Goal: Task Accomplishment & Management: Manage account settings

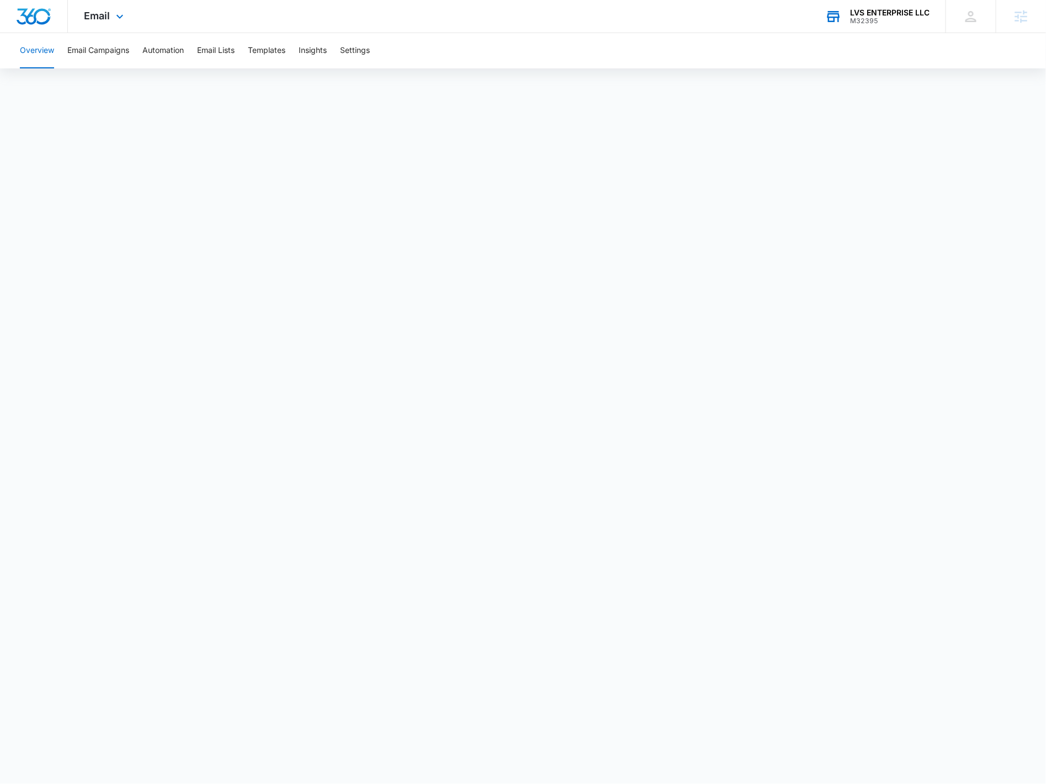
click at [879, 16] on div "LVS ENTERPRISE LLC" at bounding box center [889, 12] width 79 height 9
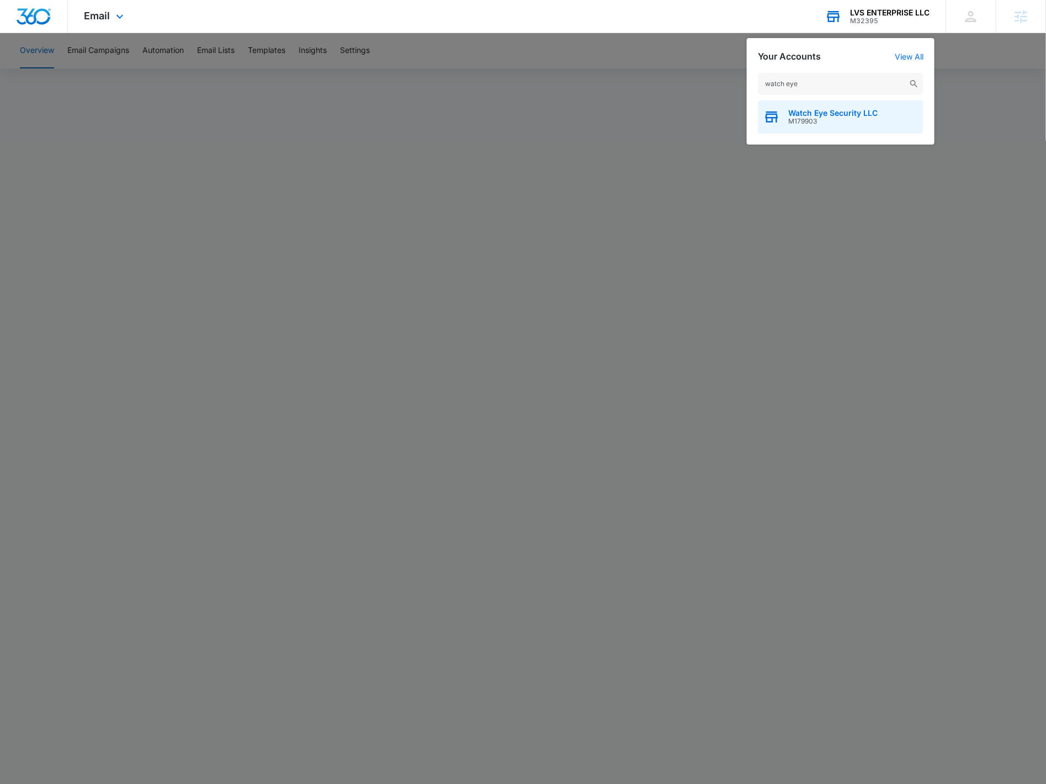
type input "watch eye"
click at [846, 120] on span "M179903" at bounding box center [832, 122] width 89 height 8
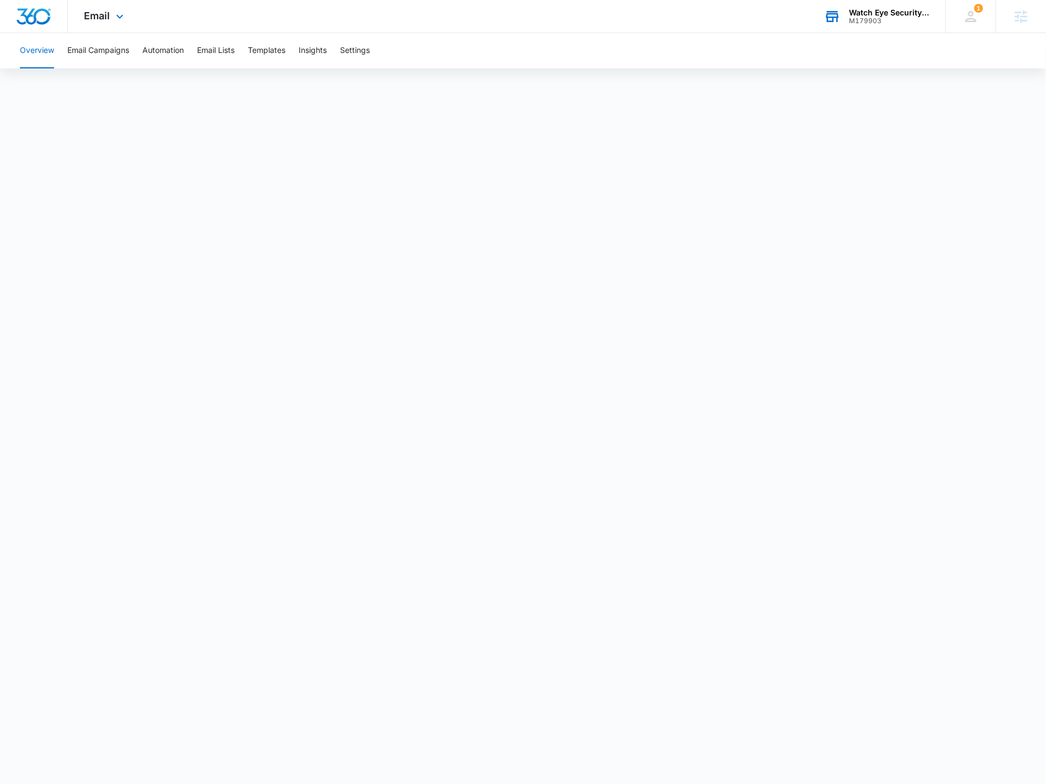
drag, startPoint x: 129, startPoint y: 18, endPoint x: 140, endPoint y: 45, distance: 28.9
click at [128, 18] on div "Email Apps Reputation Websites Forms CRM Email Social Payments POS Content Ads …" at bounding box center [105, 16] width 75 height 33
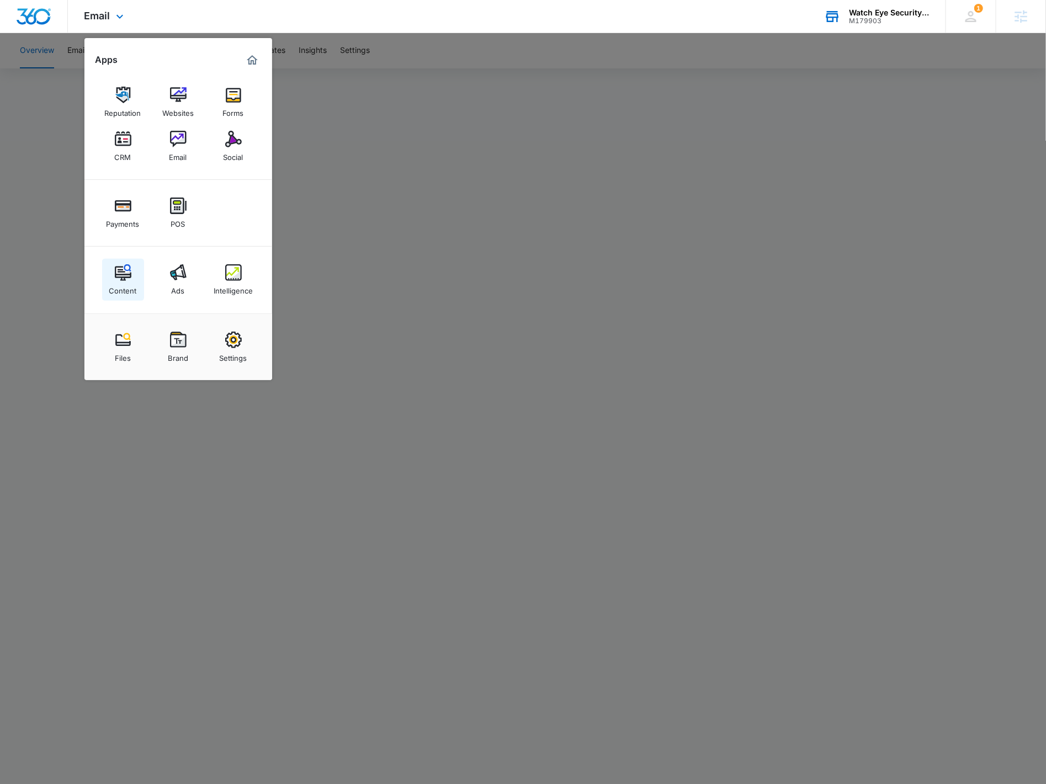
click at [133, 284] on div "Content" at bounding box center [123, 288] width 28 height 14
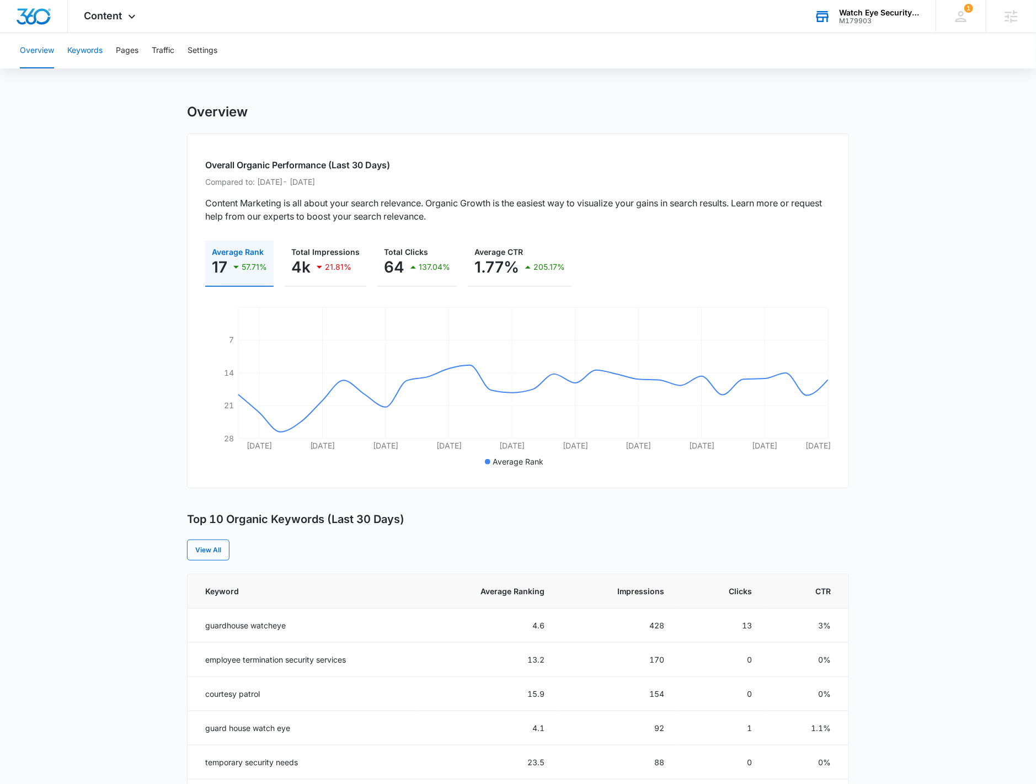
click at [70, 56] on button "Keywords" at bounding box center [84, 50] width 35 height 35
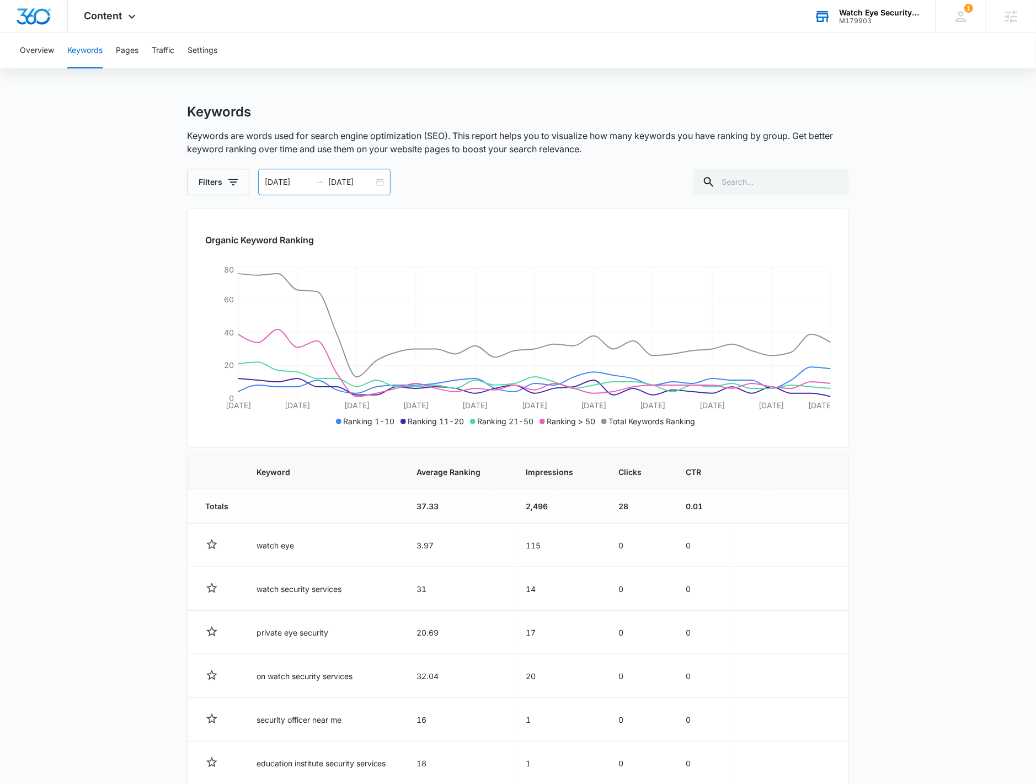
click at [378, 183] on div "09/07/2025 10/07/2025" at bounding box center [324, 182] width 132 height 26
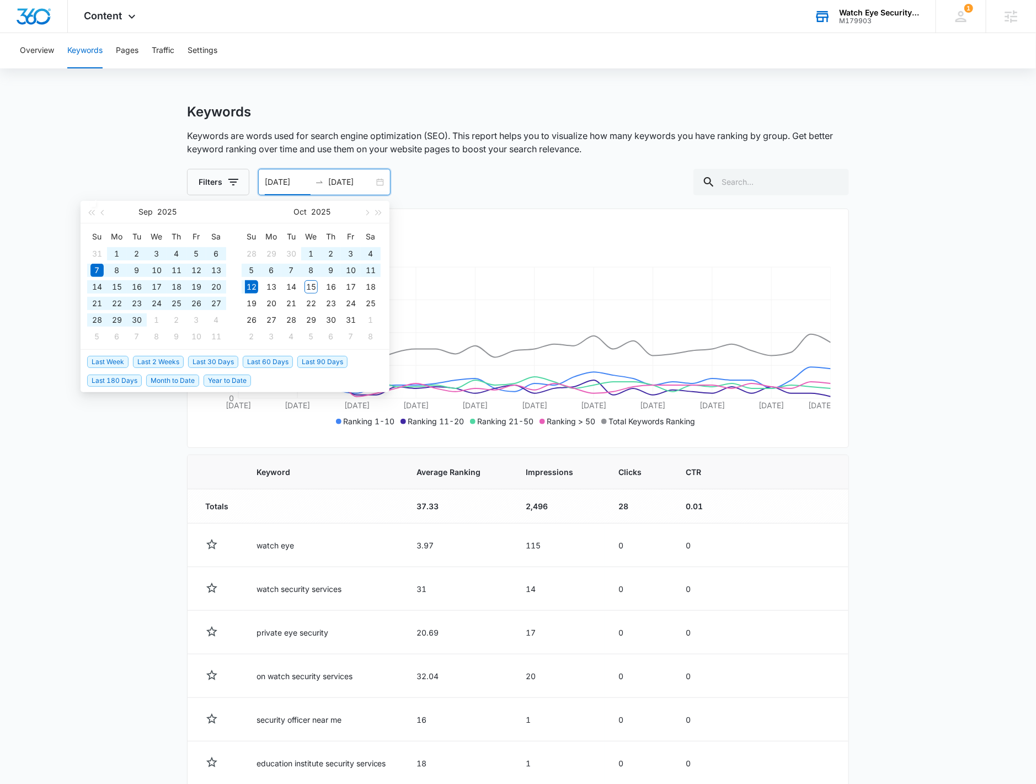
click at [246, 375] on span "Year to Date" at bounding box center [227, 381] width 47 height 12
type input "01/01/2025"
type input "10/12/2025"
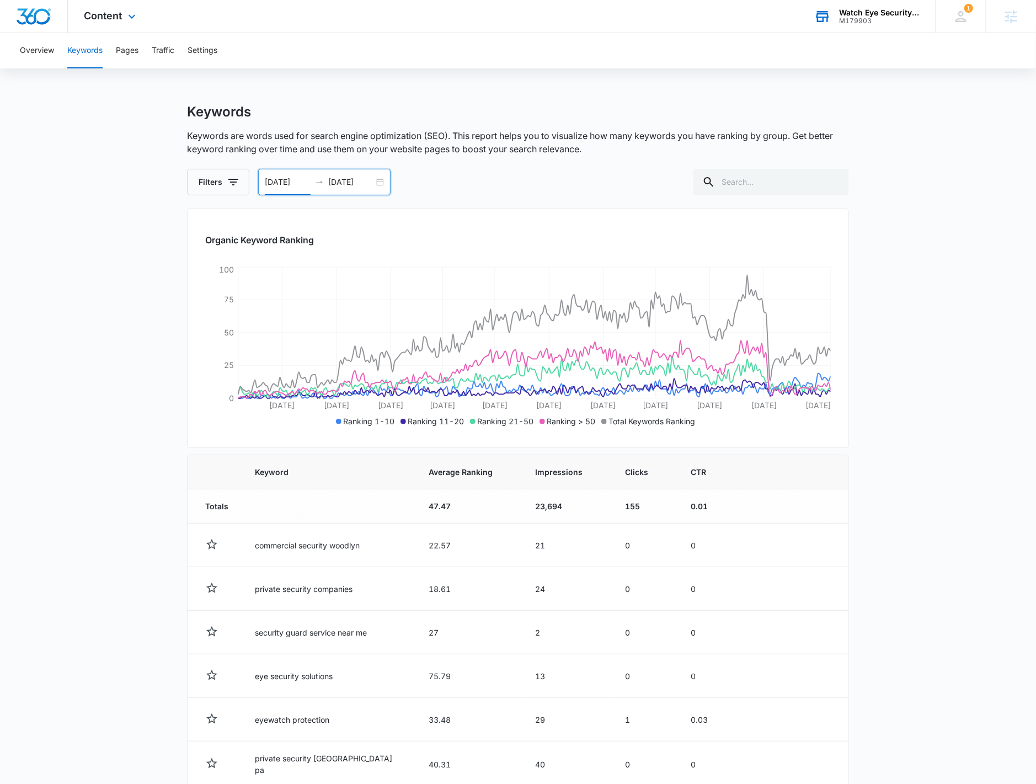
click at [121, 25] on div "Content Apps Reputation Websites Forms CRM Email Social Payments POS Content Ad…" at bounding box center [111, 16] width 87 height 33
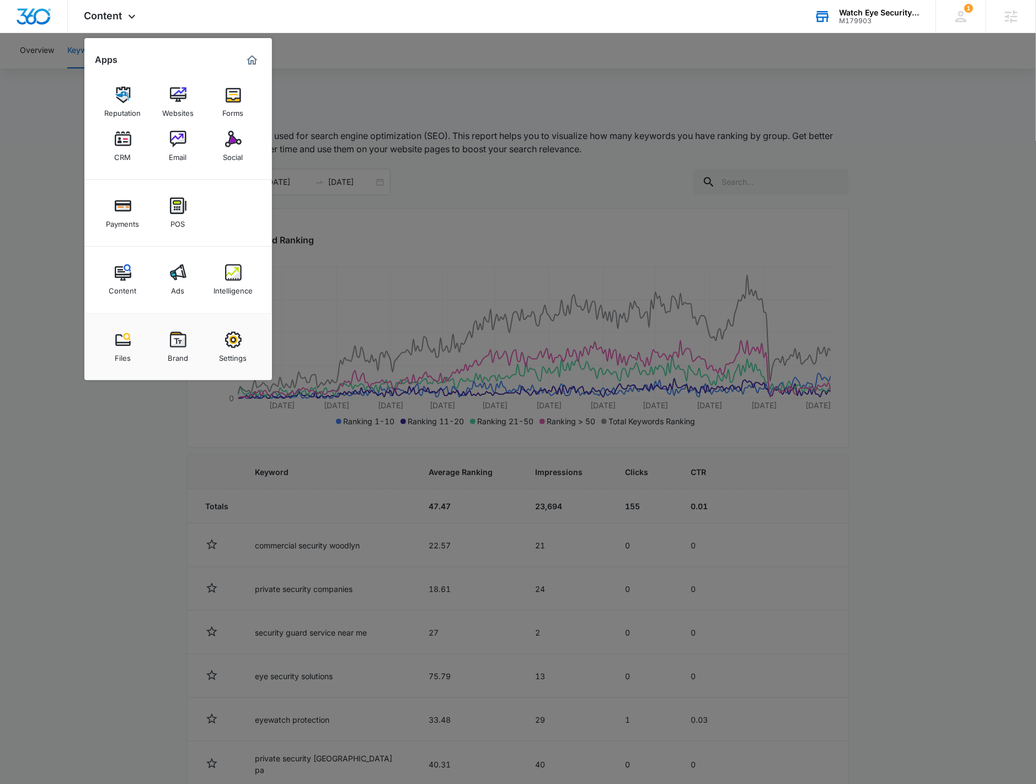
click at [232, 270] on img at bounding box center [233, 272] width 17 height 17
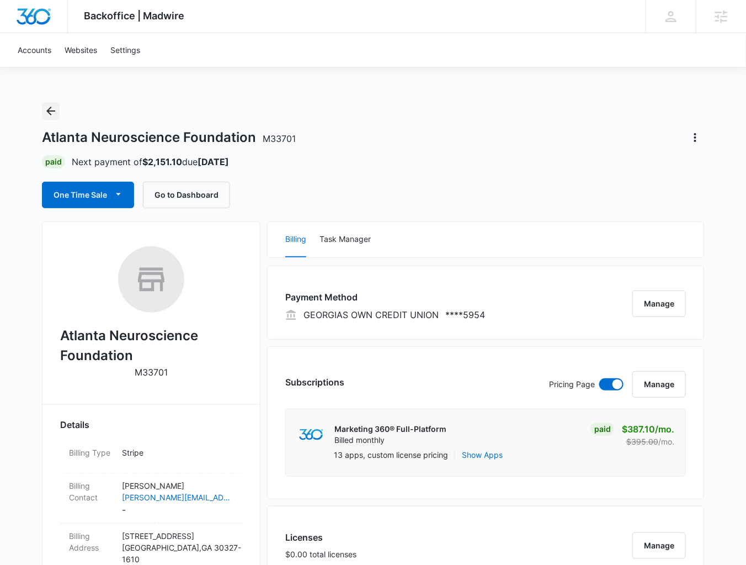
click at [49, 108] on icon "Back" at bounding box center [50, 111] width 9 height 9
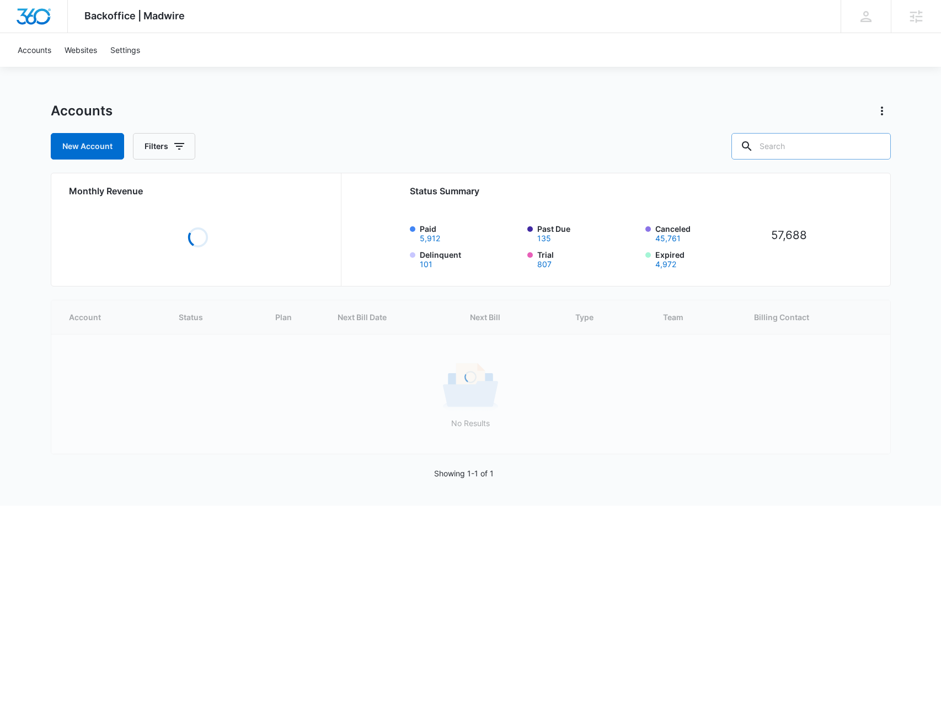
click at [753, 146] on input "text" at bounding box center [811, 146] width 159 height 26
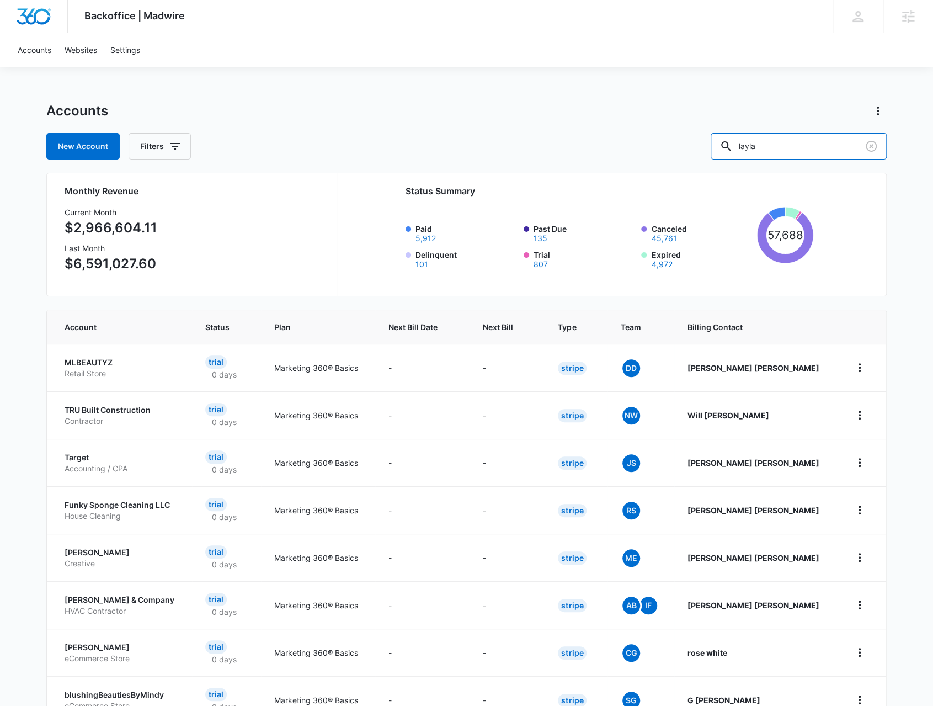
type input "layla"
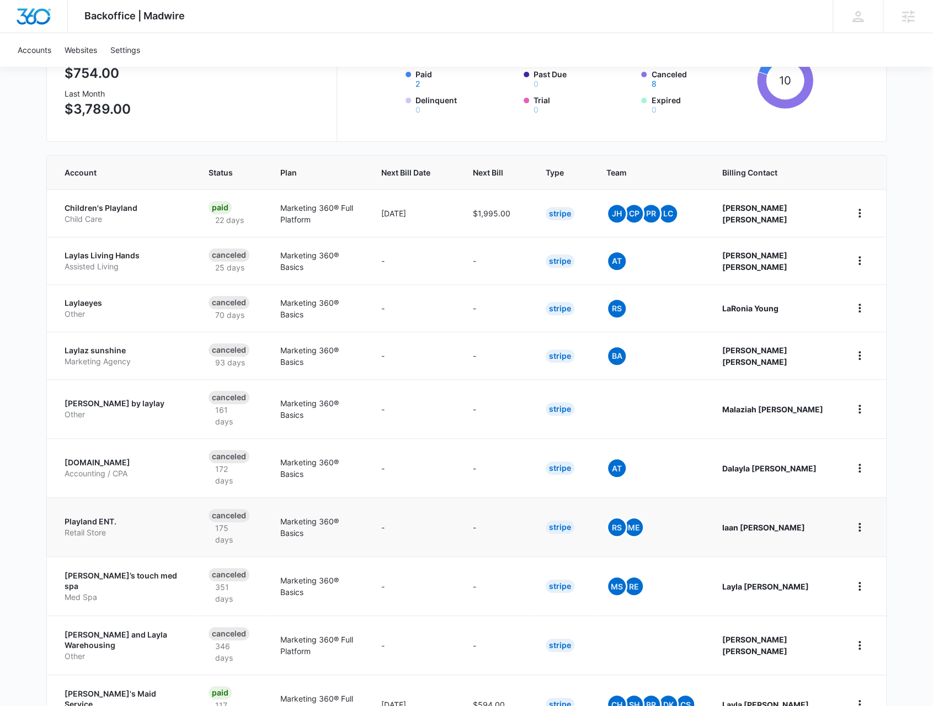
scroll to position [162, 0]
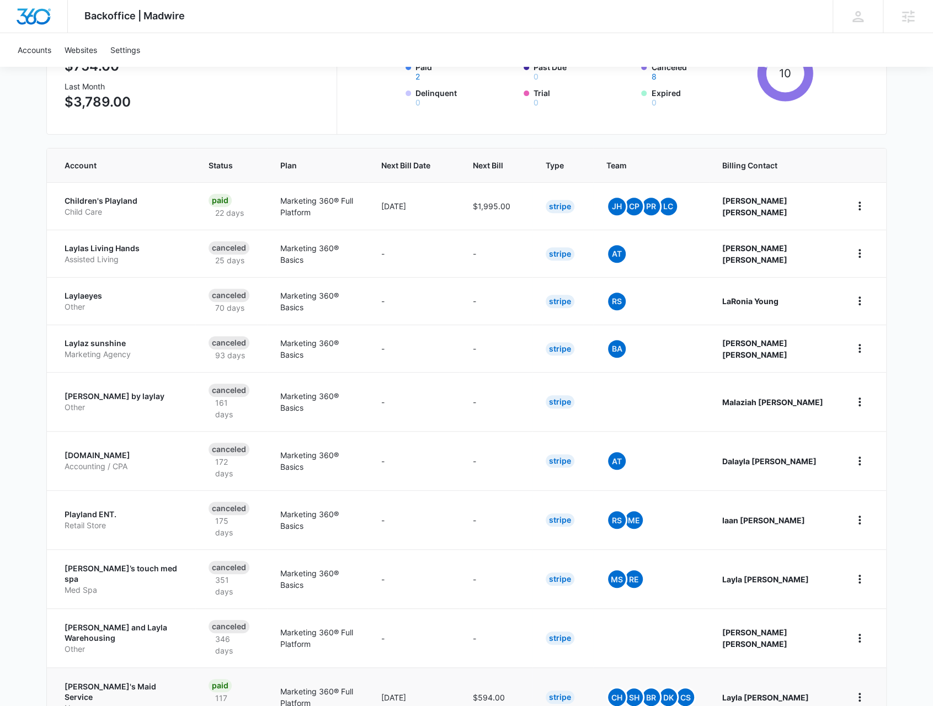
click at [119, 564] on p "Layla's Maid Service" at bounding box center [124, 692] width 118 height 22
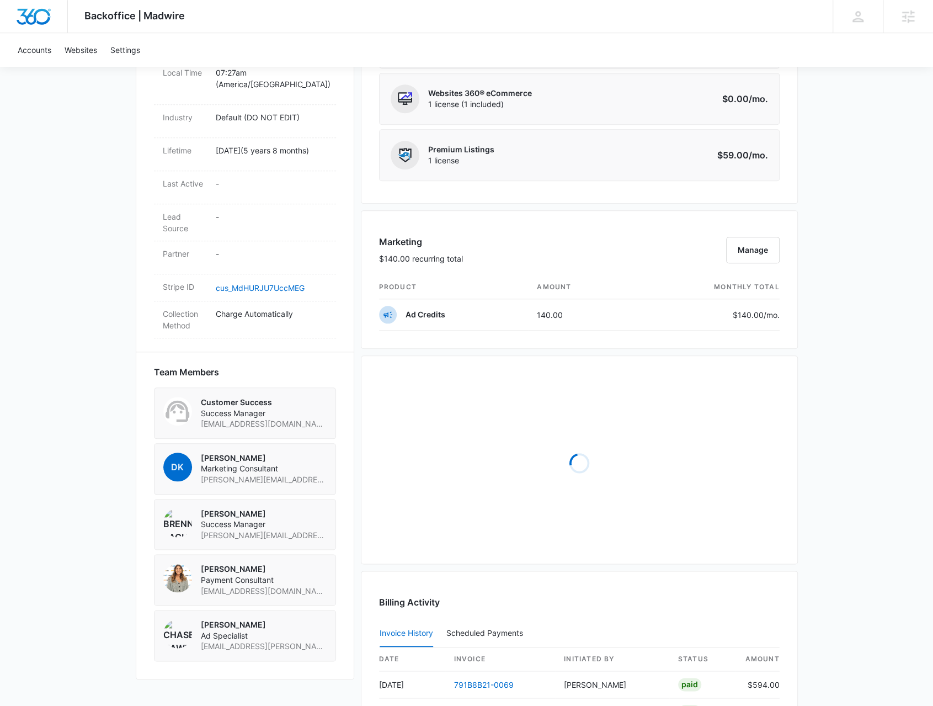
scroll to position [717, 0]
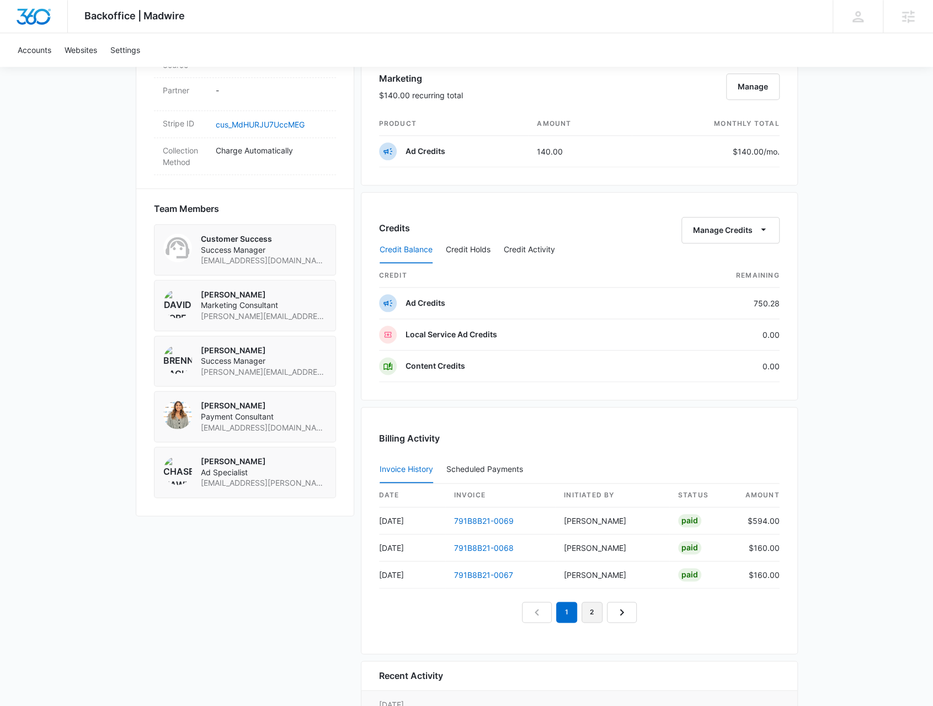
click at [594, 564] on link "2" at bounding box center [592, 611] width 21 height 21
click at [598, 564] on link "3" at bounding box center [604, 611] width 21 height 21
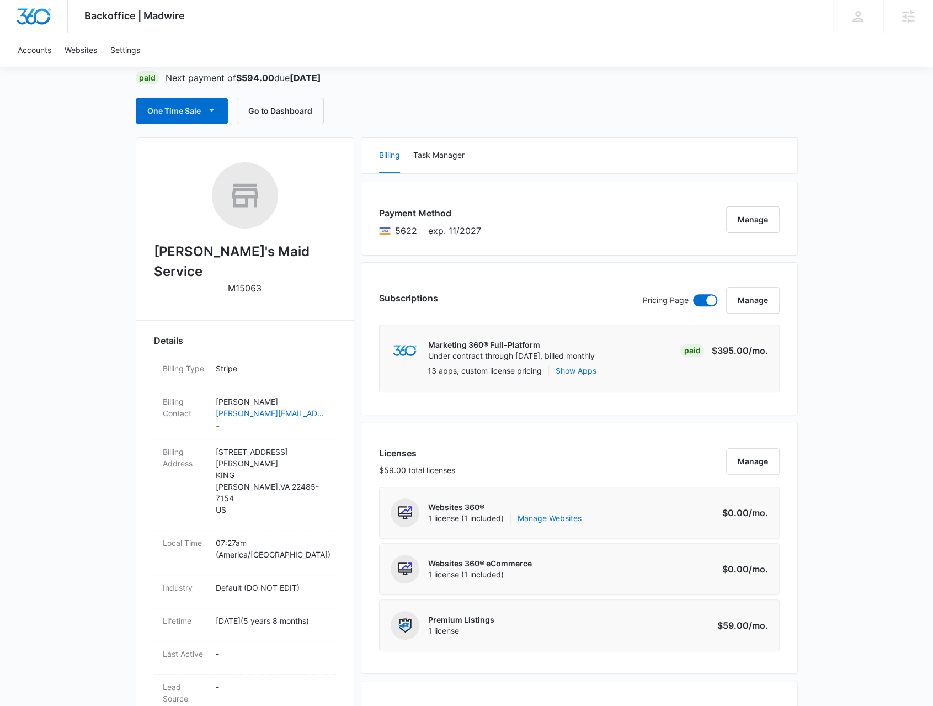
scroll to position [0, 0]
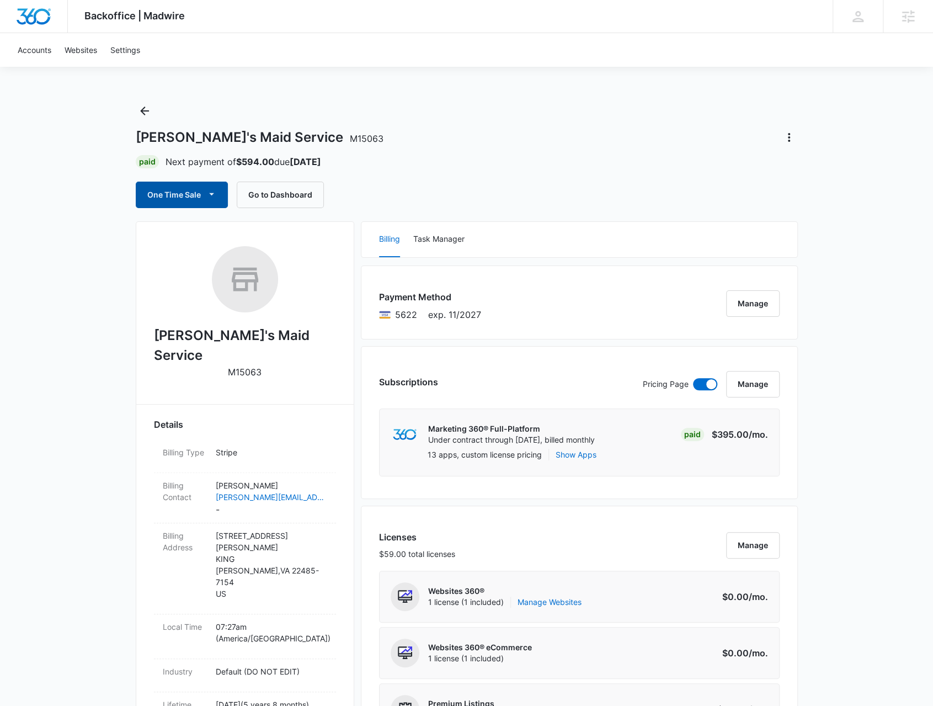
click at [198, 202] on button "One Time Sale" at bounding box center [182, 195] width 92 height 26
click at [237, 256] on div "Schedule One-Time Payments" at bounding box center [212, 253] width 127 height 12
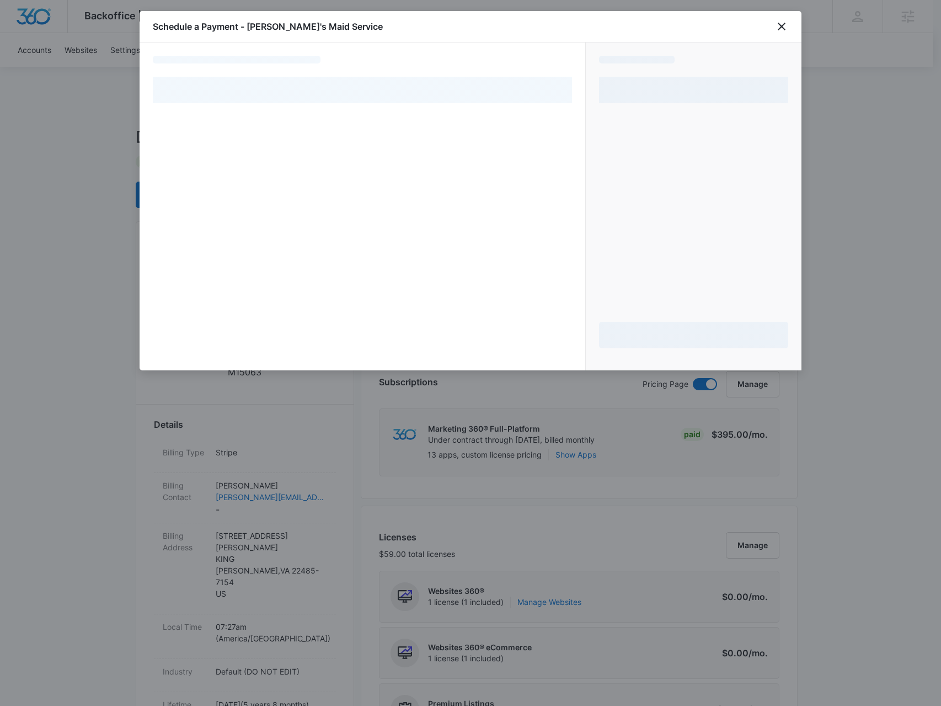
select select "pm_1RG6fTA4n8RTgNjUN3jYBrWP"
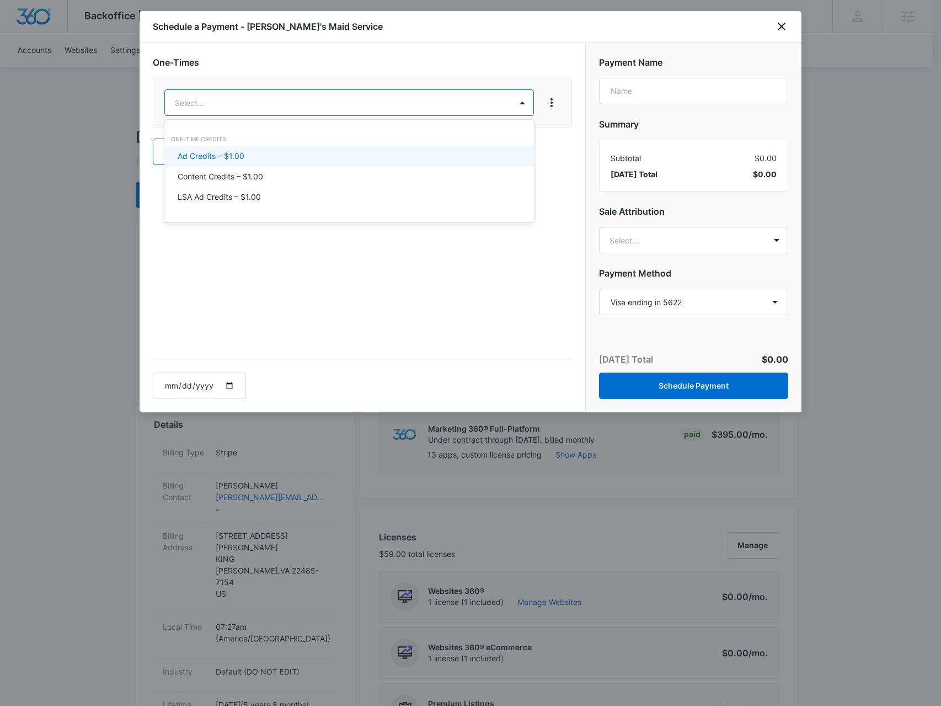
click at [267, 155] on div "Ad Credits – $1.00" at bounding box center [349, 156] width 342 height 12
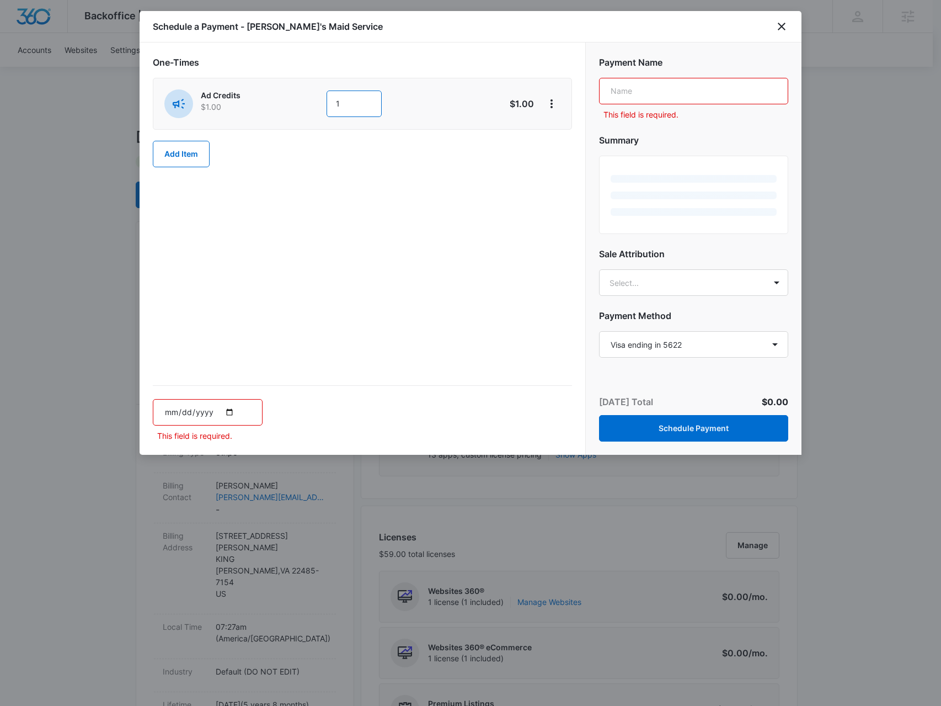
click at [362, 103] on input "1" at bounding box center [354, 104] width 55 height 26
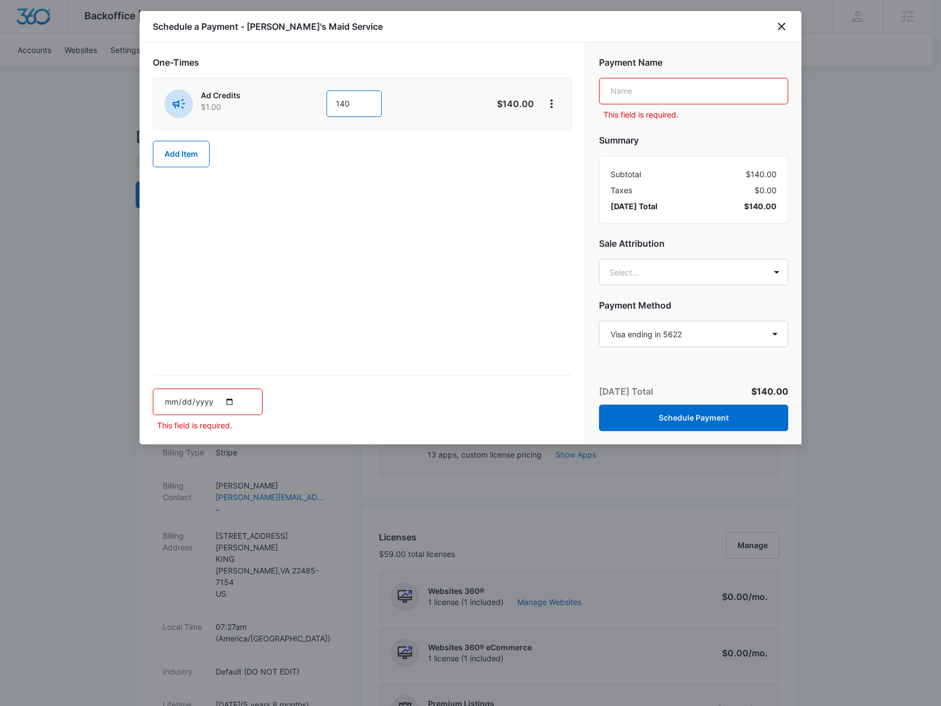
type input "140"
click at [623, 84] on input "text" at bounding box center [693, 91] width 189 height 26
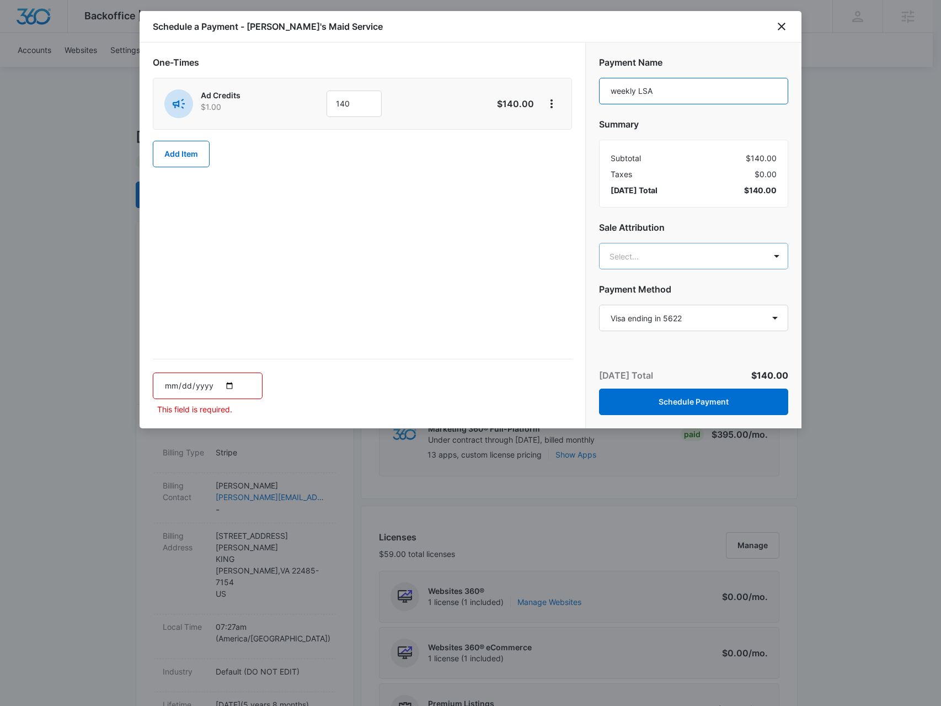
type input "weekly LSA"
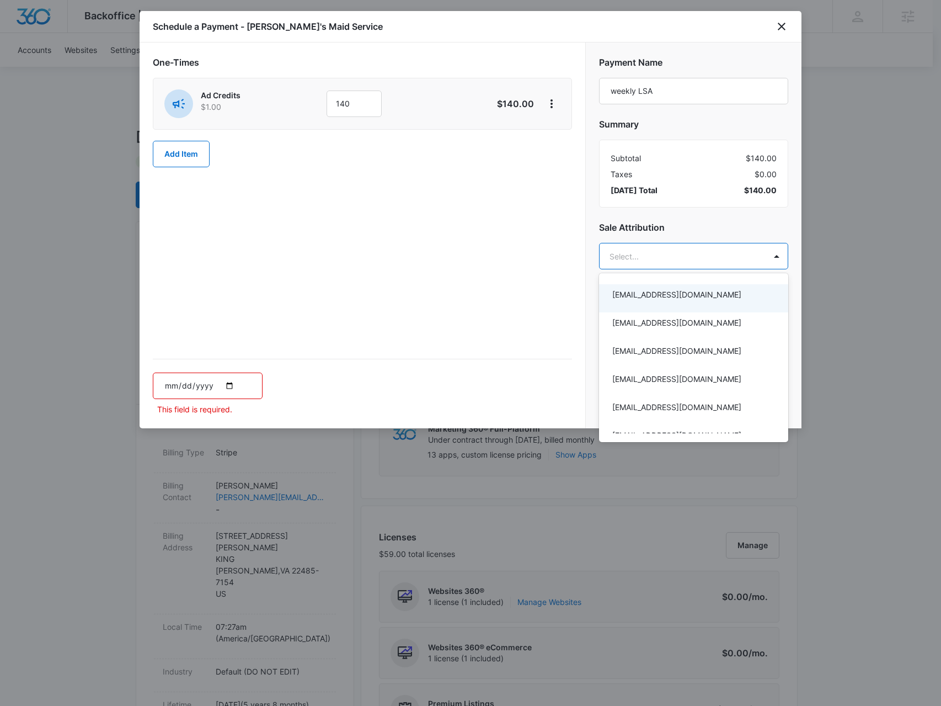
click at [646, 255] on div at bounding box center [470, 353] width 941 height 706
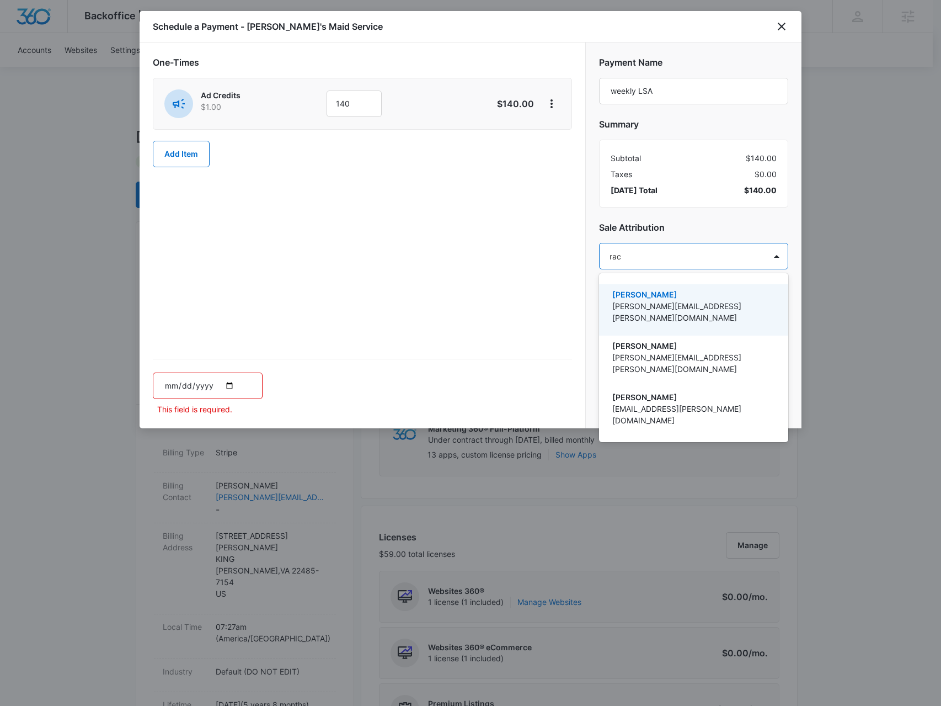
type input "rach"
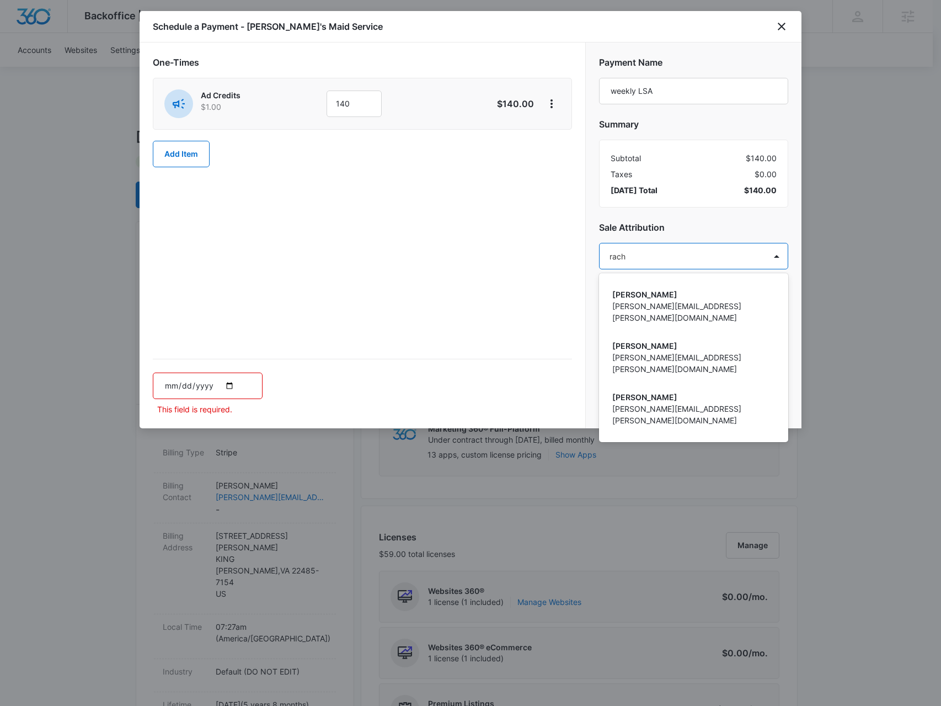
click at [680, 454] on p "brennan.rachman@madwire.com" at bounding box center [693, 465] width 161 height 23
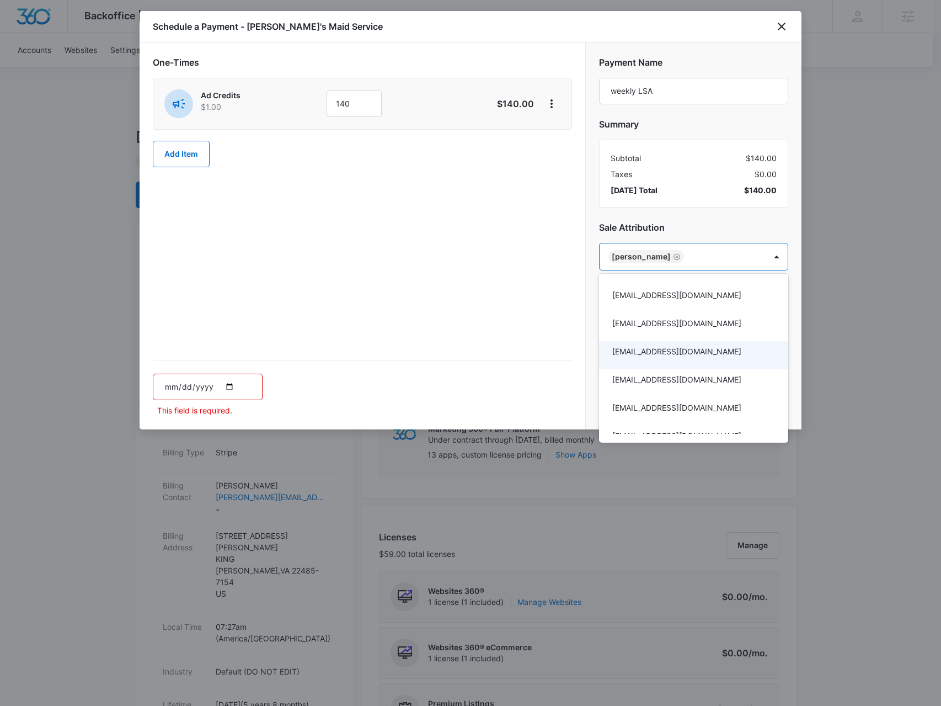
click at [595, 246] on div at bounding box center [470, 353] width 941 height 706
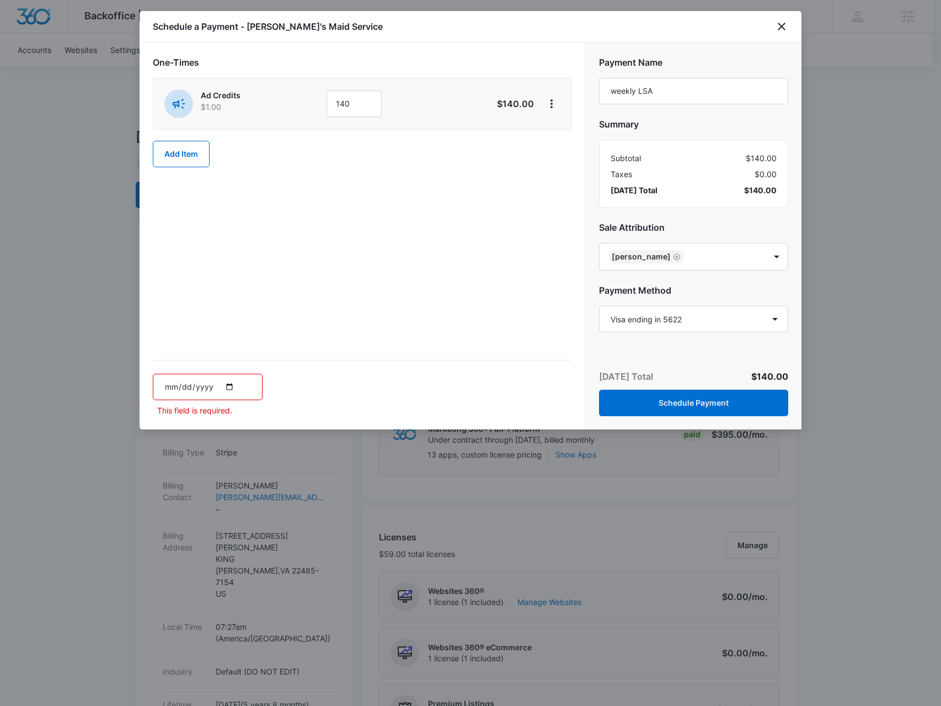
click at [232, 386] on input "date" at bounding box center [208, 387] width 110 height 26
type input "2025-10-17"
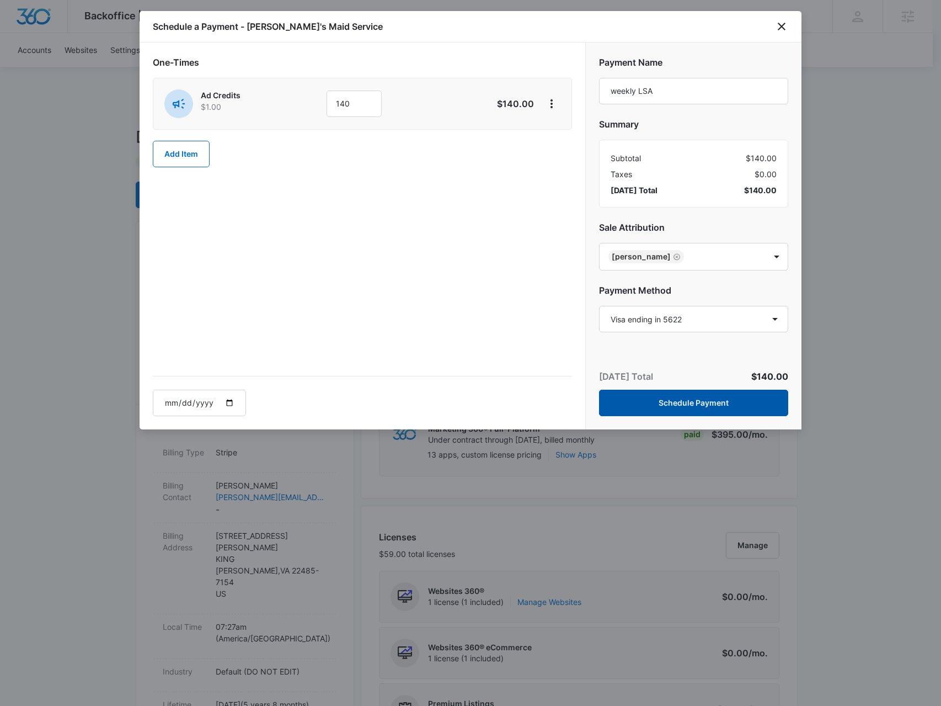
click at [684, 401] on button "Schedule Payment" at bounding box center [693, 403] width 189 height 26
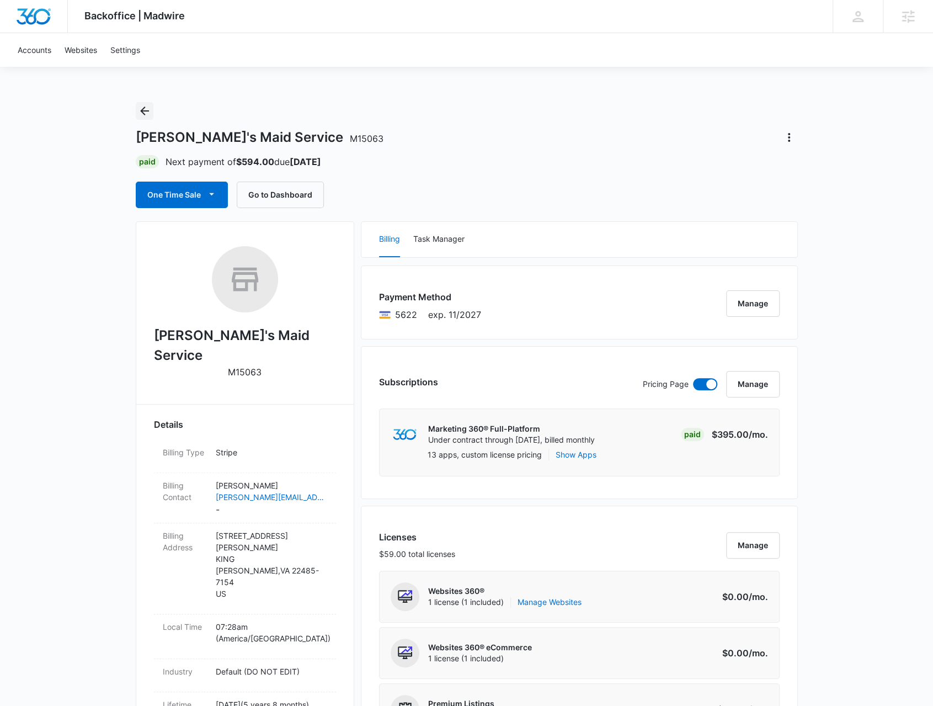
click at [140, 108] on icon "Back" at bounding box center [144, 110] width 13 height 13
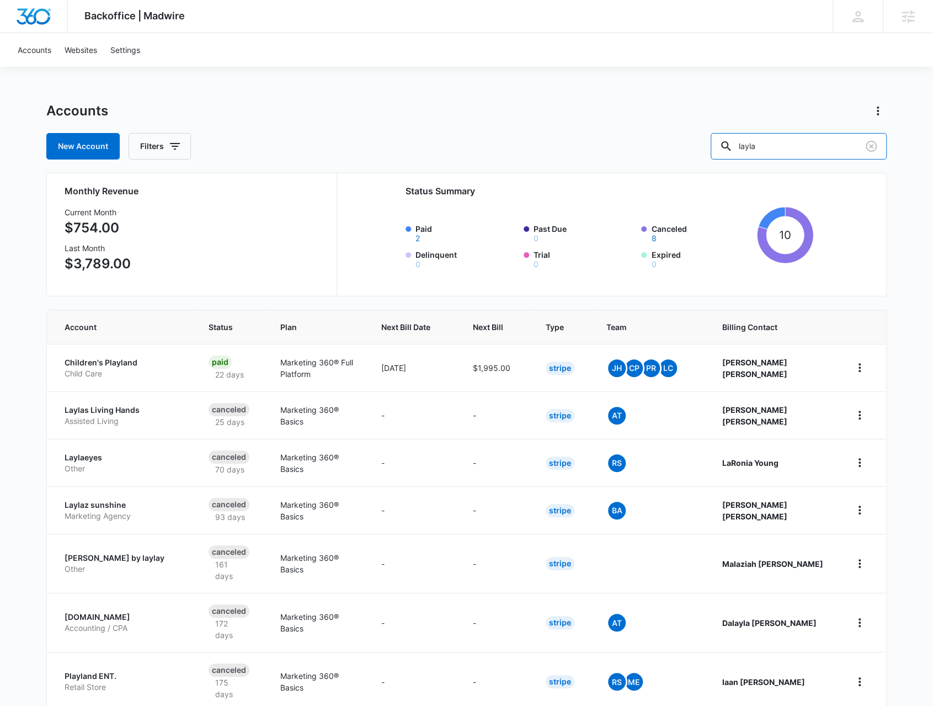
drag, startPoint x: 812, startPoint y: 140, endPoint x: 725, endPoint y: 132, distance: 87.5
click at [723, 130] on div "Accounts New Account Filters layla" at bounding box center [466, 130] width 840 height 57
type input "a tamam"
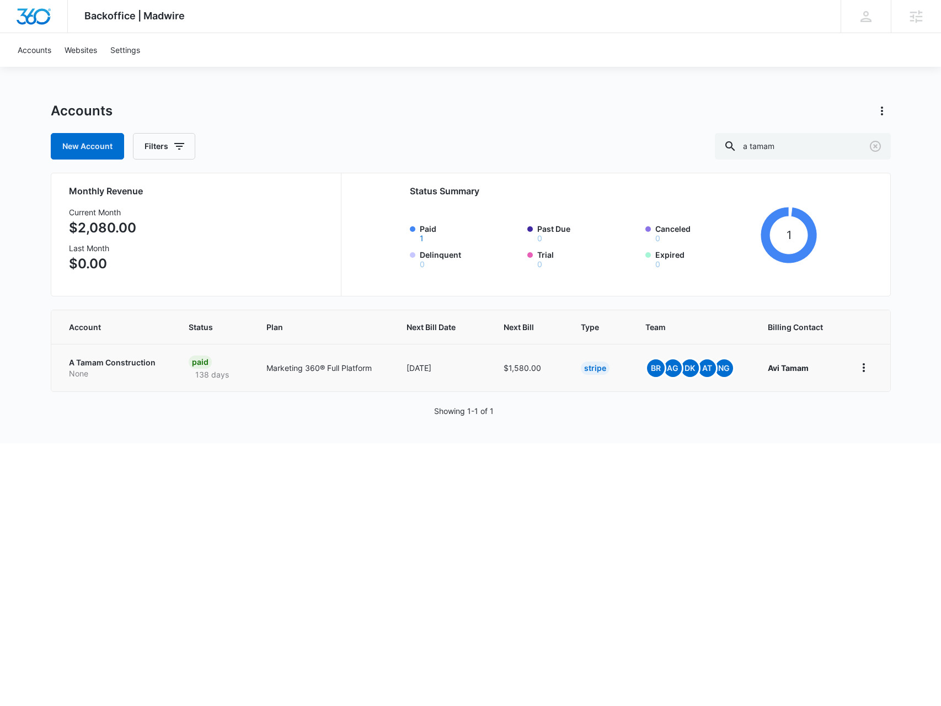
click at [93, 364] on p "A Tamam Construction" at bounding box center [116, 362] width 94 height 11
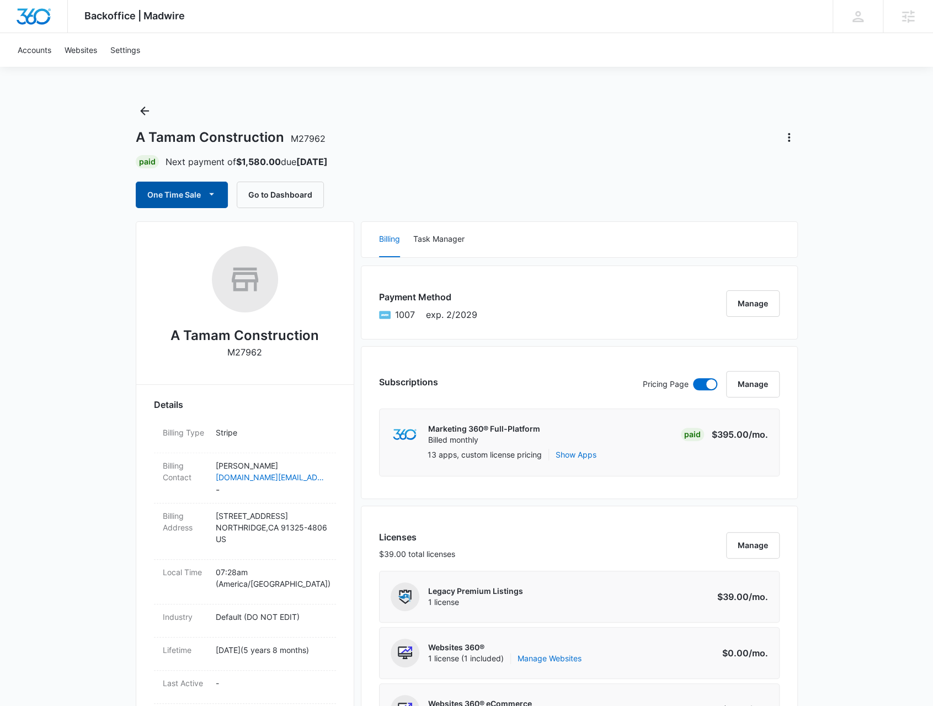
click at [214, 201] on span "button" at bounding box center [211, 194] width 13 height 13
click at [202, 247] on div "Schedule One-Time Payments" at bounding box center [212, 253] width 127 height 12
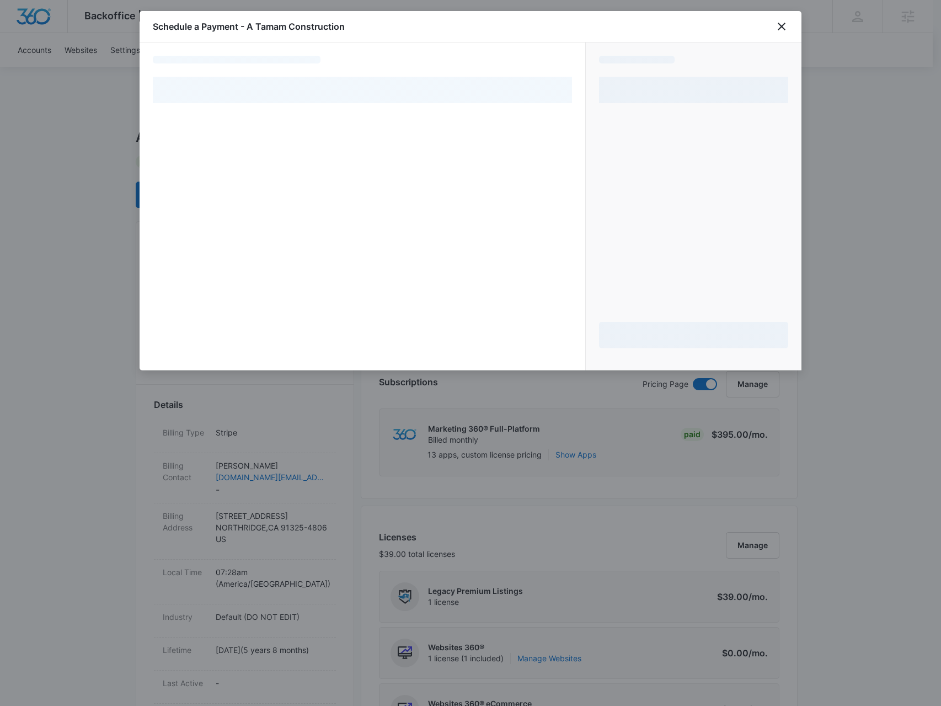
select select "pm_1R9BRfA4n8RTgNjUH9cpUnqT"
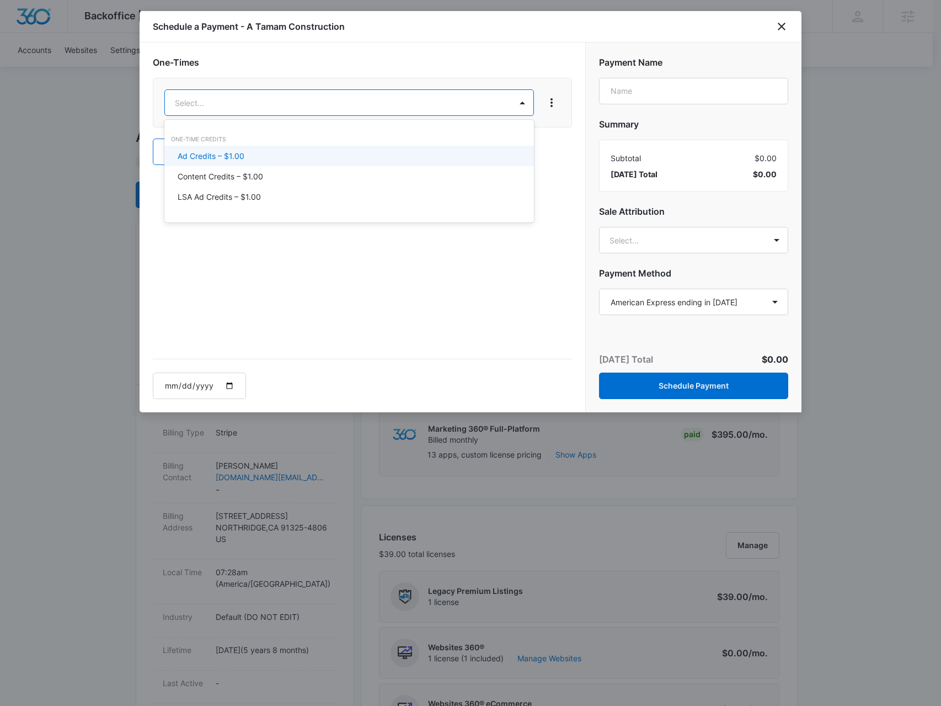
click at [277, 159] on div "Ad Credits – $1.00" at bounding box center [349, 156] width 342 height 12
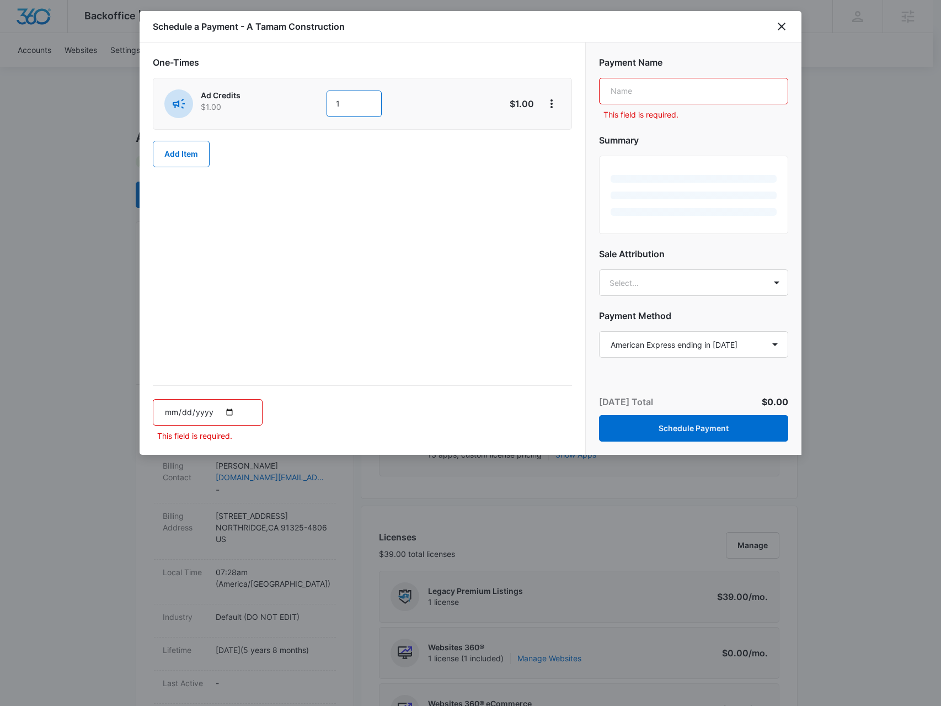
click at [320, 102] on div "Ad Credits $1.00 1" at bounding box center [323, 103] width 318 height 29
type input "500"
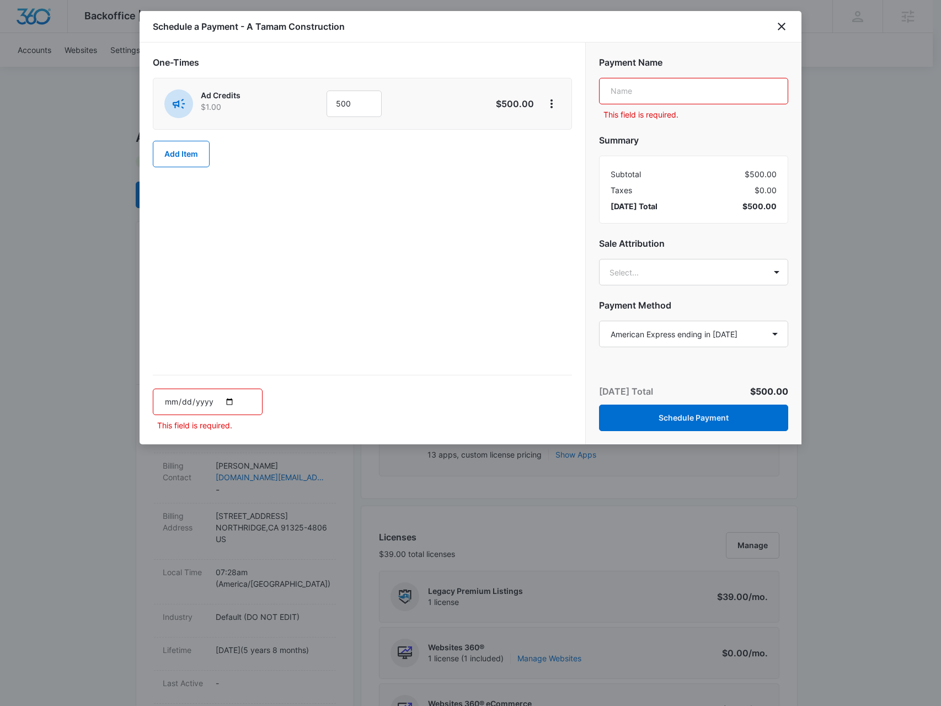
click at [677, 100] on input "text" at bounding box center [693, 91] width 189 height 26
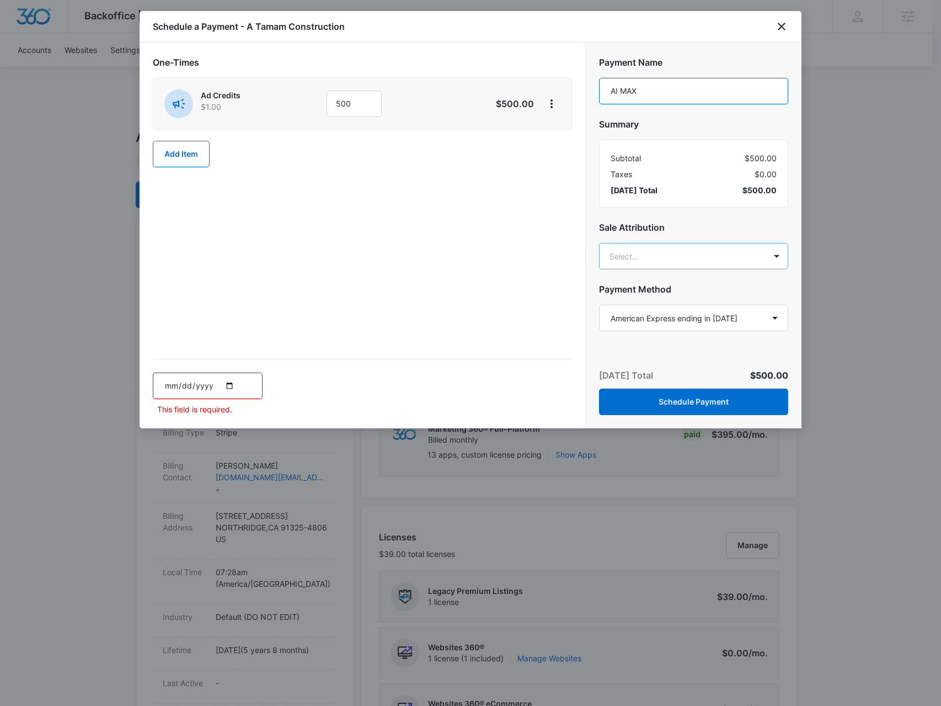
type input "AI MAX"
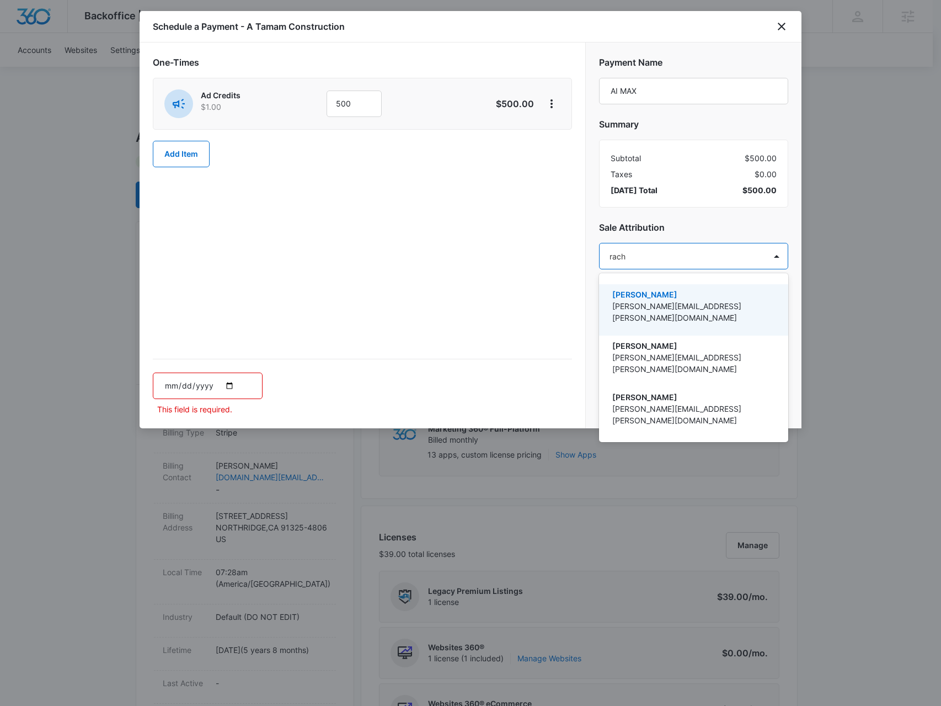
type input "rachm"
type input "nich"
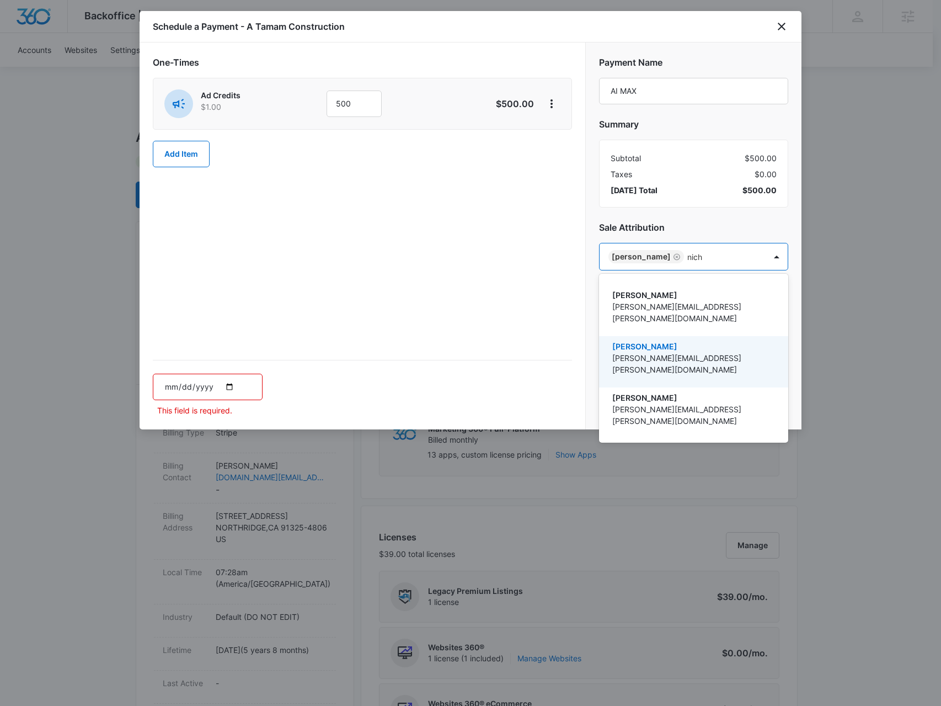
click at [653, 340] on p "Nicholas Geymann" at bounding box center [693, 346] width 161 height 12
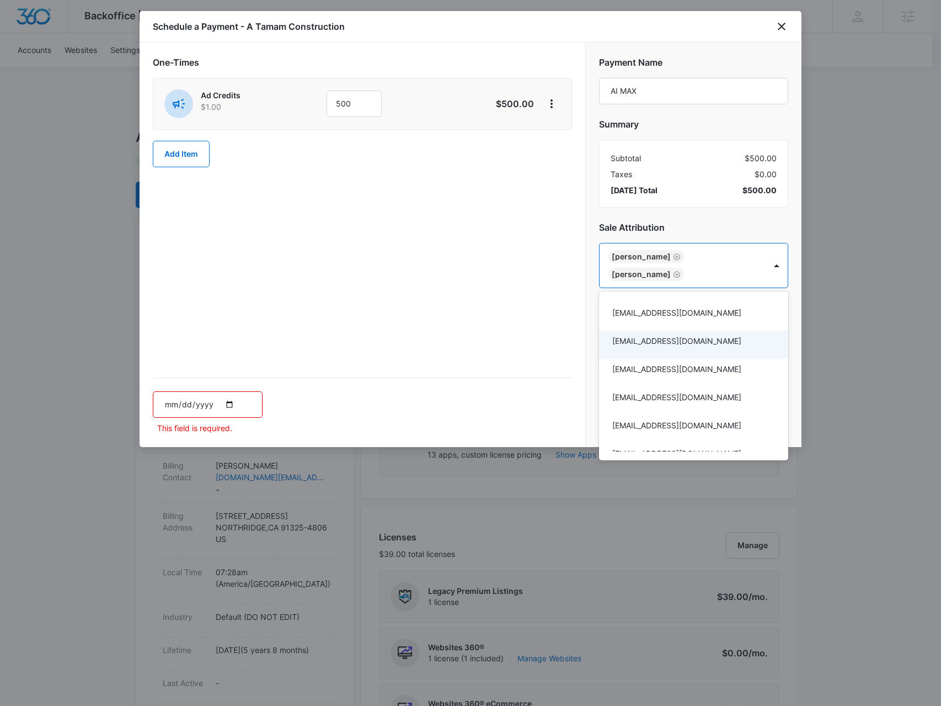
click at [227, 400] on div at bounding box center [470, 353] width 941 height 706
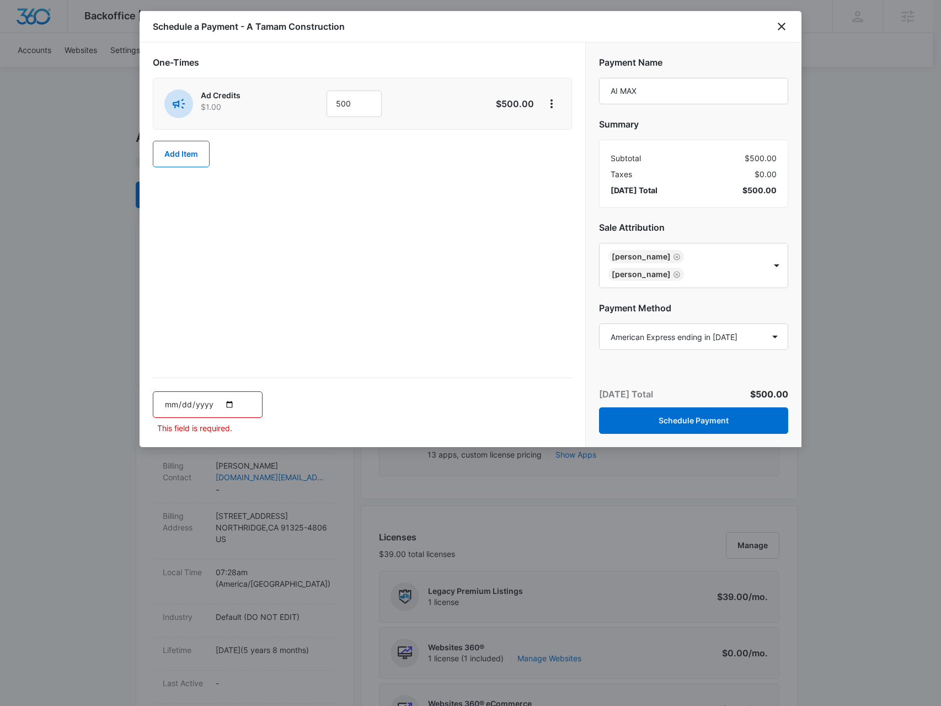
click at [230, 400] on input "date" at bounding box center [208, 404] width 110 height 26
type input "2025-10-17"
click at [407, 401] on div "2025-10-17" at bounding box center [362, 413] width 419 height 40
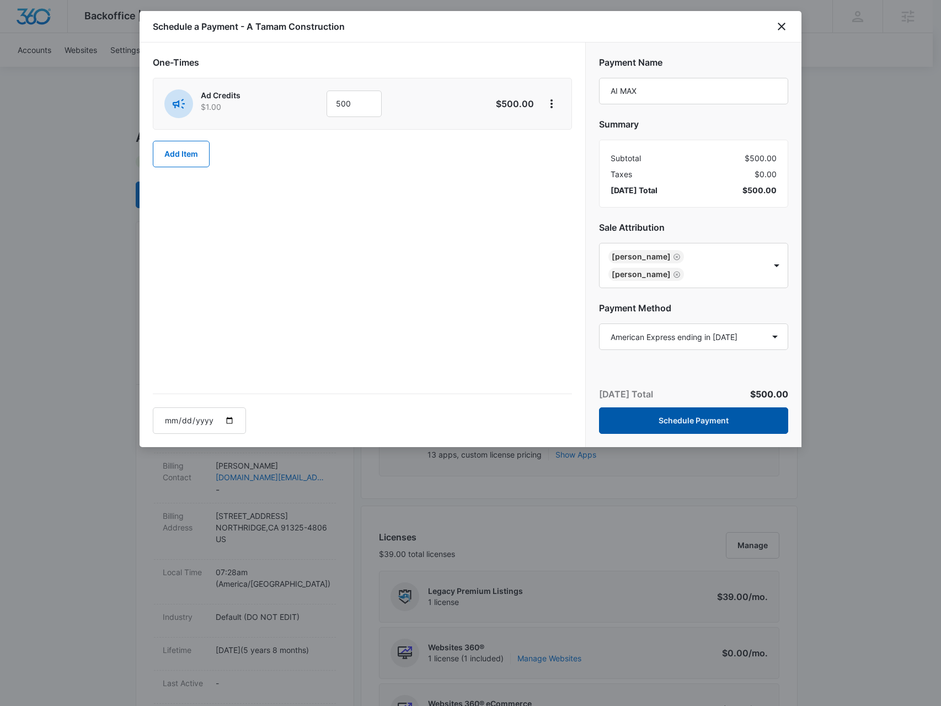
click at [669, 420] on button "Schedule Payment" at bounding box center [693, 420] width 189 height 26
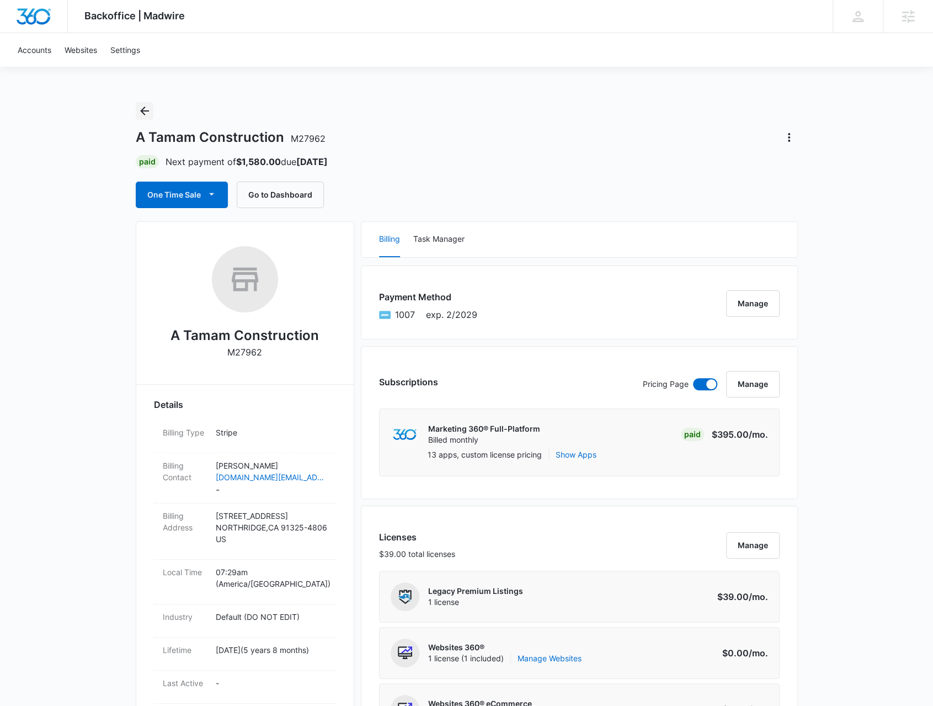
click at [138, 109] on icon "Back" at bounding box center [144, 110] width 13 height 13
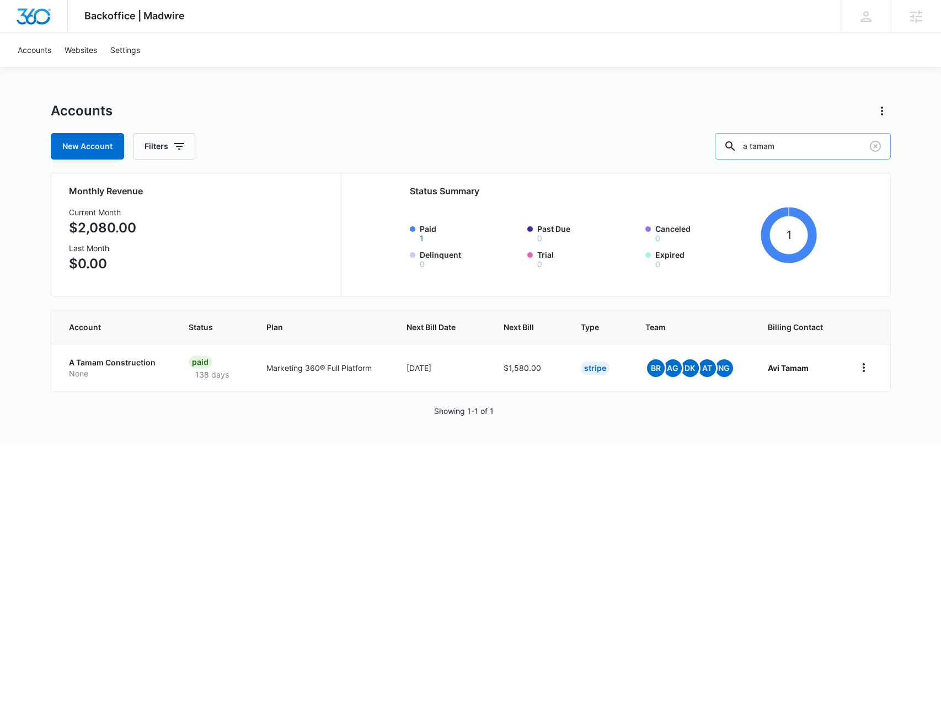
drag, startPoint x: 803, startPoint y: 144, endPoint x: 746, endPoint y: 137, distance: 58.3
click at [746, 137] on div "a tamam" at bounding box center [803, 146] width 176 height 26
type input "A.t"
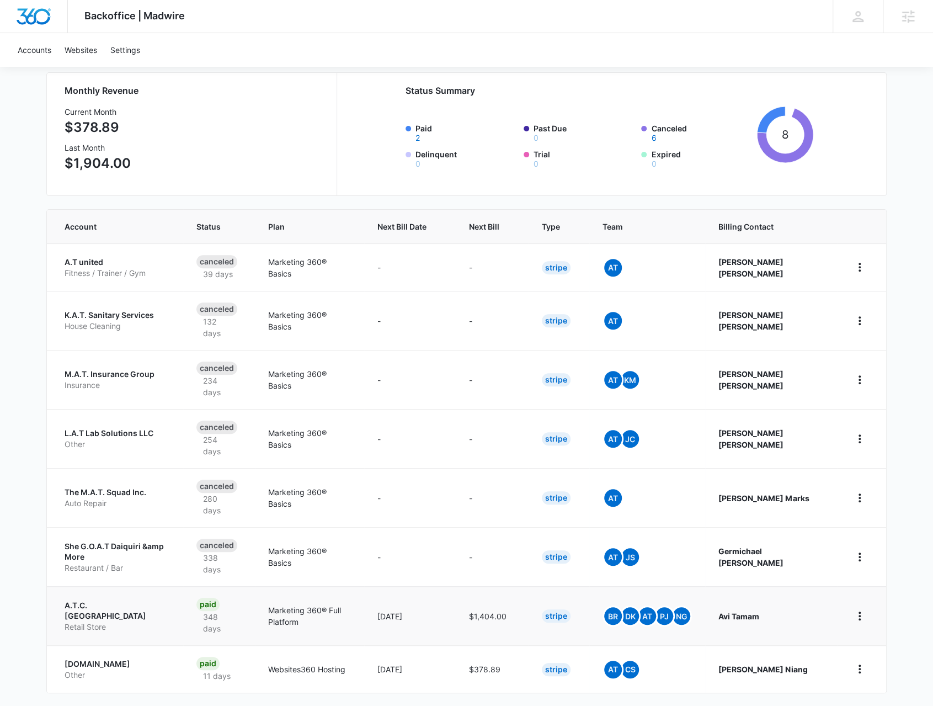
scroll to position [102, 0]
click at [103, 564] on td "A.T.C. Design Center Retail Store" at bounding box center [115, 614] width 136 height 59
click at [110, 564] on td "A.T.C. Design Center Retail Store" at bounding box center [115, 614] width 136 height 59
click at [111, 564] on p "A.T.C. Design Center" at bounding box center [117, 610] width 105 height 22
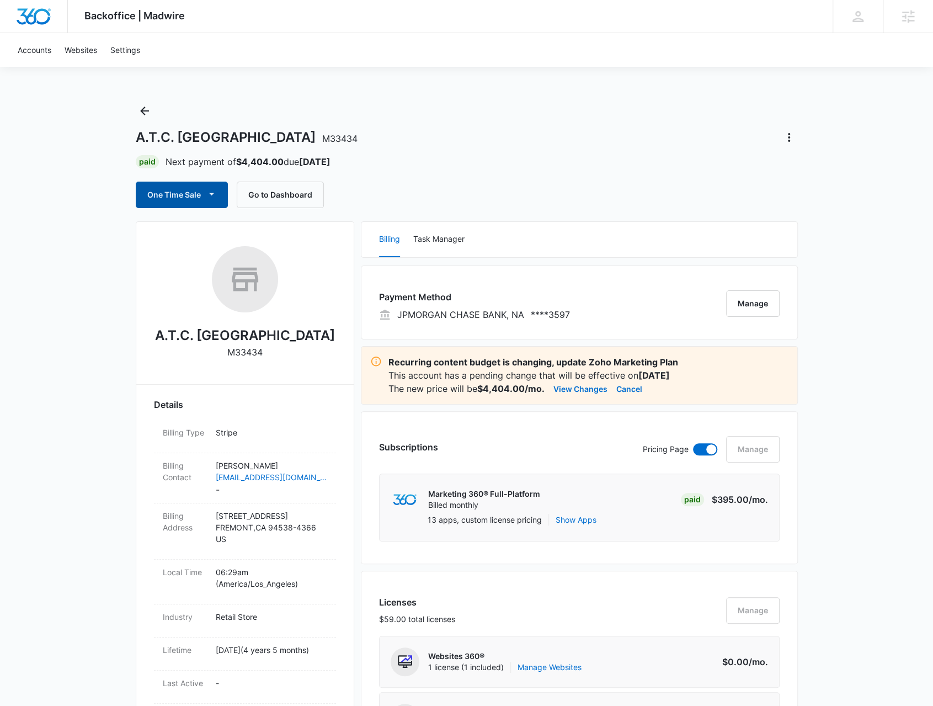
click at [204, 190] on button "One Time Sale" at bounding box center [182, 195] width 92 height 26
click at [199, 252] on div "Schedule One-Time Payments" at bounding box center [212, 253] width 127 height 12
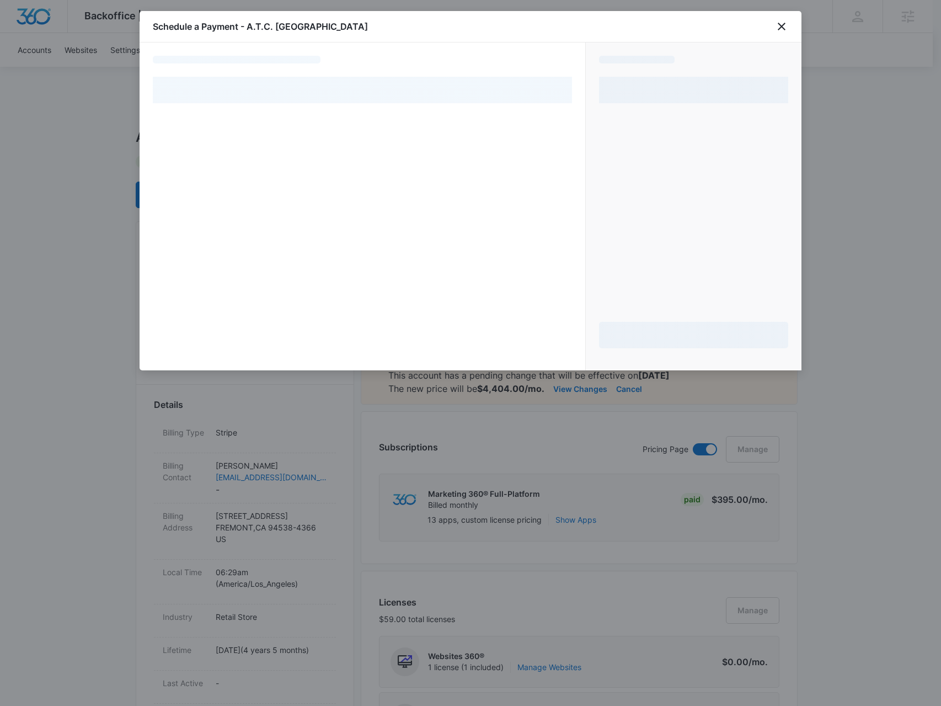
select select "pm_1Oz3k2A4n8RTgNjUadMHJgGz"
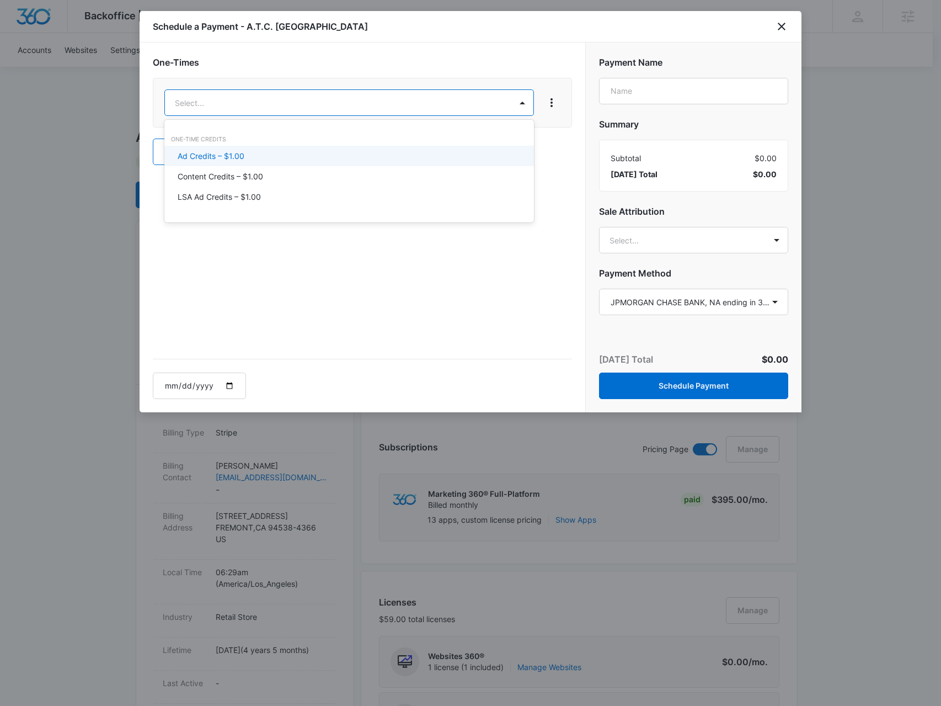
click at [279, 154] on div "Ad Credits – $1.00" at bounding box center [349, 156] width 342 height 12
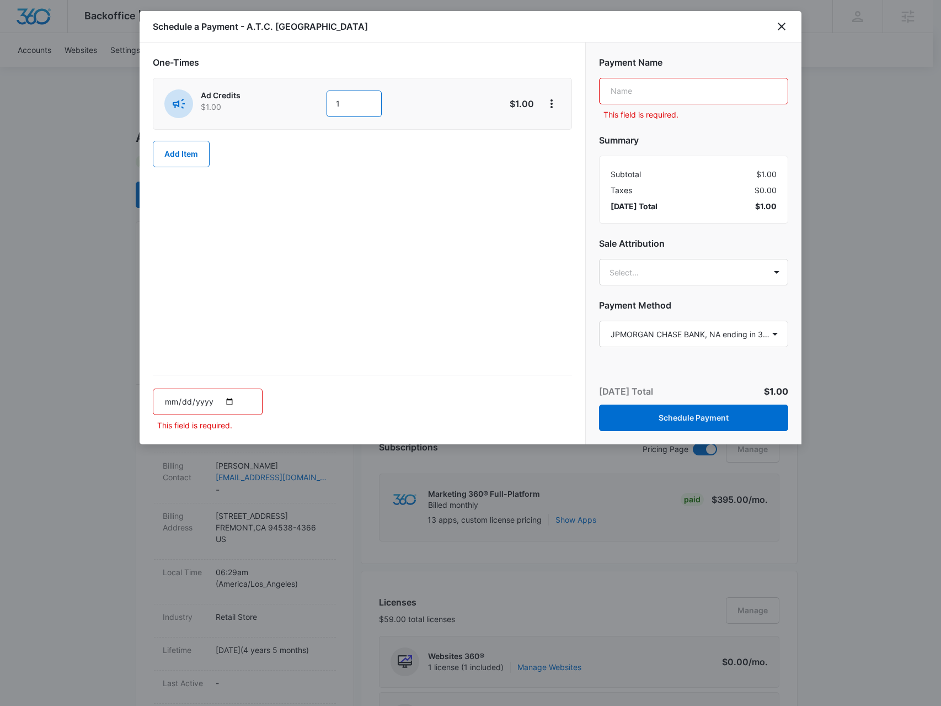
drag, startPoint x: 344, startPoint y: 100, endPoint x: 319, endPoint y: 105, distance: 25.2
click at [331, 103] on input "1" at bounding box center [354, 104] width 55 height 26
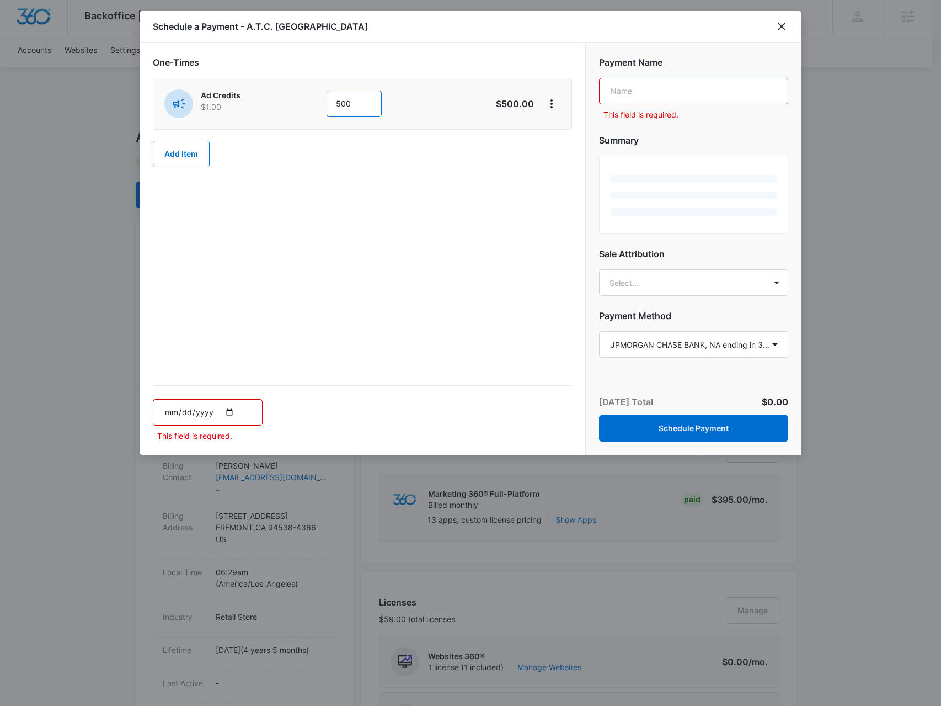
type input "500"
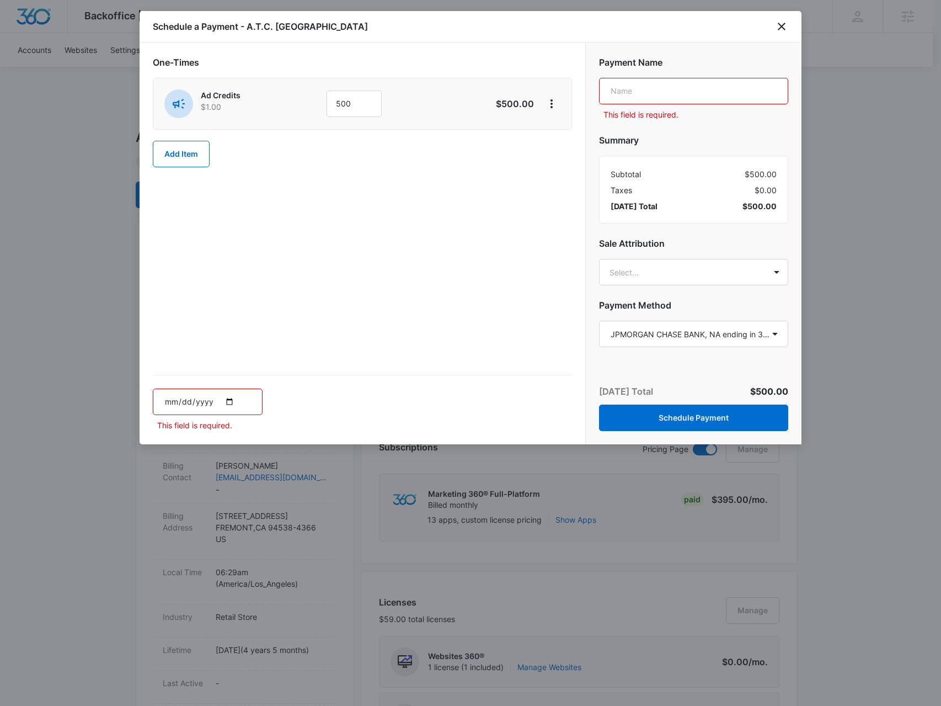
click at [661, 100] on input "text" at bounding box center [693, 91] width 189 height 26
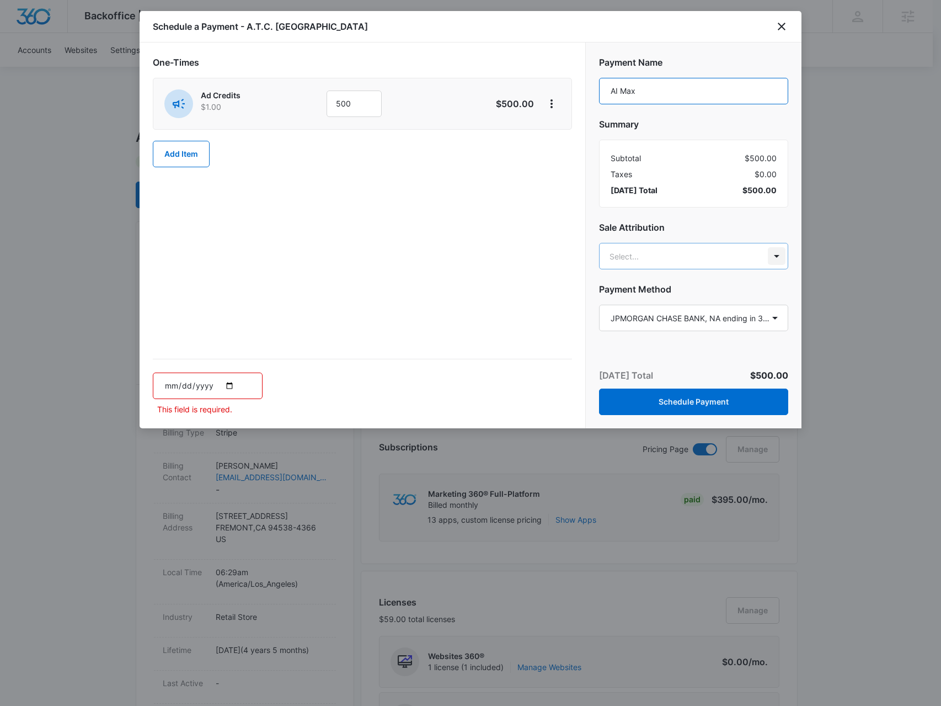
type input "AI Max"
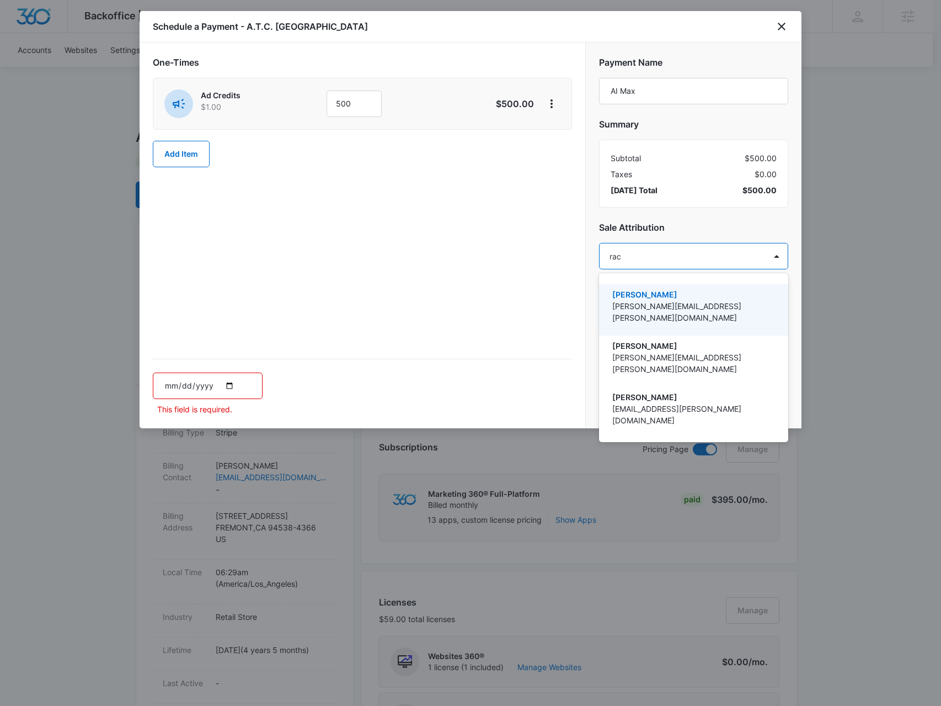
type input "rach"
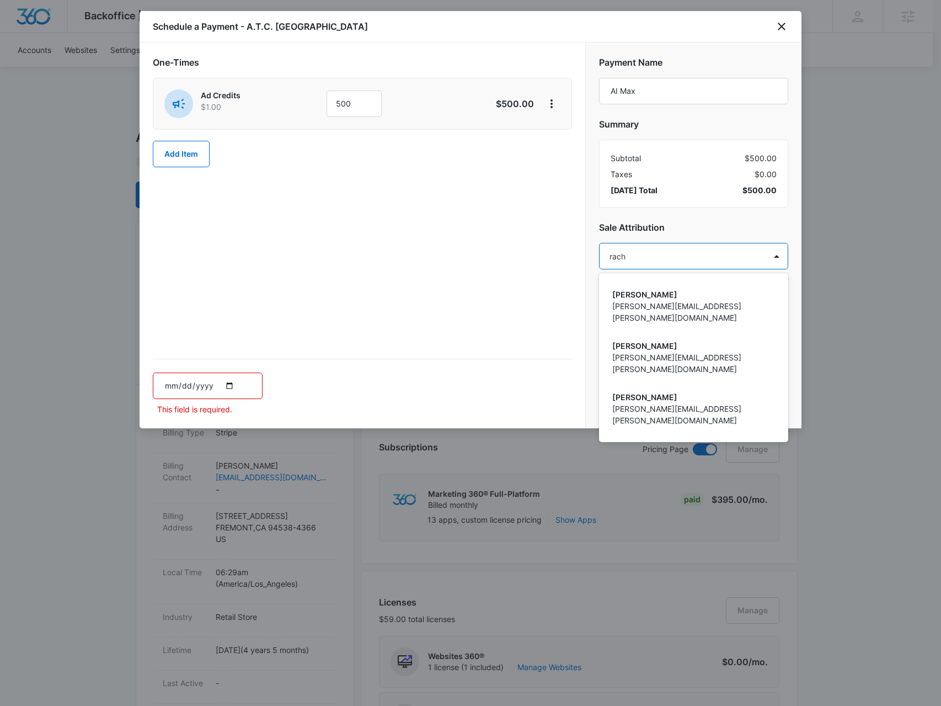
click at [688, 443] on p "[PERSON_NAME]" at bounding box center [693, 449] width 161 height 12
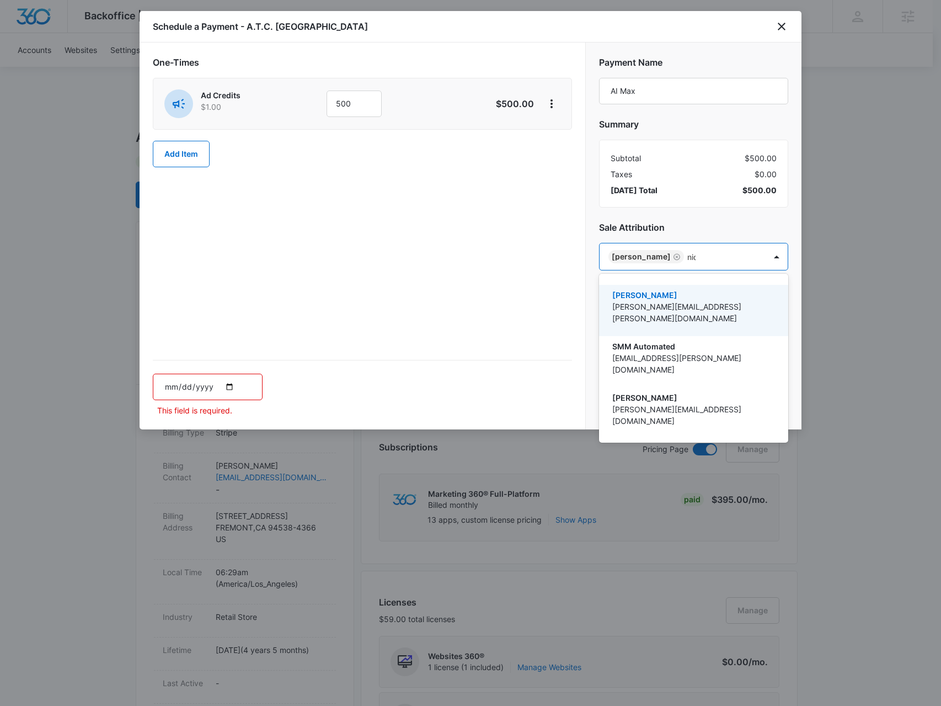
type input "nich"
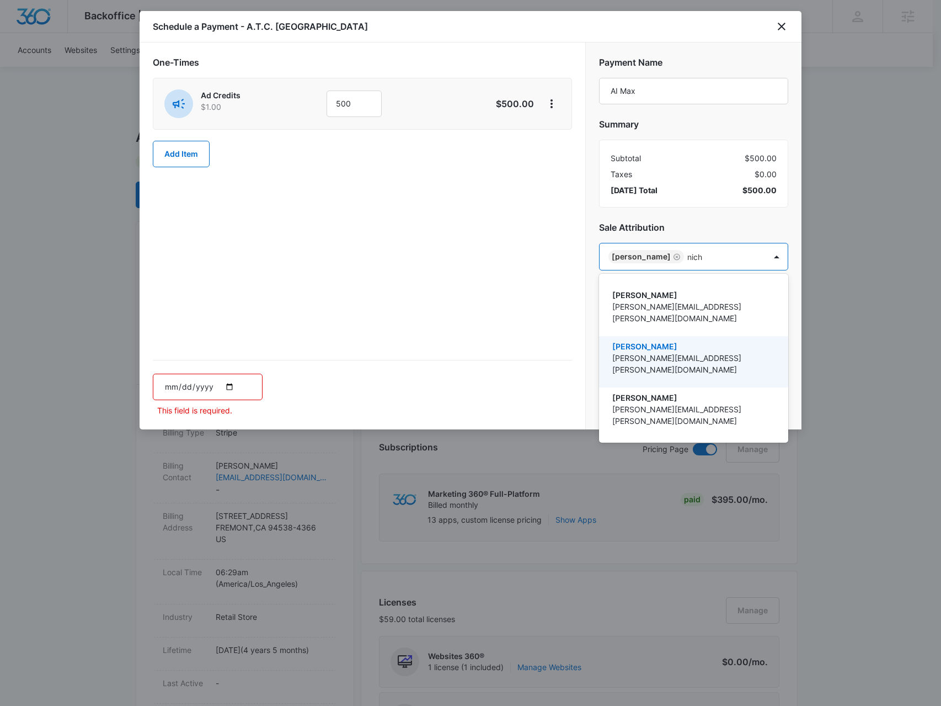
click at [688, 340] on p "Nicholas Geymann" at bounding box center [693, 346] width 161 height 12
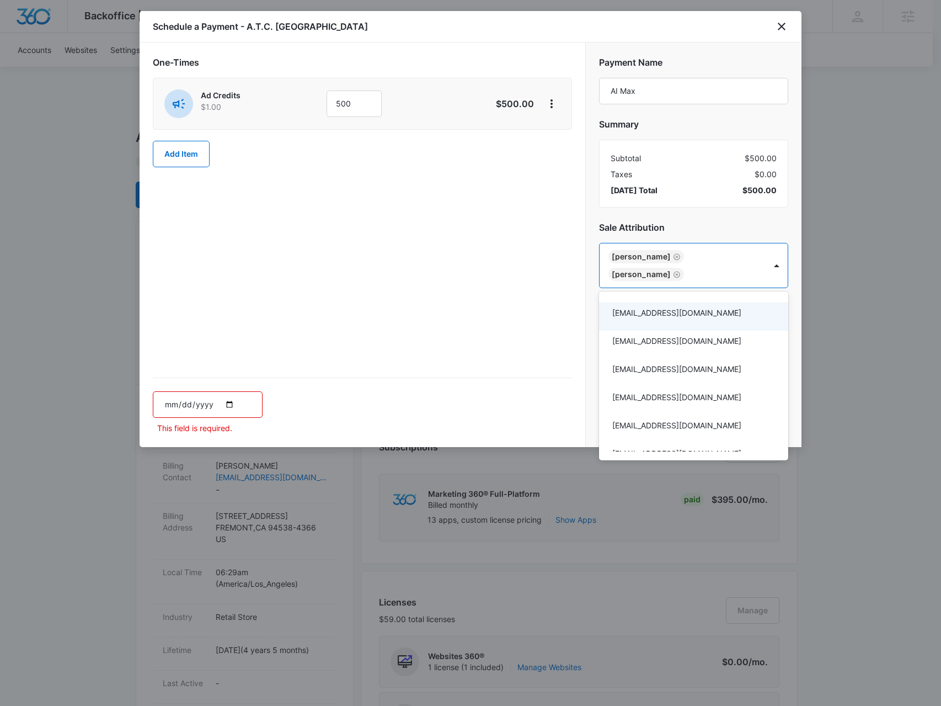
click at [740, 227] on div at bounding box center [470, 353] width 941 height 706
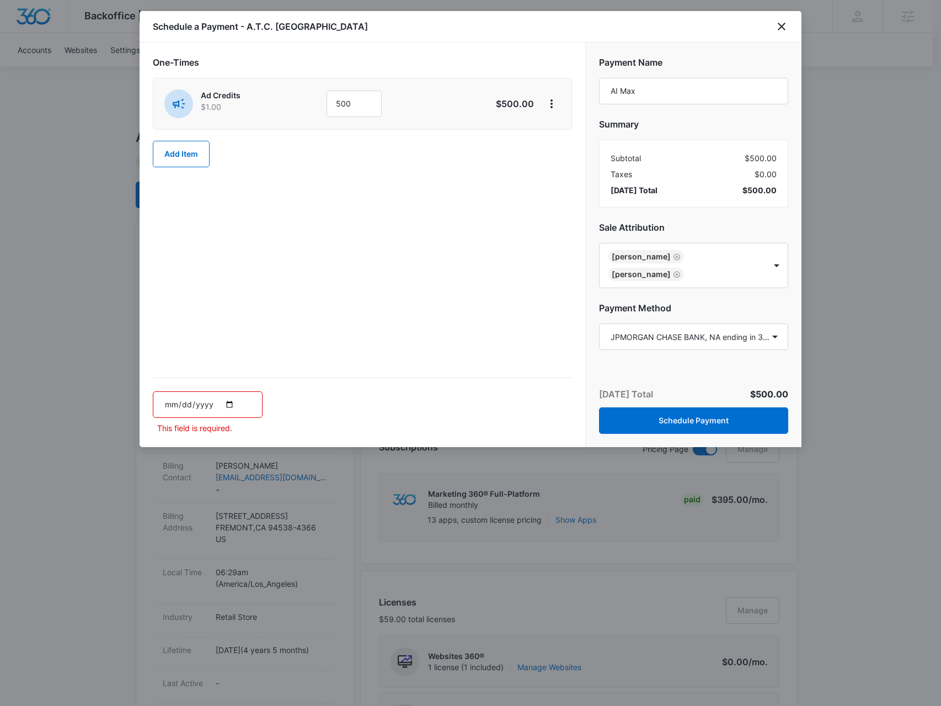
click at [231, 406] on input "date" at bounding box center [208, 404] width 110 height 26
type input "2025-10-20"
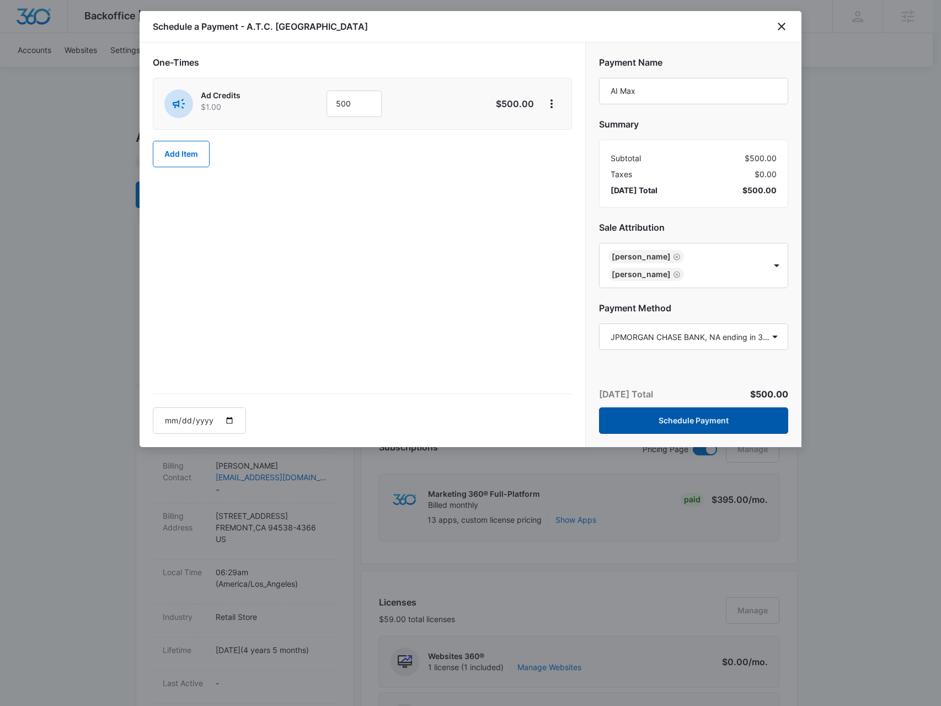
click at [626, 423] on button "Schedule Payment" at bounding box center [693, 420] width 189 height 26
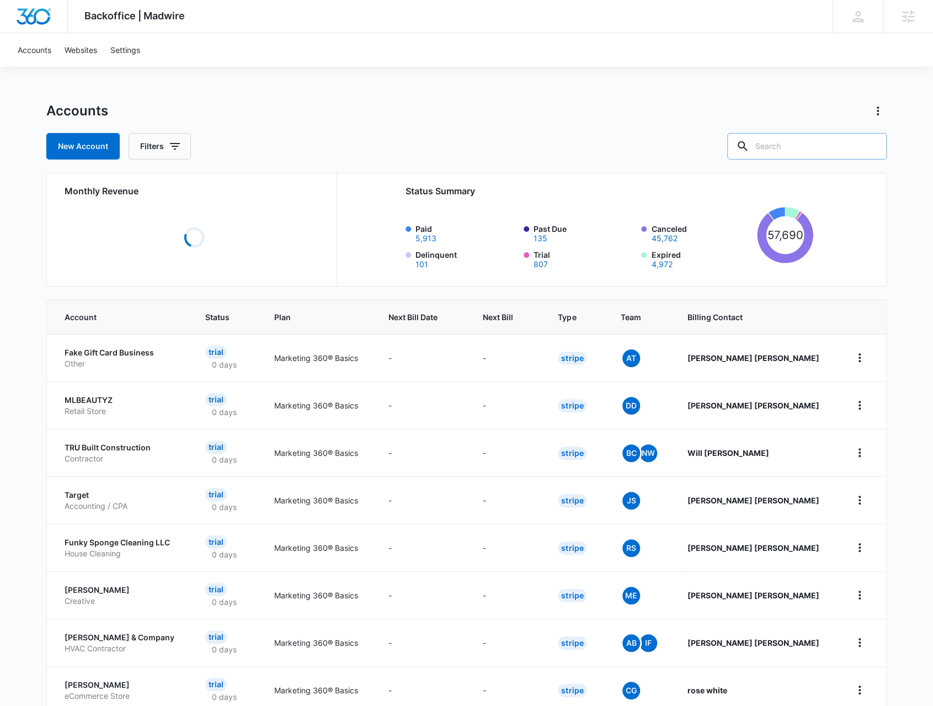
click at [779, 146] on input "text" at bounding box center [806, 146] width 159 height 26
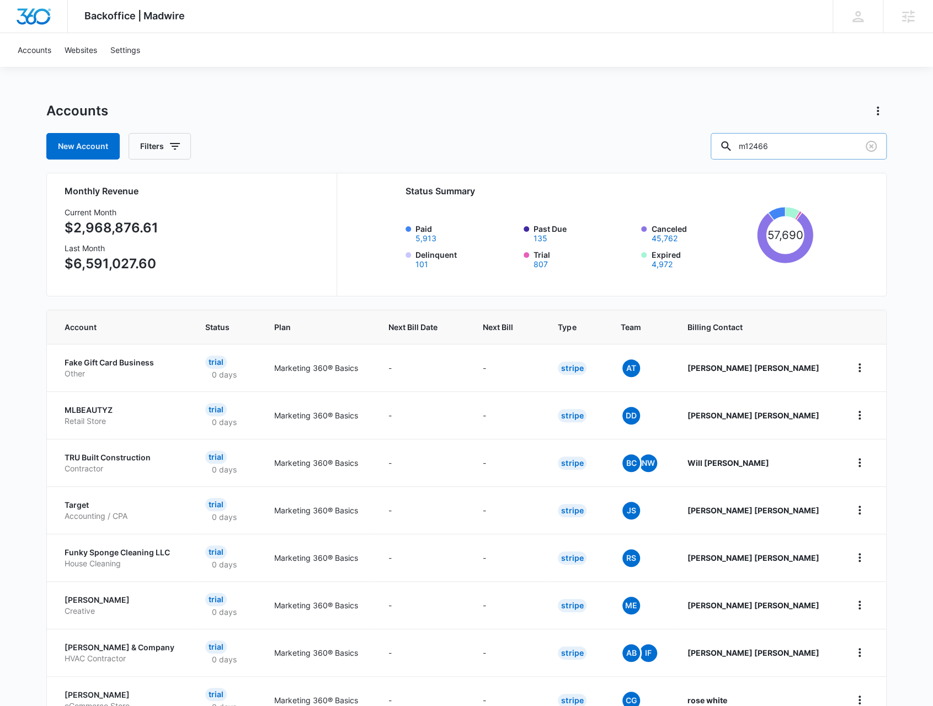
type input "m12466"
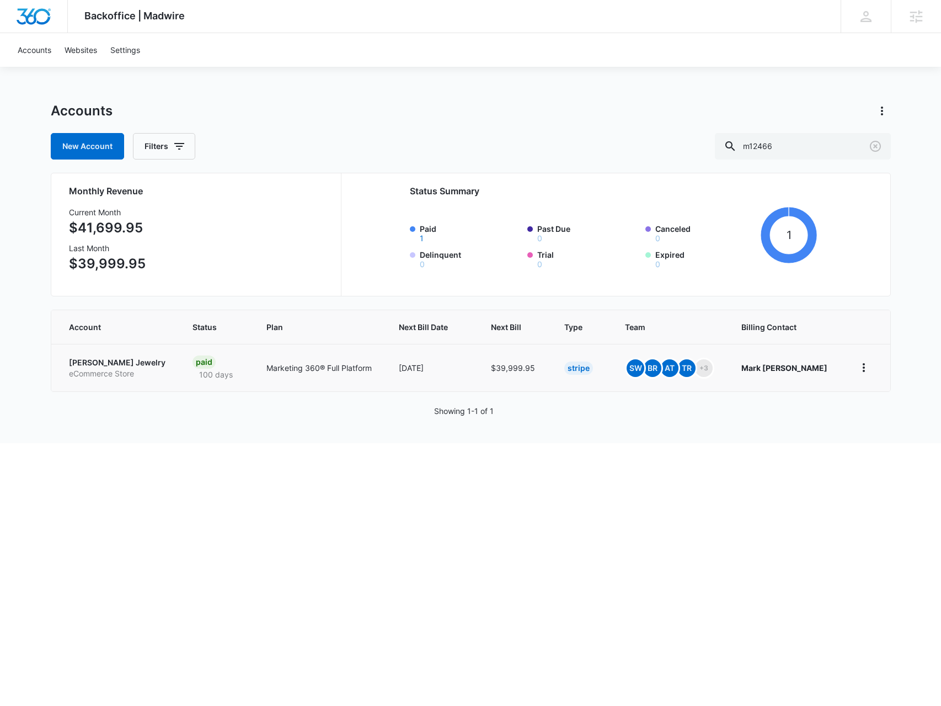
click at [105, 364] on p "Riddle's Jewelry" at bounding box center [117, 362] width 97 height 11
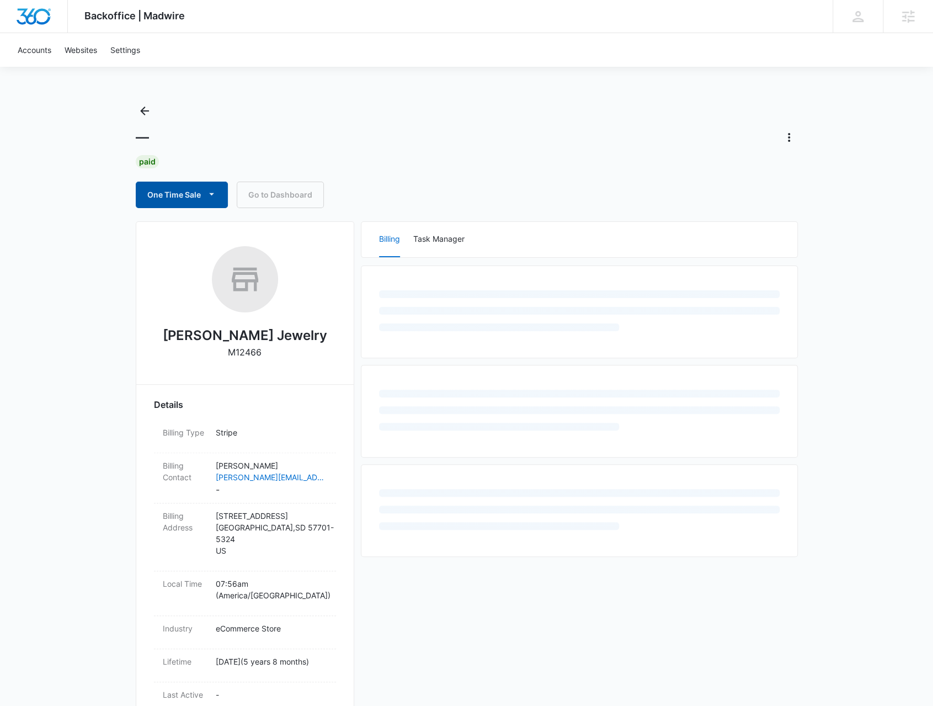
click at [203, 185] on button "One Time Sale" at bounding box center [182, 195] width 92 height 26
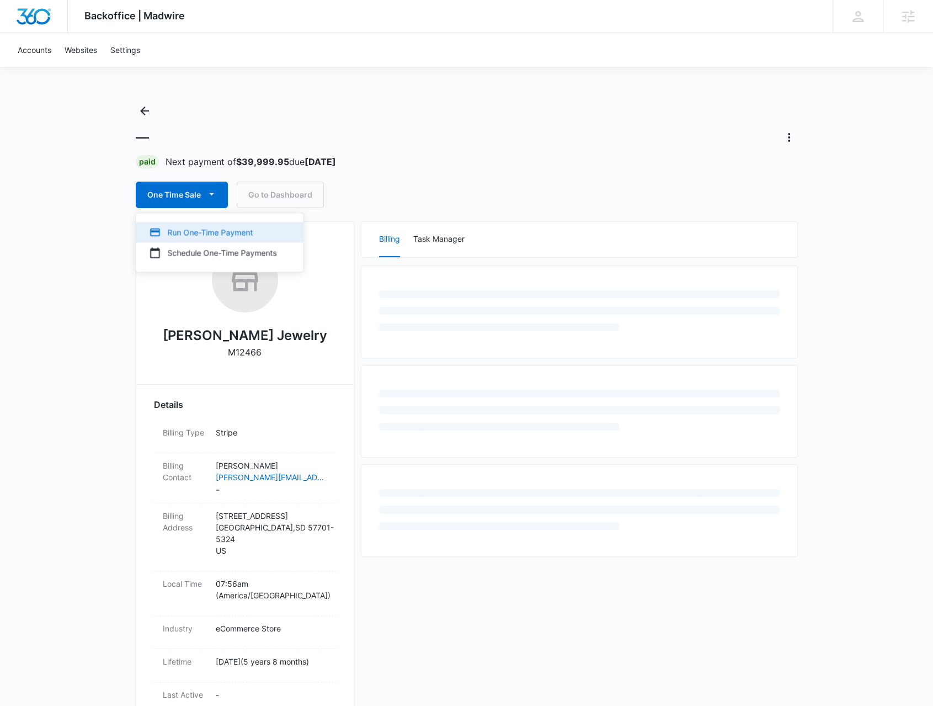
click at [203, 228] on div "Run One-Time Payment" at bounding box center [212, 232] width 127 height 12
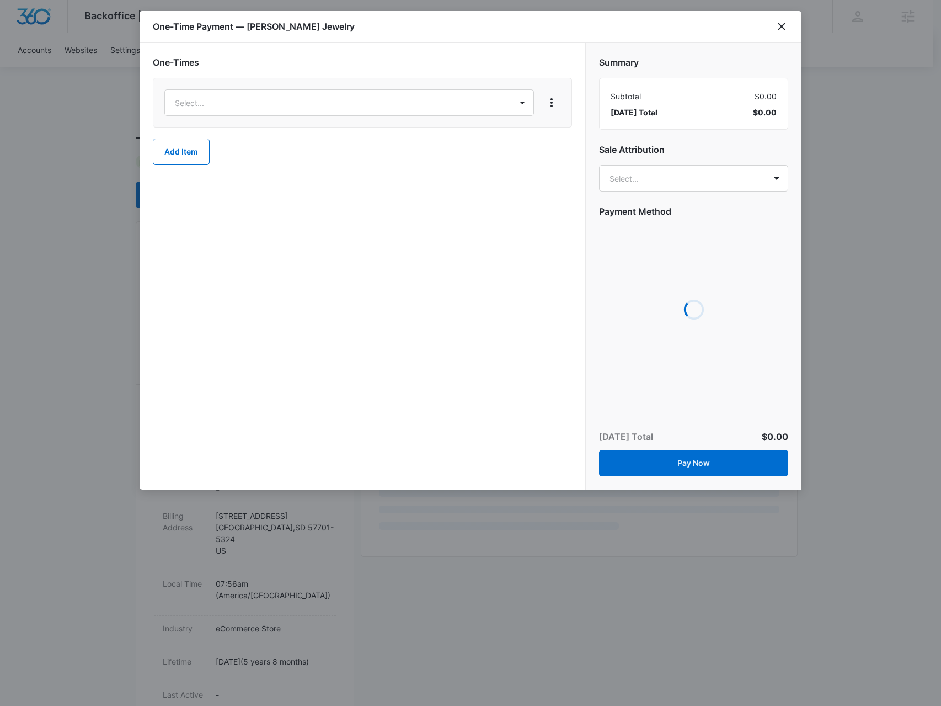
select select "MANUAL_INVOICE"
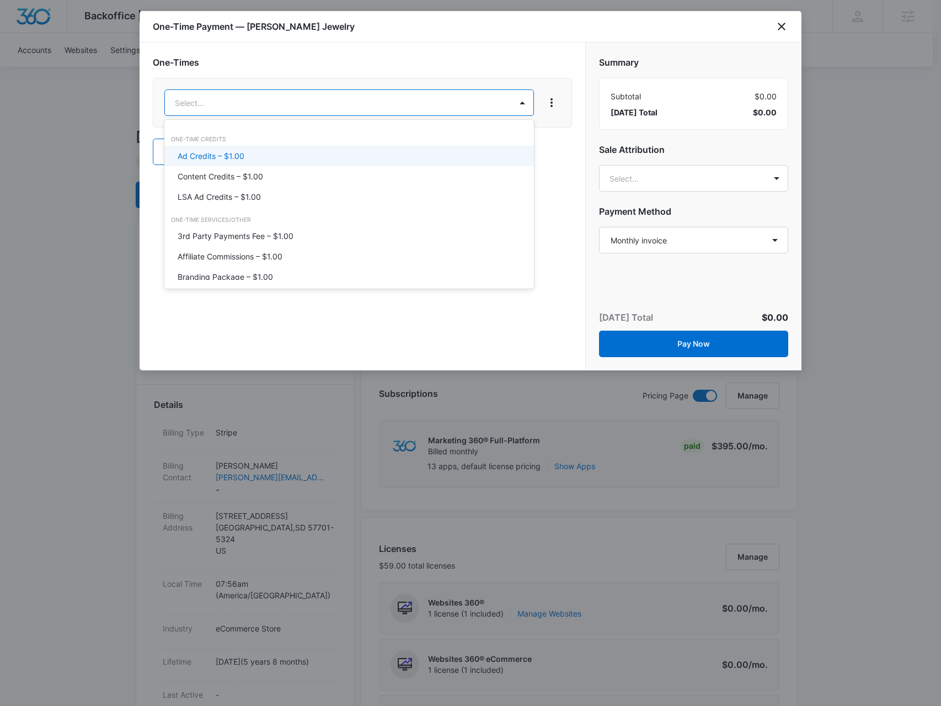
drag, startPoint x: 287, startPoint y: 102, endPoint x: 283, endPoint y: 108, distance: 6.7
click at [276, 159] on div "Ad Credits – $1.00" at bounding box center [349, 156] width 342 height 12
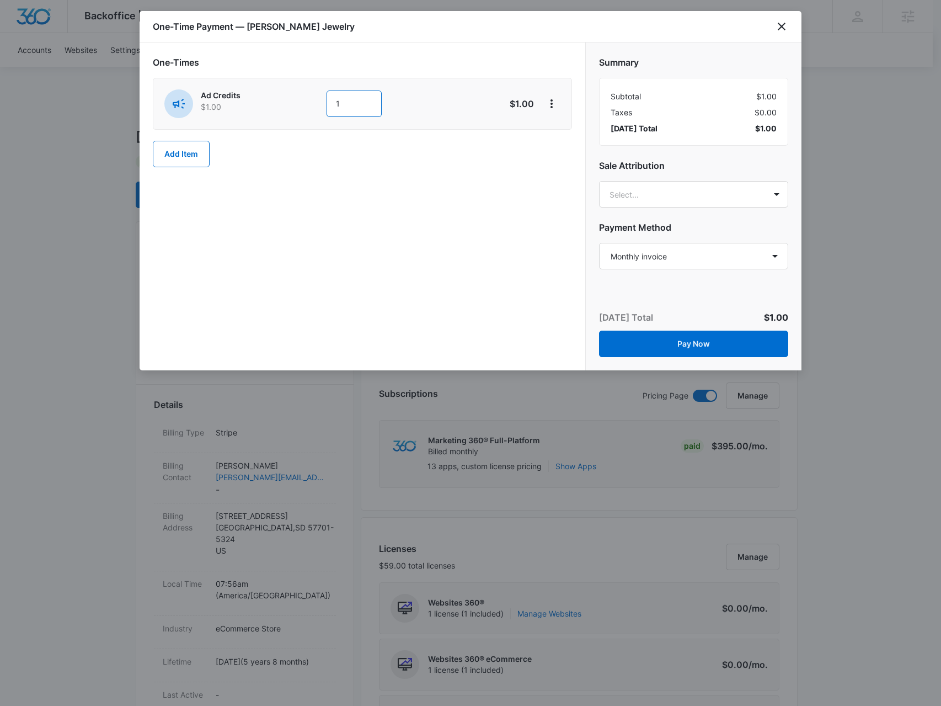
click at [329, 104] on input "1" at bounding box center [354, 104] width 55 height 26
type input "10000"
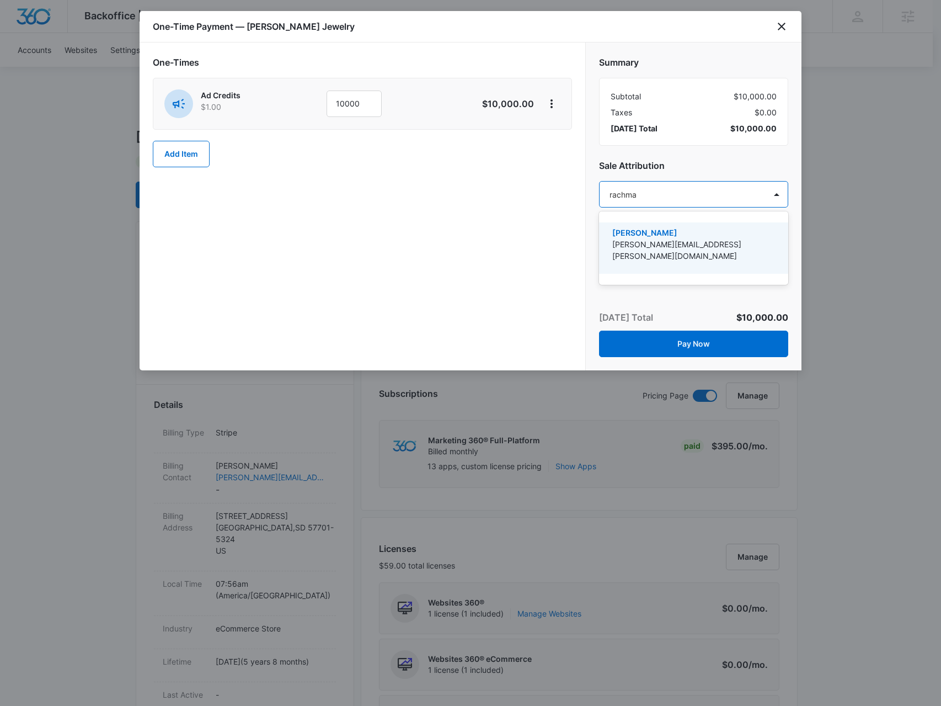
type input "rachman"
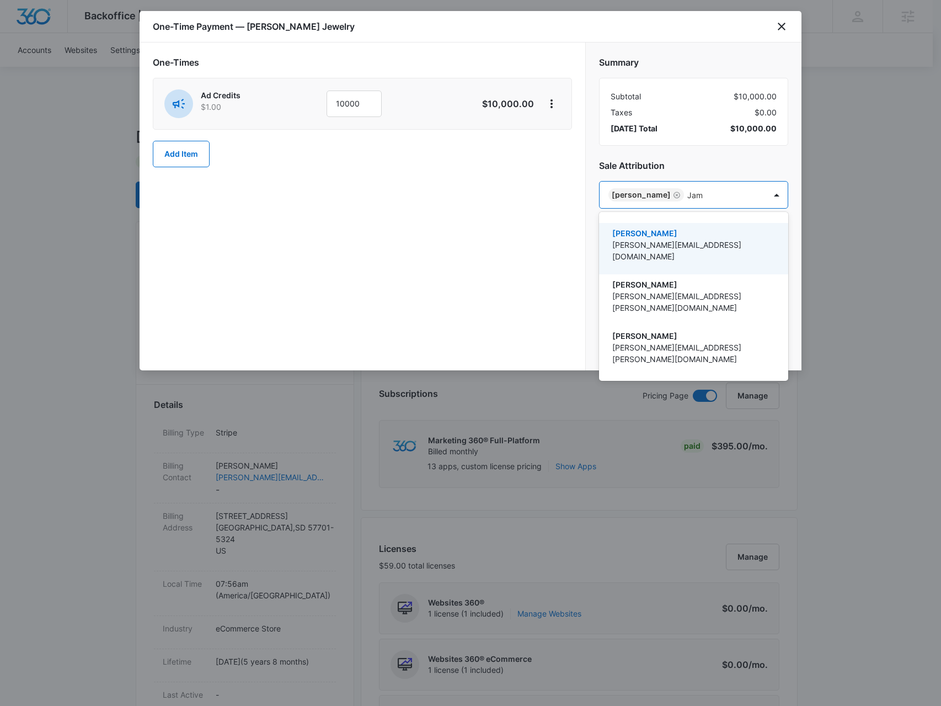
type input "Jami"
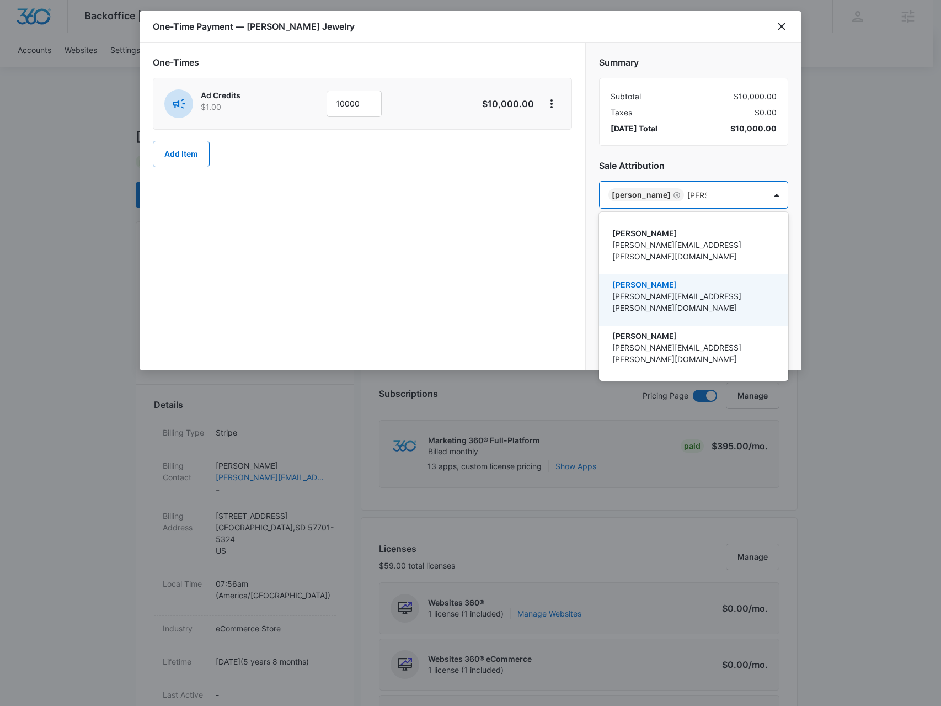
click at [676, 279] on p "Jamie Dagg" at bounding box center [693, 285] width 161 height 12
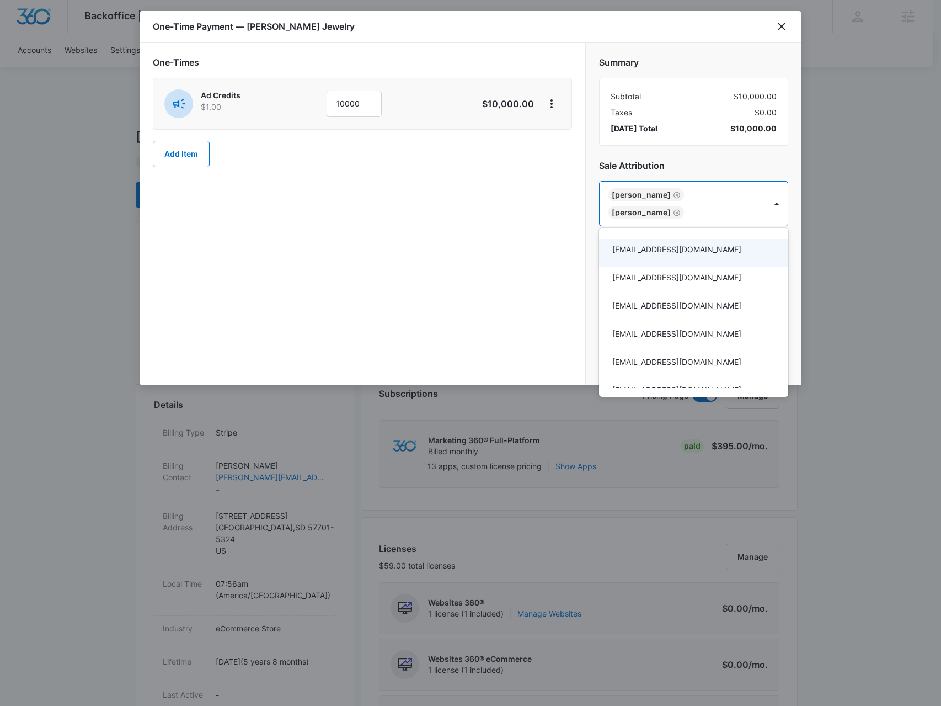
click at [598, 151] on div at bounding box center [470, 353] width 941 height 706
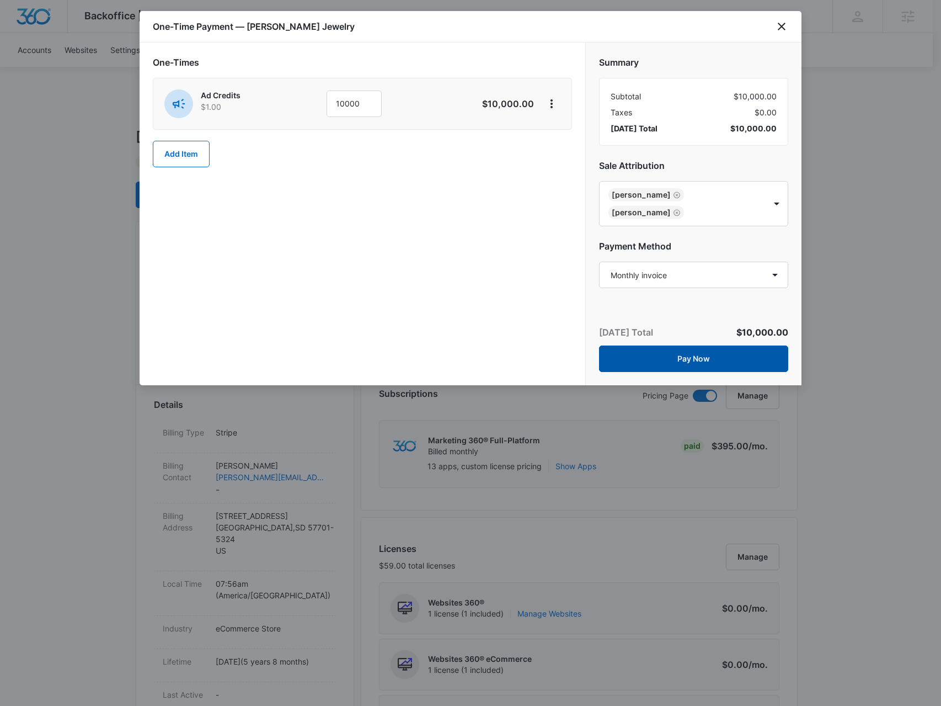
click at [649, 358] on button "Pay Now" at bounding box center [693, 358] width 189 height 26
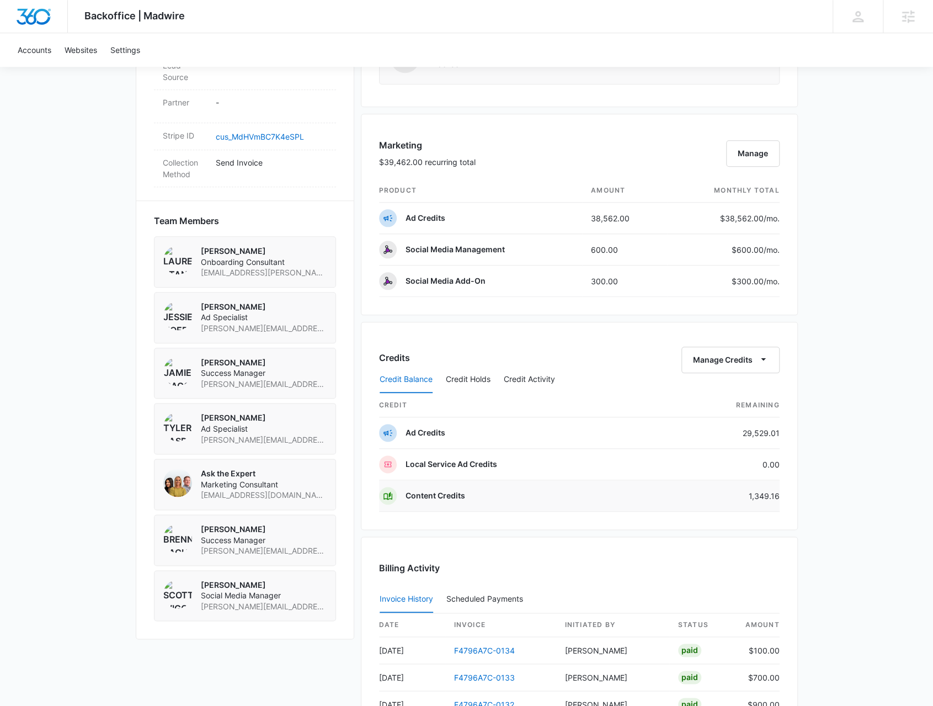
scroll to position [828, 0]
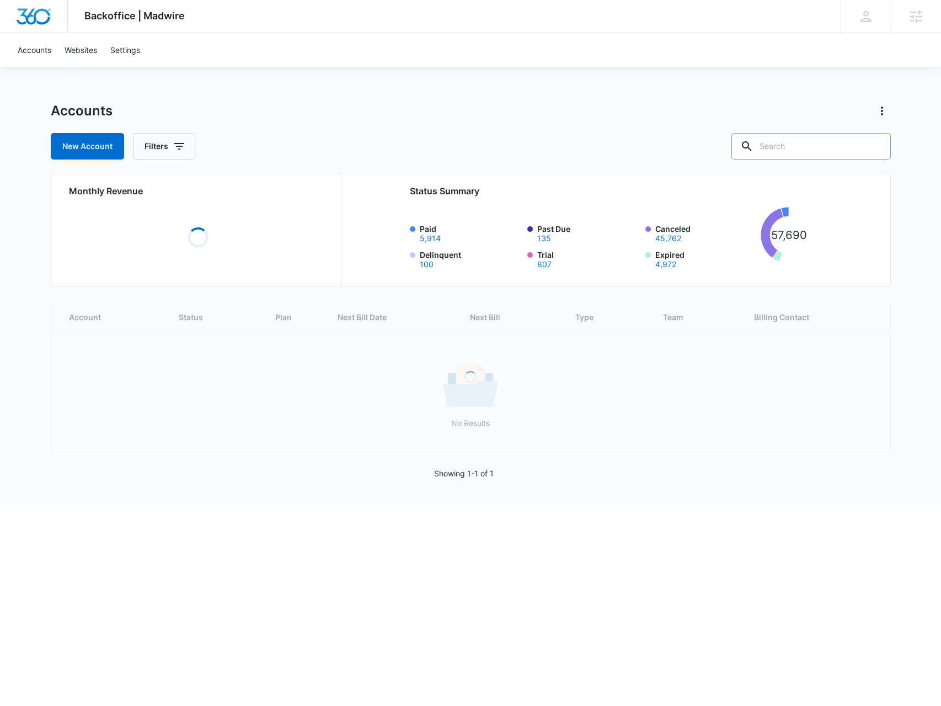
click at [808, 144] on input "text" at bounding box center [811, 146] width 159 height 26
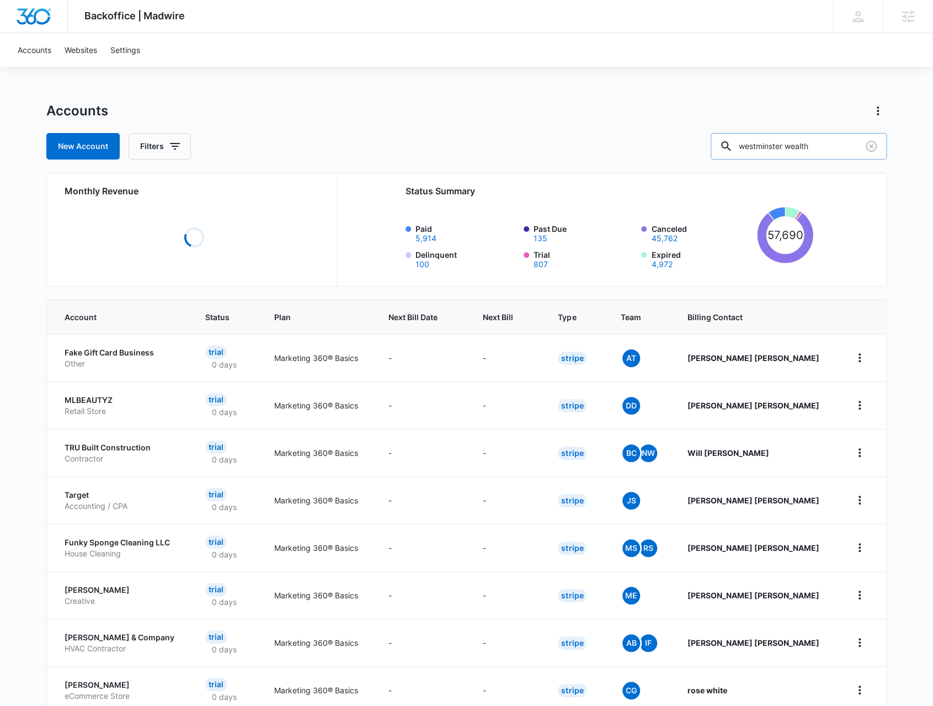
type input "westminster wealth"
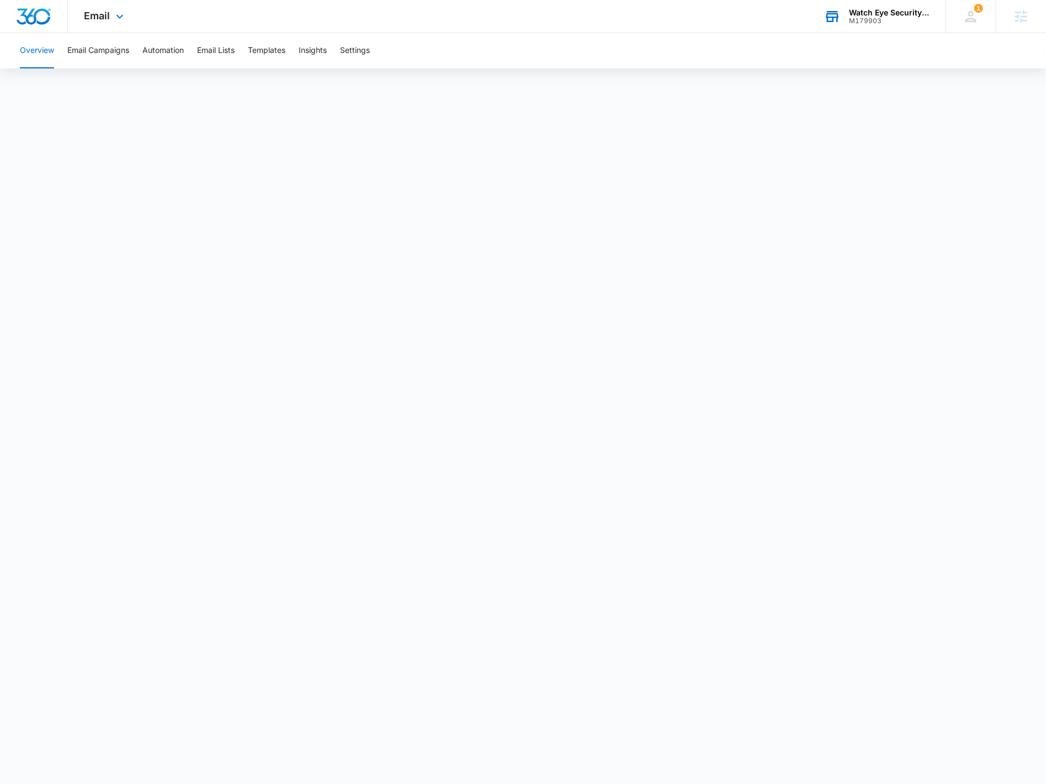
click at [887, 31] on div "Watch Eye Security LLC M179903 Your Accounts View All" at bounding box center [876, 16] width 138 height 33
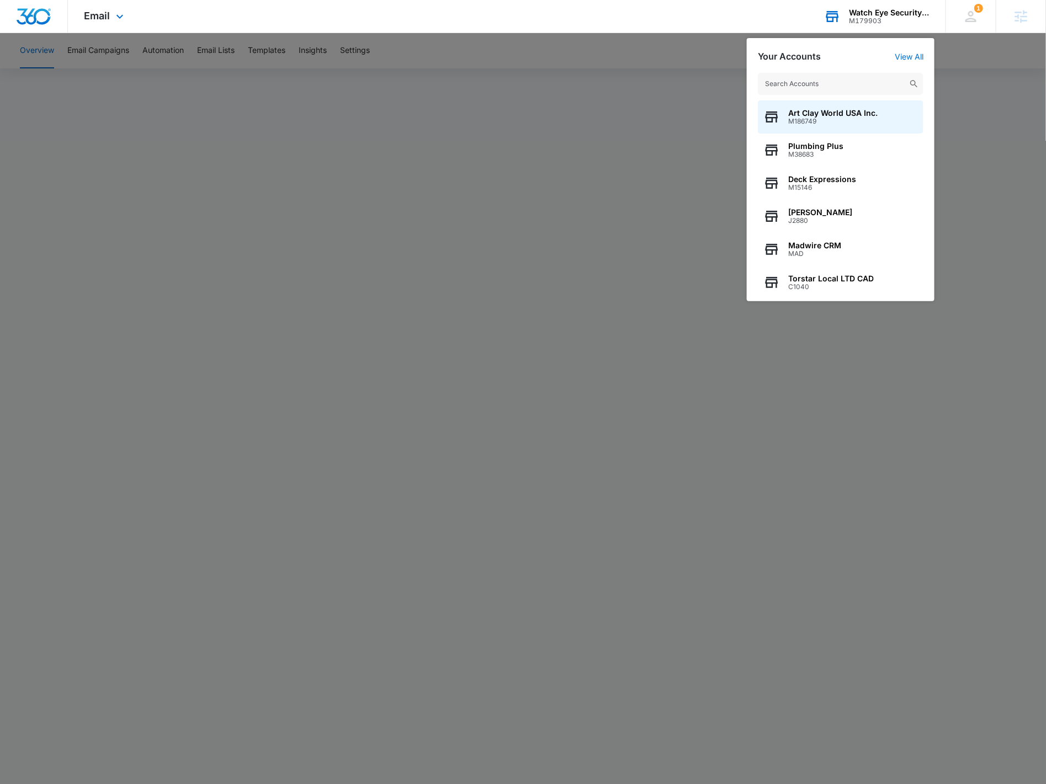
click at [859, 81] on input "text" at bounding box center [841, 84] width 166 height 22
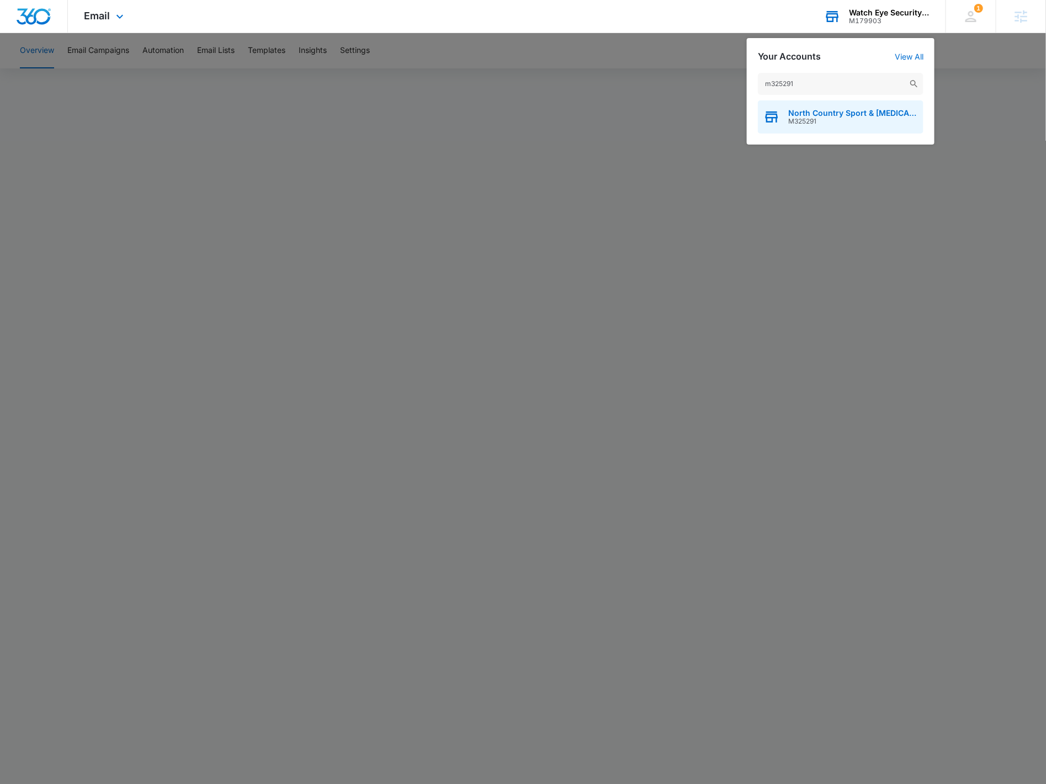
type input "m325291"
click at [813, 114] on span "North Country Sport & [MEDICAL_DATA]" at bounding box center [853, 113] width 130 height 9
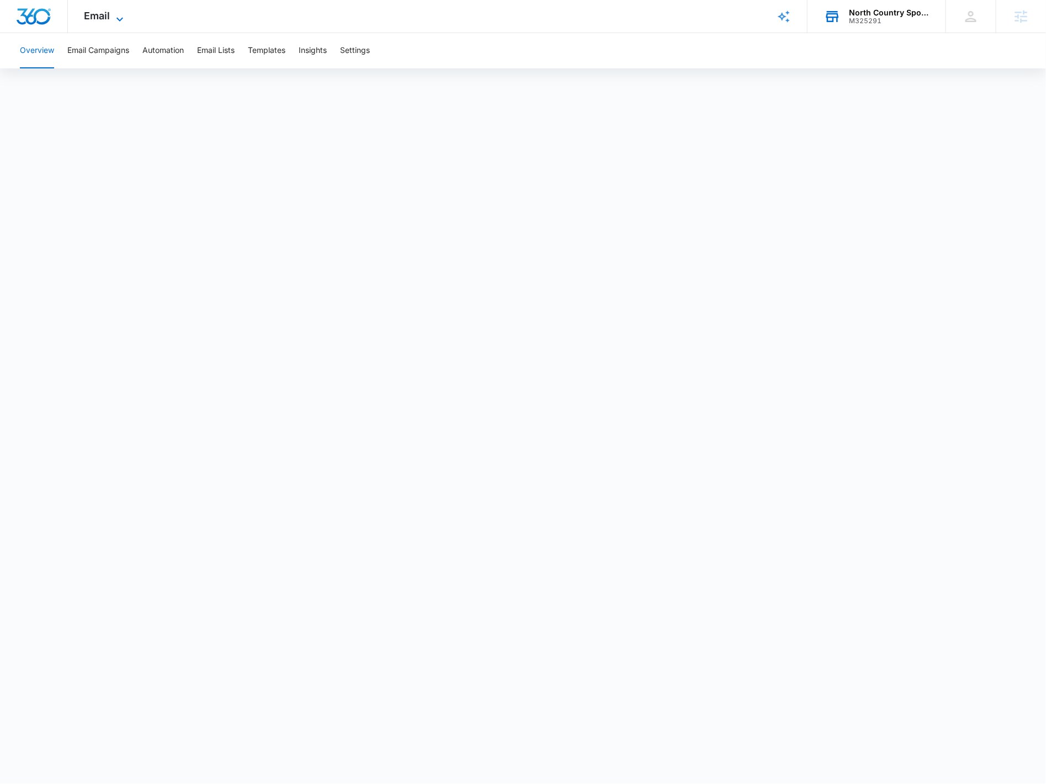
click at [102, 16] on span "Email" at bounding box center [97, 16] width 26 height 12
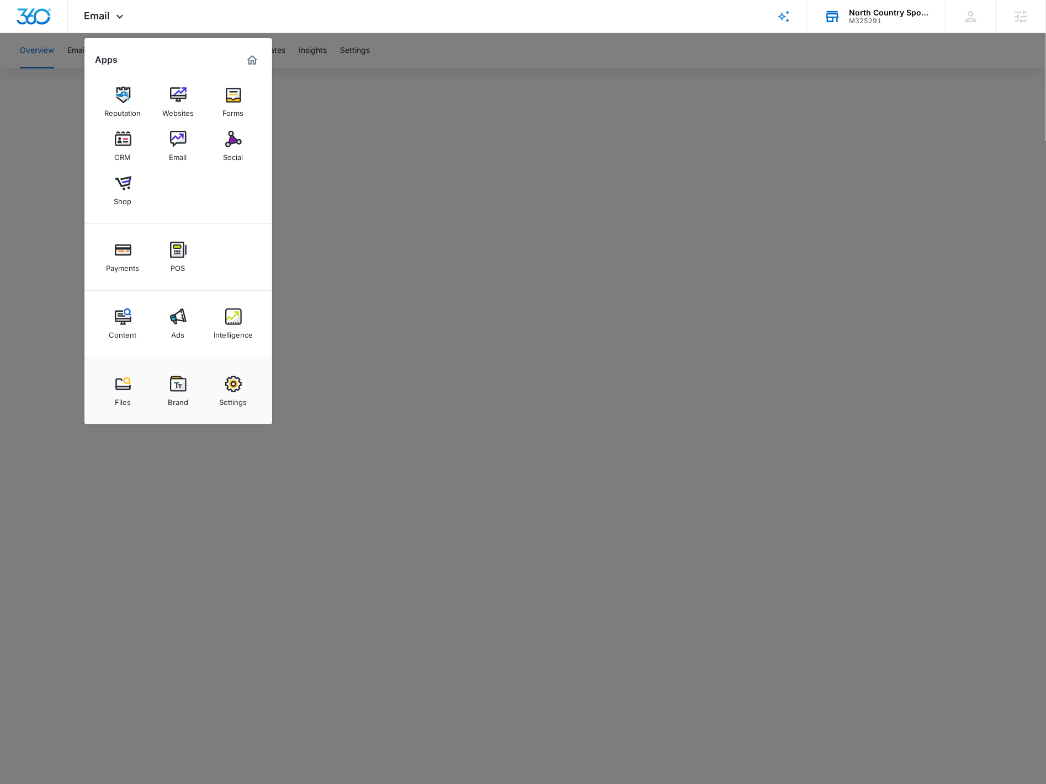
click at [179, 333] on div "Ads" at bounding box center [178, 332] width 13 height 14
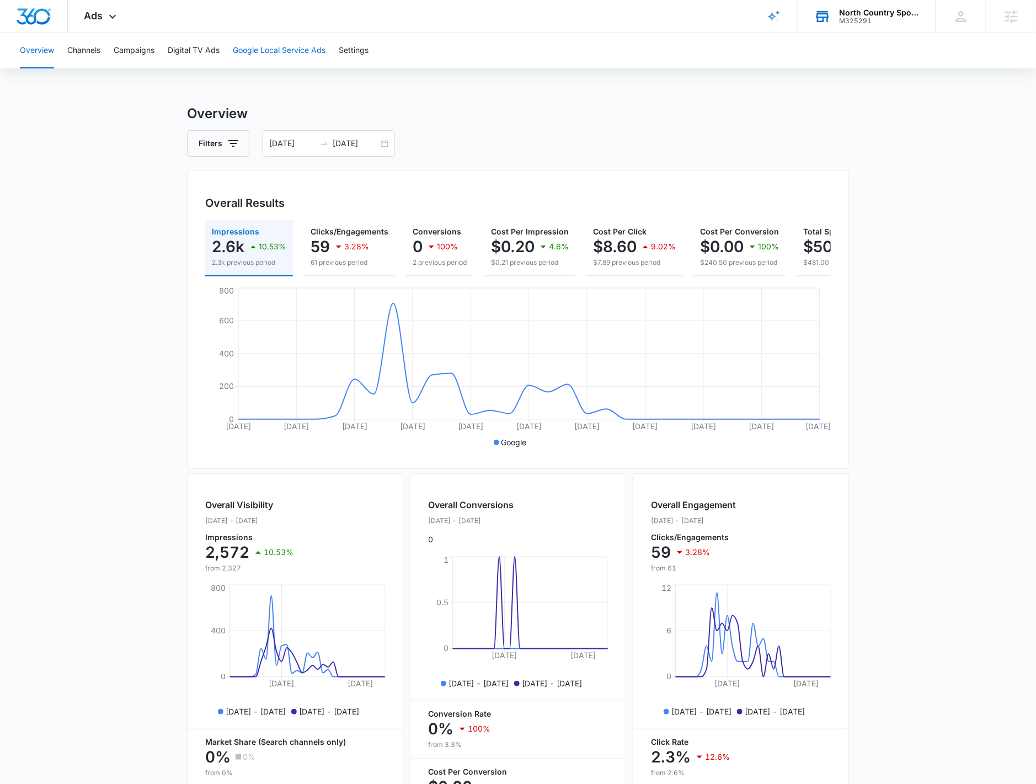
click at [274, 41] on button "Google Local Service Ads" at bounding box center [279, 50] width 93 height 35
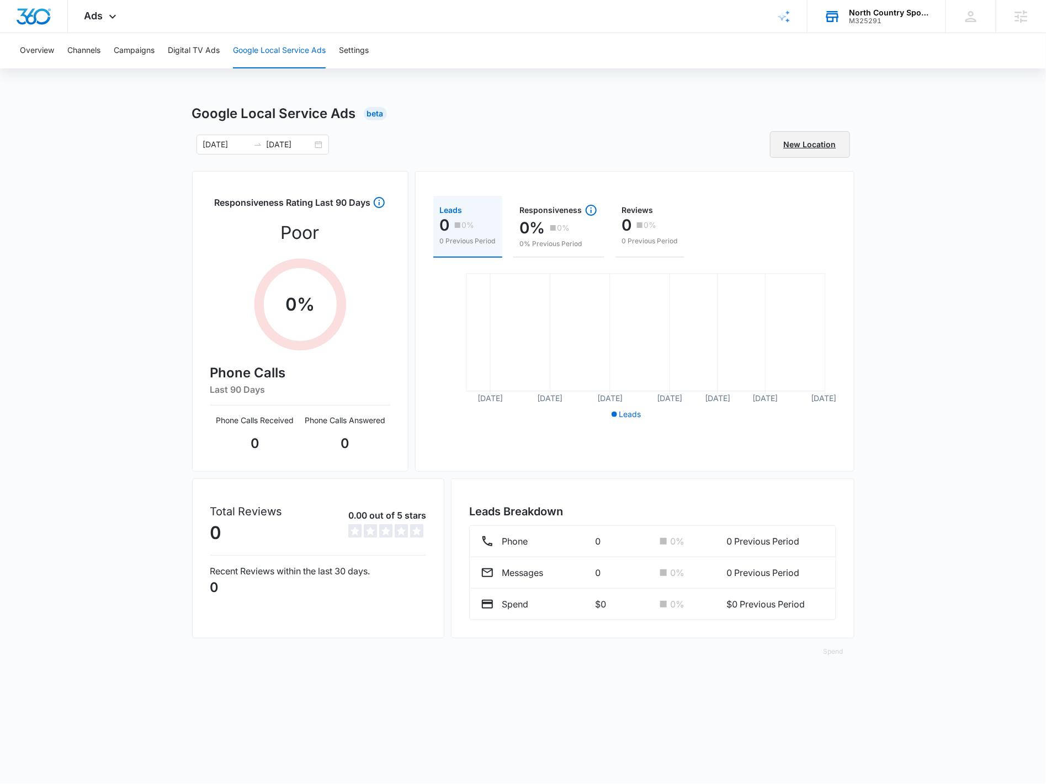
click at [824, 152] on link "New Location" at bounding box center [810, 144] width 80 height 26
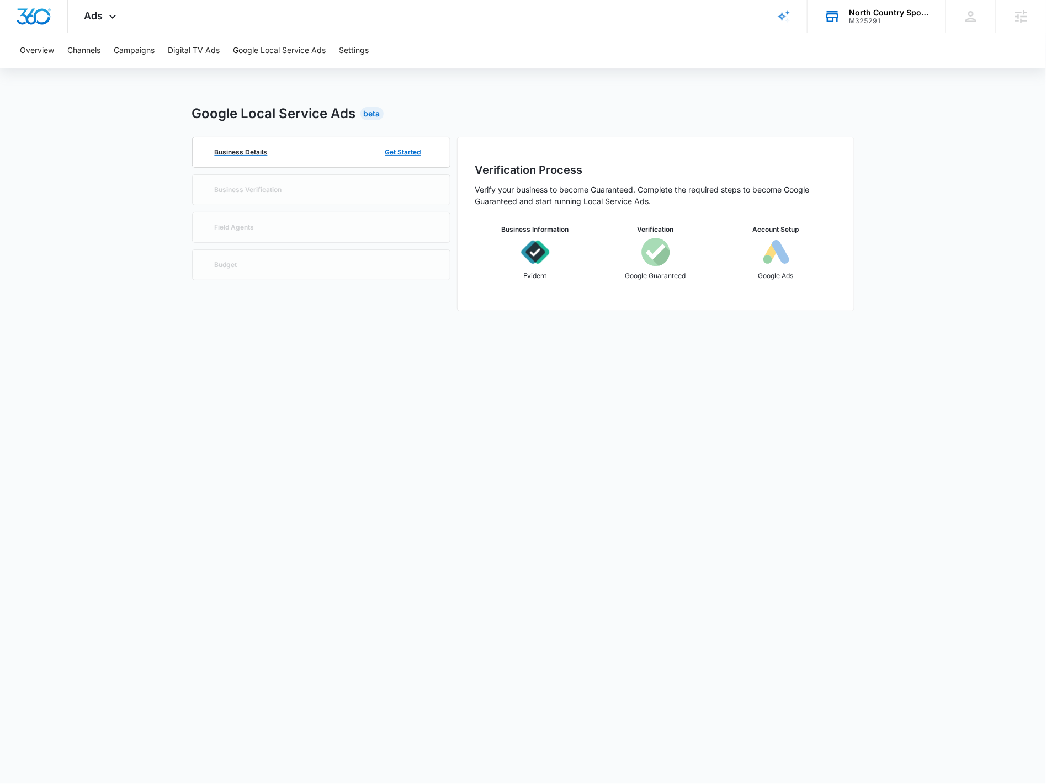
click at [356, 154] on div "Business Details Get Started" at bounding box center [321, 152] width 222 height 30
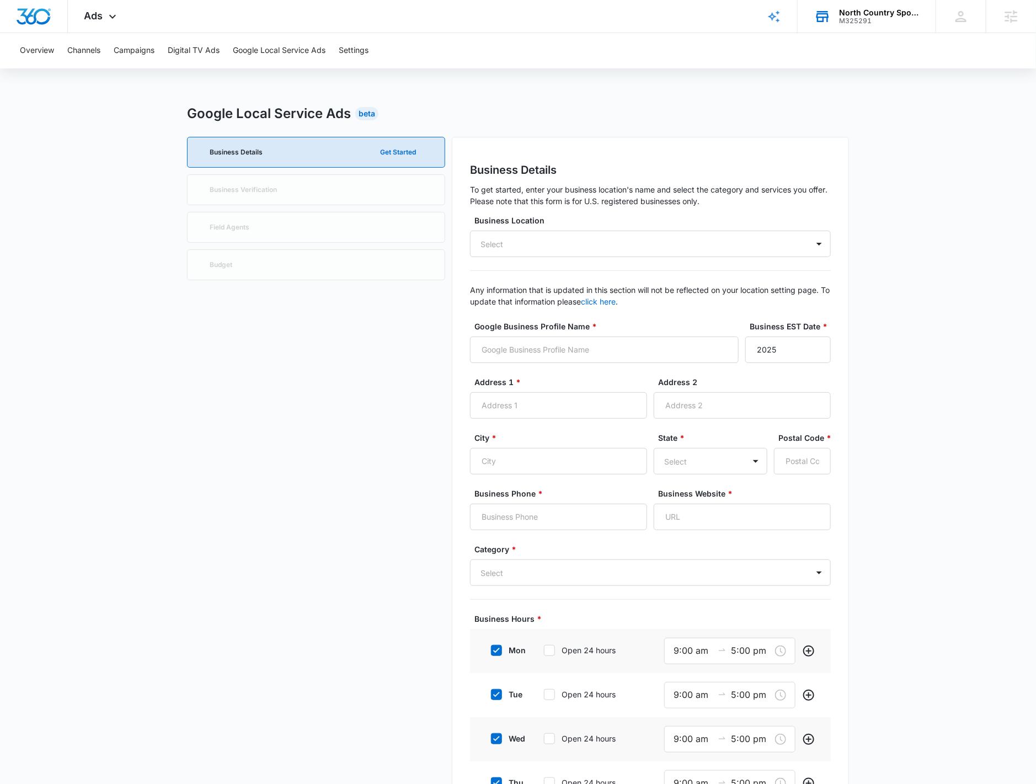
drag, startPoint x: 291, startPoint y: 189, endPoint x: 274, endPoint y: 179, distance: 19.6
click at [290, 189] on div "Business Details Get Started Business Verification Field Agents Budget" at bounding box center [316, 553] width 258 height 833
click at [293, 57] on button "Google Local Service Ads" at bounding box center [279, 50] width 93 height 35
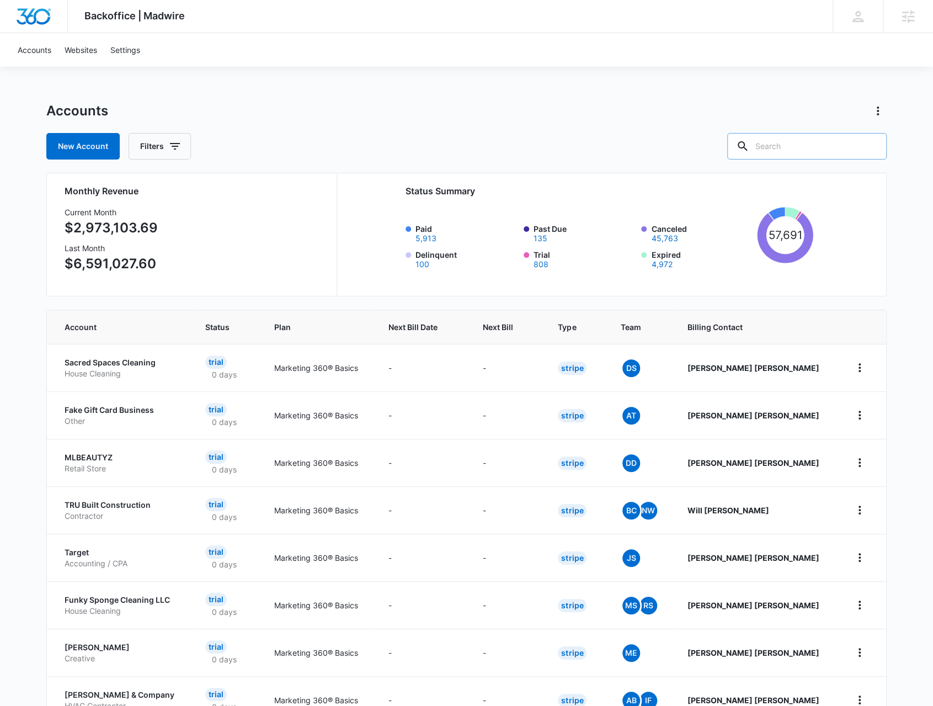
click at [815, 148] on input "text" at bounding box center [806, 146] width 159 height 26
type input "hp med"
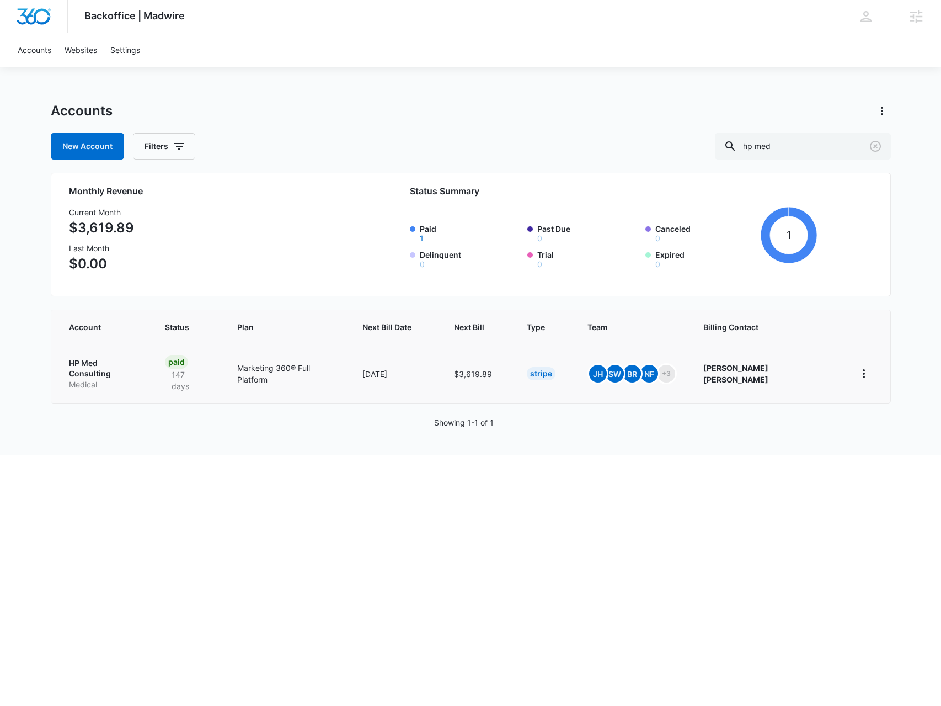
click at [89, 379] on p "Medical" at bounding box center [104, 384] width 70 height 11
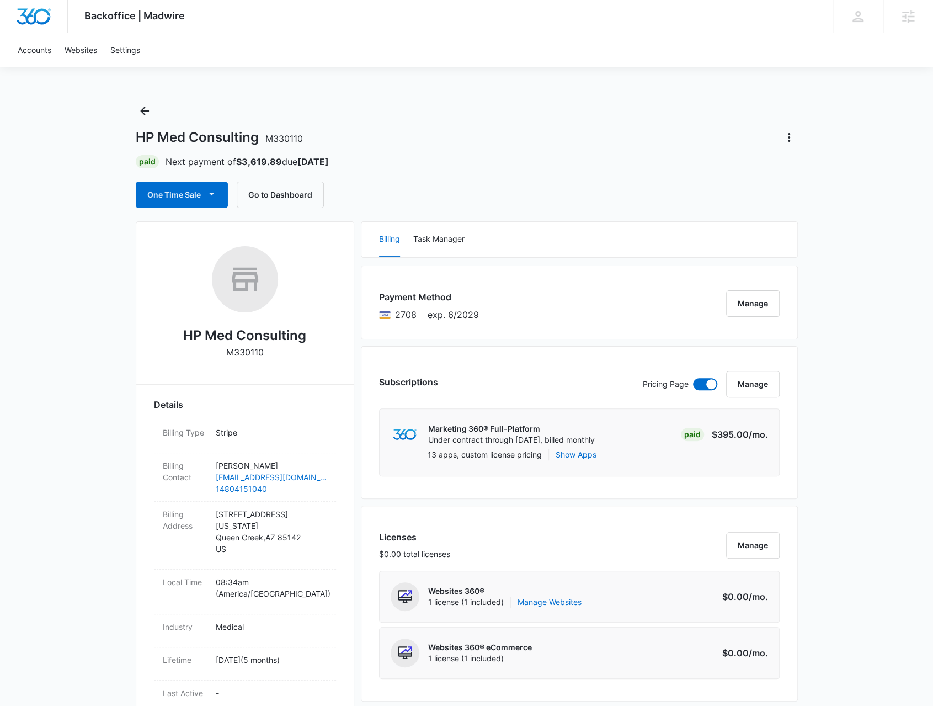
drag, startPoint x: 652, startPoint y: 151, endPoint x: 591, endPoint y: 230, distance: 100.0
click at [651, 151] on div "HP Med Consulting M330110 Paid Next payment of $3,619.89 due Oct 21 One Time Sa…" at bounding box center [467, 155] width 662 height 106
drag, startPoint x: 280, startPoint y: 158, endPoint x: 244, endPoint y: 163, distance: 35.6
click at [244, 163] on strong "$3,619.89" at bounding box center [259, 161] width 46 height 11
copy strong "3,619.89"
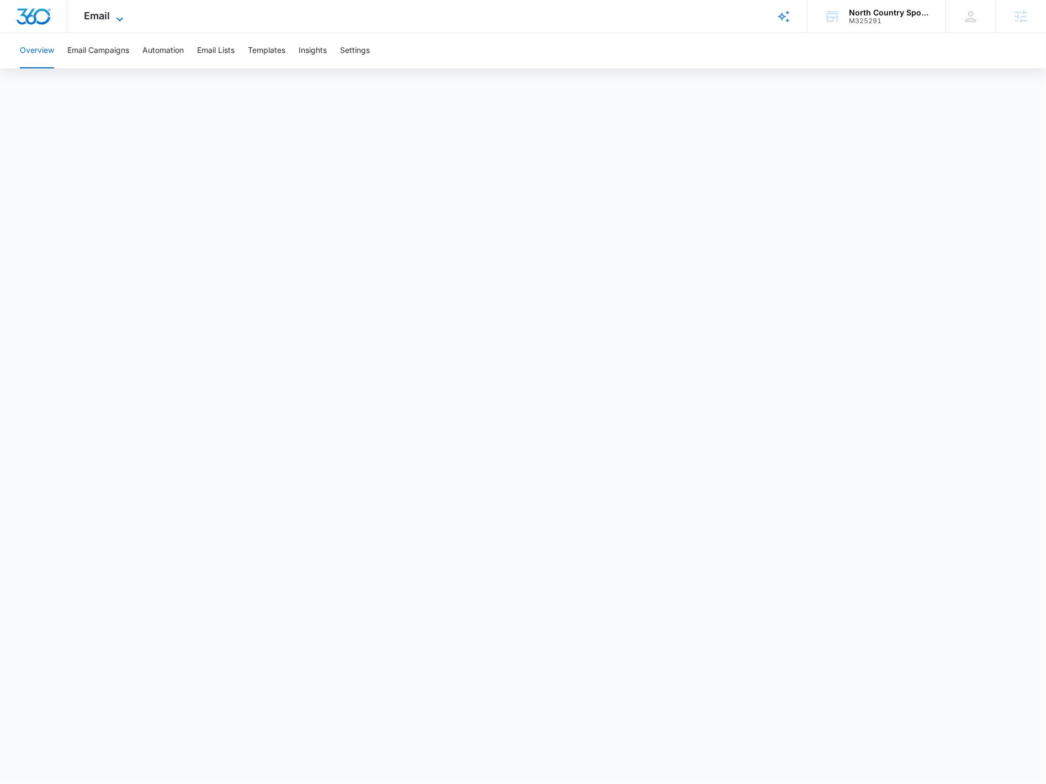
click at [88, 12] on span "Email" at bounding box center [97, 16] width 26 height 12
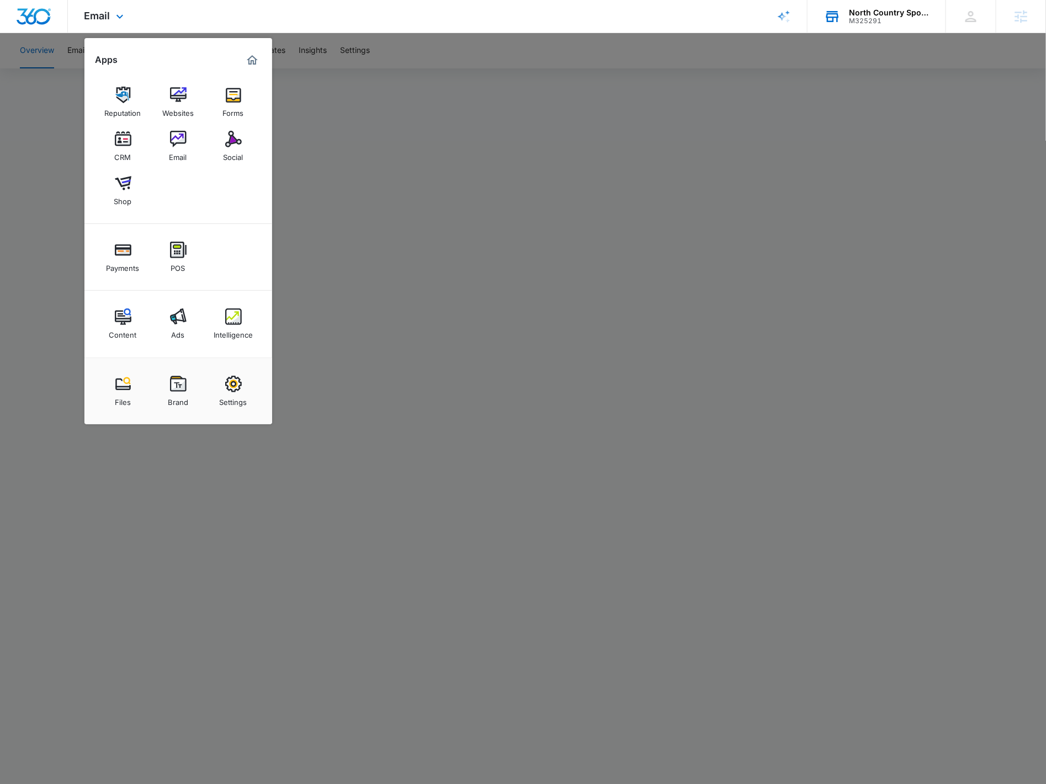
click at [862, 19] on div "M325291" at bounding box center [889, 21] width 81 height 8
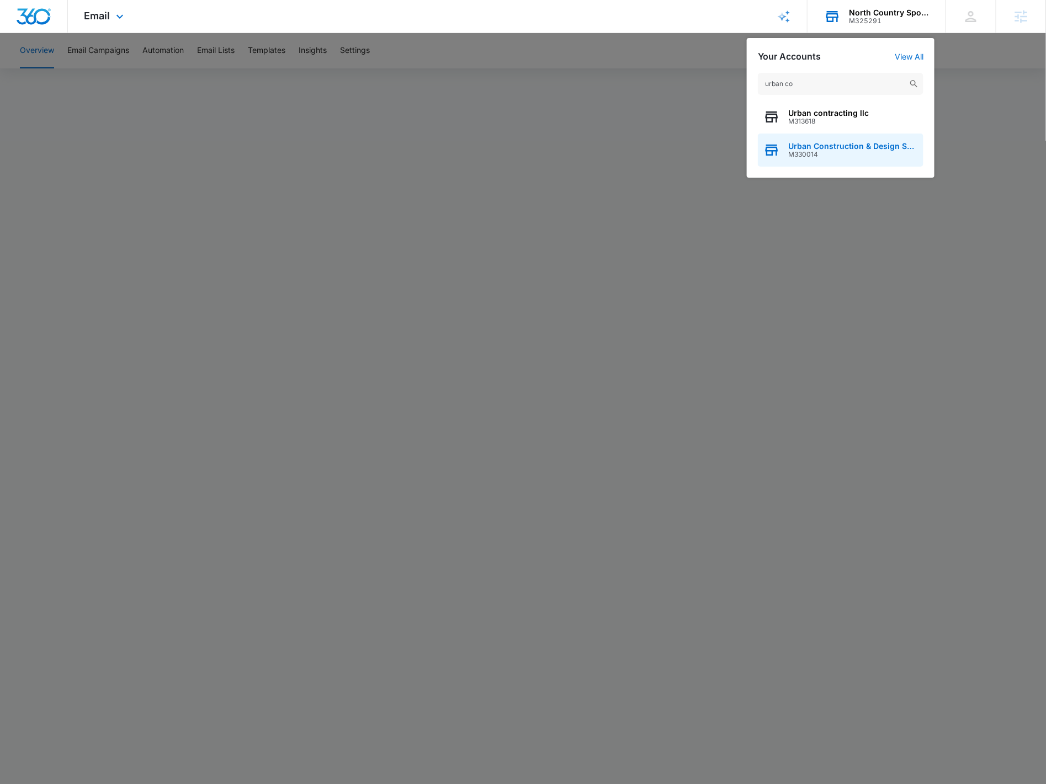
type input "urban co"
click at [840, 154] on span "M330014" at bounding box center [853, 155] width 130 height 8
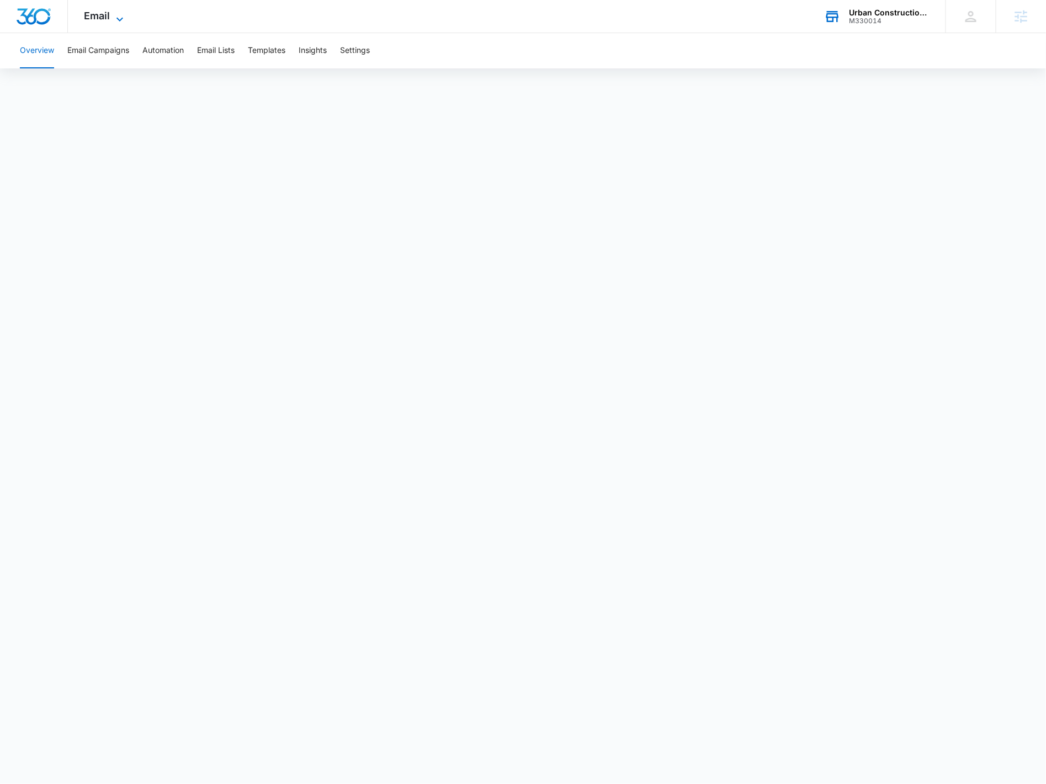
click at [118, 23] on icon at bounding box center [119, 19] width 13 height 13
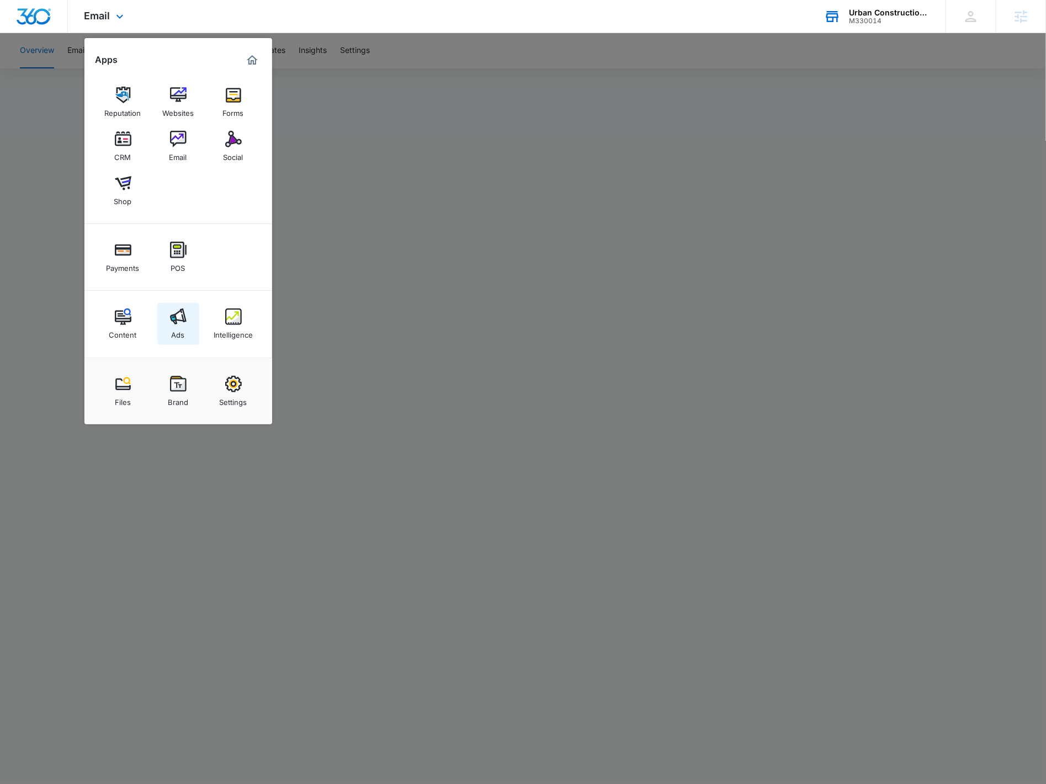
click at [189, 327] on link "Ads" at bounding box center [178, 324] width 42 height 42
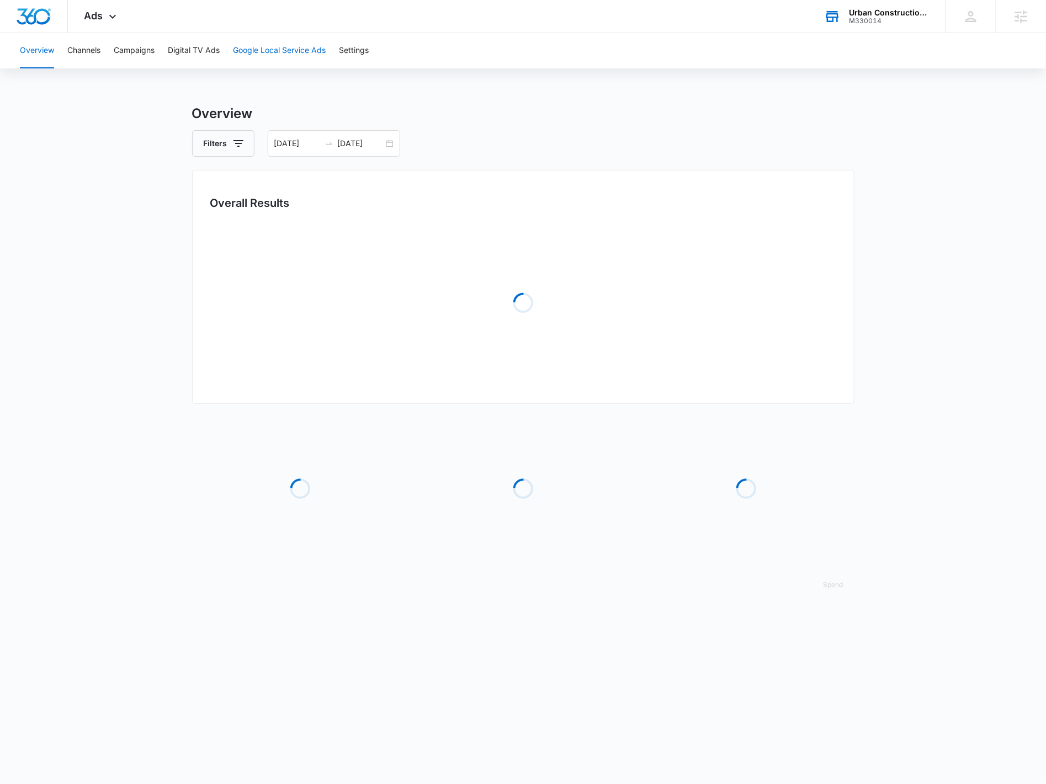
click at [280, 54] on button "Google Local Service Ads" at bounding box center [279, 50] width 93 height 35
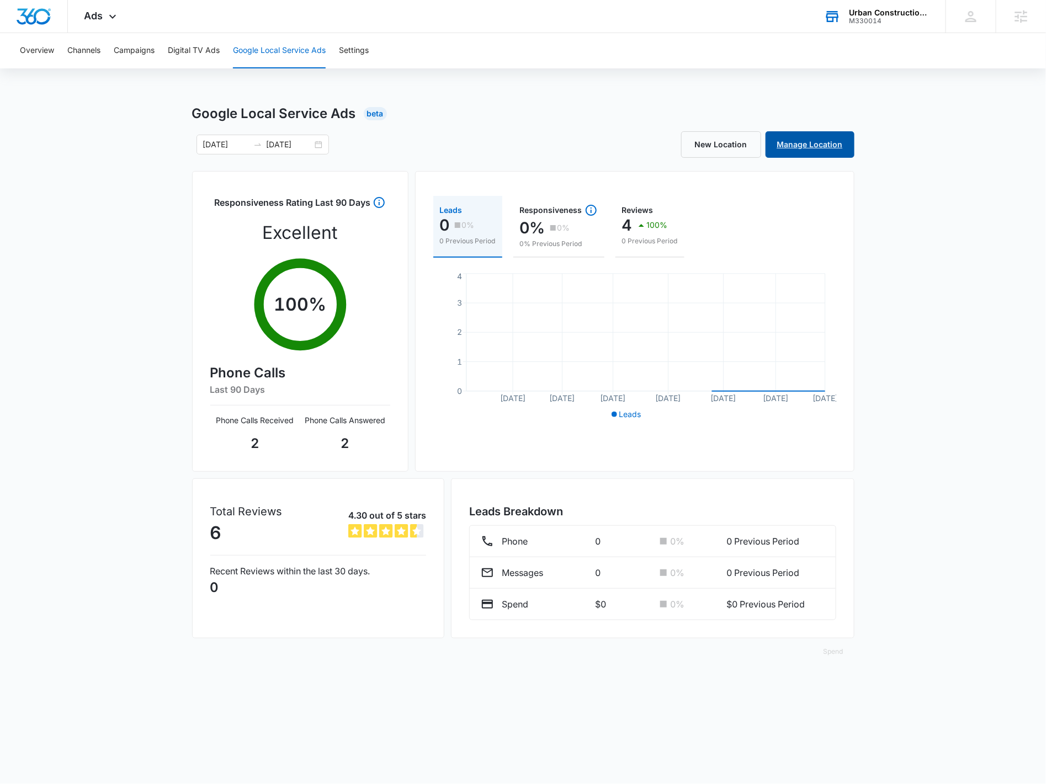
click at [791, 145] on link "Manage Location" at bounding box center [809, 144] width 89 height 26
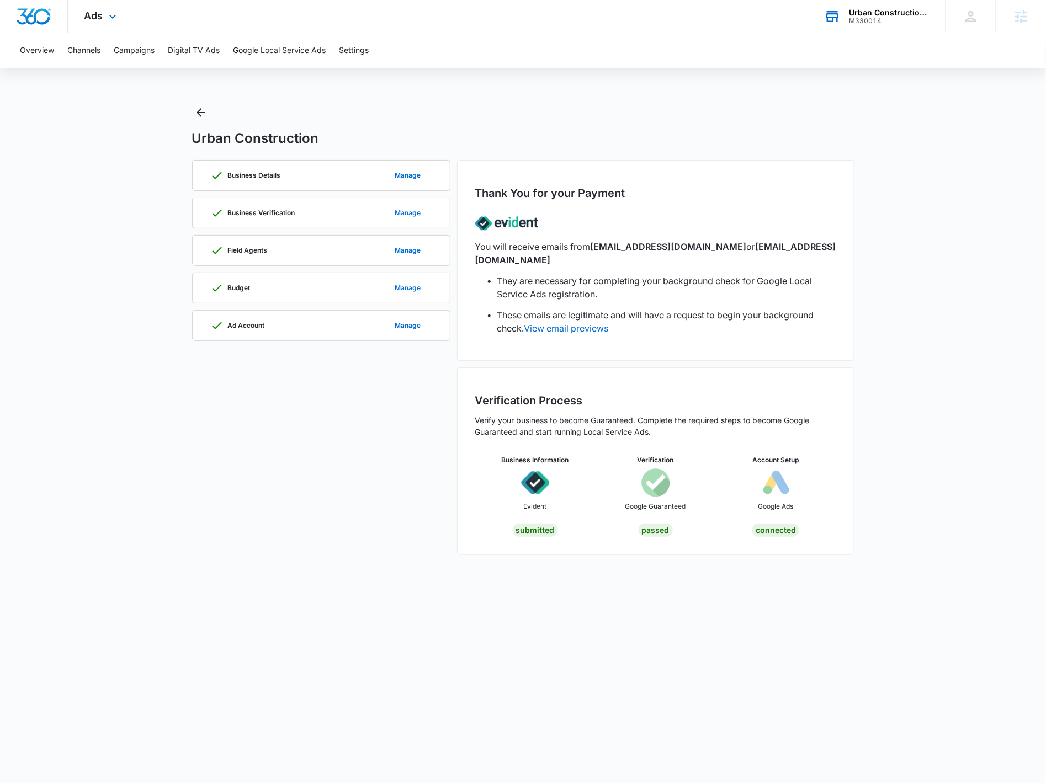
click at [105, 22] on div "Ads Apps Reputation Websites Forms CRM Email Social Shop Payments POS Content A…" at bounding box center [102, 16] width 68 height 33
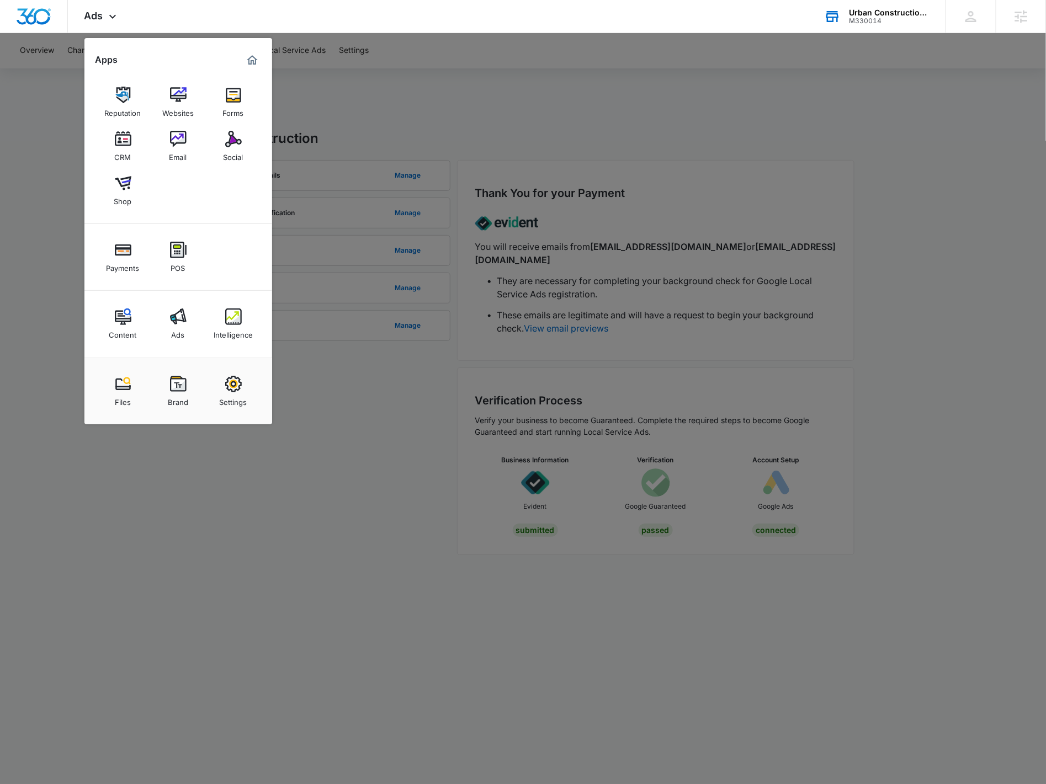
click at [226, 336] on div "Intelligence" at bounding box center [233, 332] width 39 height 14
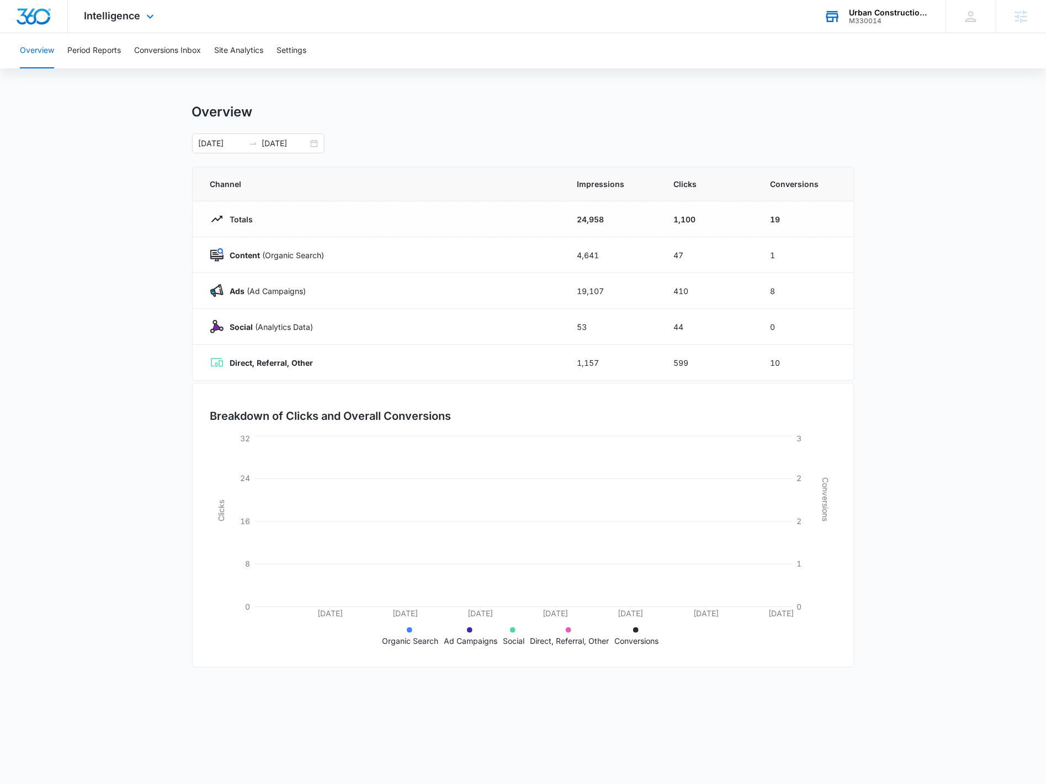
drag, startPoint x: 135, startPoint y: 23, endPoint x: 183, endPoint y: 188, distance: 172.0
click at [135, 23] on div "Intelligence Apps Reputation Websites Forms CRM Email Social Shop Payments POS …" at bounding box center [120, 16] width 105 height 33
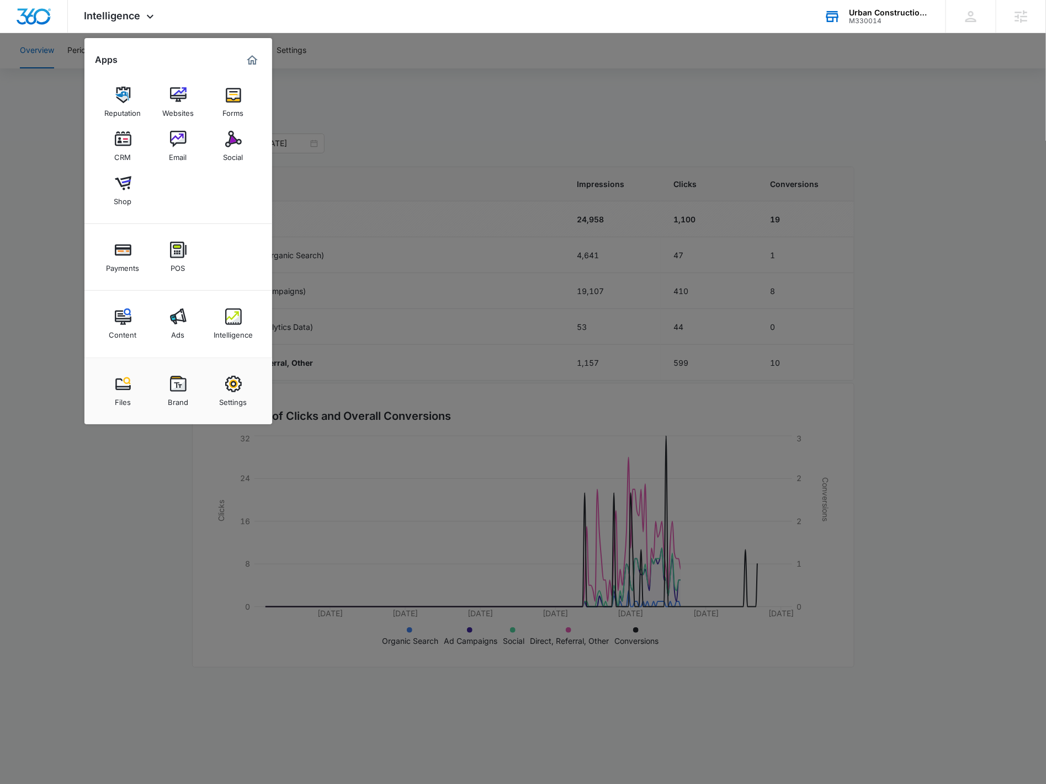
click at [225, 384] on img at bounding box center [233, 384] width 17 height 17
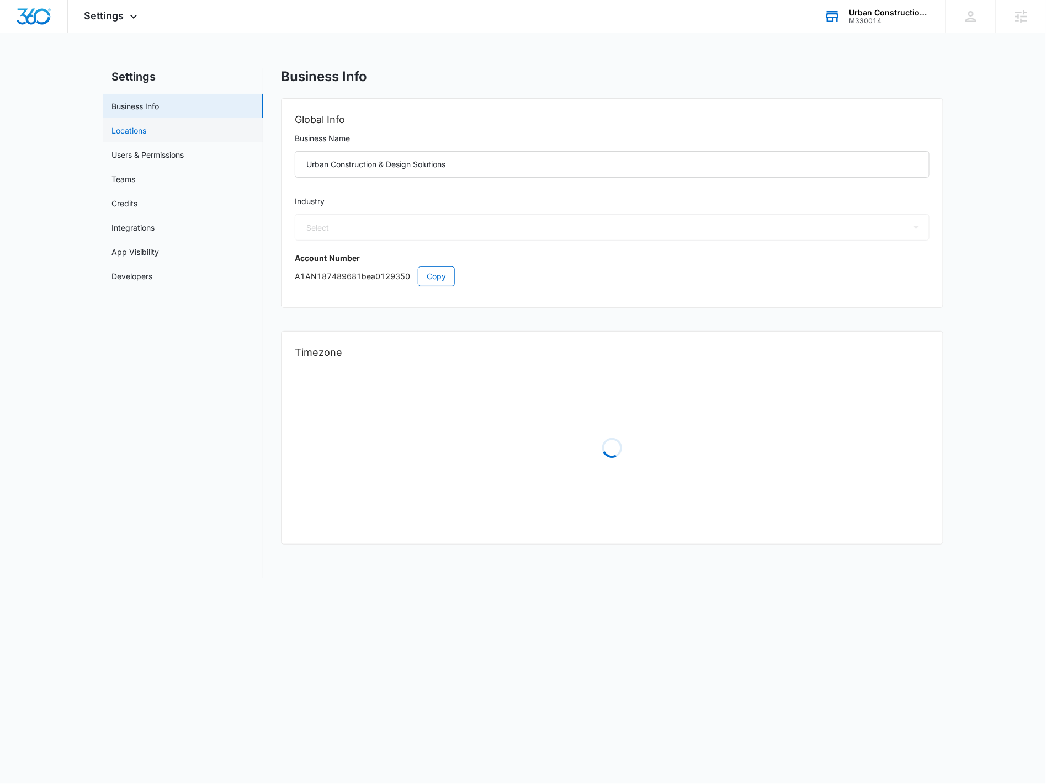
select select "4"
select select "US"
select select "America/Los_Angeles"
click at [137, 198] on link "Credits" at bounding box center [124, 204] width 26 height 12
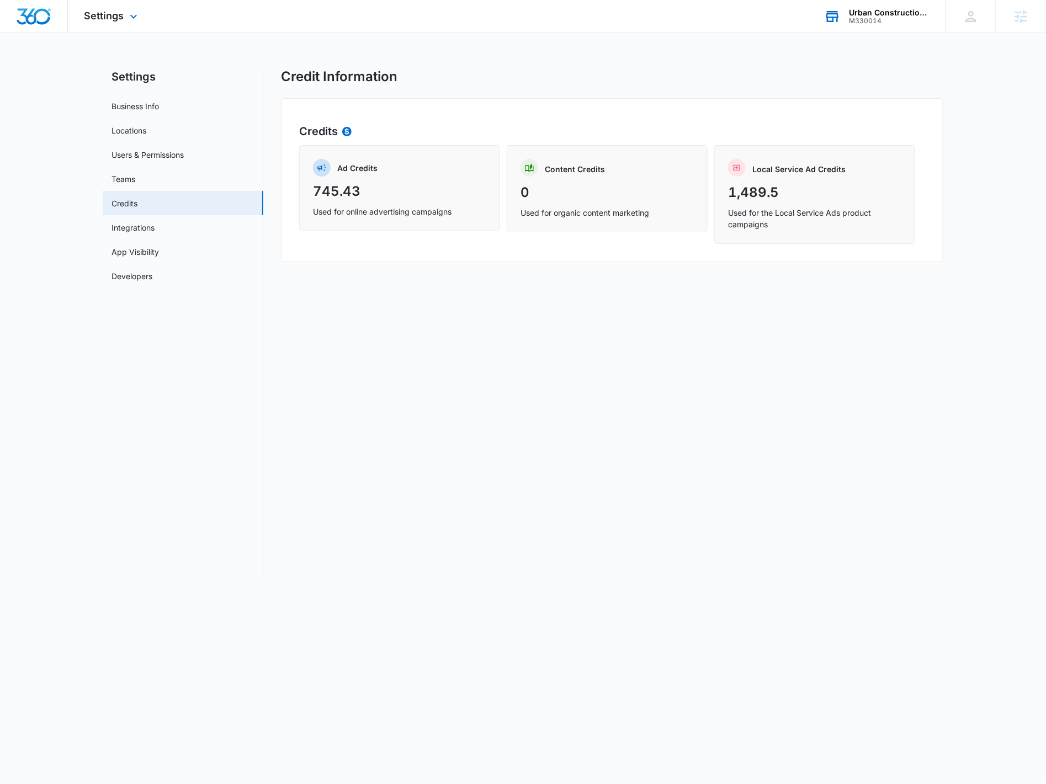
click at [78, 12] on div "Settings Apps Reputation Websites Forms CRM Email Social Shop Payments POS Cont…" at bounding box center [112, 16] width 89 height 33
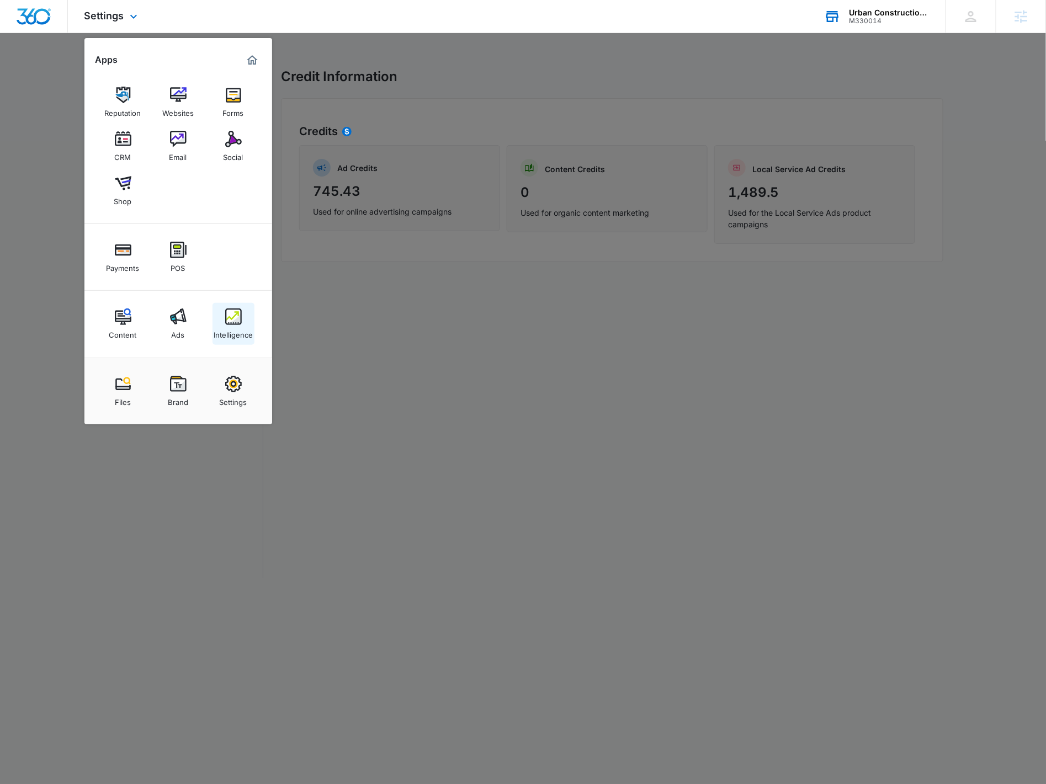
click at [245, 337] on div "Intelligence" at bounding box center [233, 332] width 39 height 14
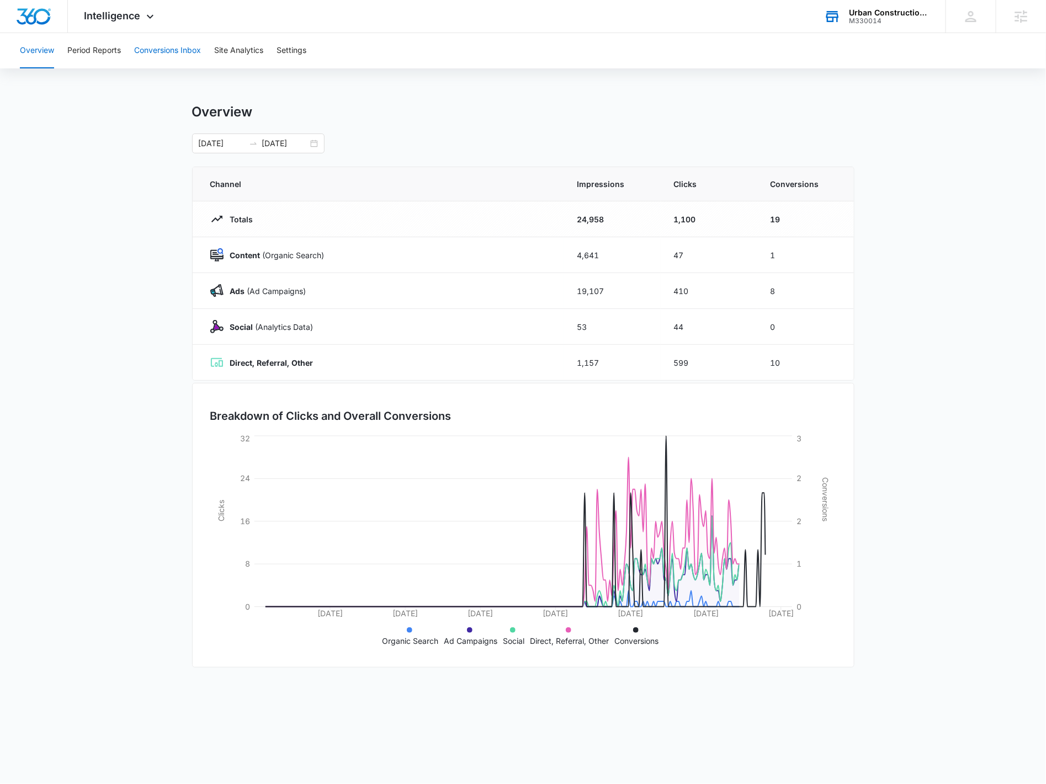
click at [191, 51] on button "Conversions Inbox" at bounding box center [167, 50] width 67 height 35
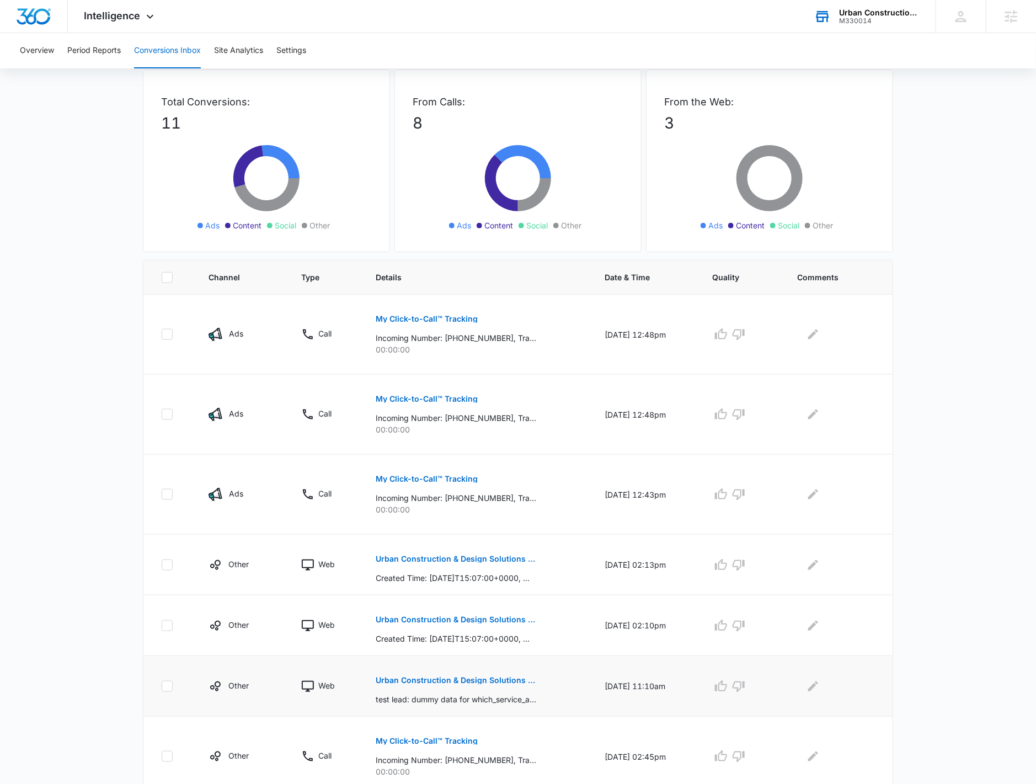
scroll to position [123, 0]
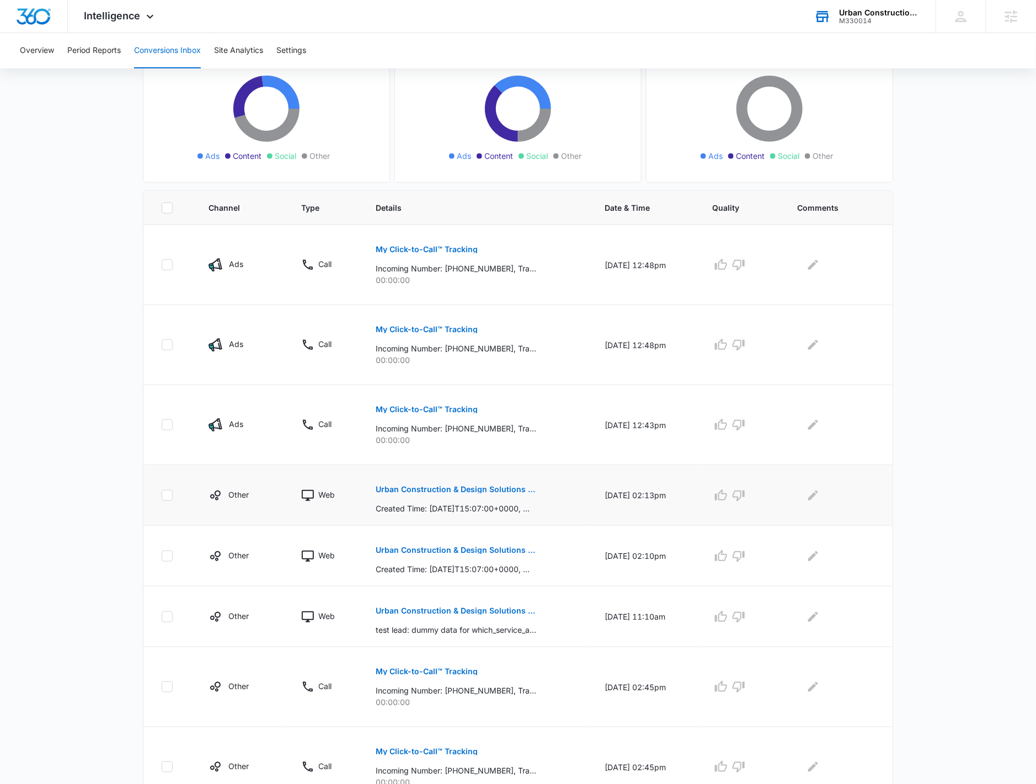
click at [460, 488] on p "Urban Construction & Design Solutions - New FB Lead - M360 Notification" at bounding box center [456, 490] width 161 height 8
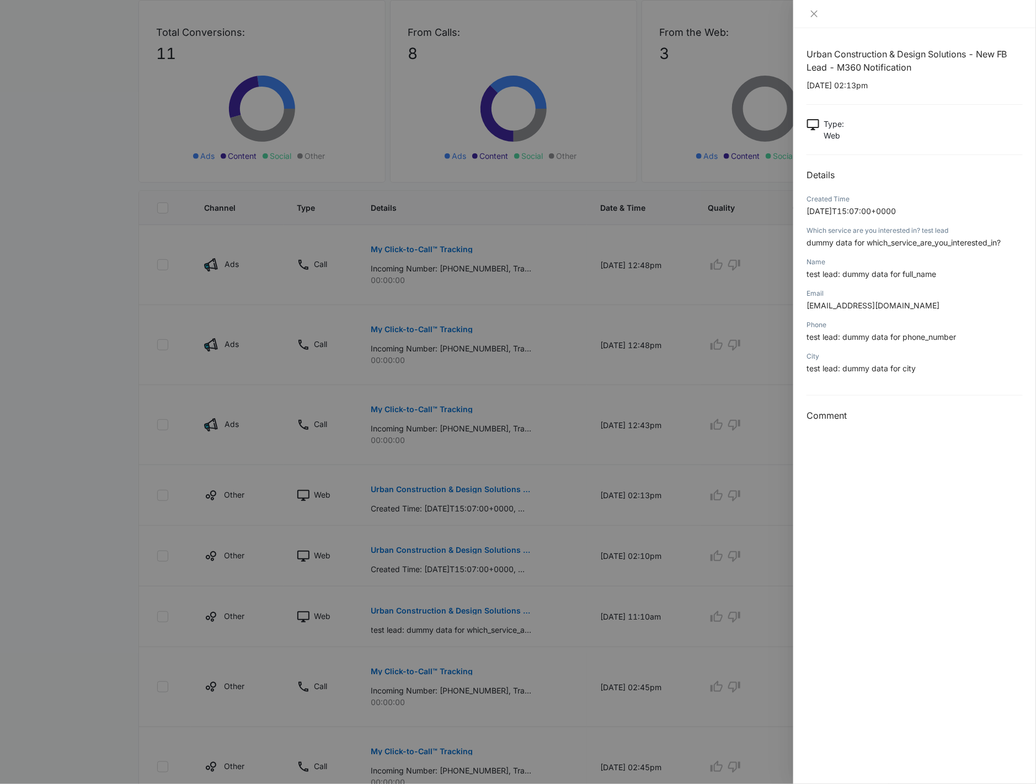
click at [539, 556] on div at bounding box center [518, 392] width 1036 height 784
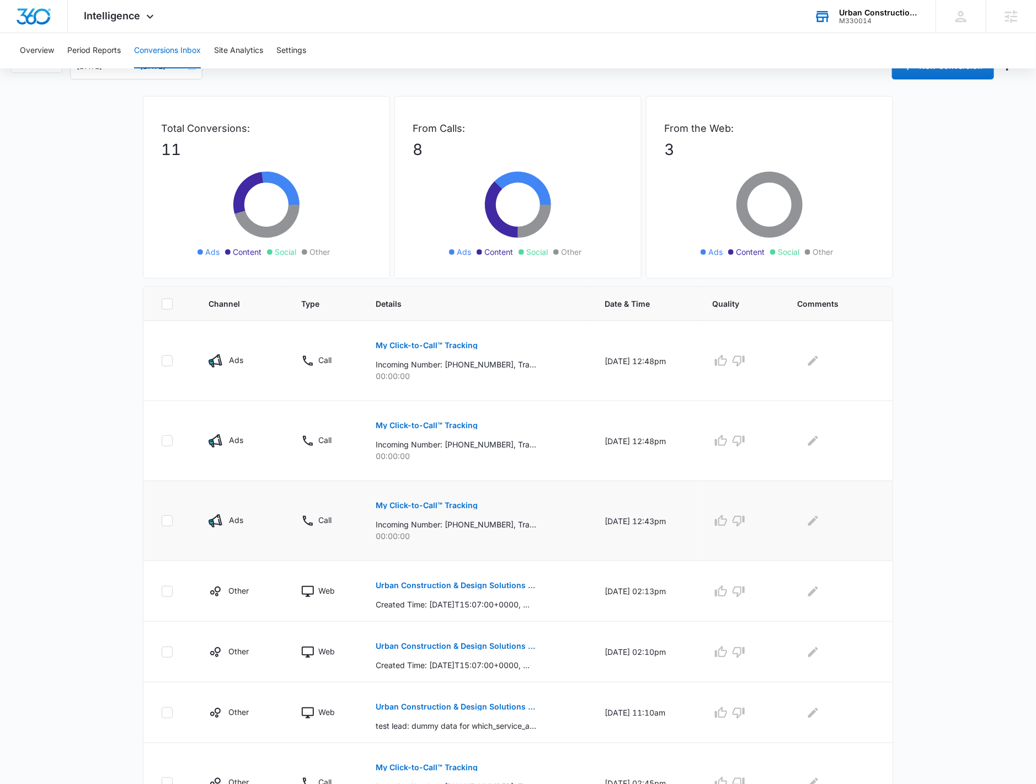
scroll to position [0, 0]
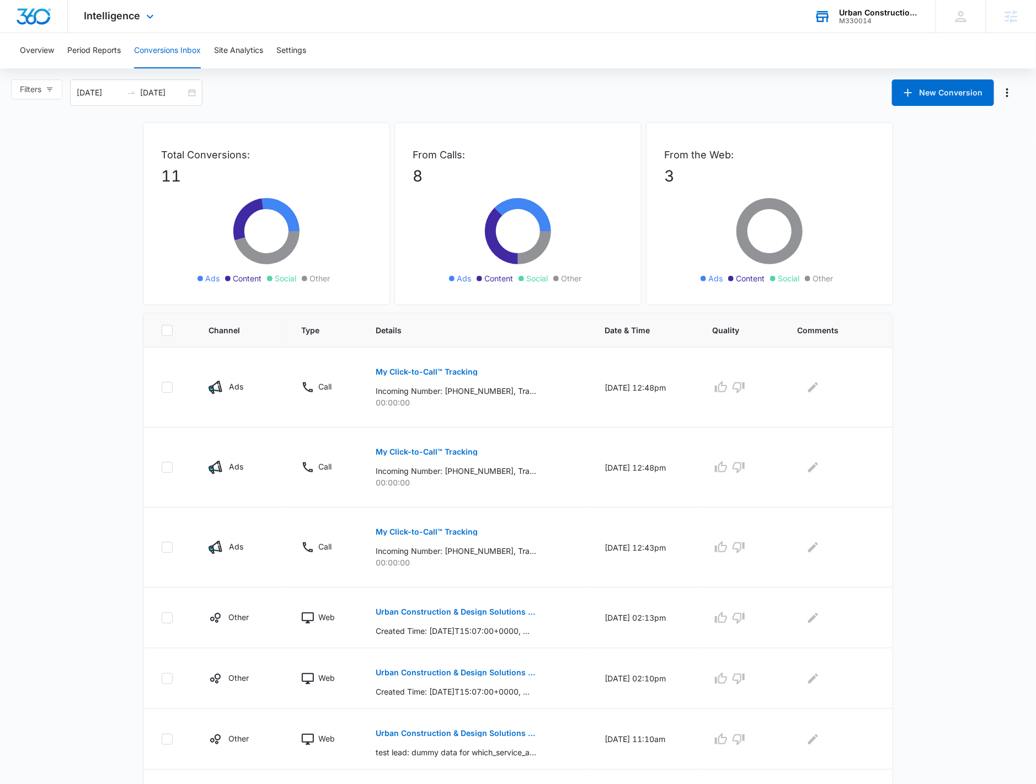
click at [113, 25] on div "Intelligence Apps Reputation Websites Forms CRM Email Social Shop Payments POS …" at bounding box center [120, 16] width 105 height 33
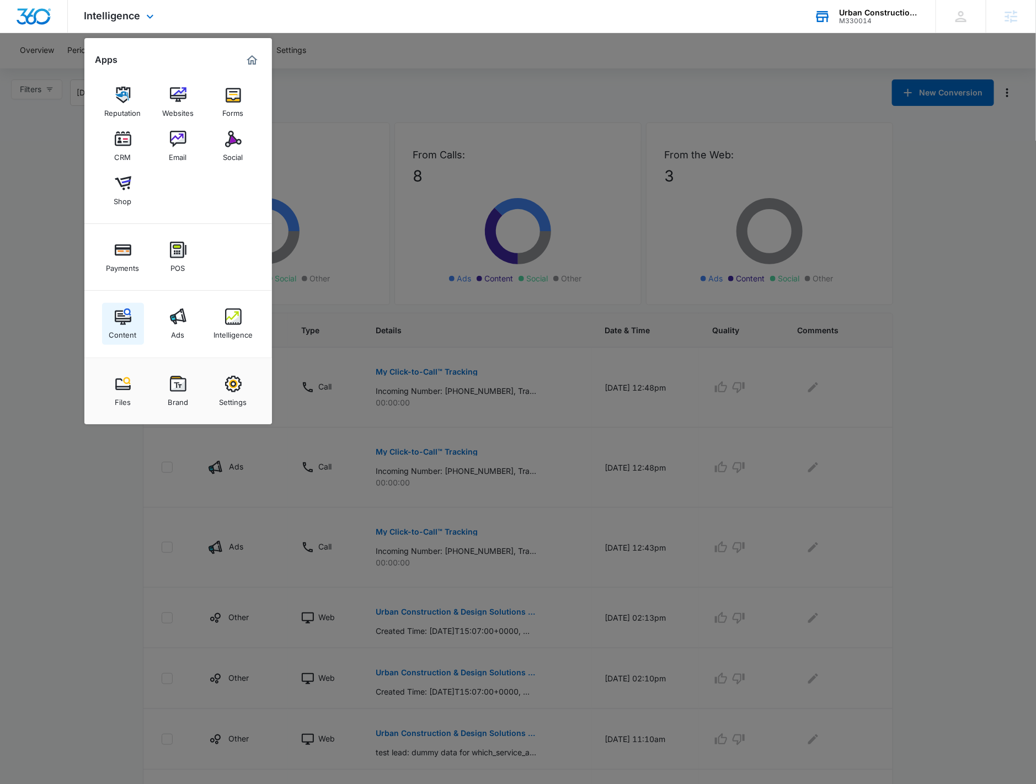
click at [134, 322] on link "Content" at bounding box center [123, 324] width 42 height 42
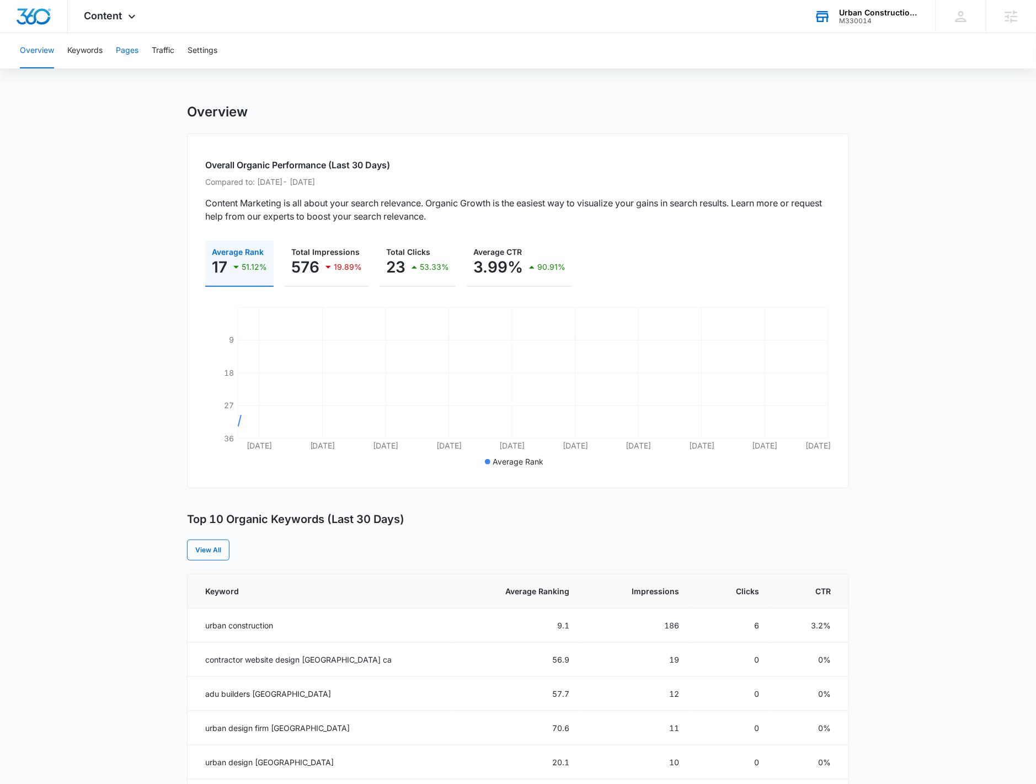
click at [136, 48] on button "Pages" at bounding box center [127, 50] width 23 height 35
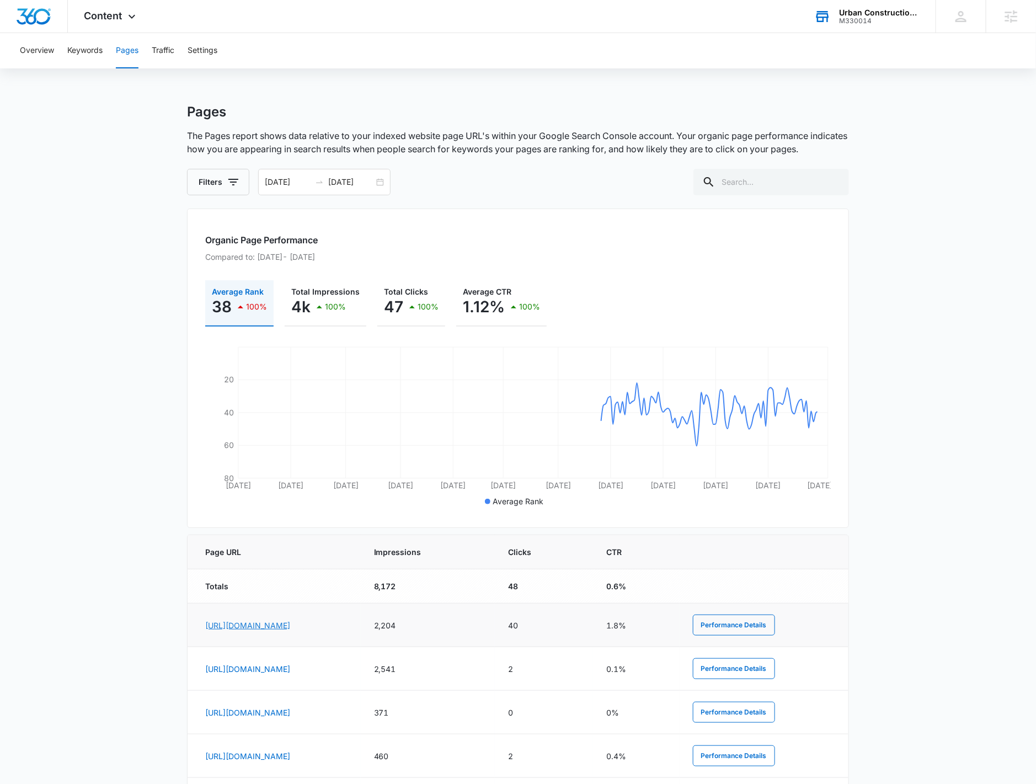
click at [290, 622] on link "https://urbanconstructionds.com/" at bounding box center [247, 625] width 85 height 9
click at [339, 320] on button "Total Impressions 4k 100%" at bounding box center [326, 303] width 82 height 46
click at [422, 317] on div "100%" at bounding box center [422, 307] width 33 height 22
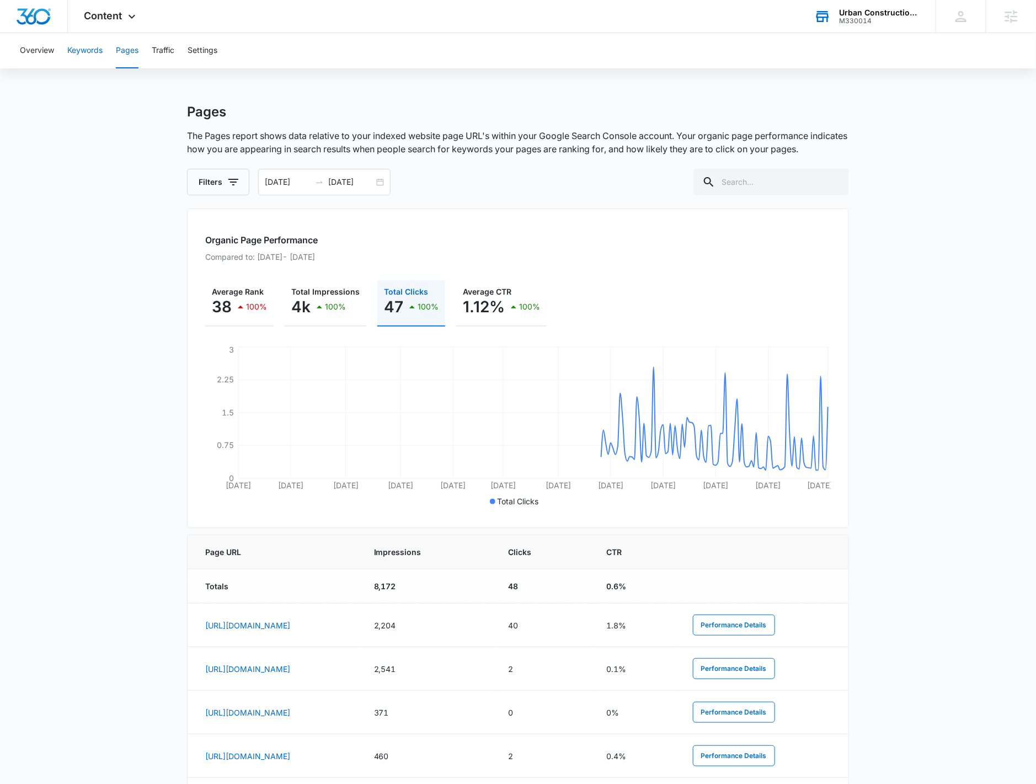
click at [93, 63] on button "Keywords" at bounding box center [84, 50] width 35 height 35
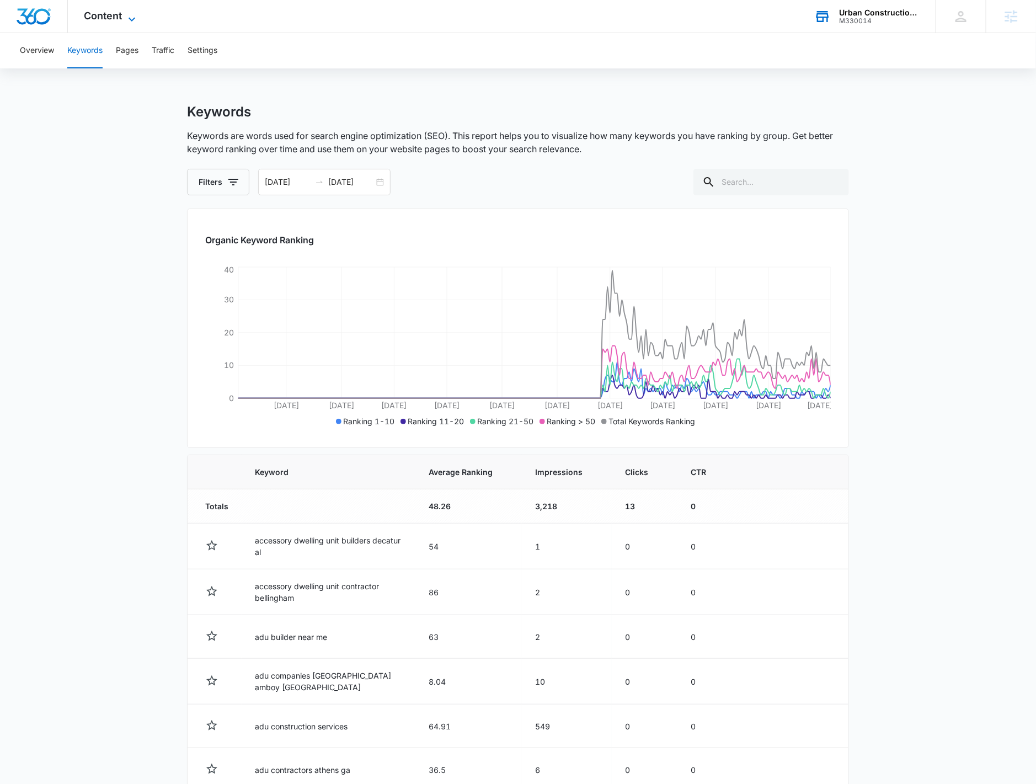
click at [119, 20] on span "Content" at bounding box center [103, 16] width 38 height 12
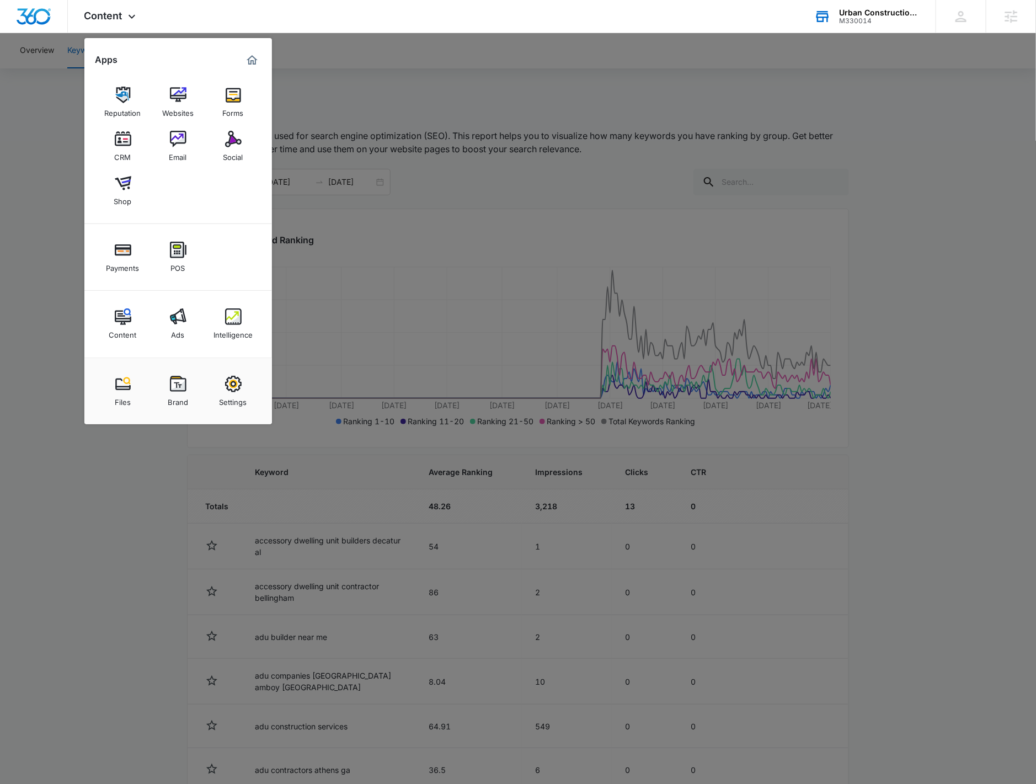
drag, startPoint x: 241, startPoint y: 314, endPoint x: 238, endPoint y: 302, distance: 12.1
click at [241, 315] on img at bounding box center [233, 316] width 17 height 17
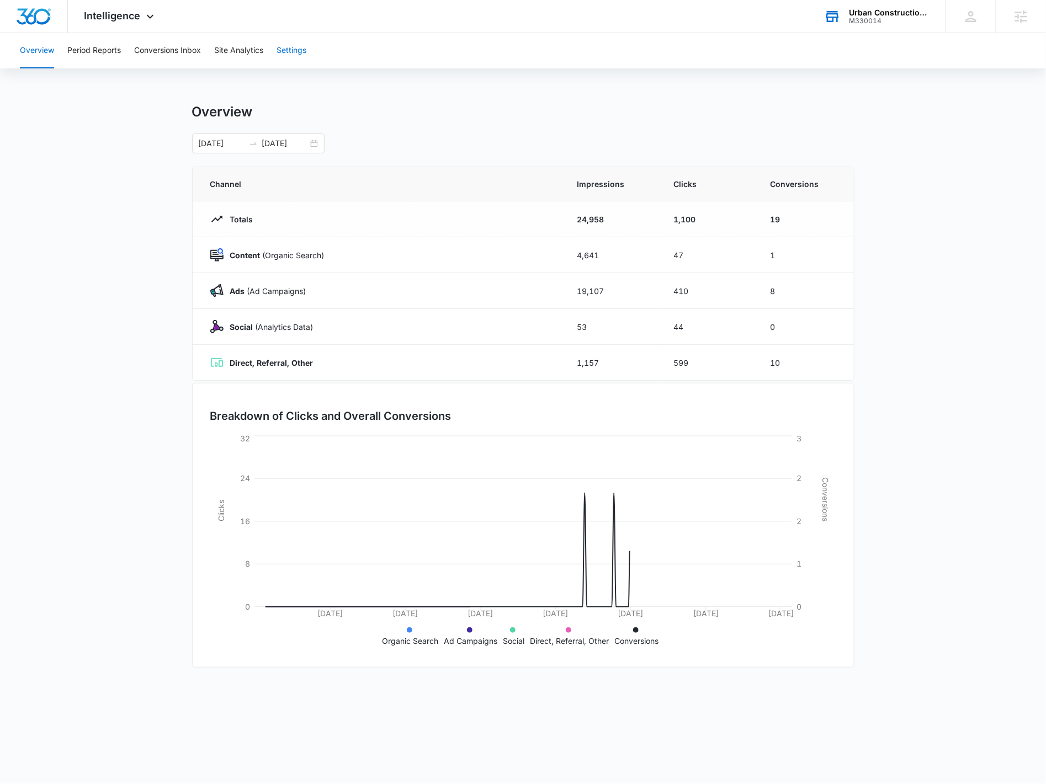
click at [281, 51] on button "Settings" at bounding box center [291, 50] width 30 height 35
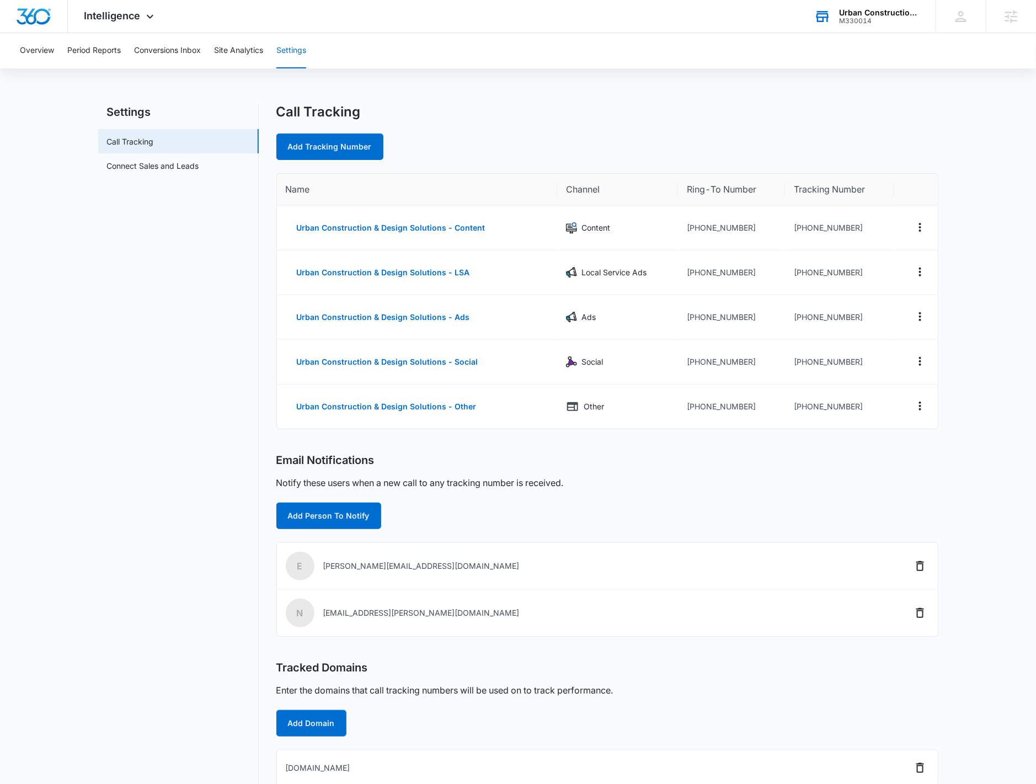
click at [870, 24] on div "M330014" at bounding box center [879, 21] width 81 height 8
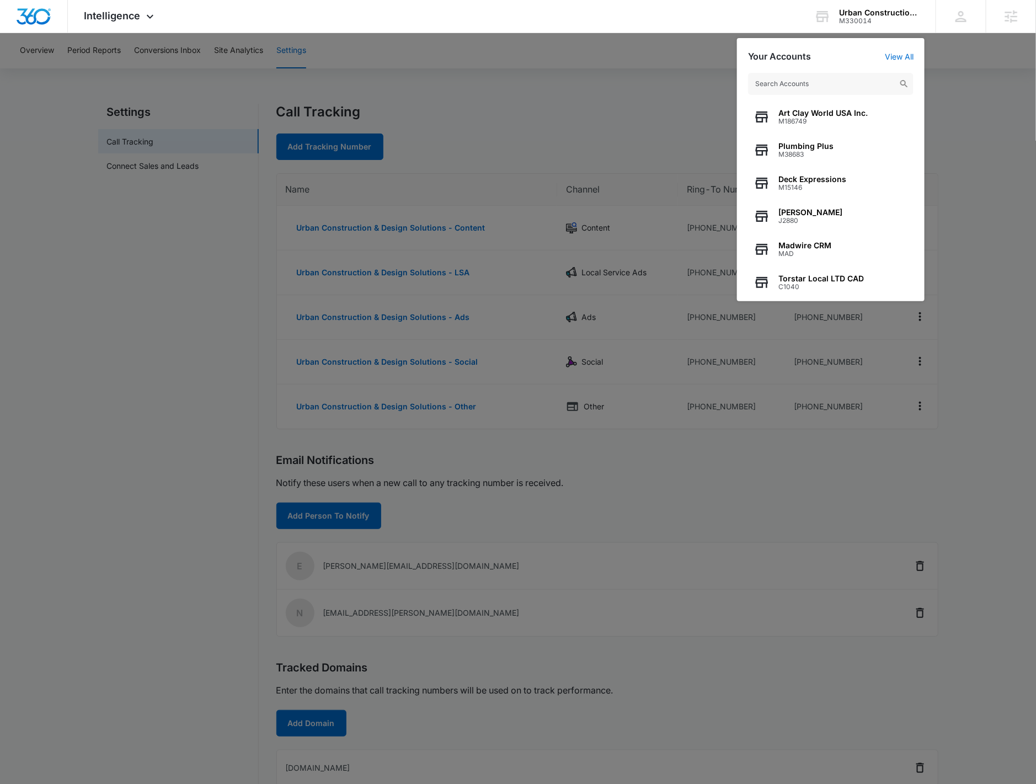
click at [843, 83] on input "text" at bounding box center [831, 84] width 166 height 22
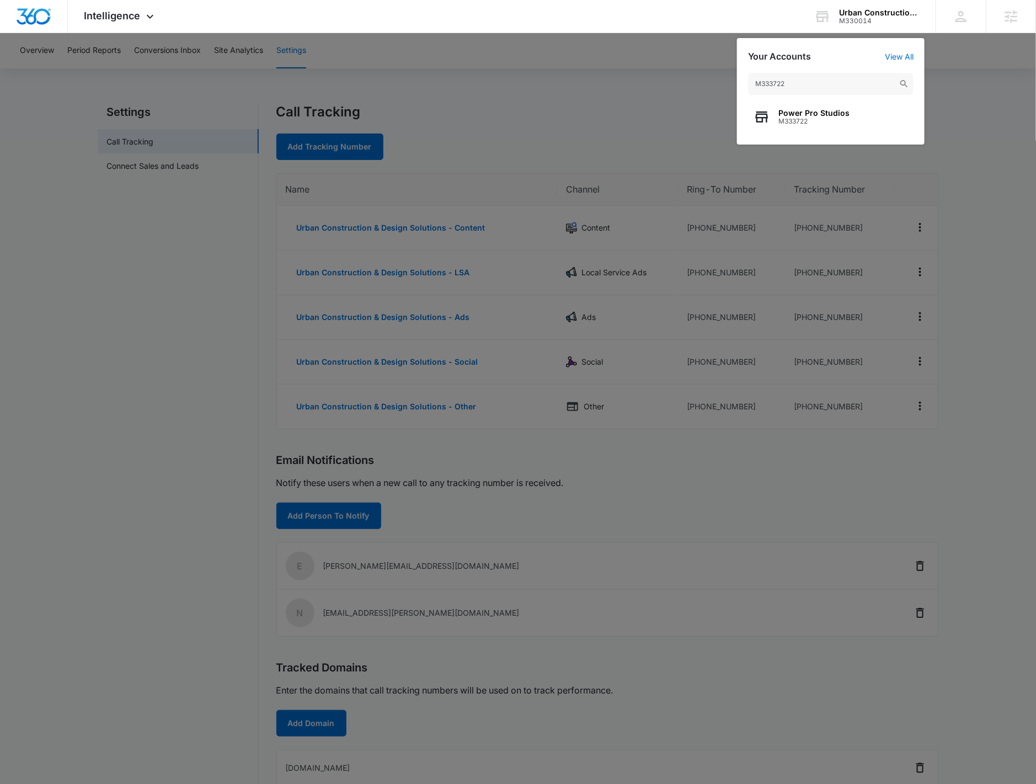
click at [799, 87] on input "M333722" at bounding box center [831, 84] width 166 height 22
type input "M333722"
click at [797, 109] on span "Power Pro Studios" at bounding box center [814, 113] width 71 height 9
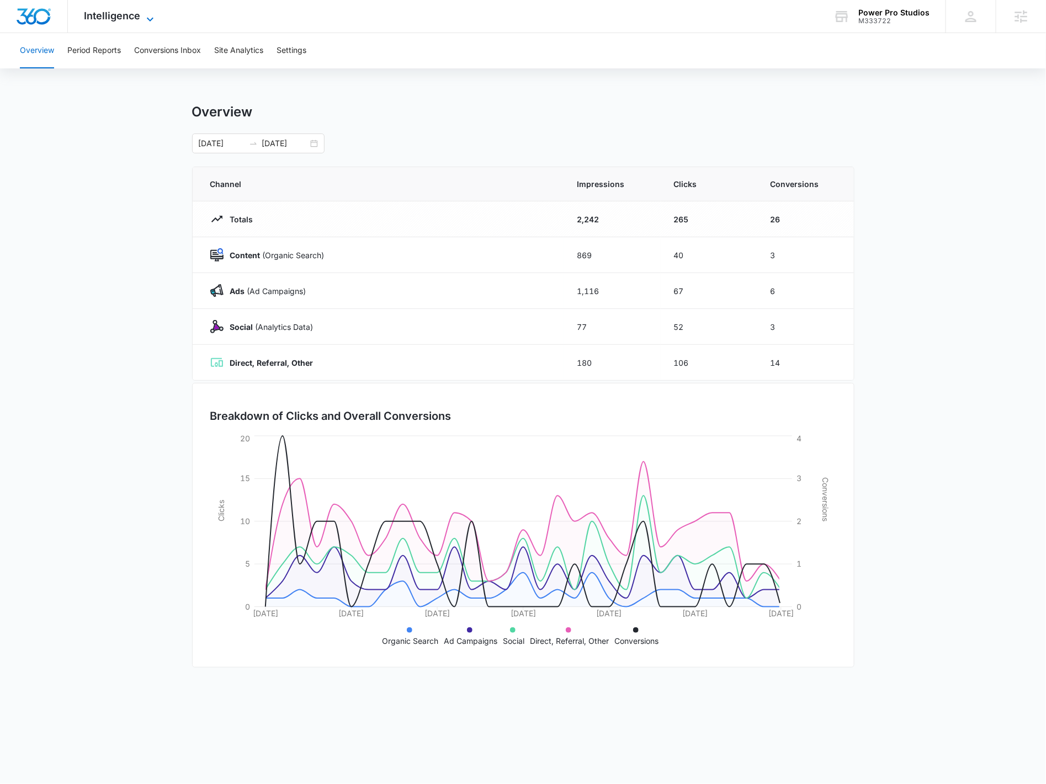
click at [137, 17] on span "Intelligence" at bounding box center [112, 16] width 56 height 12
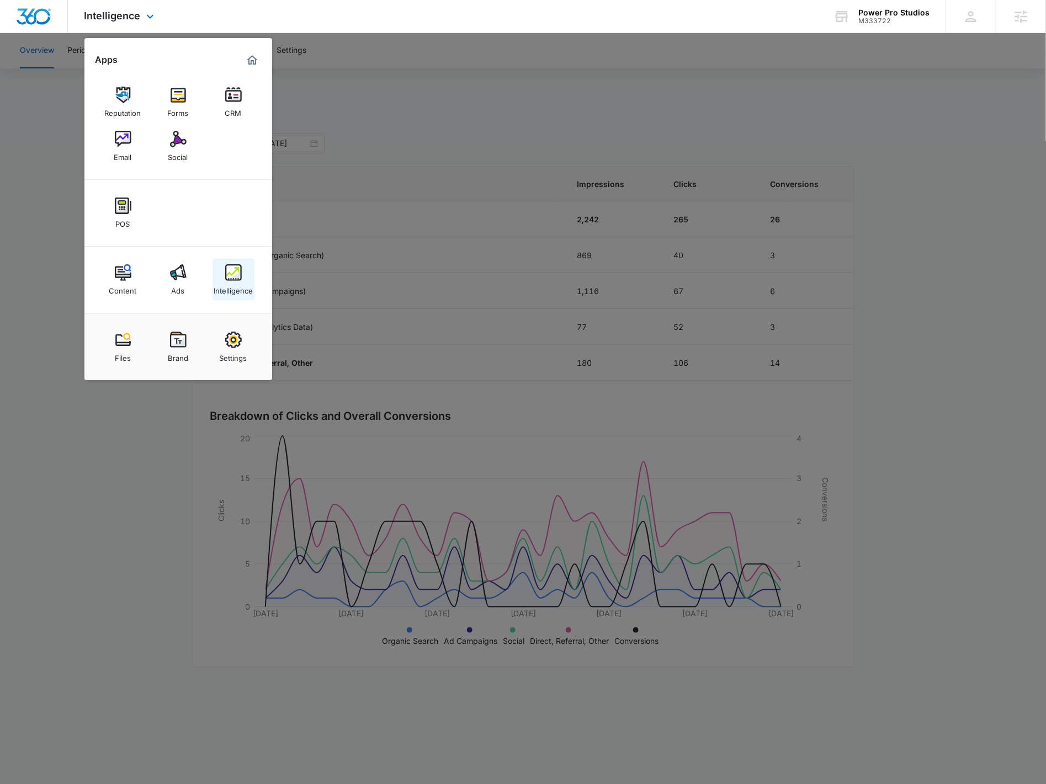
click at [249, 280] on link "Intelligence" at bounding box center [233, 280] width 42 height 42
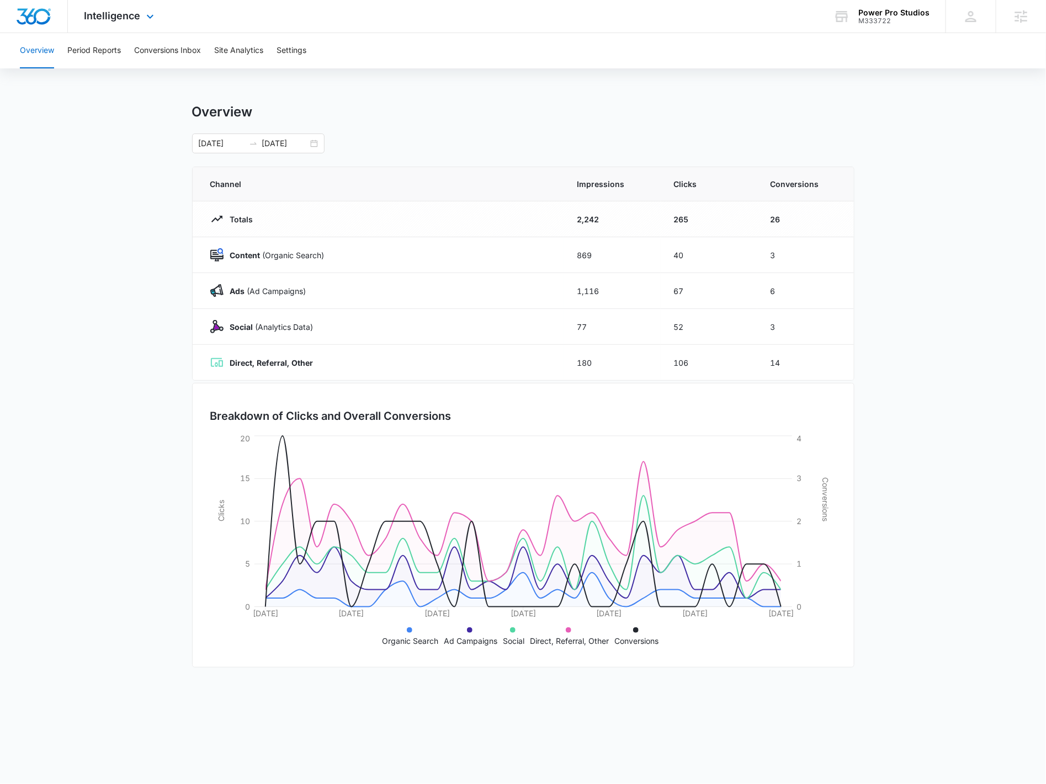
click at [153, 27] on div "Intelligence Apps Reputation Forms CRM Email Social POS Content Ads Intelligenc…" at bounding box center [120, 16] width 105 height 33
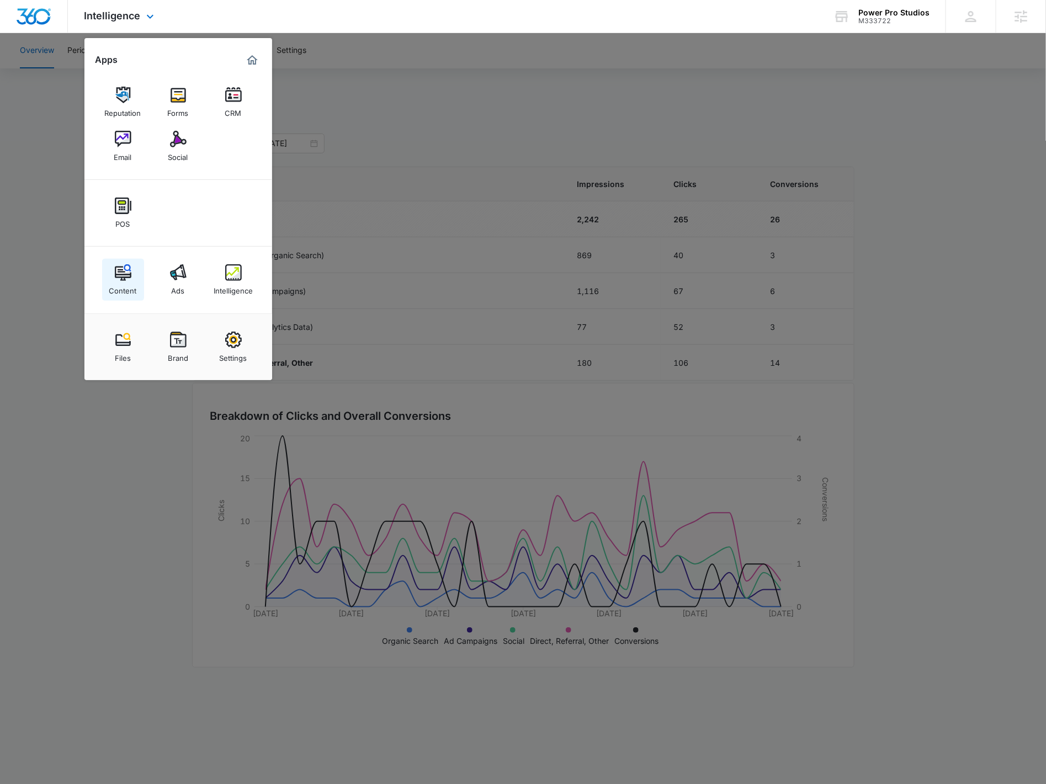
click at [131, 288] on div "Content" at bounding box center [123, 288] width 28 height 14
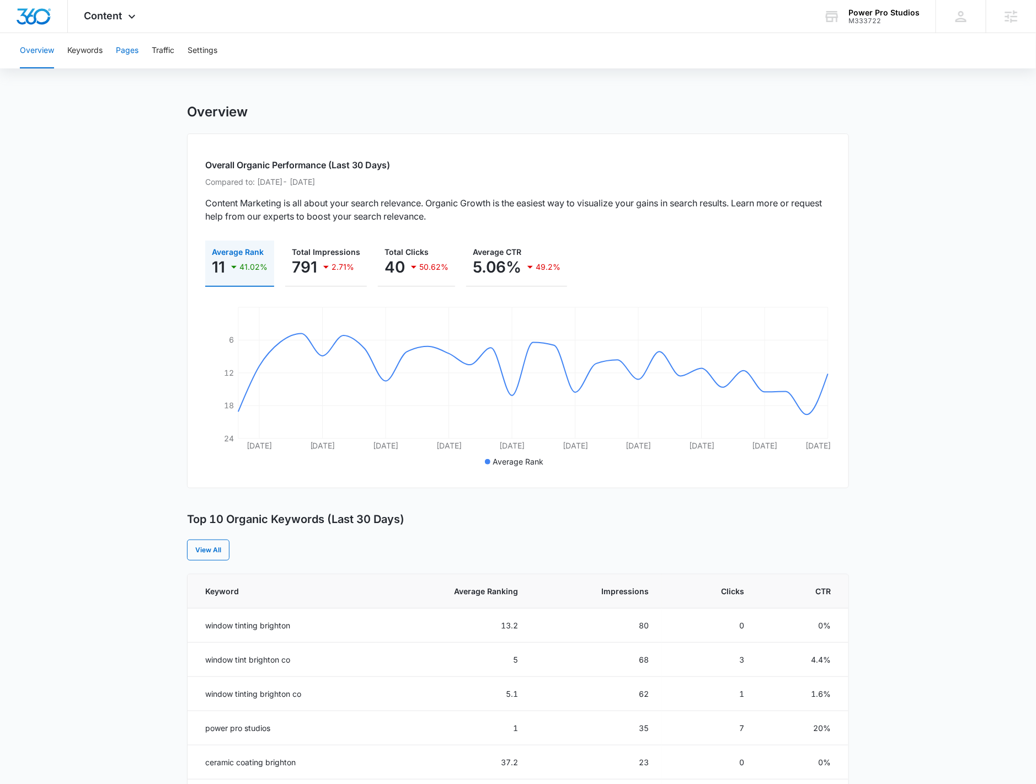
click at [126, 57] on button "Pages" at bounding box center [127, 50] width 23 height 35
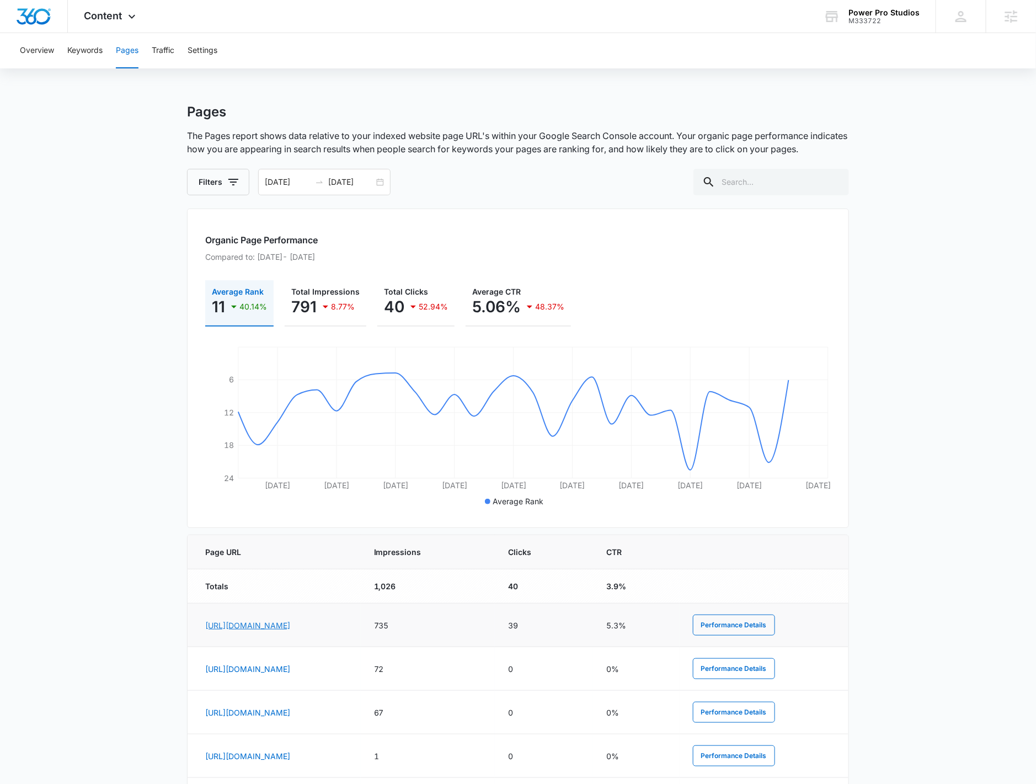
click at [290, 626] on link "https://www.powerprostudios.com/" at bounding box center [247, 625] width 85 height 9
click at [96, 54] on button "Keywords" at bounding box center [84, 50] width 35 height 35
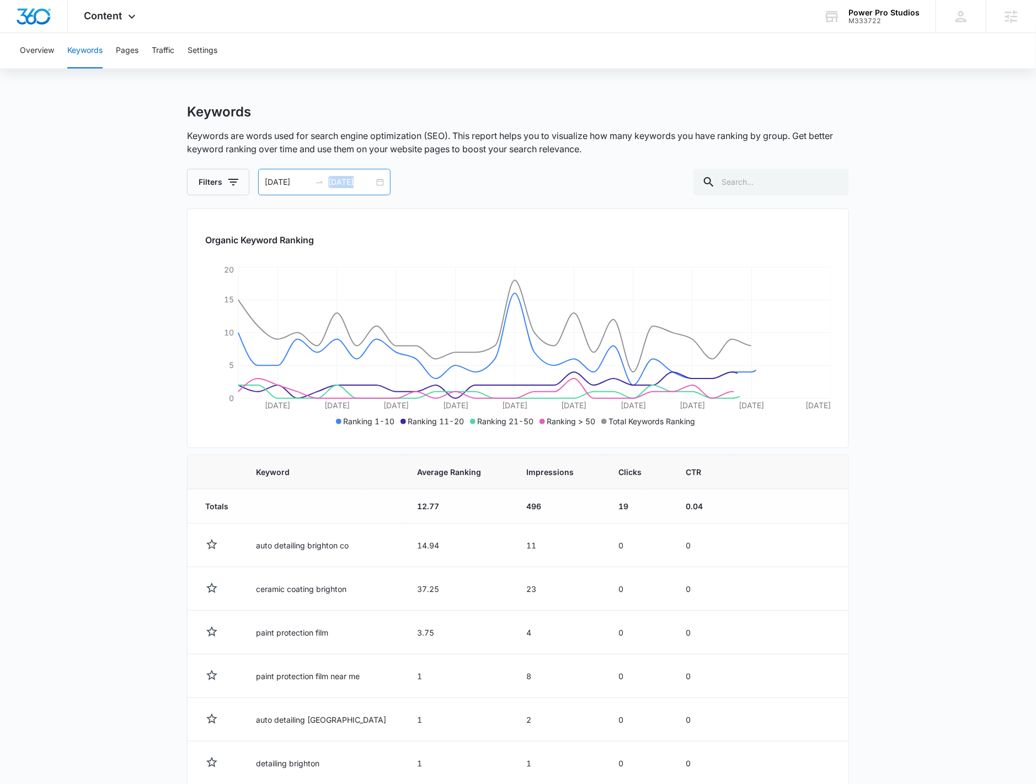
click at [375, 188] on div "09/14/2025 10/14/2025" at bounding box center [324, 182] width 132 height 26
click at [515, 462] on th "Impressions" at bounding box center [559, 472] width 92 height 34
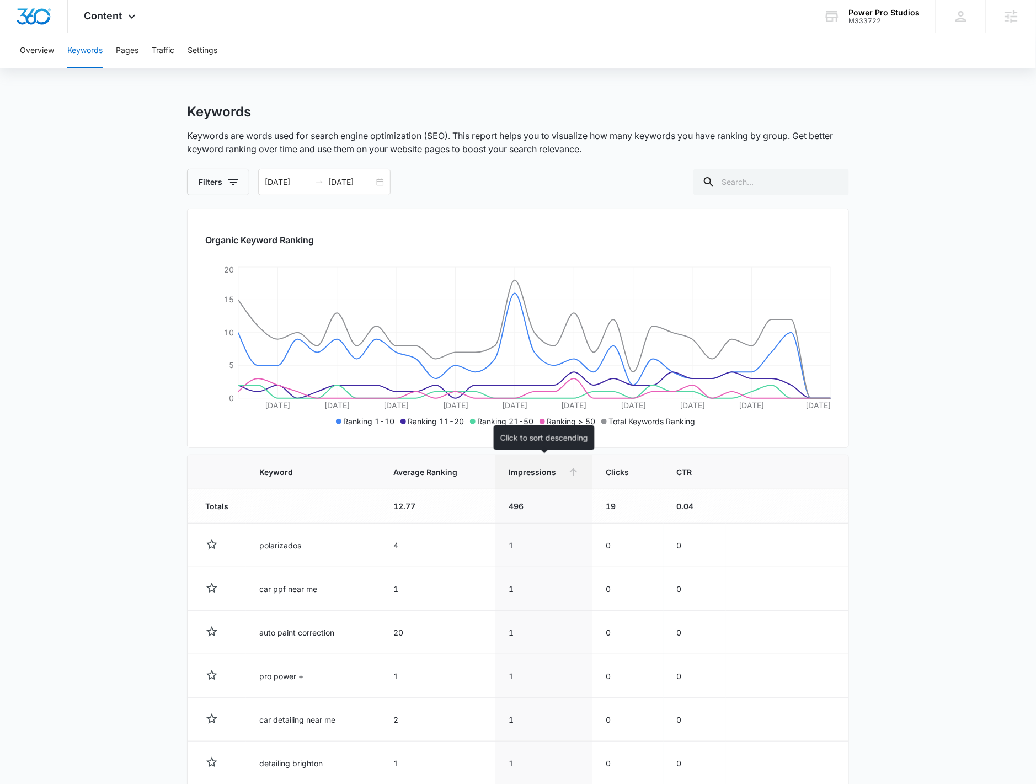
click at [558, 483] on th "Impressions" at bounding box center [544, 472] width 97 height 34
click at [925, 579] on main "Keywords Keywords are words used for search engine optimization (SEO). This rep…" at bounding box center [518, 562] width 1036 height 917
click at [375, 185] on div "09/14/2025 10/14/2025" at bounding box center [324, 182] width 132 height 26
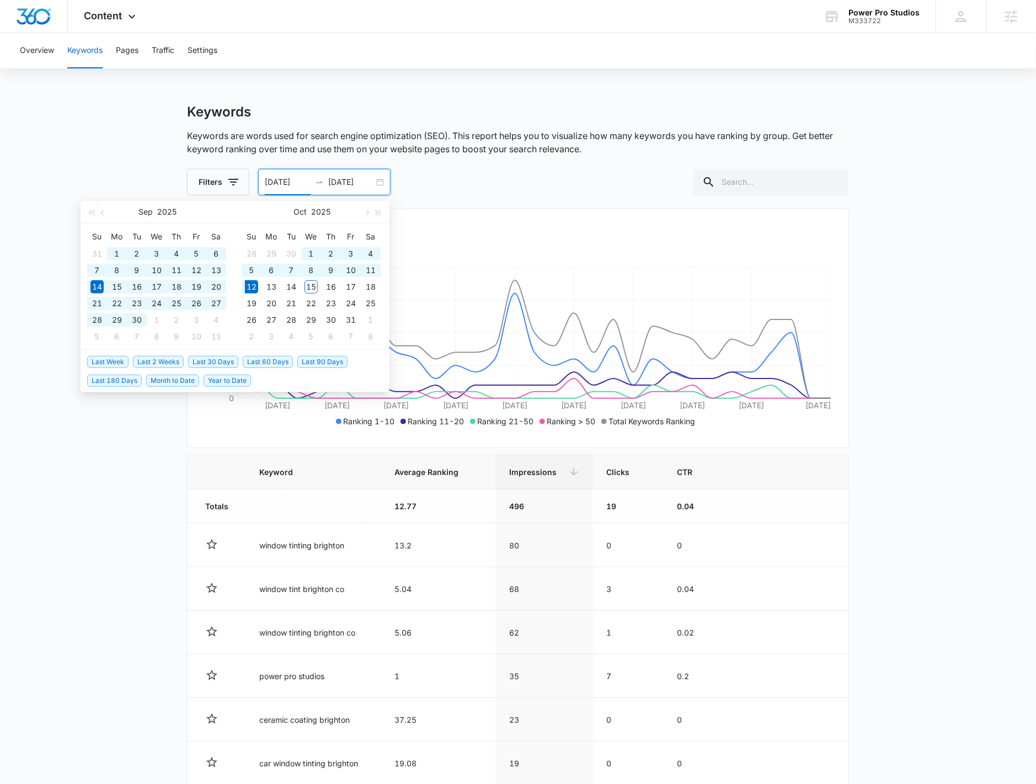
click at [236, 382] on span "Year to Date" at bounding box center [227, 381] width 47 height 12
type input "01/01/2025"
type input "10/12/2025"
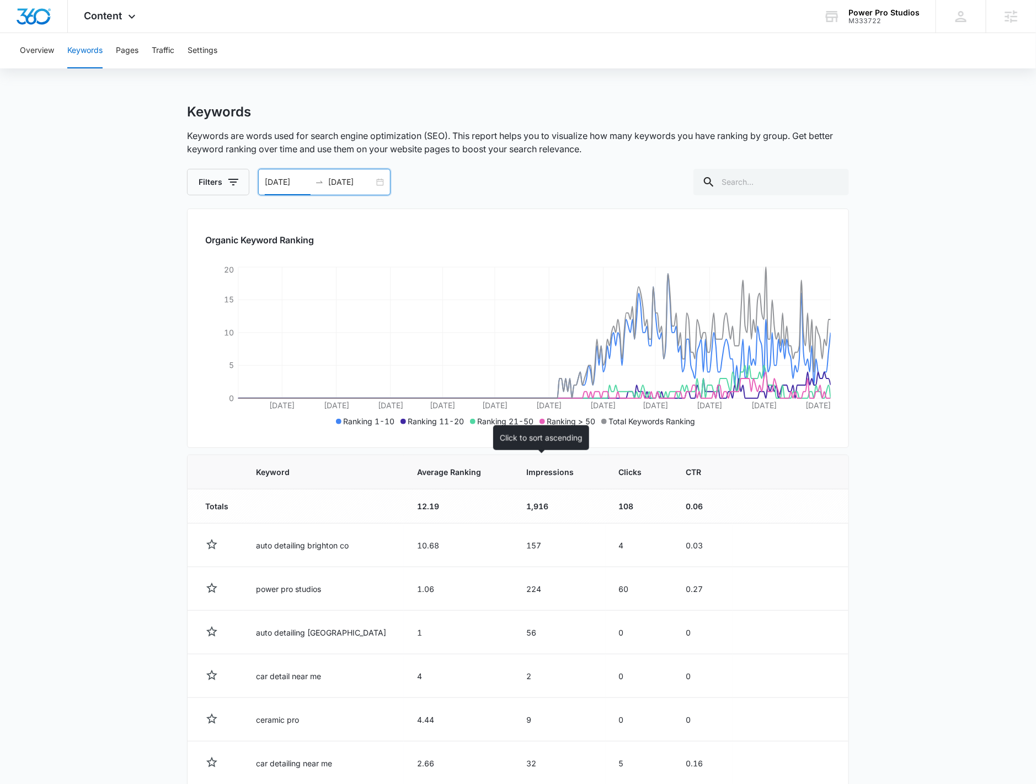
click at [526, 466] on span "Impressions" at bounding box center [551, 472] width 50 height 12
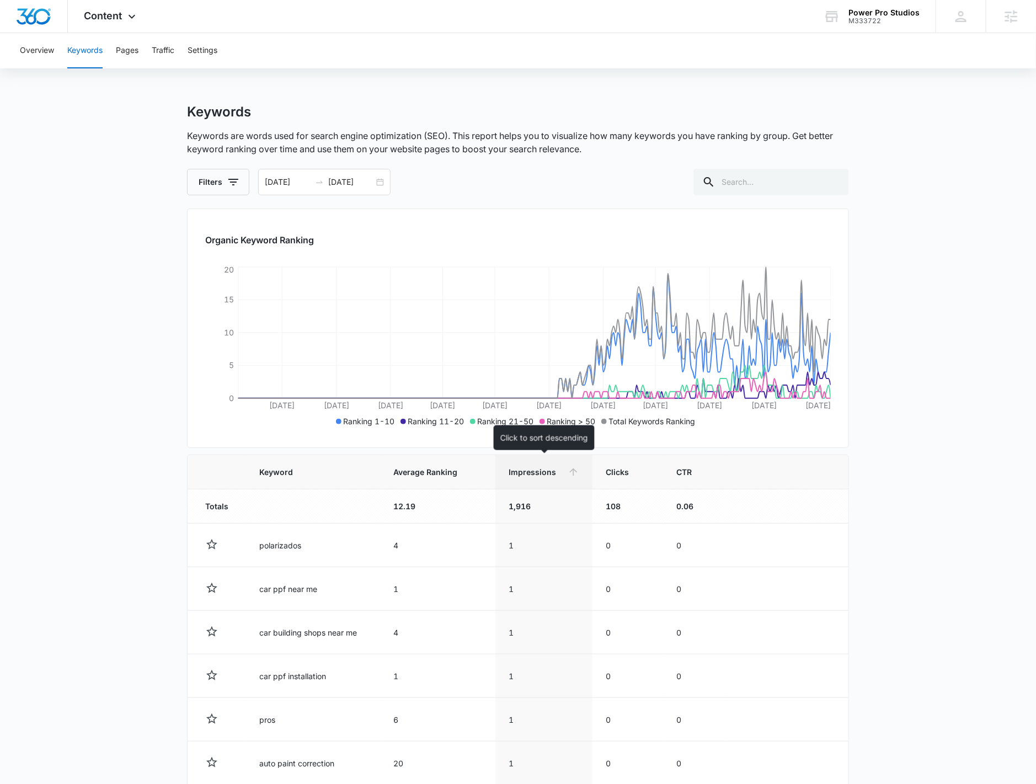
click at [551, 467] on span "Impressions" at bounding box center [536, 472] width 55 height 12
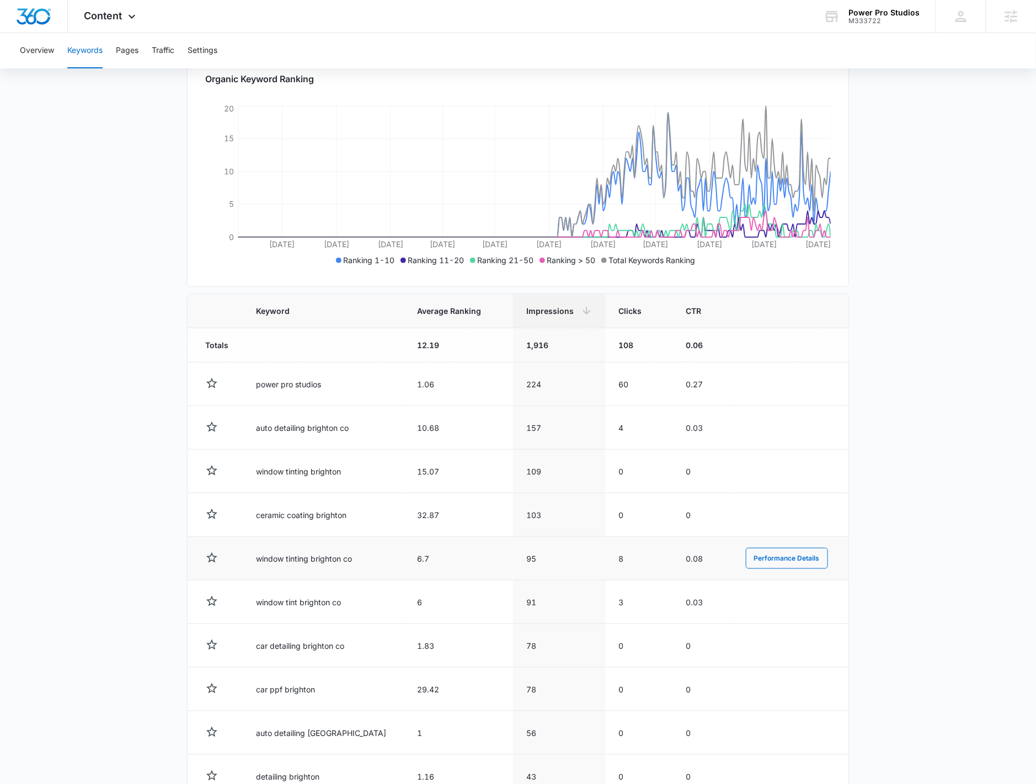
scroll to position [233, 0]
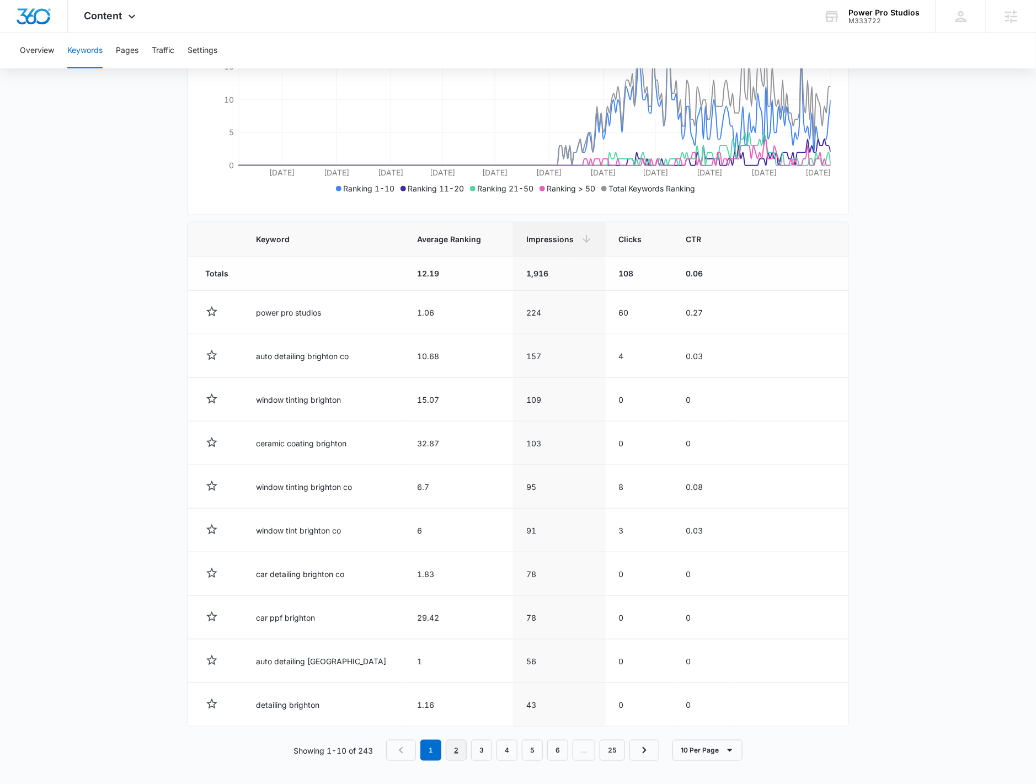
click at [462, 747] on link "2" at bounding box center [456, 750] width 21 height 21
click at [429, 743] on link "1" at bounding box center [433, 750] width 21 height 21
drag, startPoint x: 256, startPoint y: 440, endPoint x: 367, endPoint y: 441, distance: 110.9
click at [367, 441] on td "ceramic coating brighton" at bounding box center [323, 444] width 161 height 44
click at [768, 439] on button "Performance Details" at bounding box center [787, 443] width 82 height 21
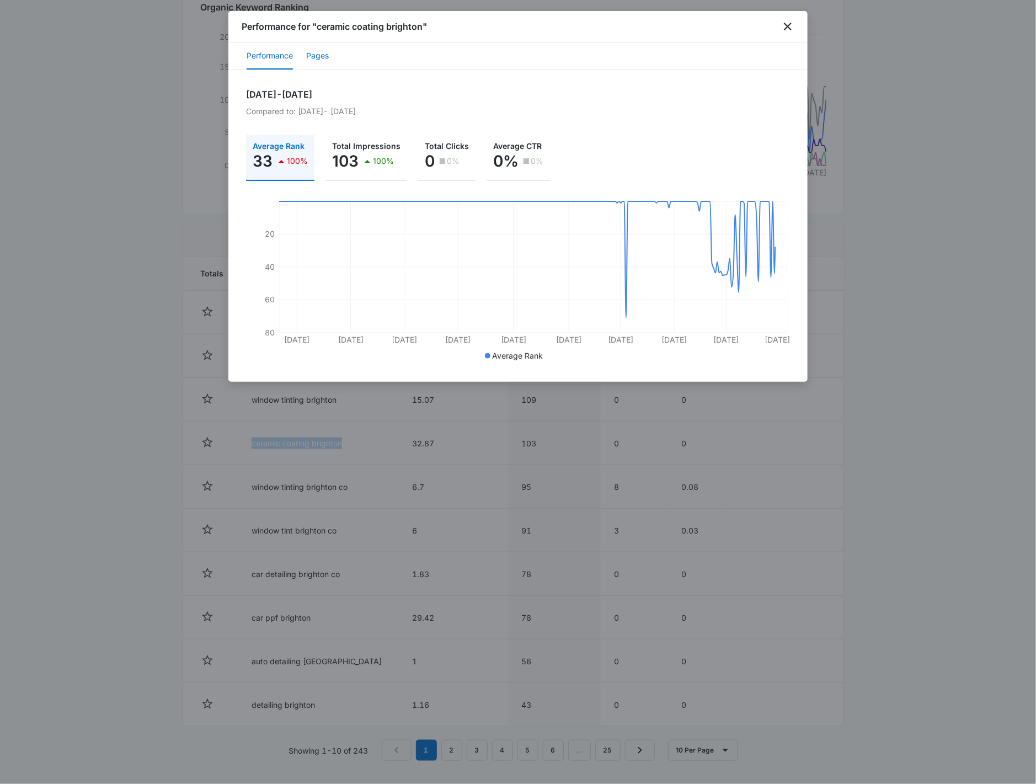
click at [326, 62] on button "Pages" at bounding box center [317, 56] width 23 height 26
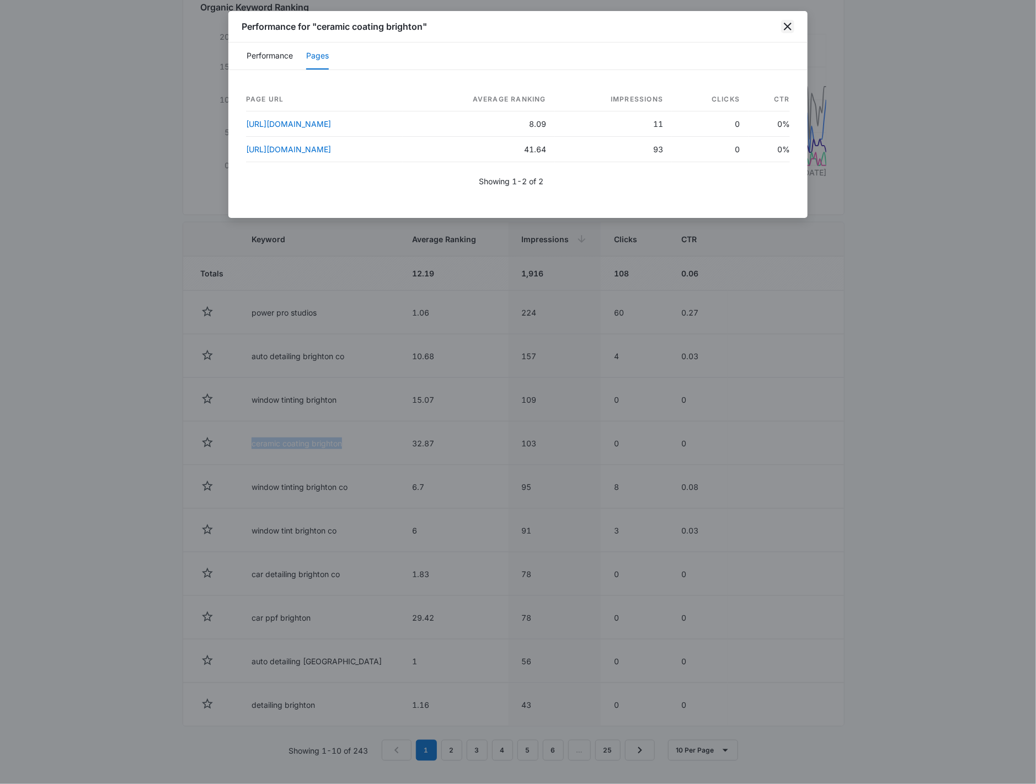
click at [793, 28] on icon "close" at bounding box center [787, 26] width 13 height 13
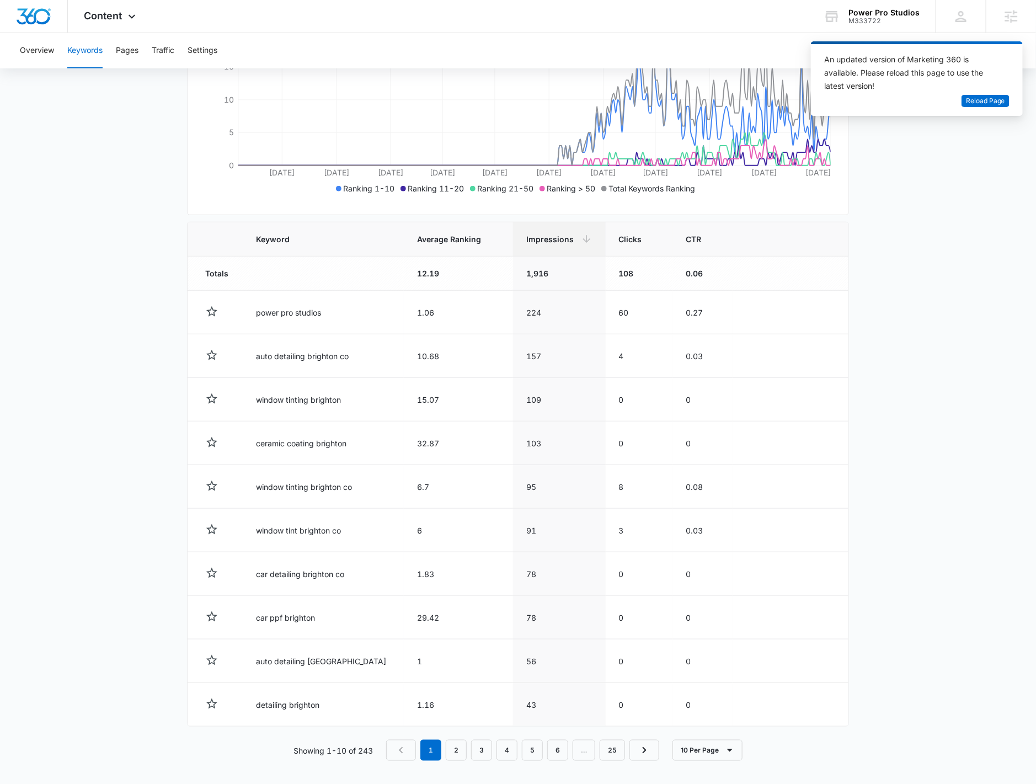
click at [912, 160] on main "Keywords Keywords are words used for search engine optimization (SEO). This rep…" at bounding box center [518, 329] width 1036 height 917
click at [1000, 104] on span "Reload Page" at bounding box center [985, 101] width 39 height 10
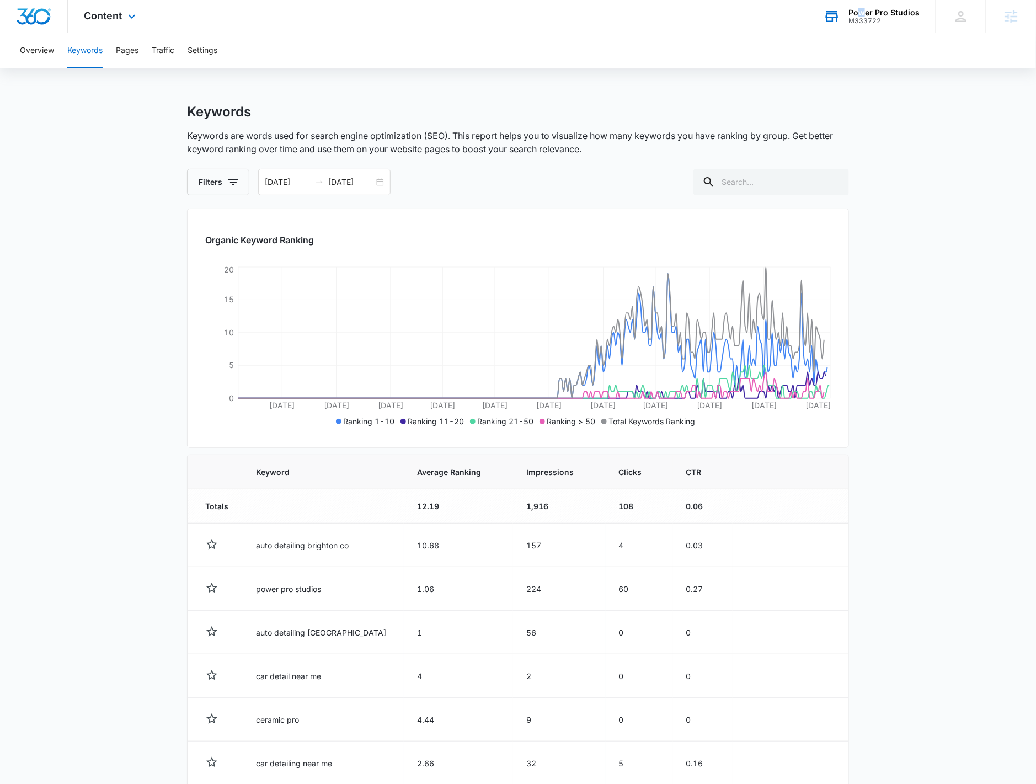
drag, startPoint x: 864, startPoint y: 16, endPoint x: 853, endPoint y: 55, distance: 40.2
click at [865, 17] on div "Power Pro Studios M333722" at bounding box center [884, 16] width 71 height 17
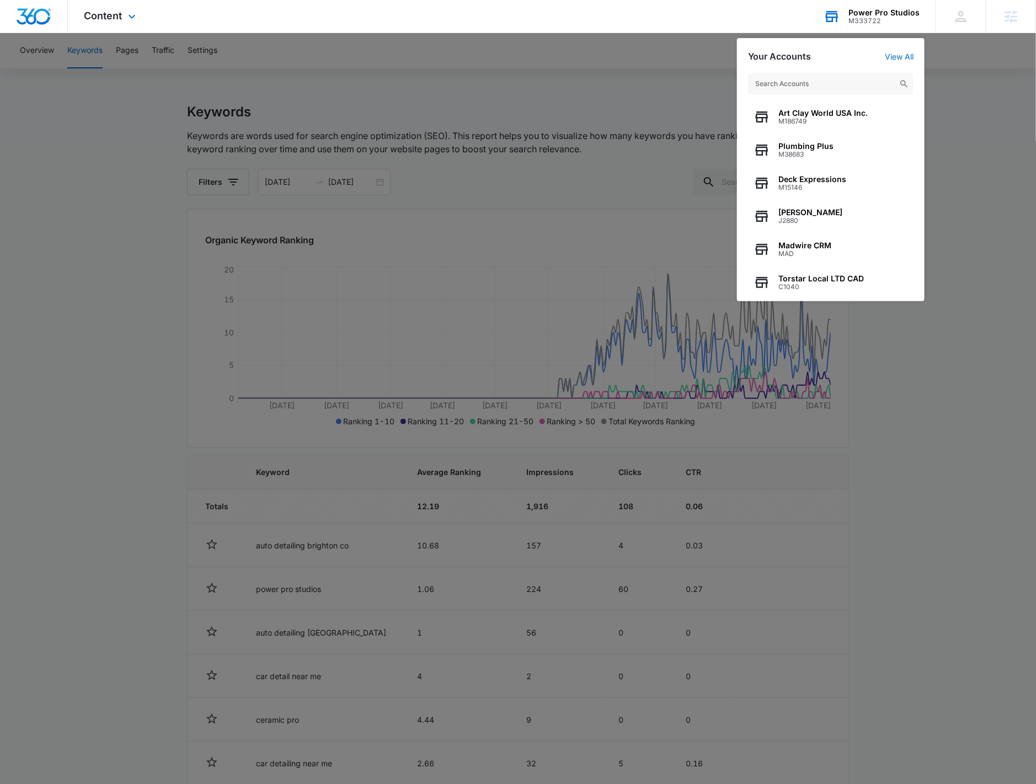
click at [809, 83] on input "text" at bounding box center [831, 84] width 166 height 22
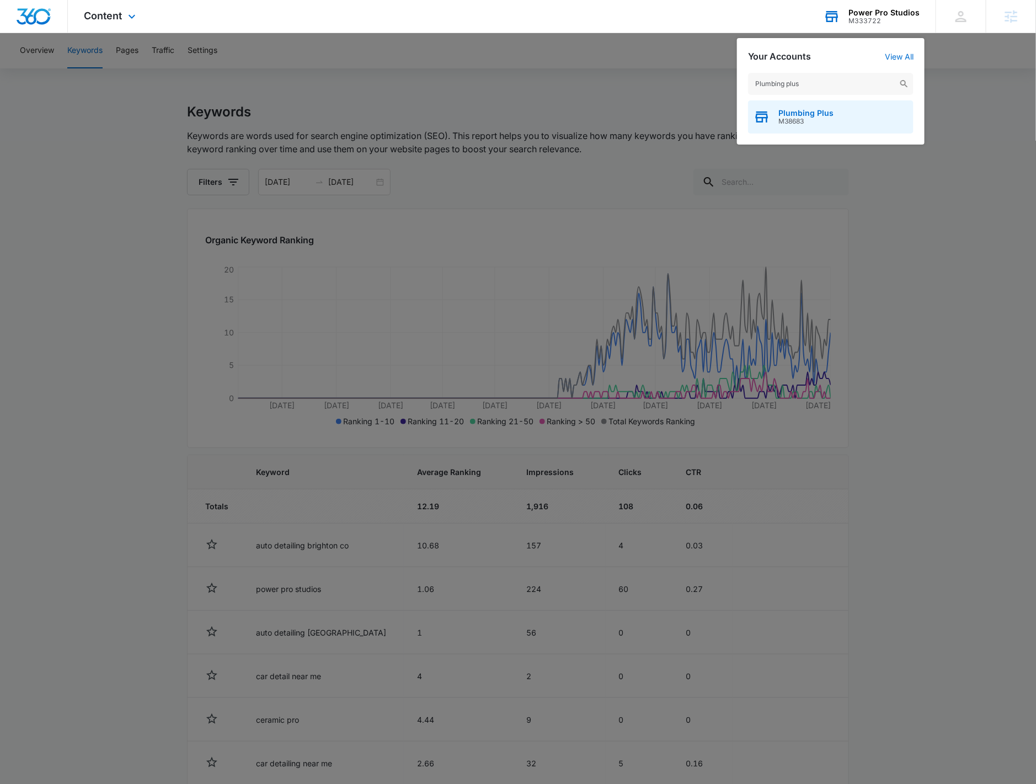
type input "Plumbing plus"
click at [802, 122] on span "M38683" at bounding box center [806, 122] width 55 height 8
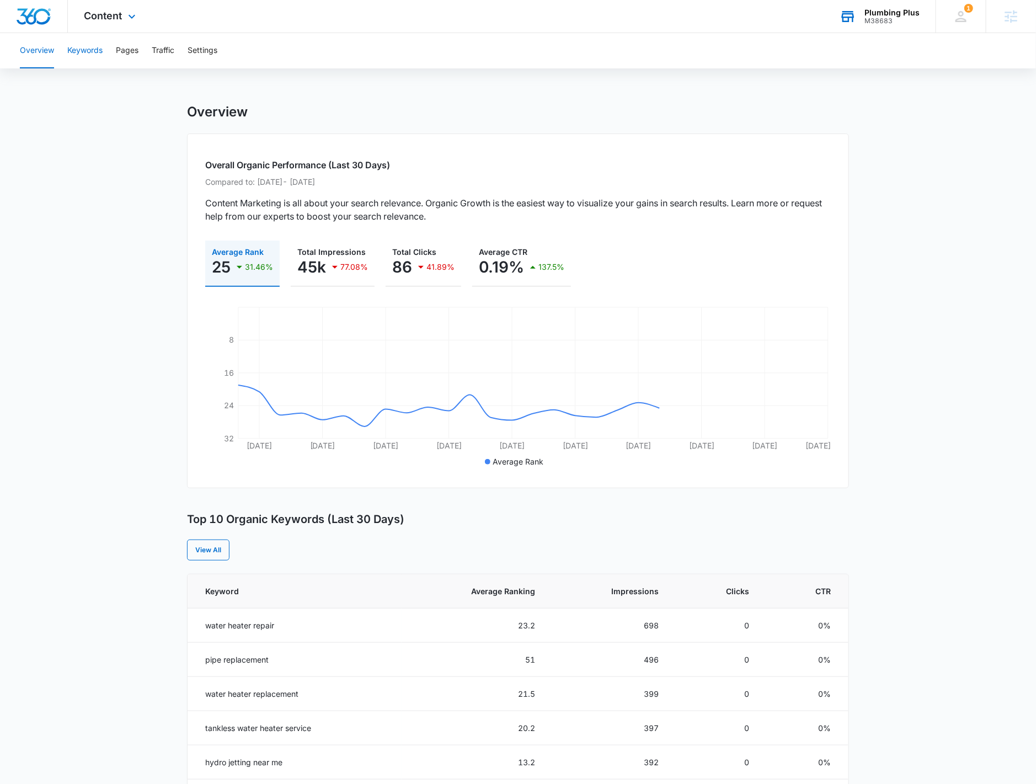
click at [87, 47] on button "Keywords" at bounding box center [84, 50] width 35 height 35
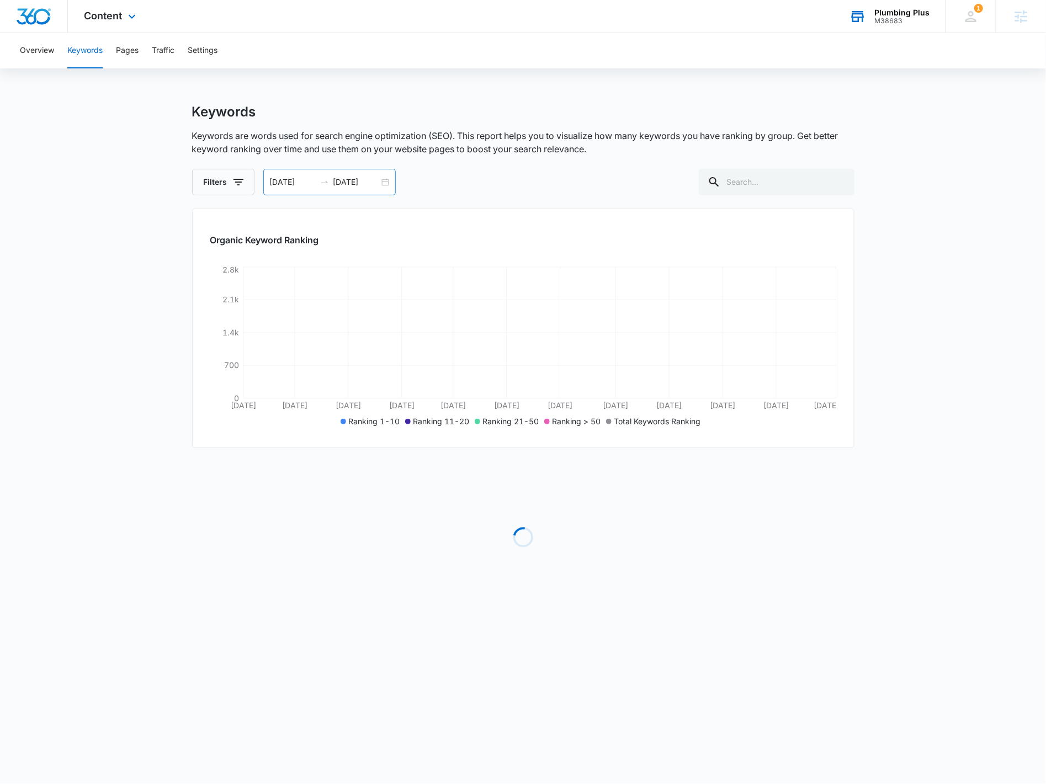
click at [384, 179] on div "01/01/2025 10/05/2025" at bounding box center [329, 182] width 132 height 26
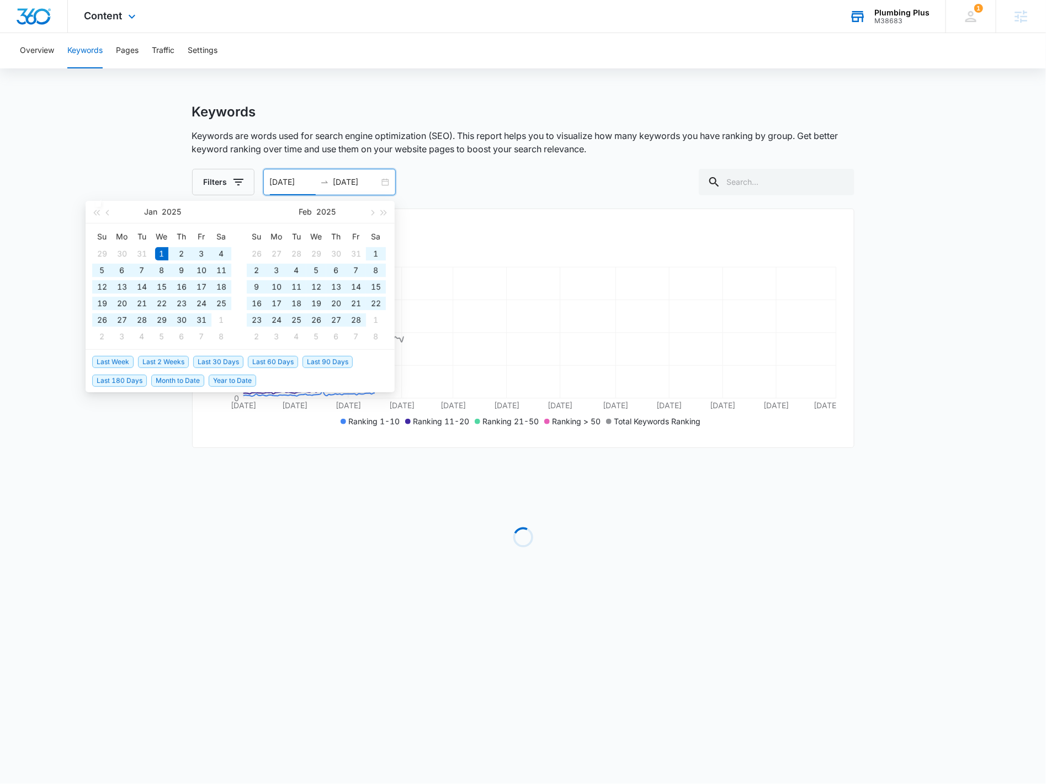
type input "01/01/2025"
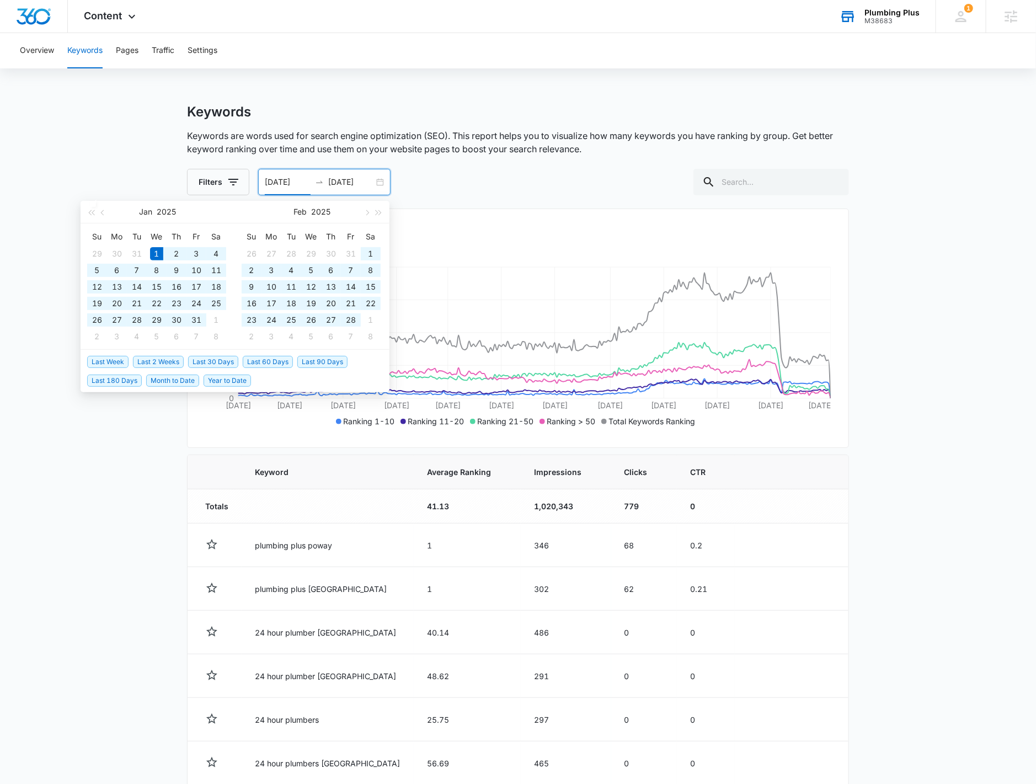
drag, startPoint x: 104, startPoint y: 139, endPoint x: 112, endPoint y: 123, distance: 17.8
click at [108, 131] on main "Keywords Keywords are words used for search engine optimization (SEO). This rep…" at bounding box center [518, 562] width 1036 height 917
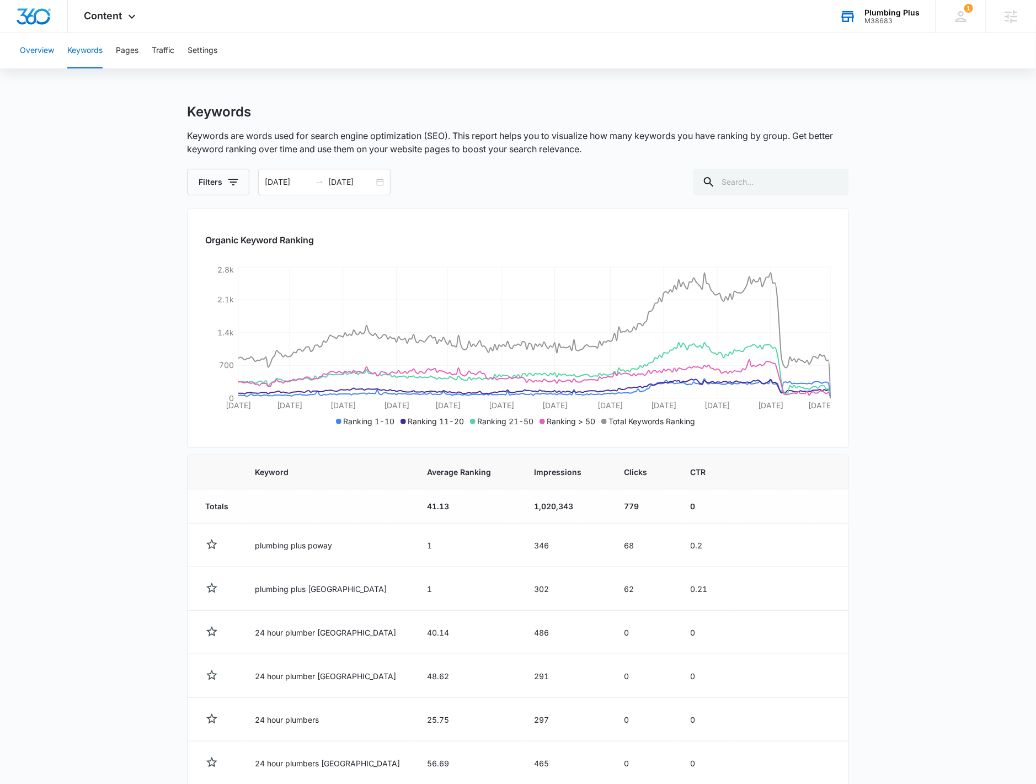
click at [41, 63] on button "Overview" at bounding box center [37, 50] width 34 height 35
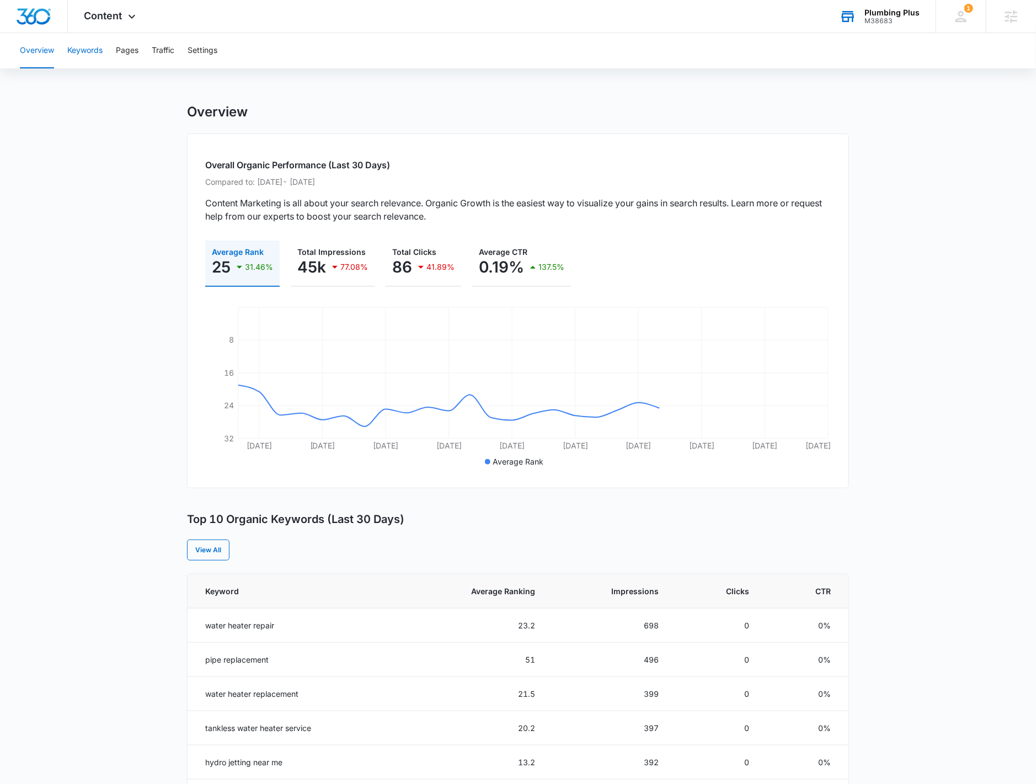
click at [82, 52] on button "Keywords" at bounding box center [84, 50] width 35 height 35
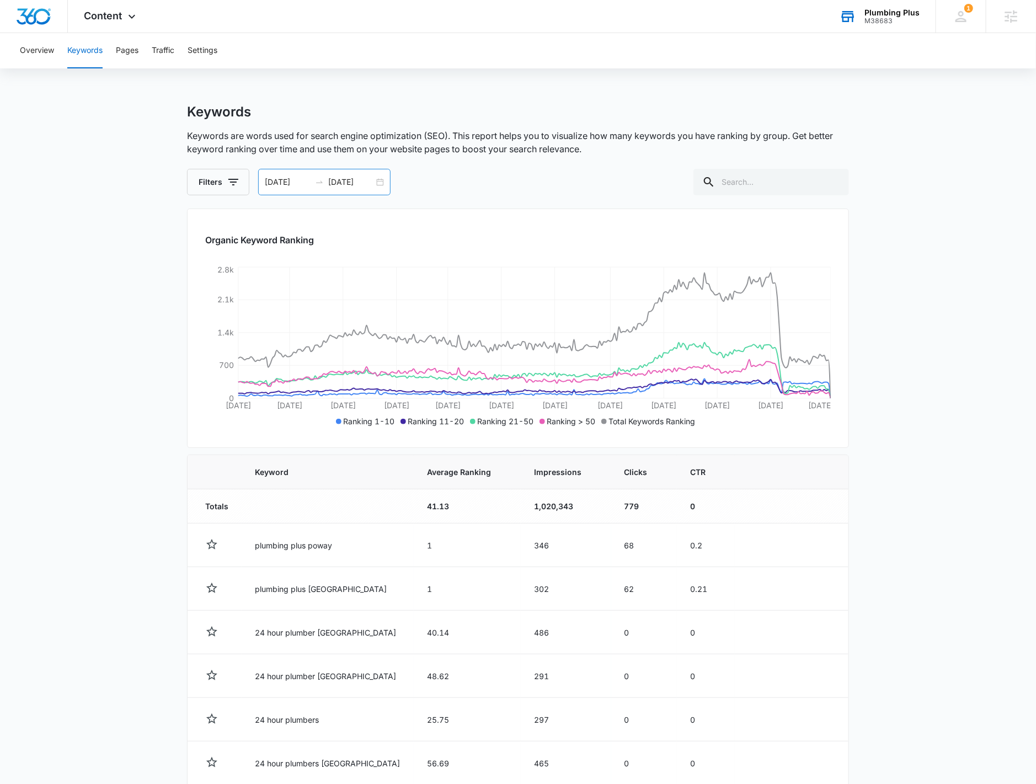
click at [377, 182] on div "01/01/2025 10/05/2025" at bounding box center [324, 182] width 132 height 26
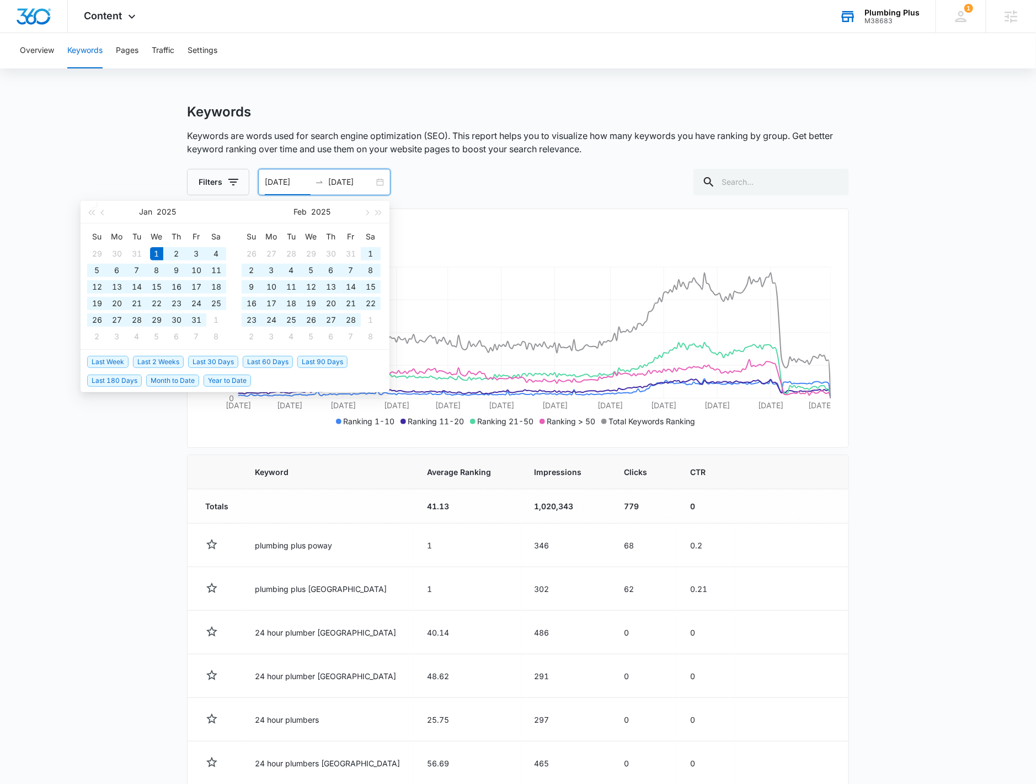
click at [298, 180] on input "01/01/2025" at bounding box center [288, 182] width 46 height 12
type input "01/01/2023"
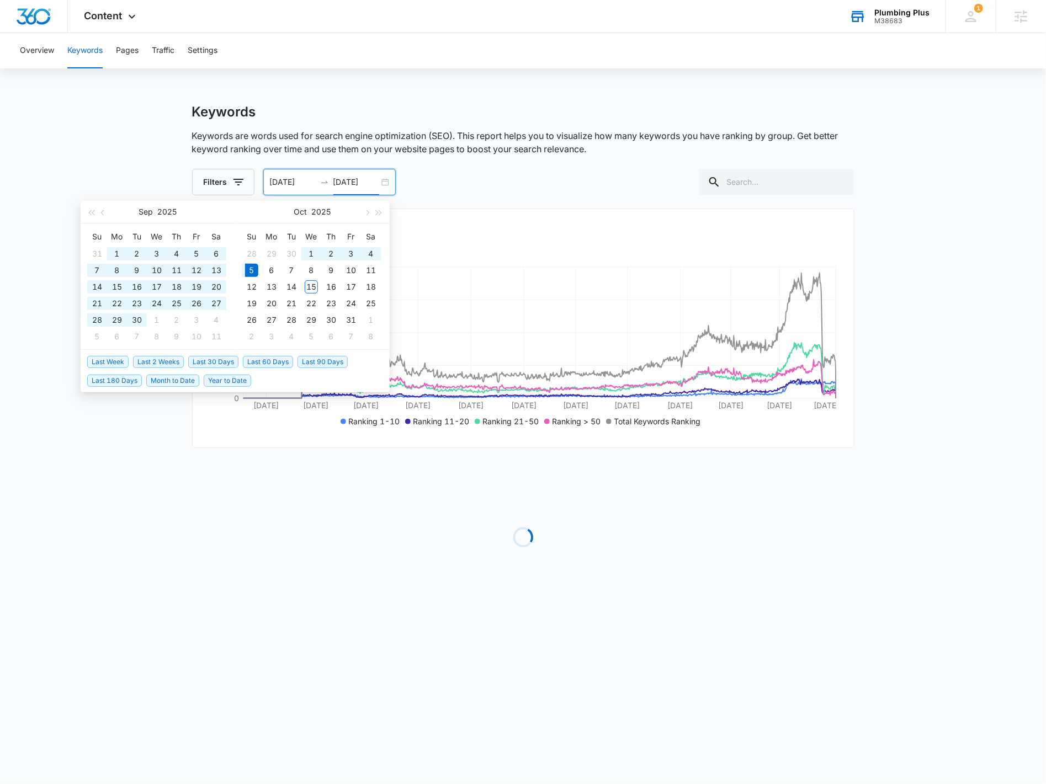
click at [443, 480] on div "Loading" at bounding box center [523, 538] width 662 height 166
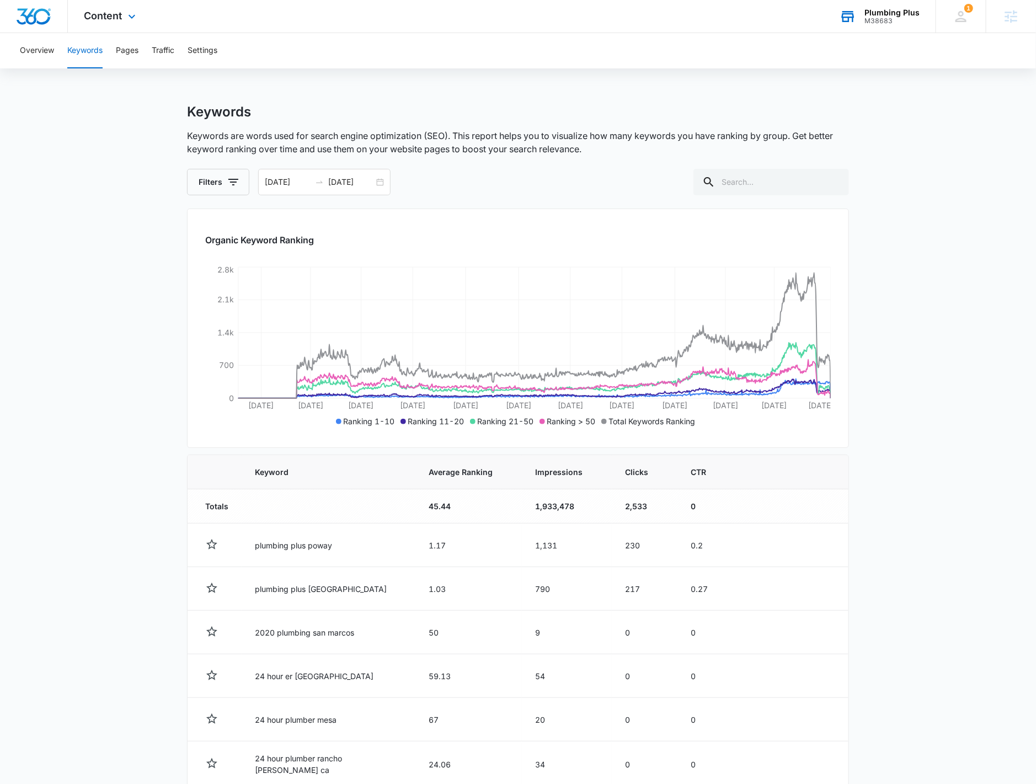
click at [119, 22] on div "Content Apps Reputation Websites Forms CRM Email Social Payments POS Content Ad…" at bounding box center [111, 16] width 87 height 33
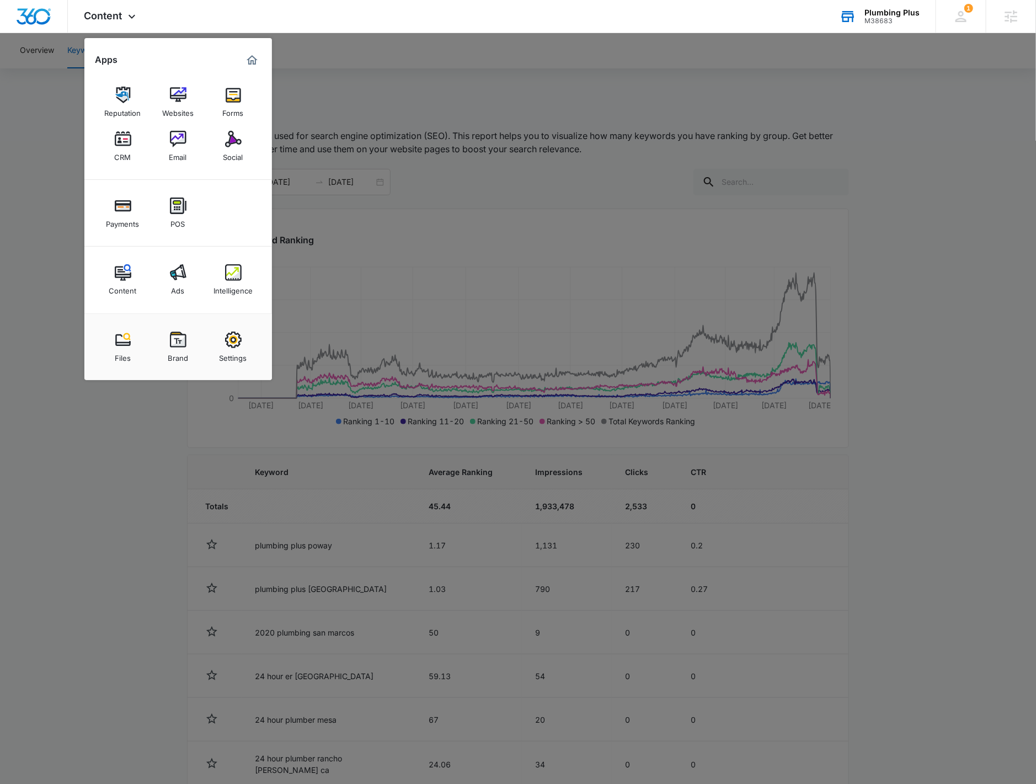
click at [237, 290] on div "Intelligence" at bounding box center [233, 288] width 39 height 14
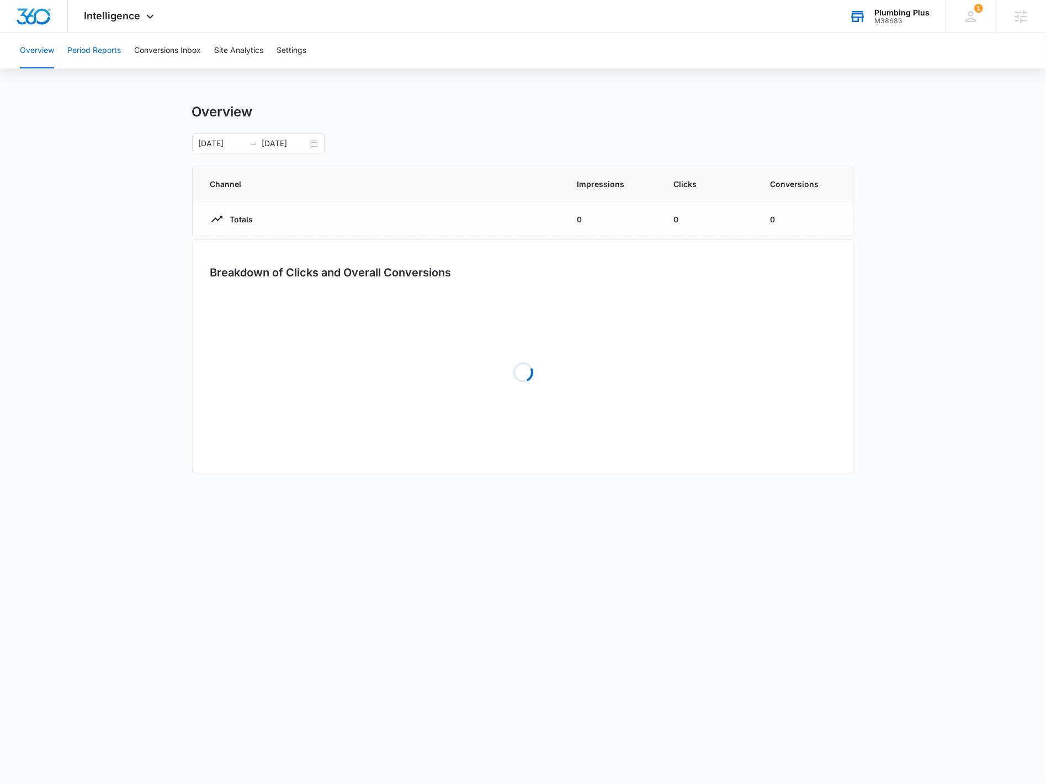
click at [100, 54] on button "Period Reports" at bounding box center [94, 50] width 54 height 35
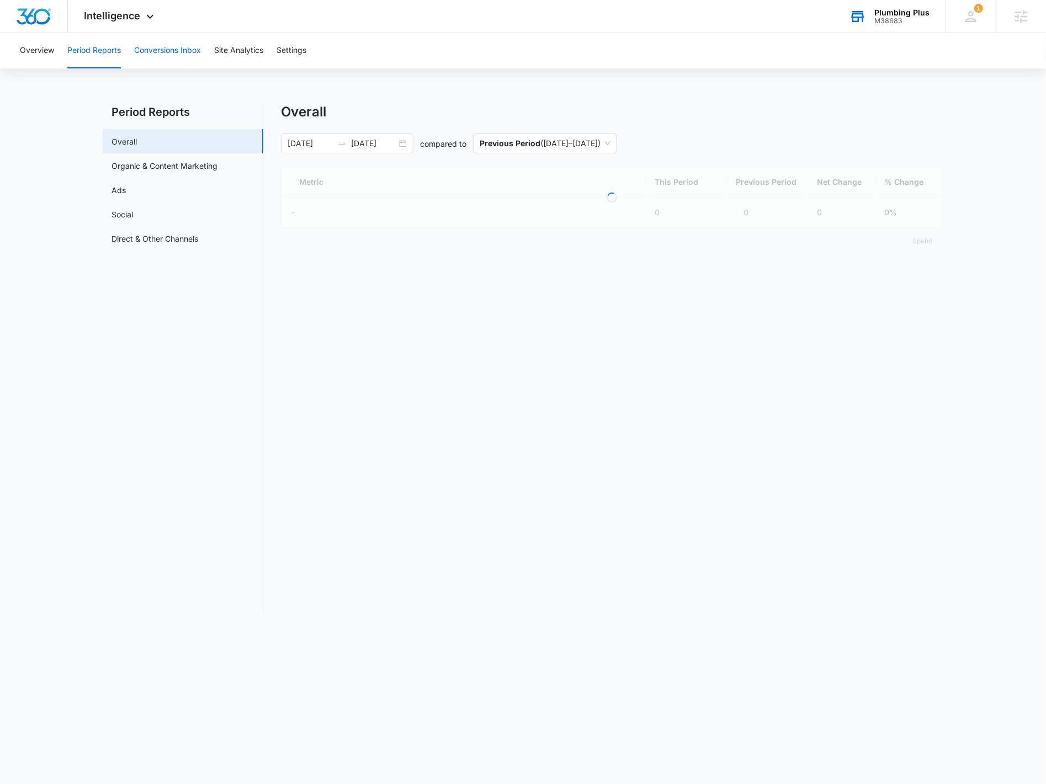
click at [190, 58] on button "Conversions Inbox" at bounding box center [167, 50] width 67 height 35
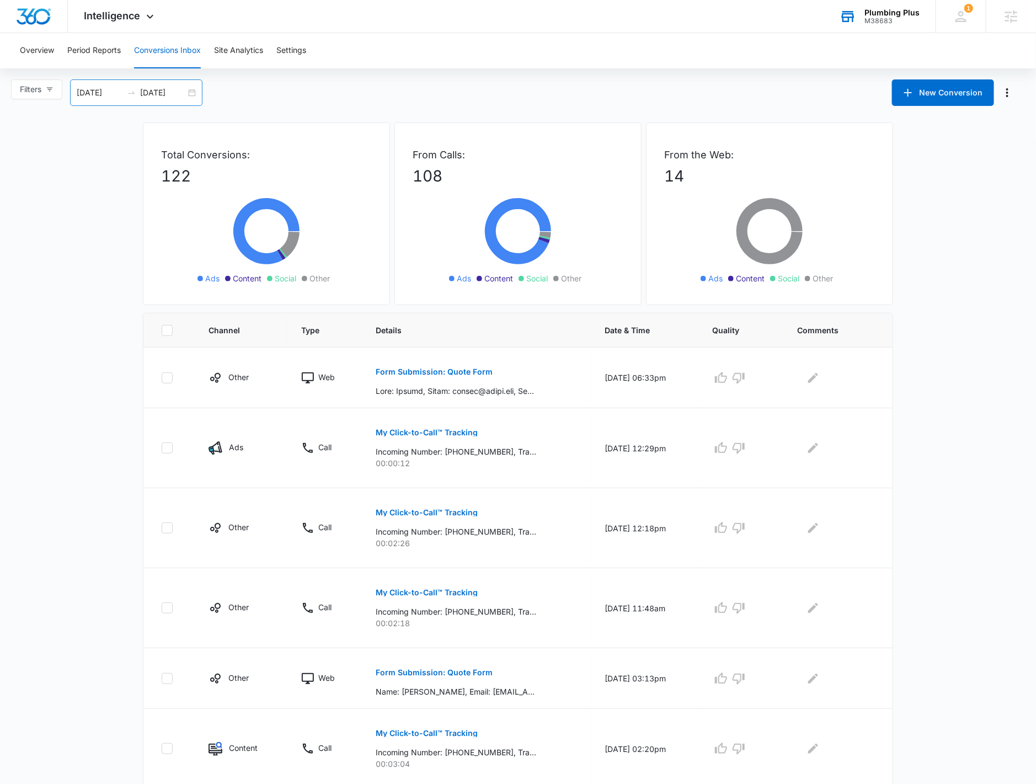
click at [191, 94] on div "09/15/2025 10/15/2025" at bounding box center [136, 92] width 132 height 26
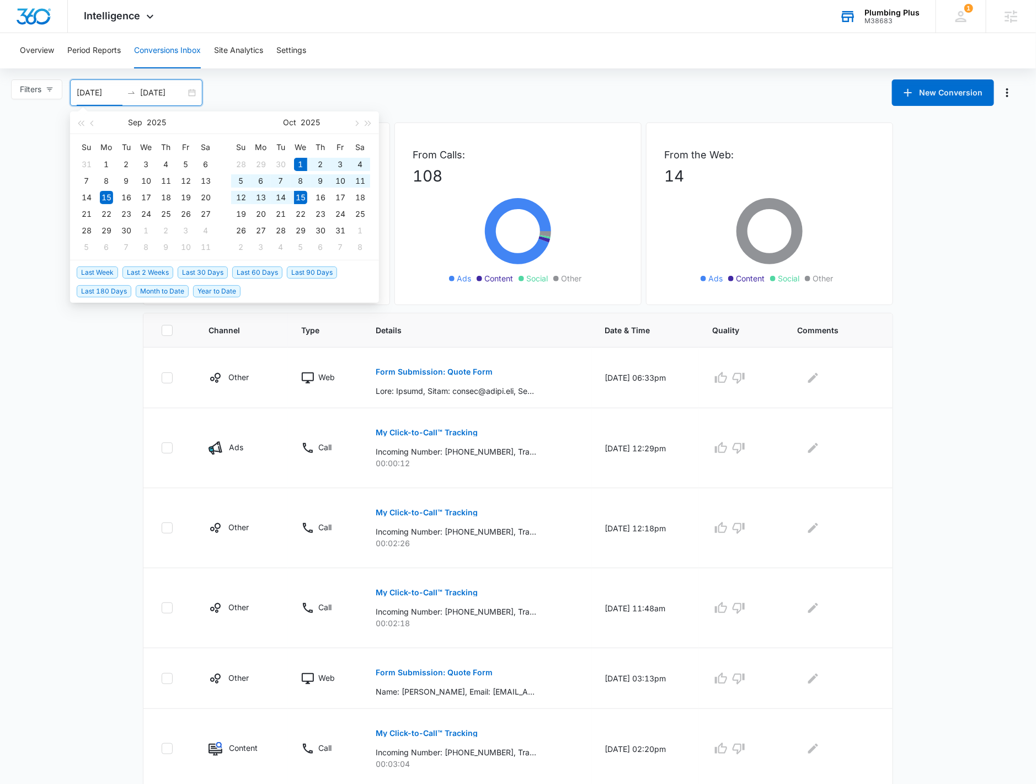
click at [134, 267] on span "Last 2 Weeks" at bounding box center [148, 273] width 51 height 12
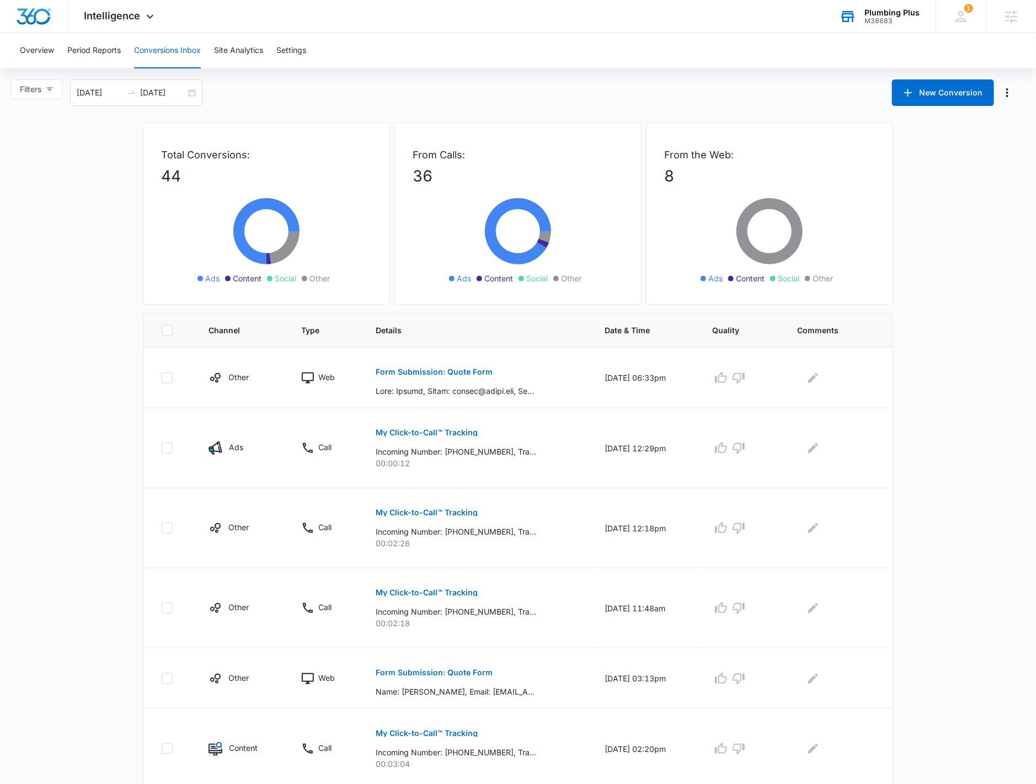
drag, startPoint x: 156, startPoint y: 73, endPoint x: 180, endPoint y: 78, distance: 24.9
click at [177, 78] on div "Overview Period Reports Conversions Inbox Site Analytics Settings Filters 10/01…" at bounding box center [518, 588] width 1036 height 1110
click at [196, 97] on div "10/01/2025 10/15/2025" at bounding box center [136, 92] width 132 height 26
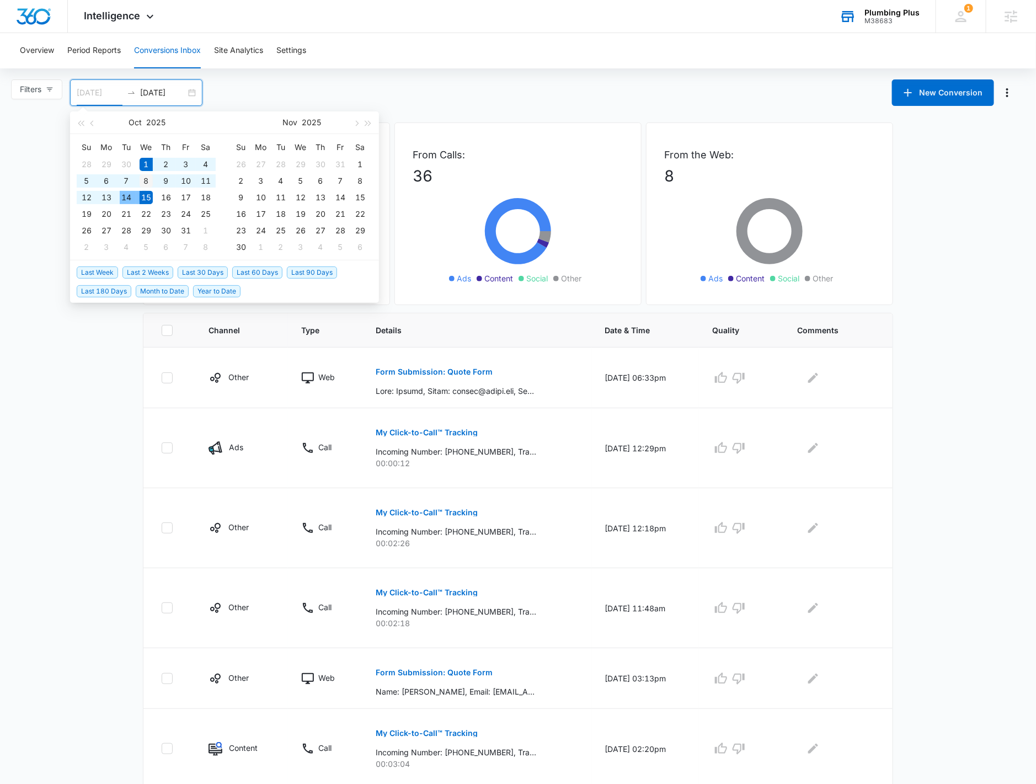
type input "10/08/2025"
drag, startPoint x: 146, startPoint y: 179, endPoint x: 146, endPoint y: 187, distance: 7.7
click at [146, 179] on div "8" at bounding box center [146, 180] width 13 height 13
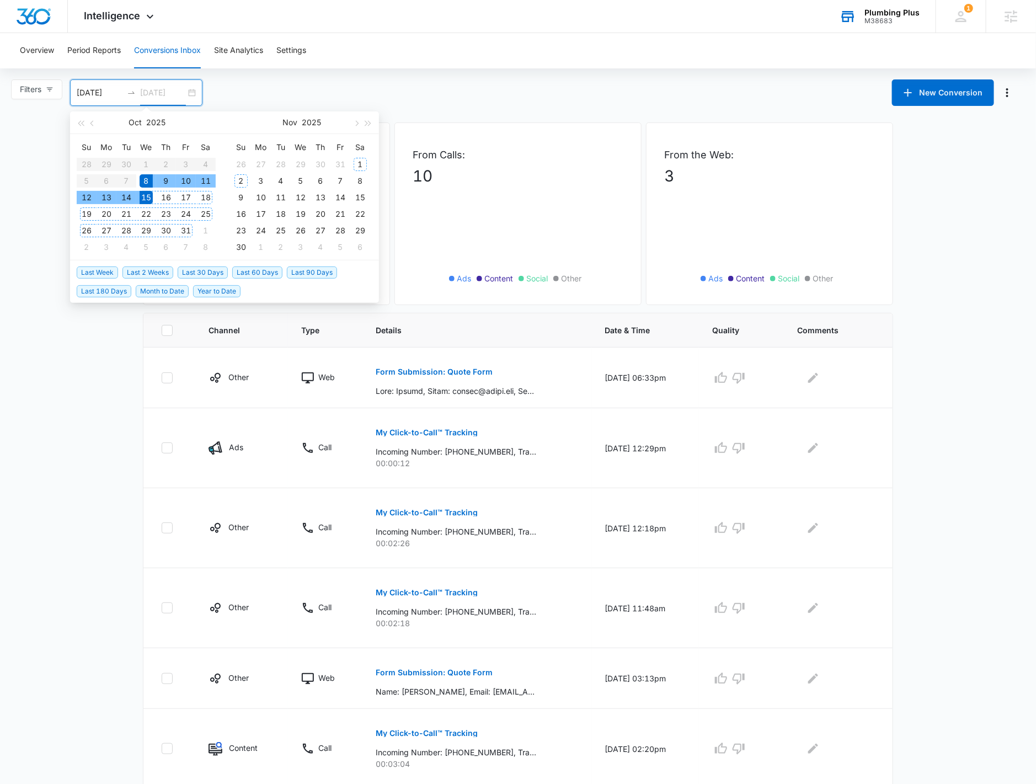
type input "10/15/2025"
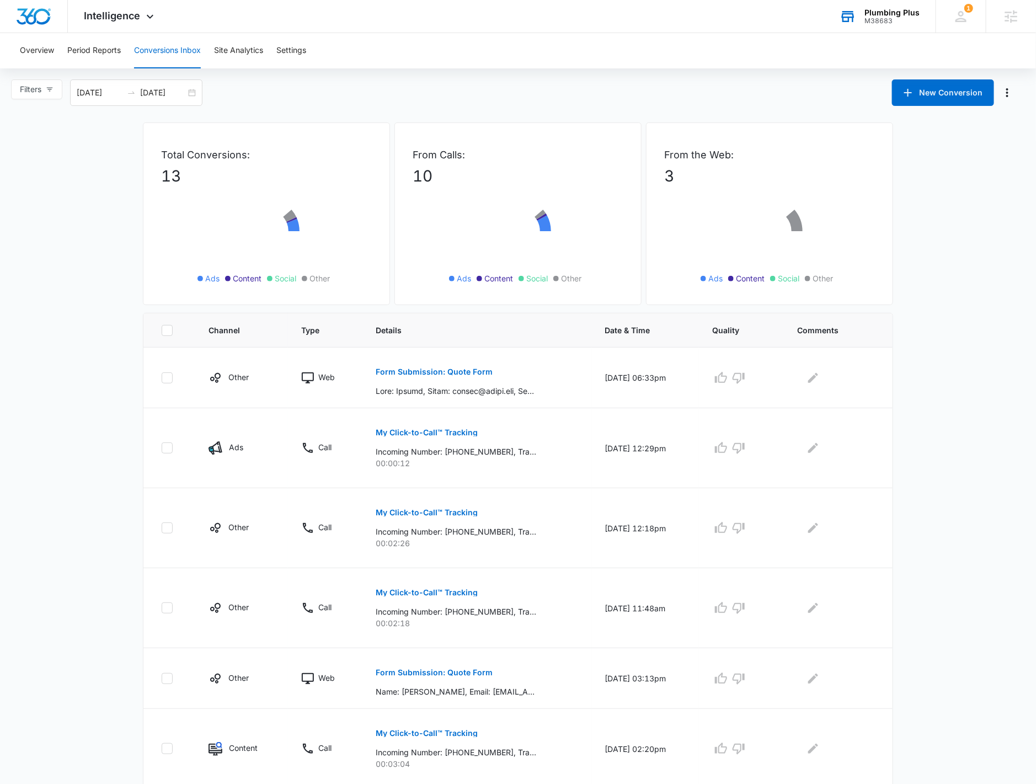
click at [54, 245] on main "Filters 10/08/2025 10/15/2025 New Conversion Oct 2025 Su Mo Tu We Th Fr Sa 28 2…" at bounding box center [518, 611] width 1036 height 1064
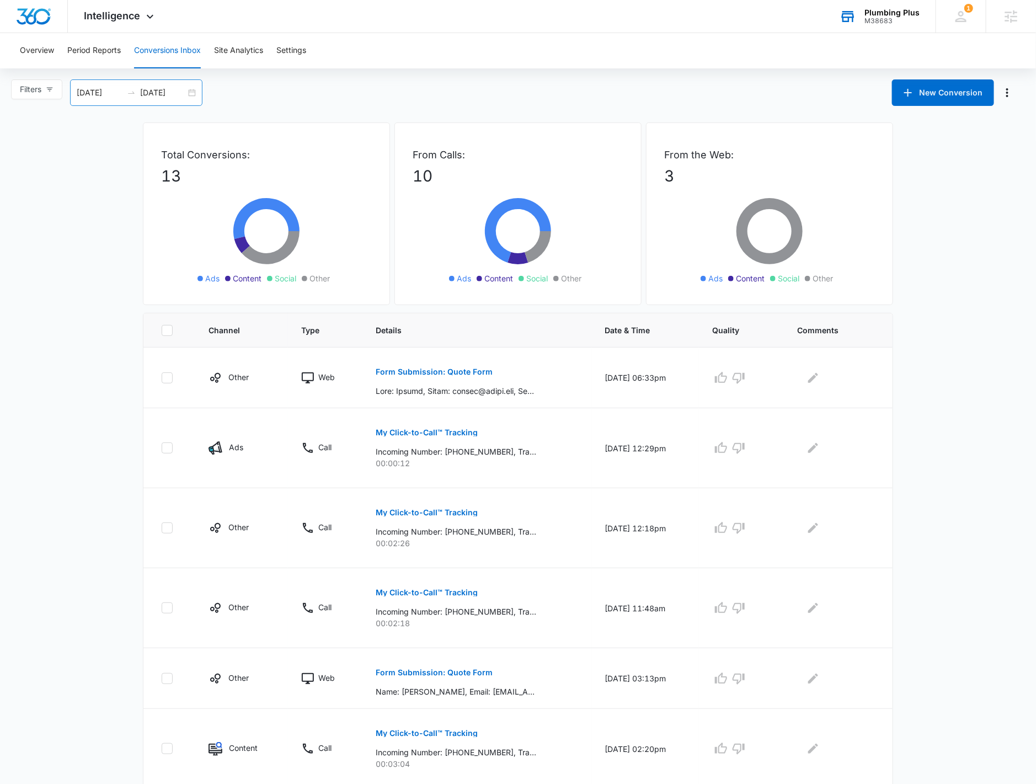
click at [195, 88] on div "10/08/2025 10/15/2025" at bounding box center [136, 92] width 132 height 26
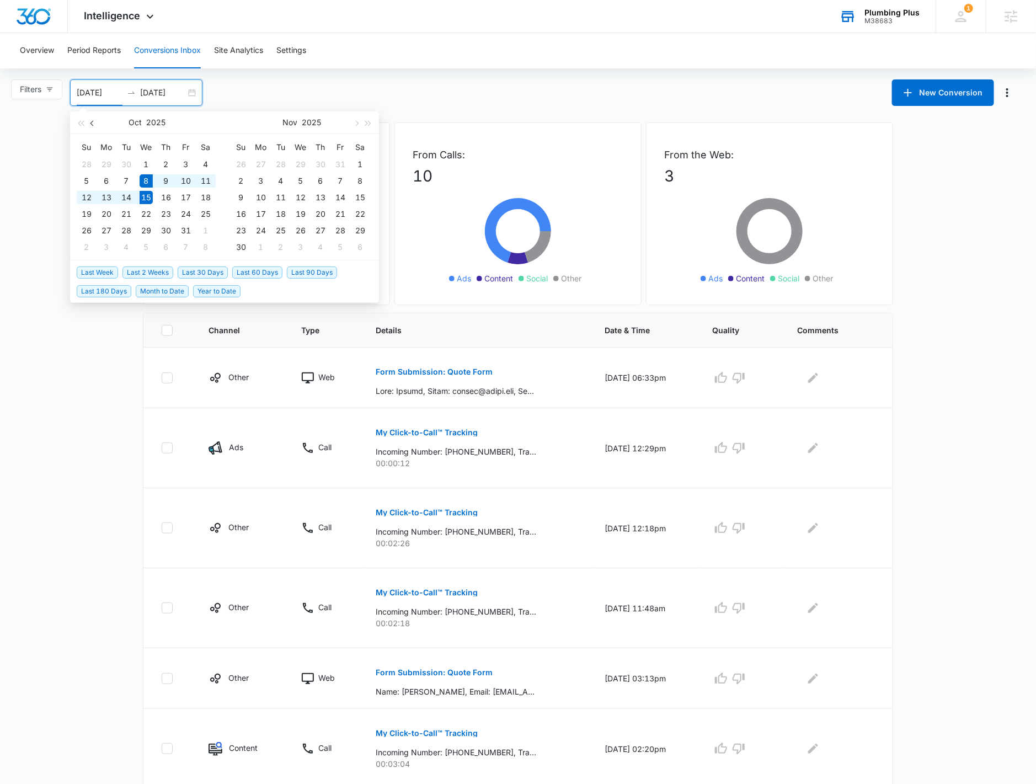
click at [89, 120] on button "button" at bounding box center [93, 122] width 12 height 22
type input "09/01/2025"
click at [103, 156] on td "1" at bounding box center [107, 164] width 20 height 17
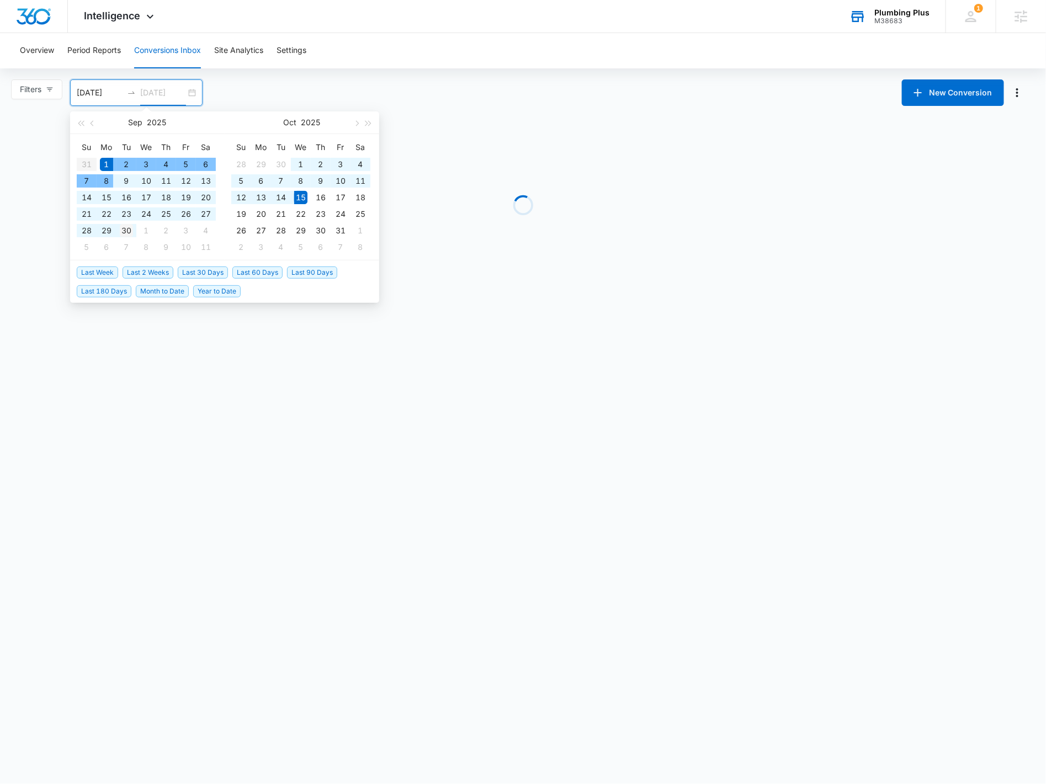
type input "09/30/2025"
click at [123, 234] on div "30" at bounding box center [126, 230] width 13 height 13
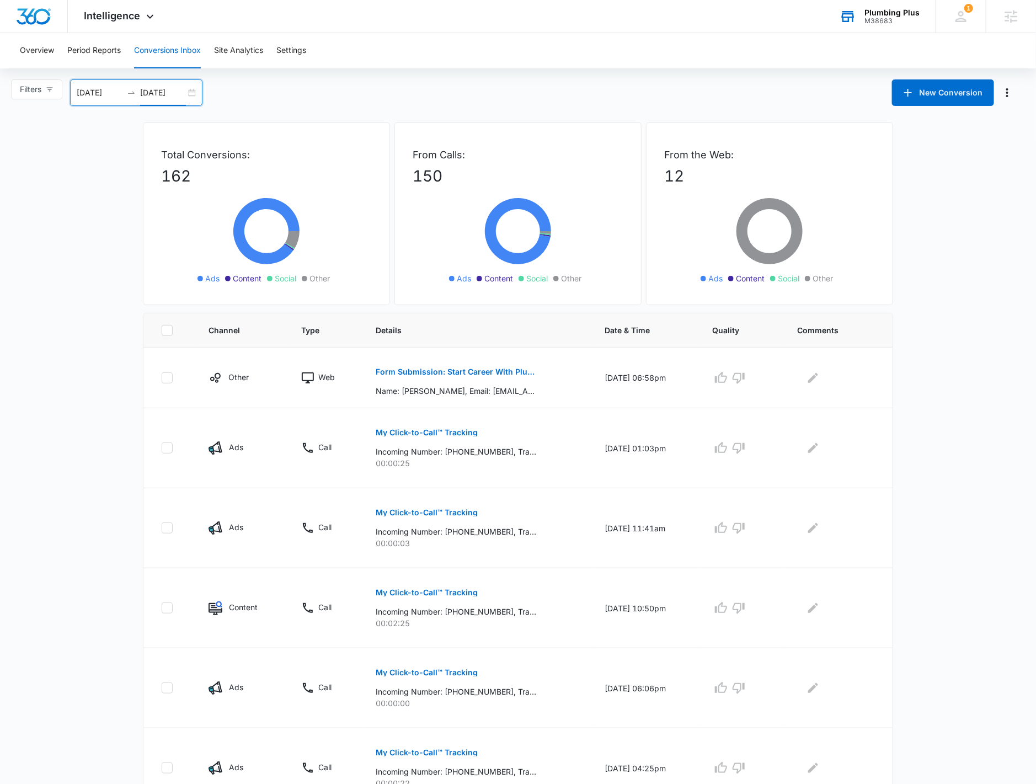
click at [191, 94] on div "09/01/2025 09/30/2025" at bounding box center [136, 92] width 132 height 26
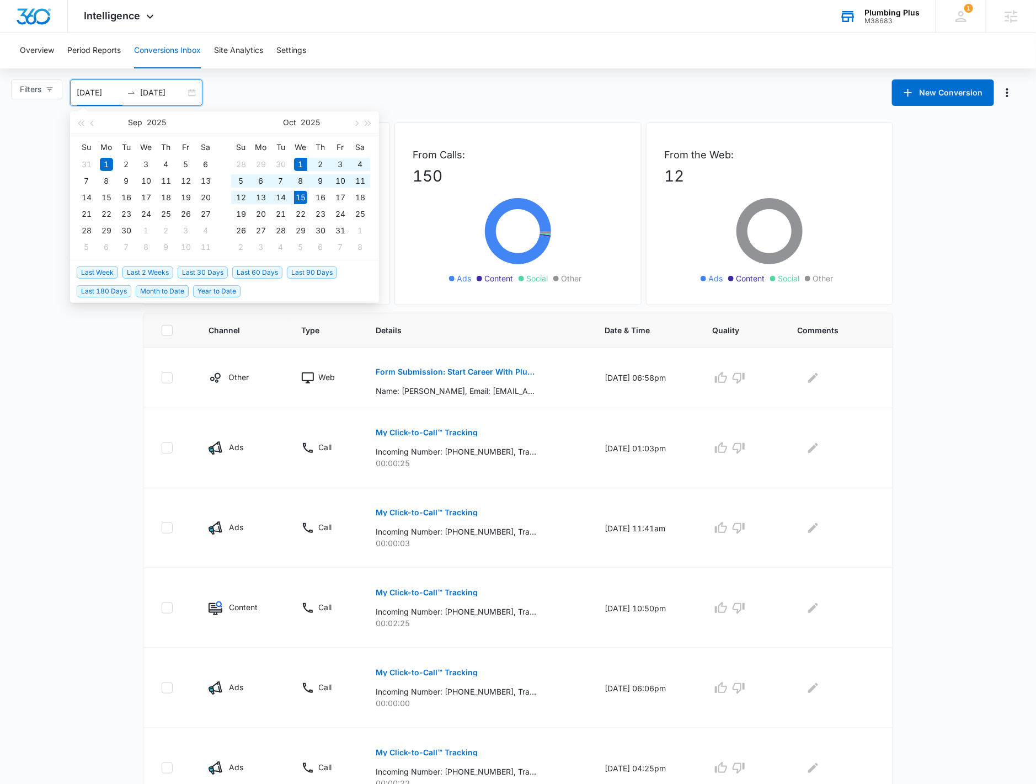
drag, startPoint x: 167, startPoint y: 292, endPoint x: 118, endPoint y: 302, distance: 49.7
click at [167, 291] on span "Month to Date" at bounding box center [162, 291] width 53 height 12
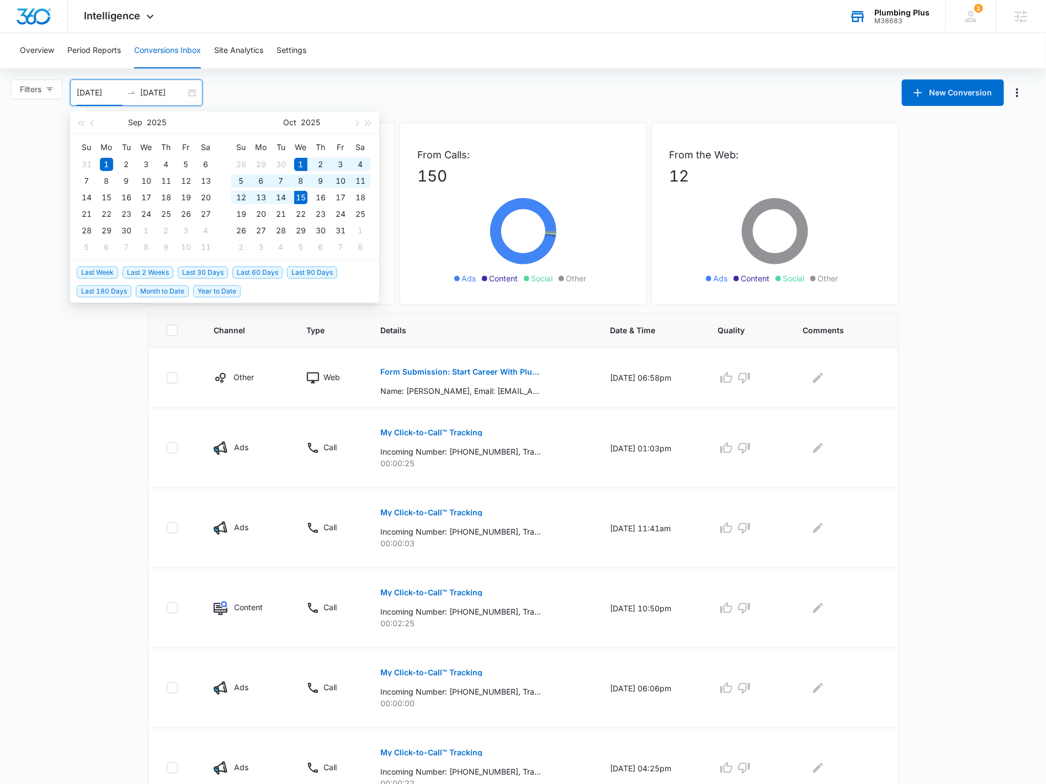
type input "10/01/2025"
type input "10/15/2025"
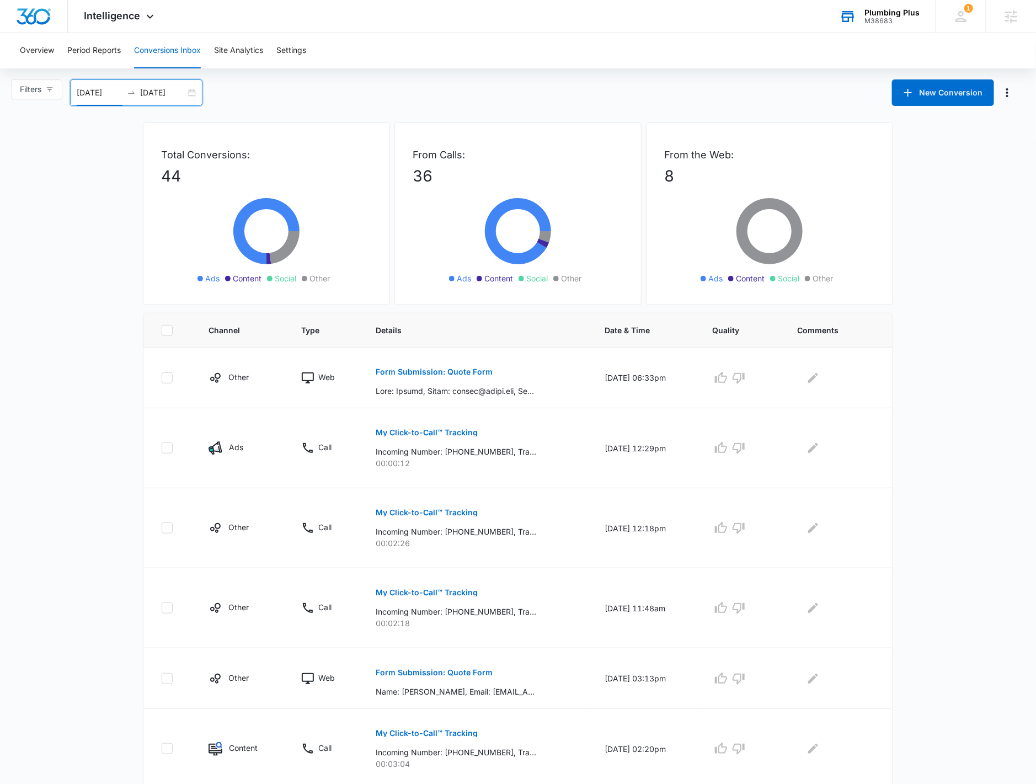
click at [193, 92] on div "10/01/2025 10/15/2025" at bounding box center [136, 92] width 132 height 26
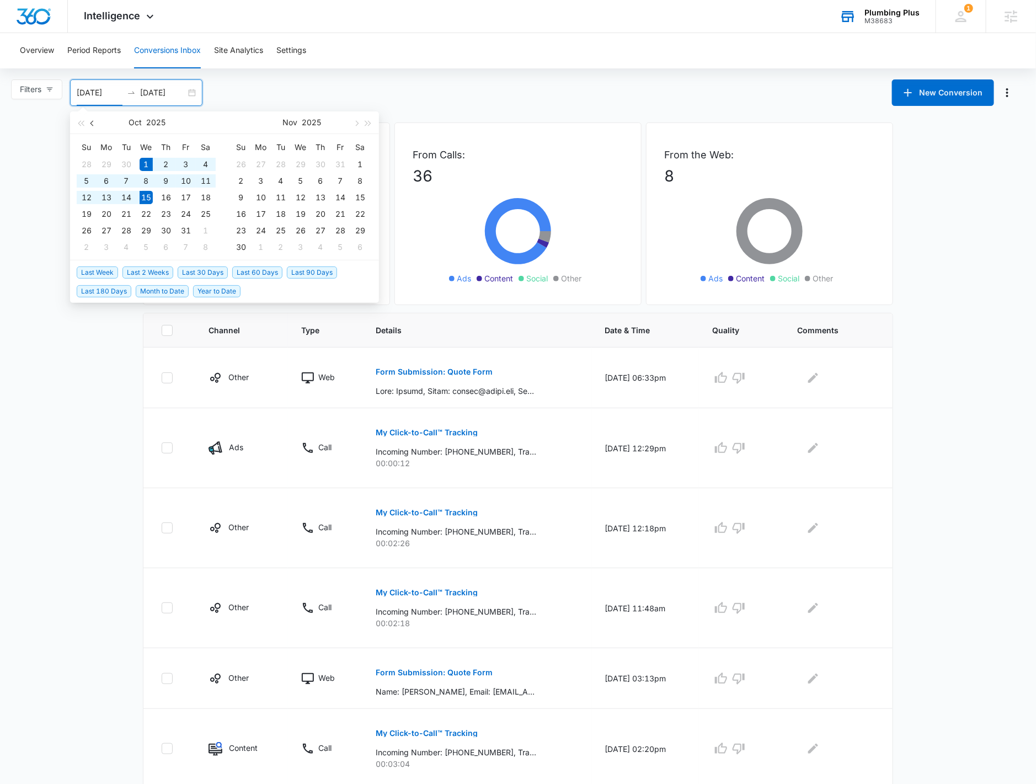
click at [96, 126] on button "button" at bounding box center [93, 122] width 12 height 22
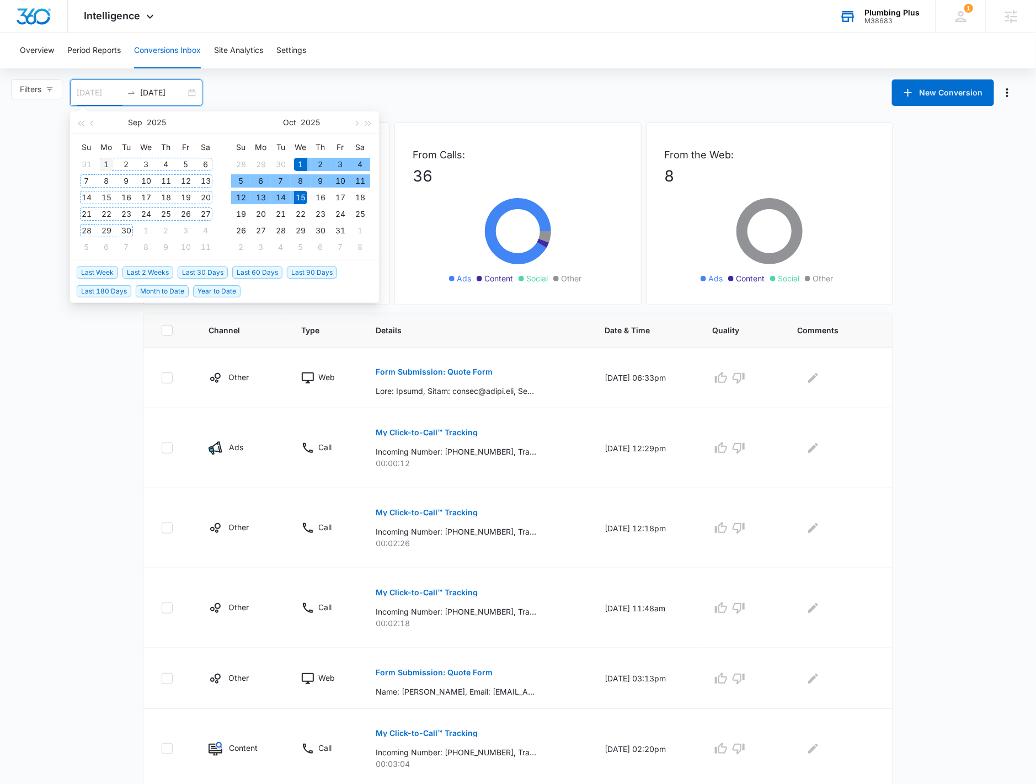
type input "09/01/2025"
click at [102, 166] on div "1" at bounding box center [106, 164] width 13 height 13
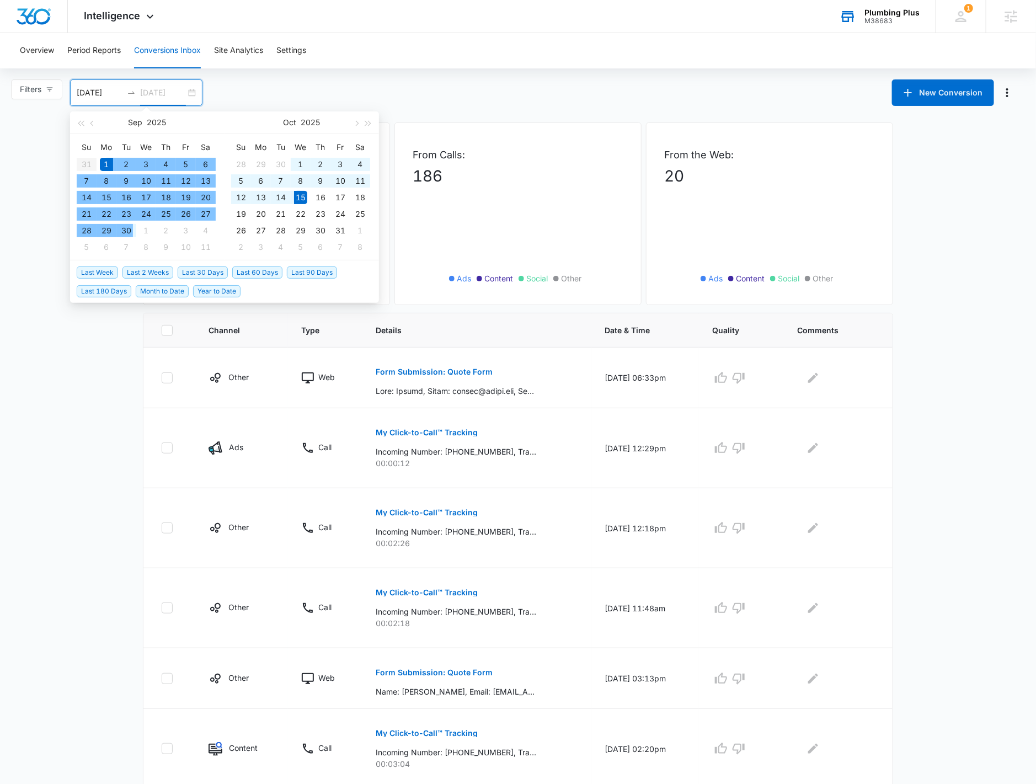
drag, startPoint x: 125, startPoint y: 231, endPoint x: 13, endPoint y: 223, distance: 111.7
click at [126, 232] on div "30" at bounding box center [126, 230] width 13 height 13
type input "09/30/2025"
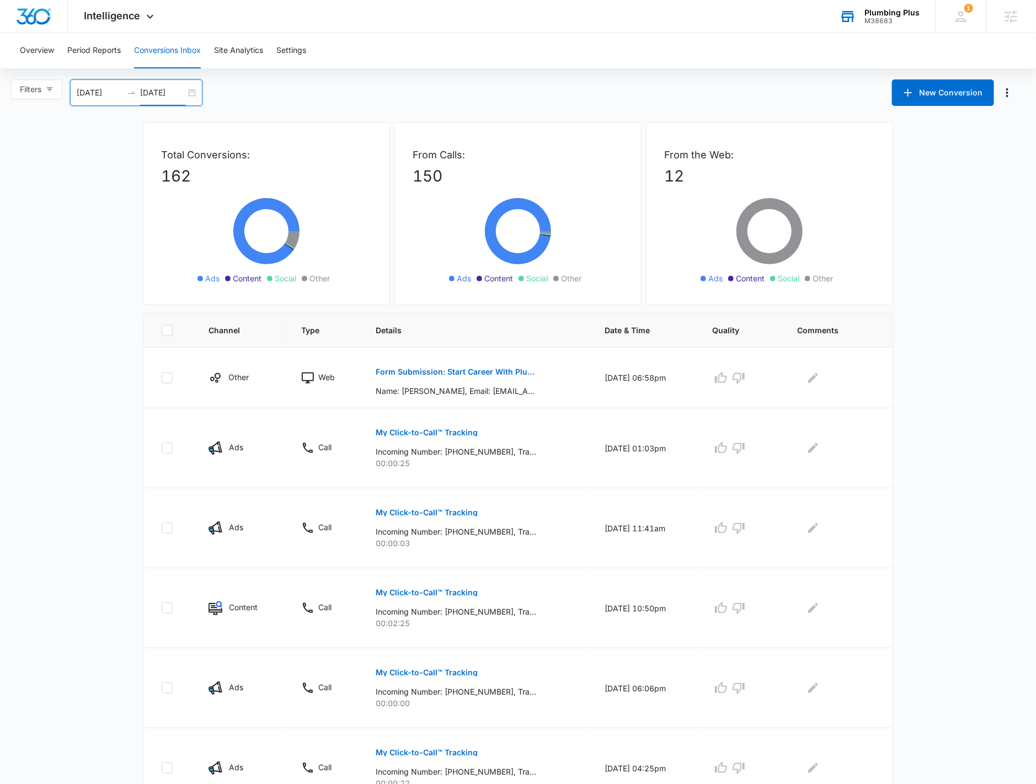
click at [194, 91] on div "09/01/2025 09/30/2025" at bounding box center [136, 92] width 132 height 26
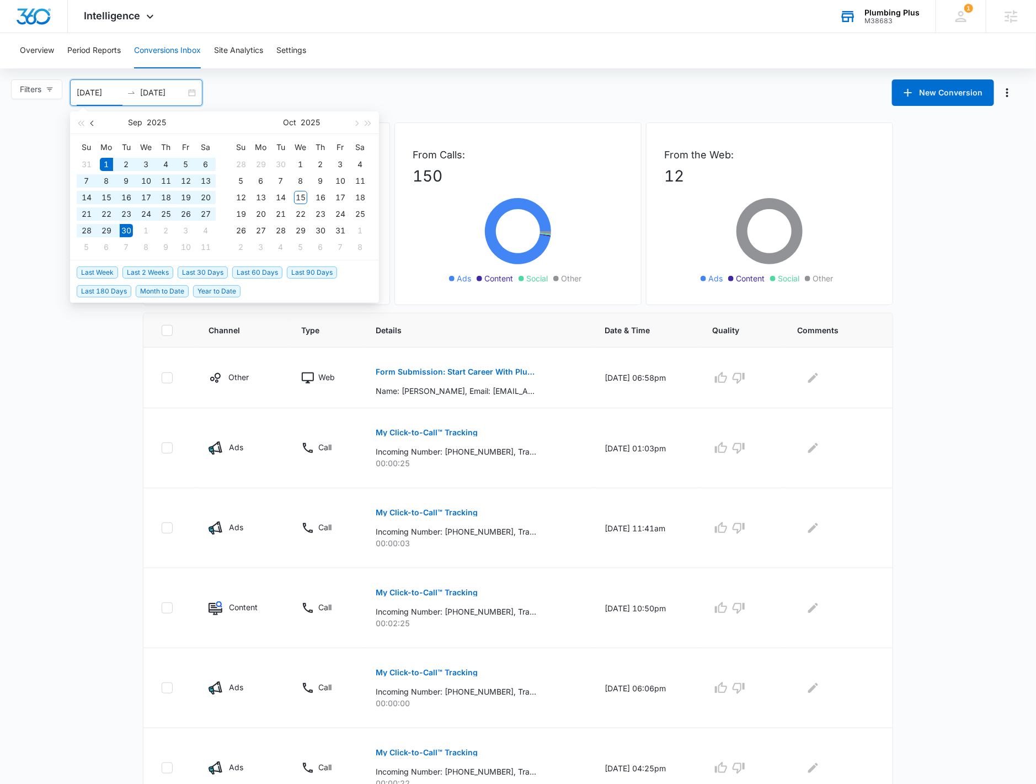
click at [88, 123] on button "button" at bounding box center [93, 122] width 12 height 22
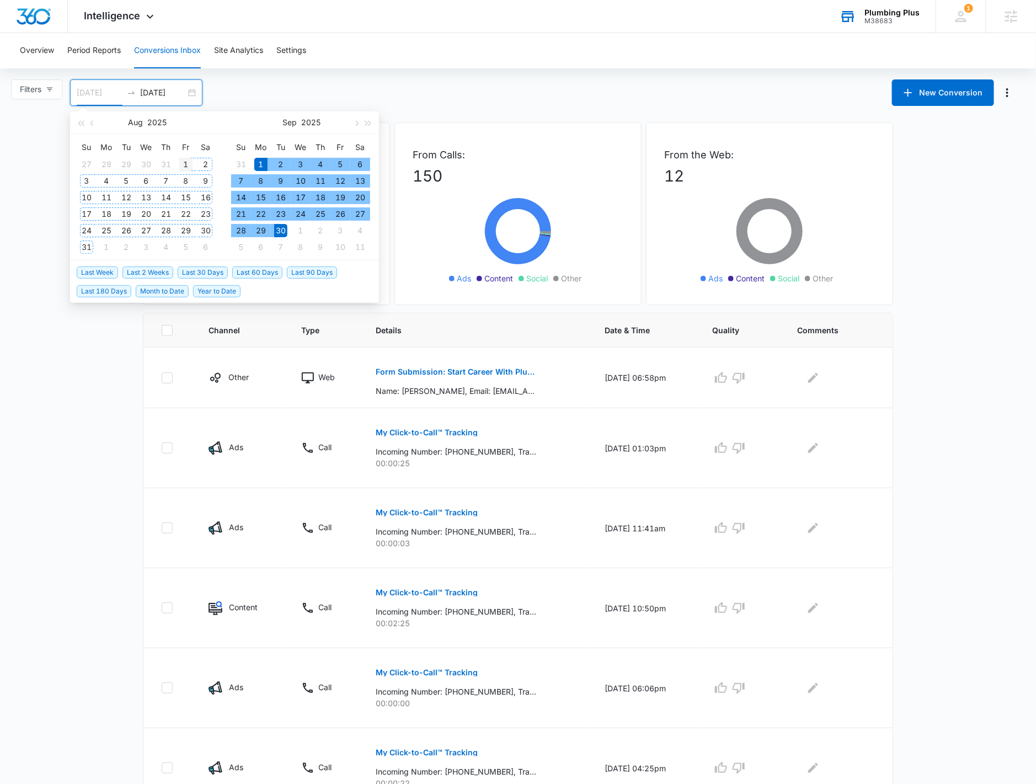
type input "08/01/2025"
click at [183, 164] on div "1" at bounding box center [185, 164] width 13 height 13
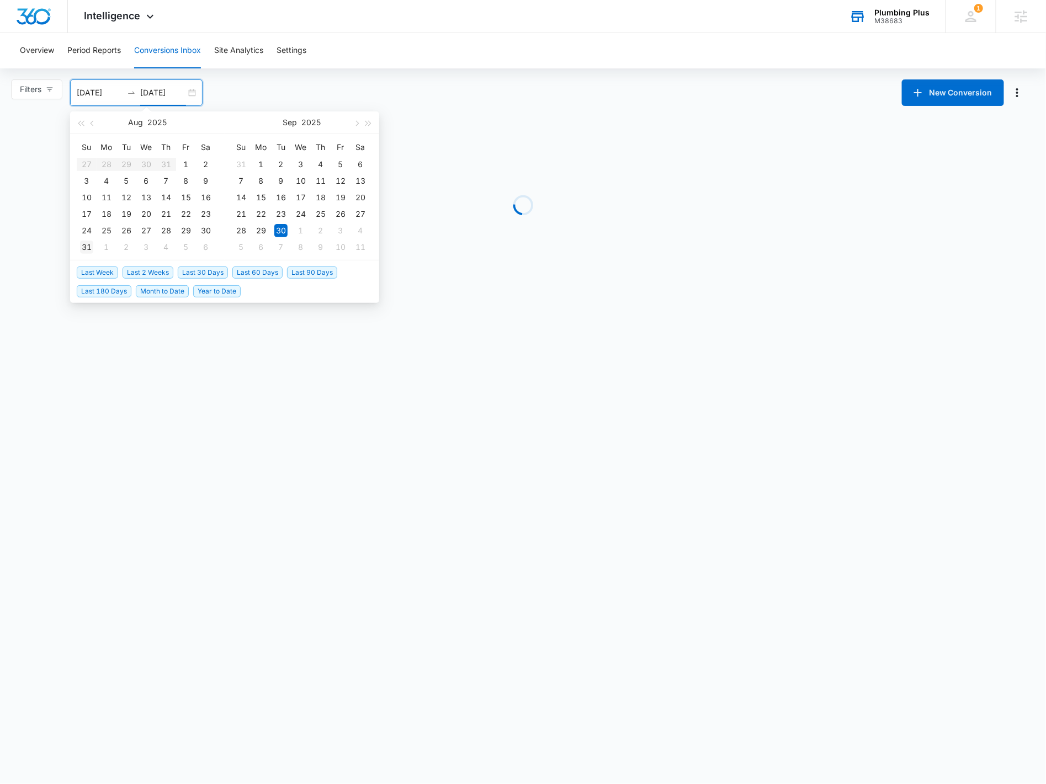
type input "08/31/2025"
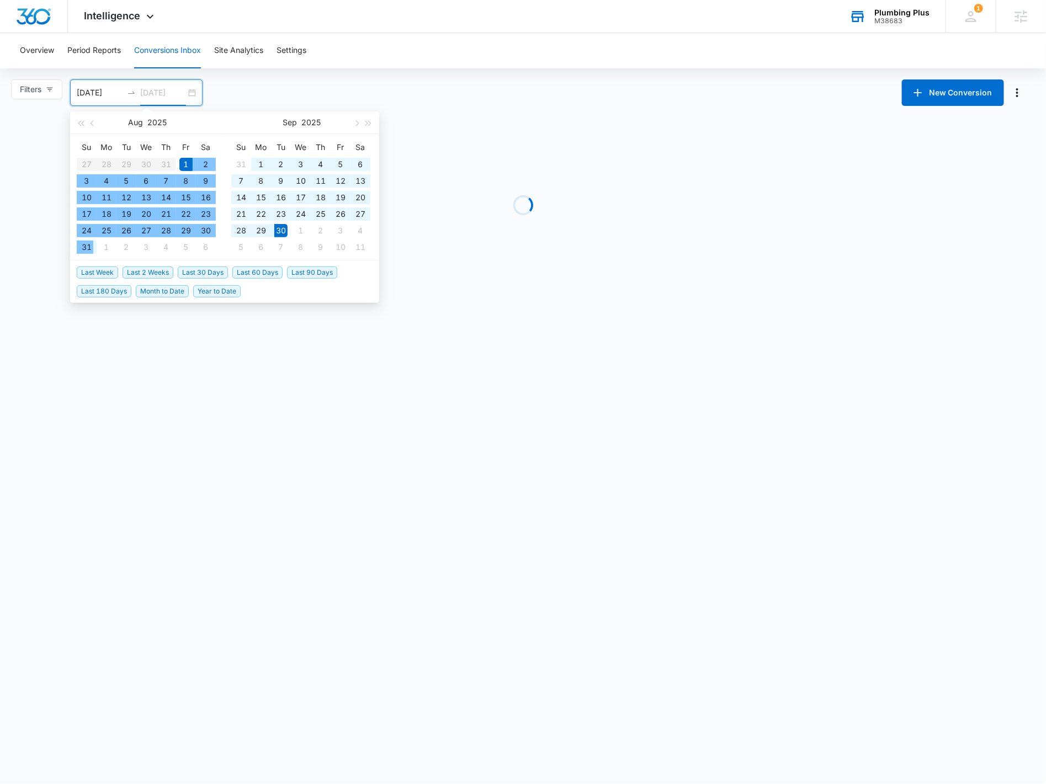
click at [85, 251] on div "31" at bounding box center [86, 247] width 13 height 13
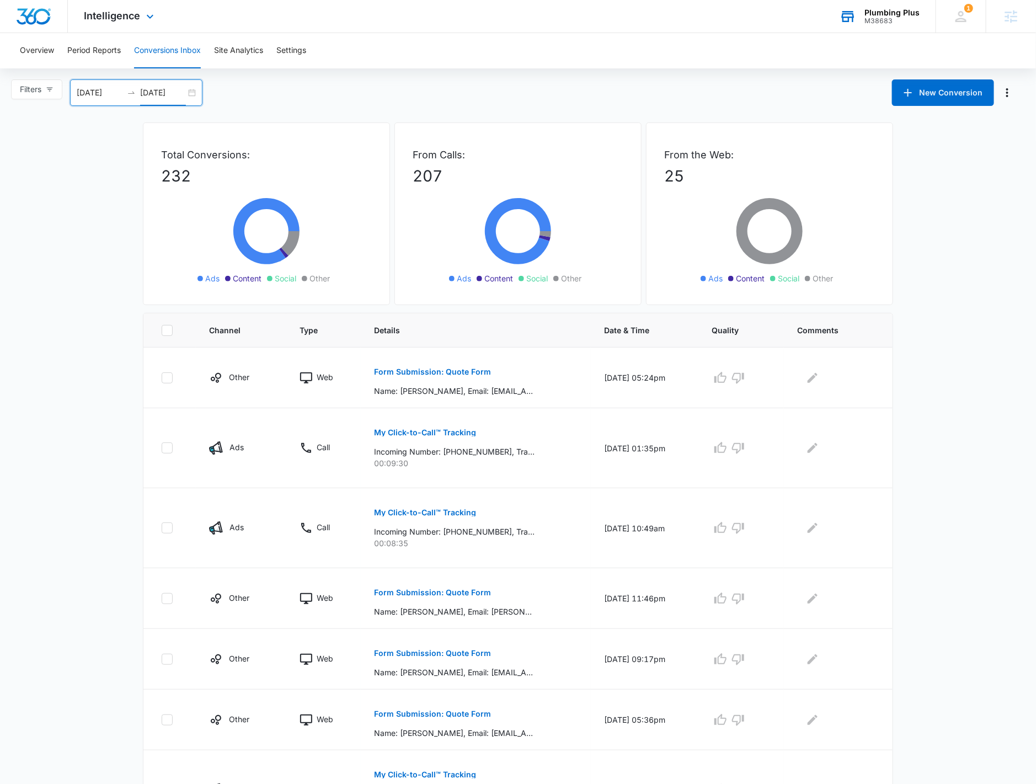
drag, startPoint x: 115, startPoint y: 24, endPoint x: 129, endPoint y: 22, distance: 13.9
click at [115, 24] on div "Intelligence Apps Reputation Websites Forms CRM Email Social Payments POS Conte…" at bounding box center [120, 16] width 105 height 33
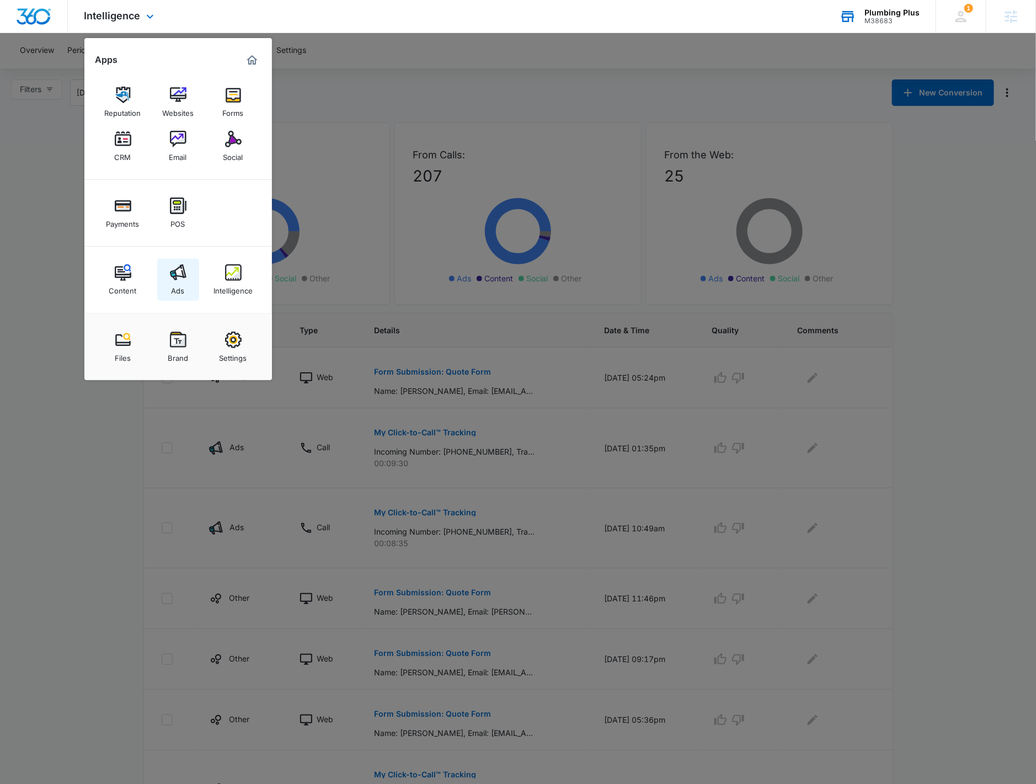
click at [172, 284] on div "Ads" at bounding box center [178, 288] width 13 height 14
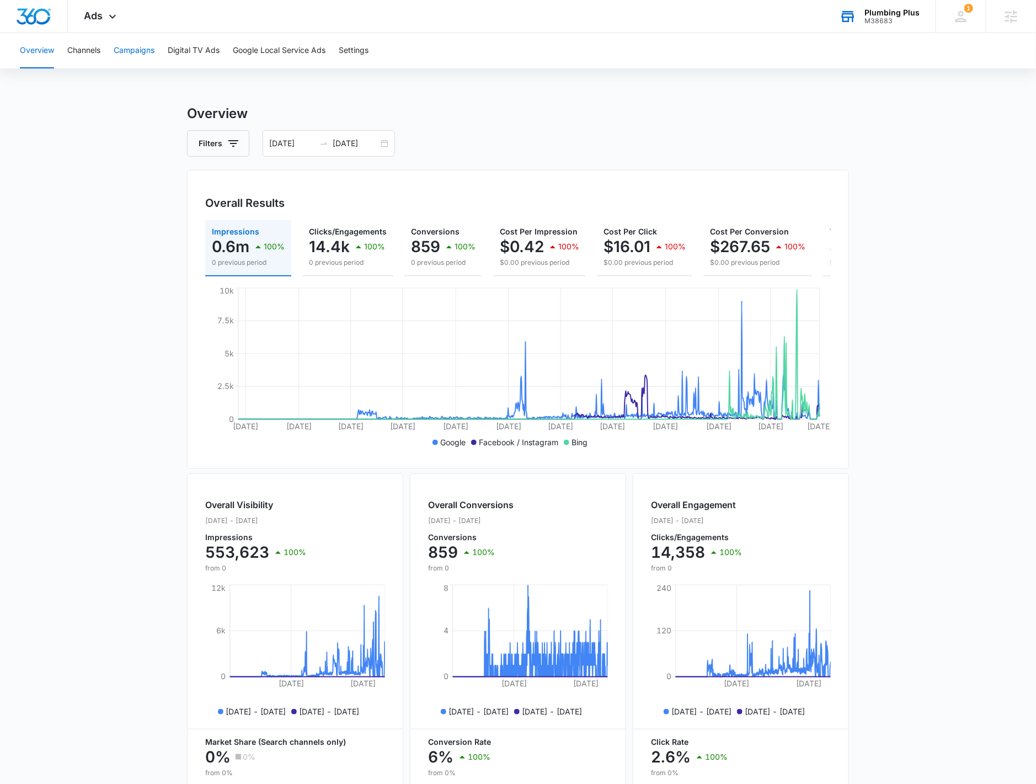
click at [151, 49] on button "Campaigns" at bounding box center [134, 50] width 41 height 35
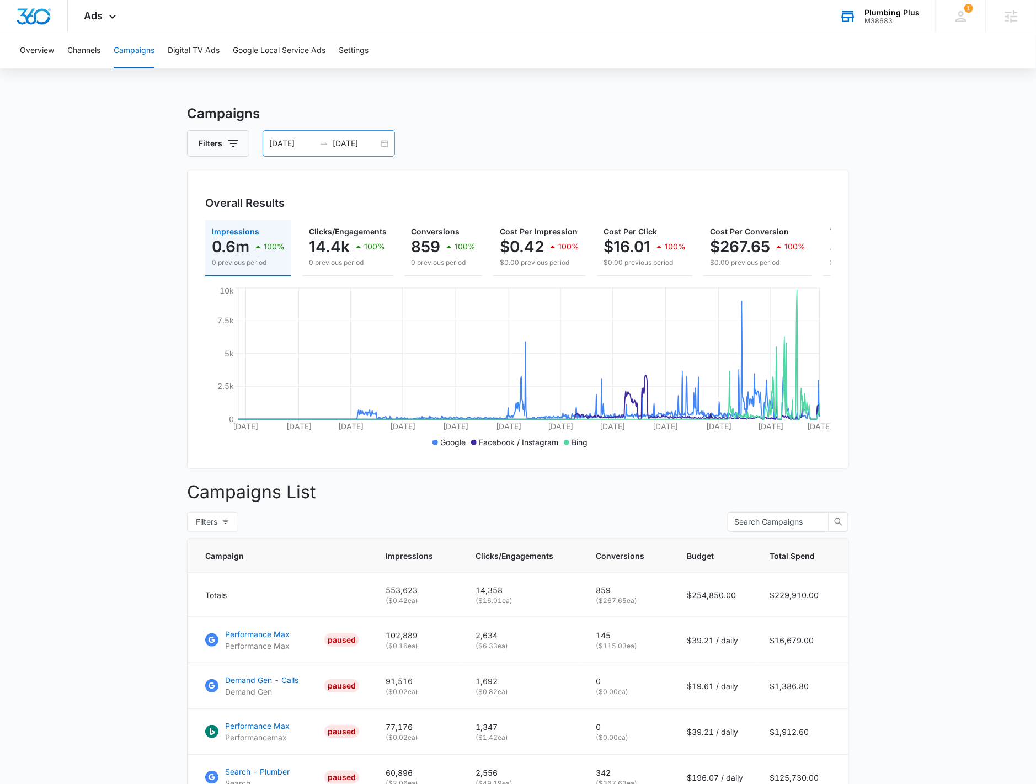
click at [383, 146] on div "01/01/2023 10/05/2025" at bounding box center [329, 143] width 132 height 26
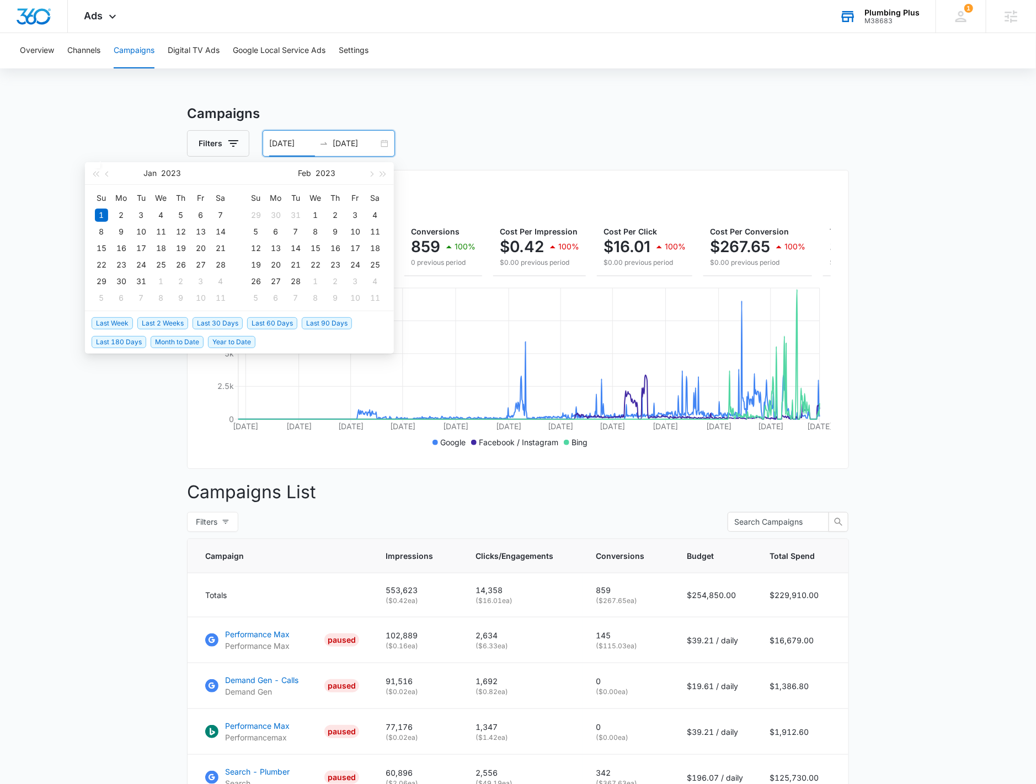
click at [249, 344] on span "Year to Date" at bounding box center [231, 342] width 47 height 12
type input "01/01/2025"
type input "10/15/2025"
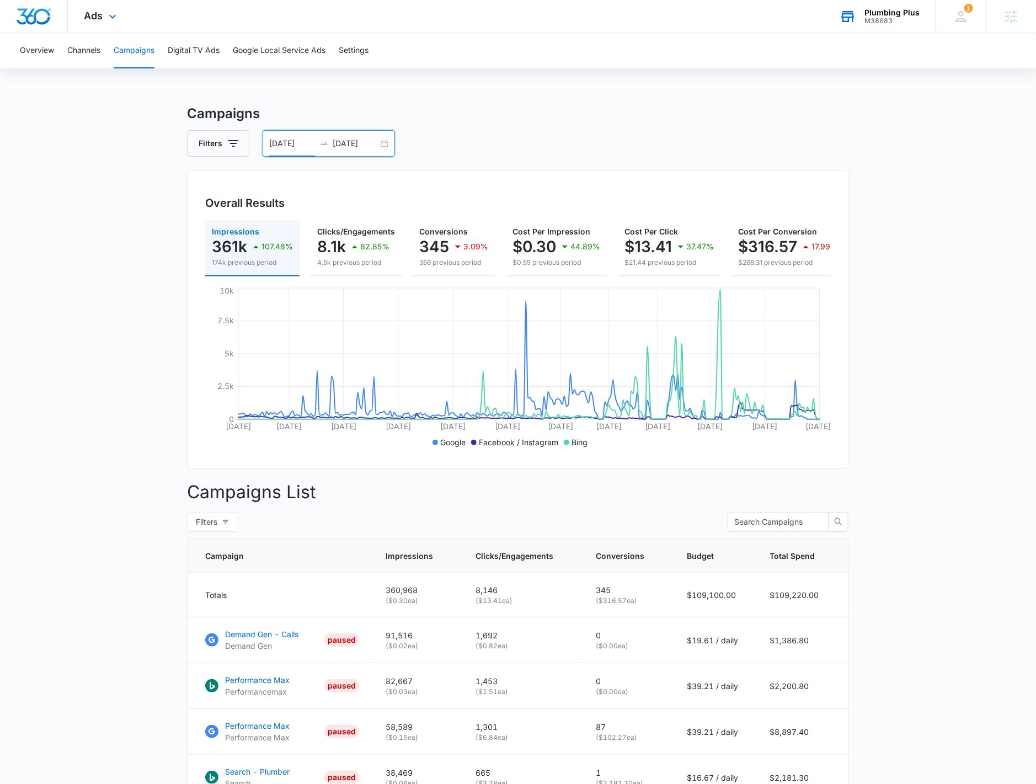
click at [107, 29] on div "Ads Apps Reputation Websites Forms CRM Email Social Payments POS Content Ads In…" at bounding box center [102, 16] width 68 height 33
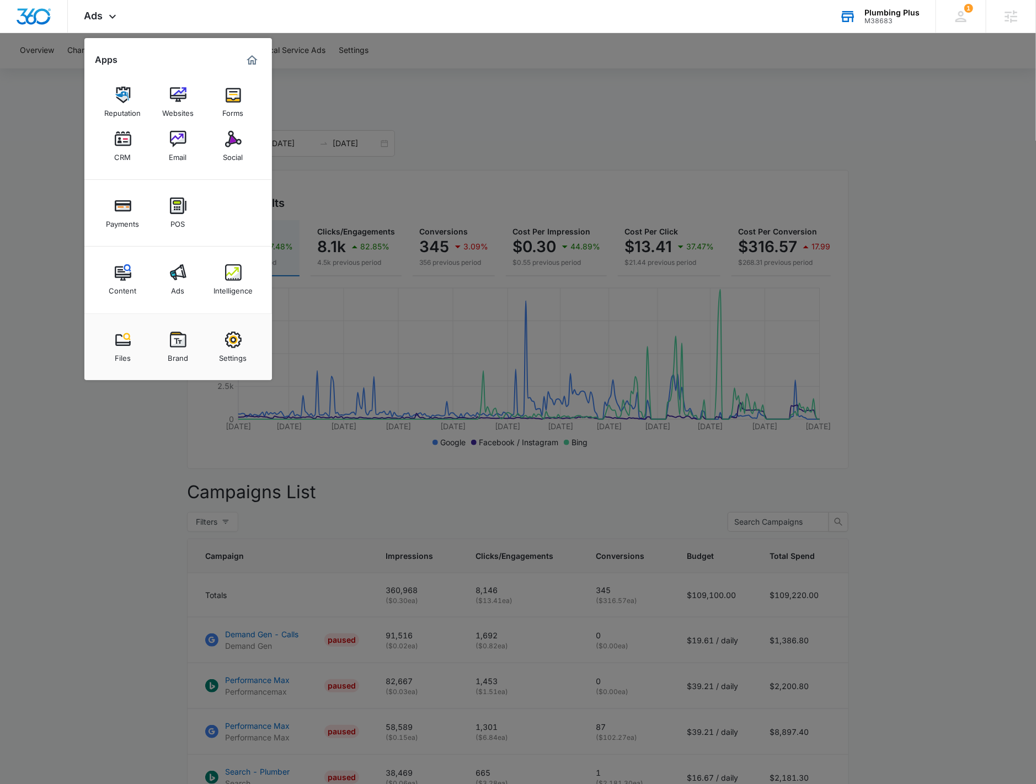
drag, startPoint x: 233, startPoint y: 288, endPoint x: 151, endPoint y: 172, distance: 141.6
click at [233, 287] on div "Intelligence" at bounding box center [233, 288] width 39 height 14
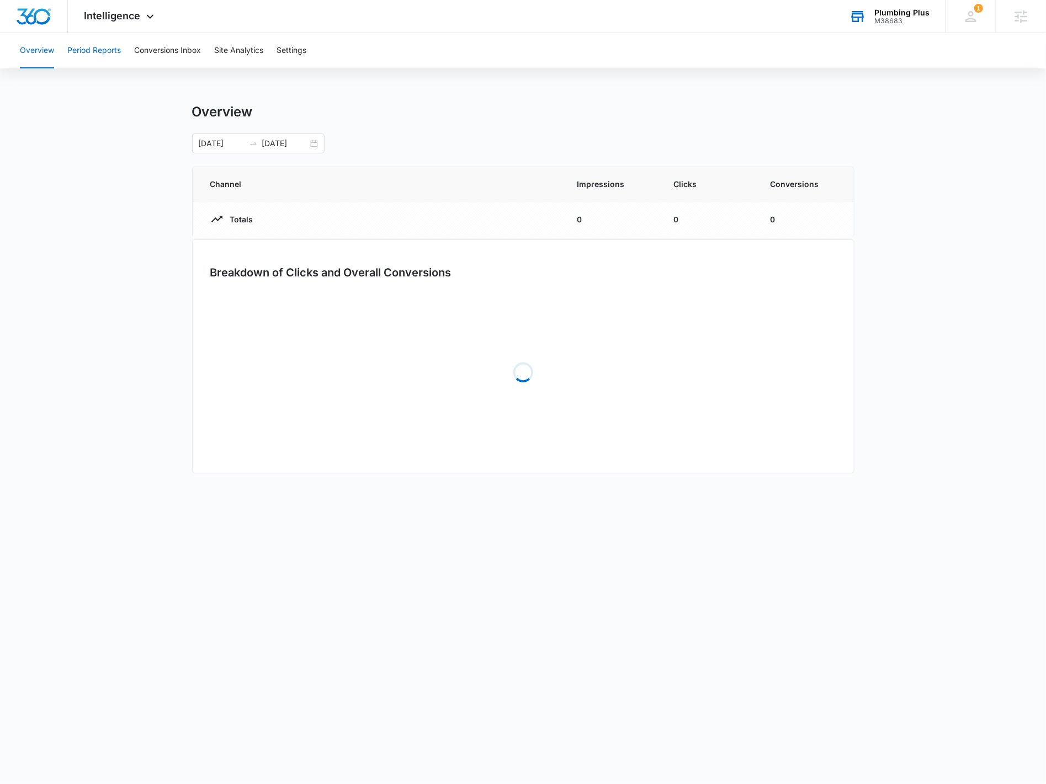
click at [95, 55] on button "Period Reports" at bounding box center [94, 50] width 54 height 35
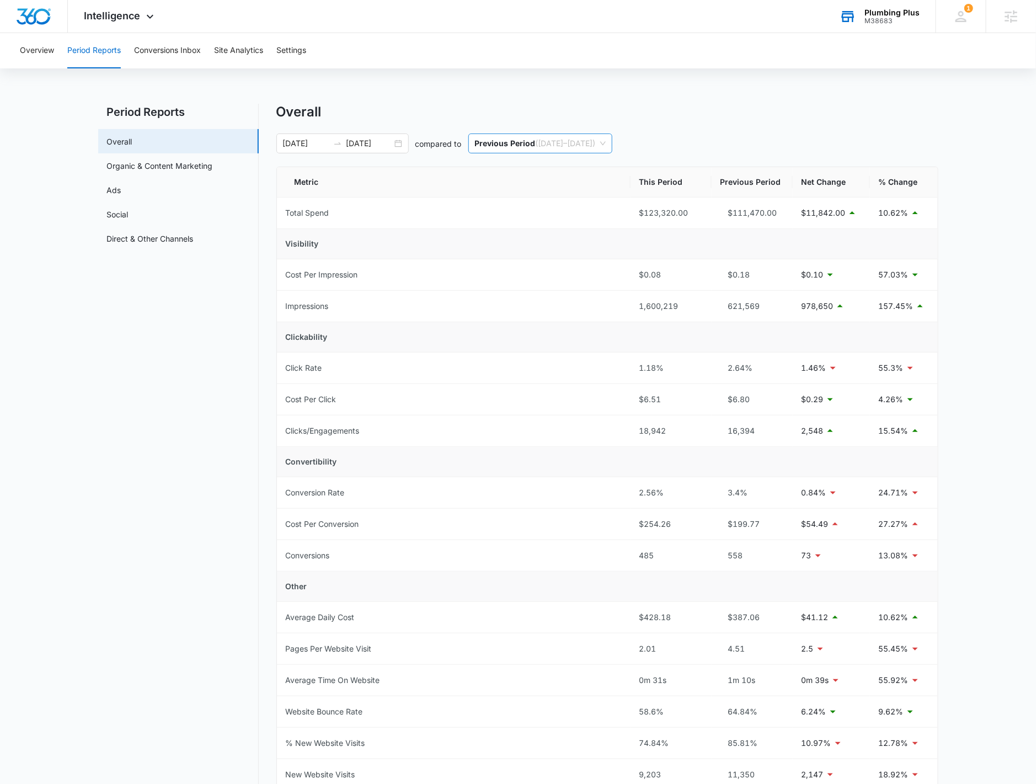
click at [502, 141] on p "Previous Period" at bounding box center [505, 143] width 61 height 9
click at [534, 195] on div "Same Period Last Year ( 01/01/2024 - 10/15/2024 )" at bounding box center [562, 201] width 175 height 12
click at [173, 164] on link "Organic & Content Marketing" at bounding box center [160, 166] width 106 height 12
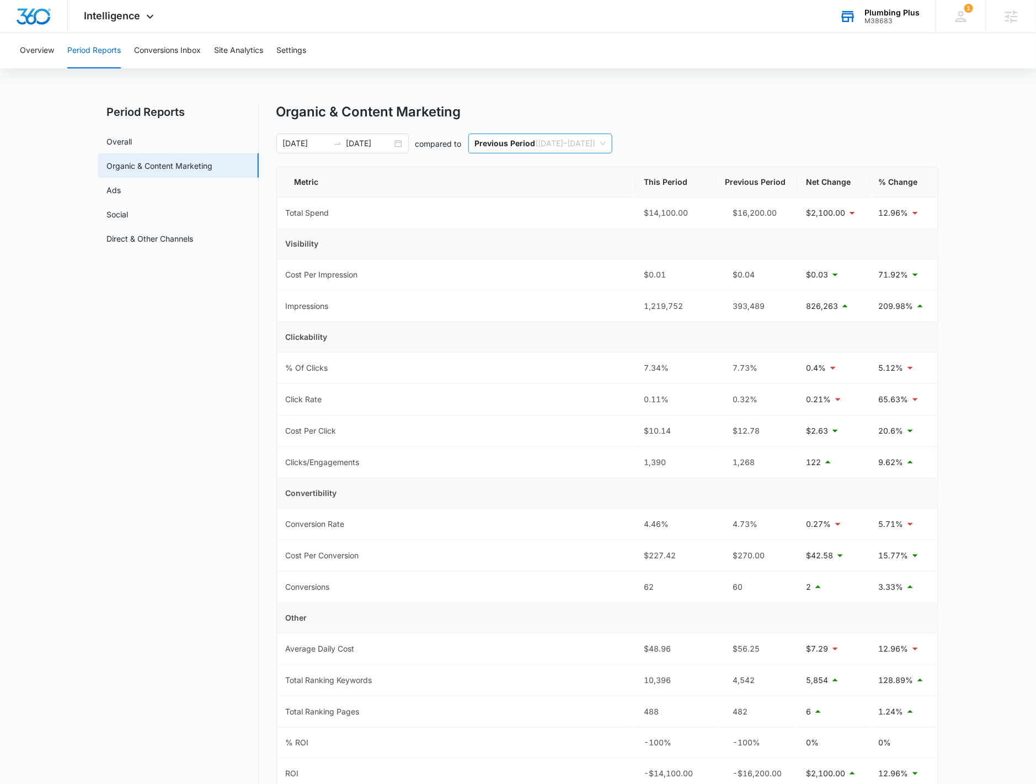
click at [550, 149] on span "Previous Period ( 03/19/2024 – 12/31/2024 )" at bounding box center [540, 143] width 131 height 19
click at [607, 199] on div "Same Period Last Year ( 01/01/2024 - 10/15/2024 )" at bounding box center [562, 201] width 175 height 12
click at [132, 145] on link "Overall" at bounding box center [119, 142] width 25 height 12
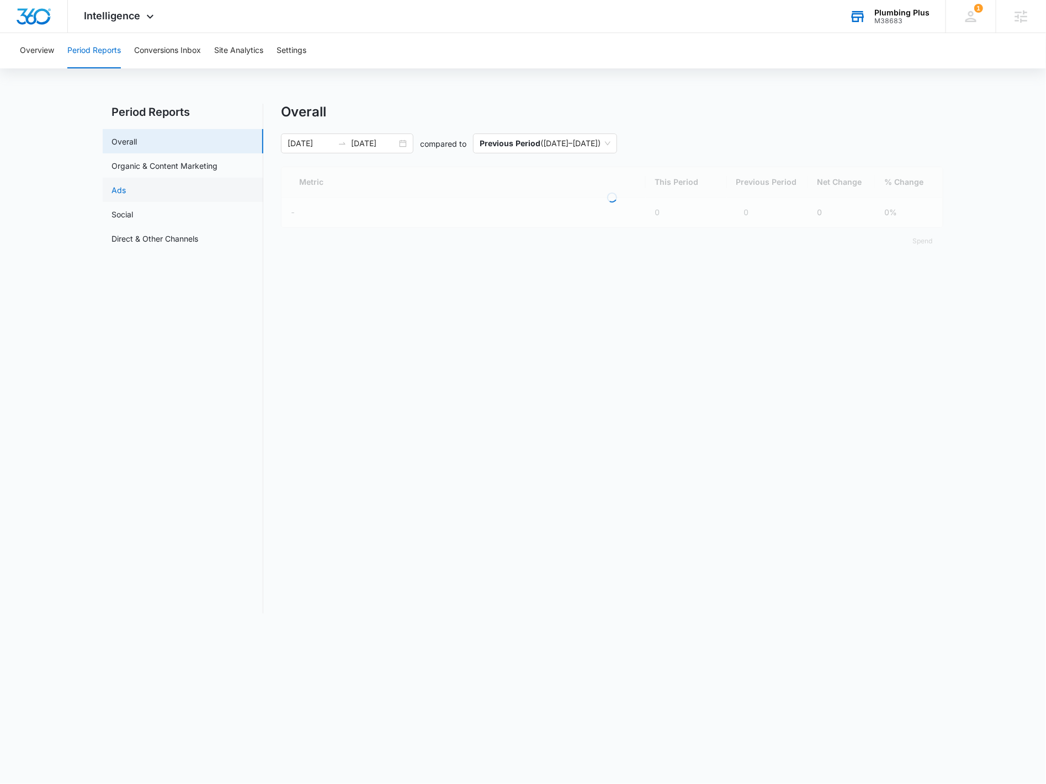
click at [126, 185] on link "Ads" at bounding box center [118, 190] width 14 height 12
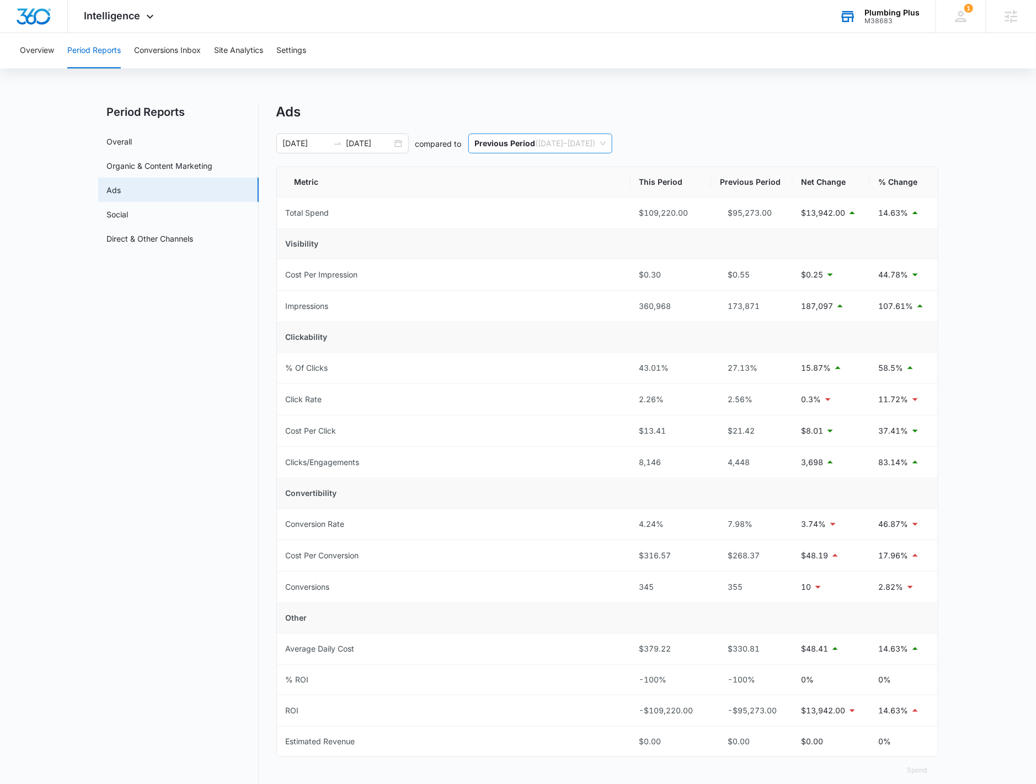
click at [559, 150] on span "Previous Period ( 03/19/2024 – 12/31/2024 )" at bounding box center [540, 143] width 131 height 19
click at [567, 199] on div "Same Period Last Year ( 01/01/2024 - 10/15/2024 )" at bounding box center [562, 201] width 175 height 12
click at [135, 18] on span "Intelligence" at bounding box center [112, 16] width 56 height 12
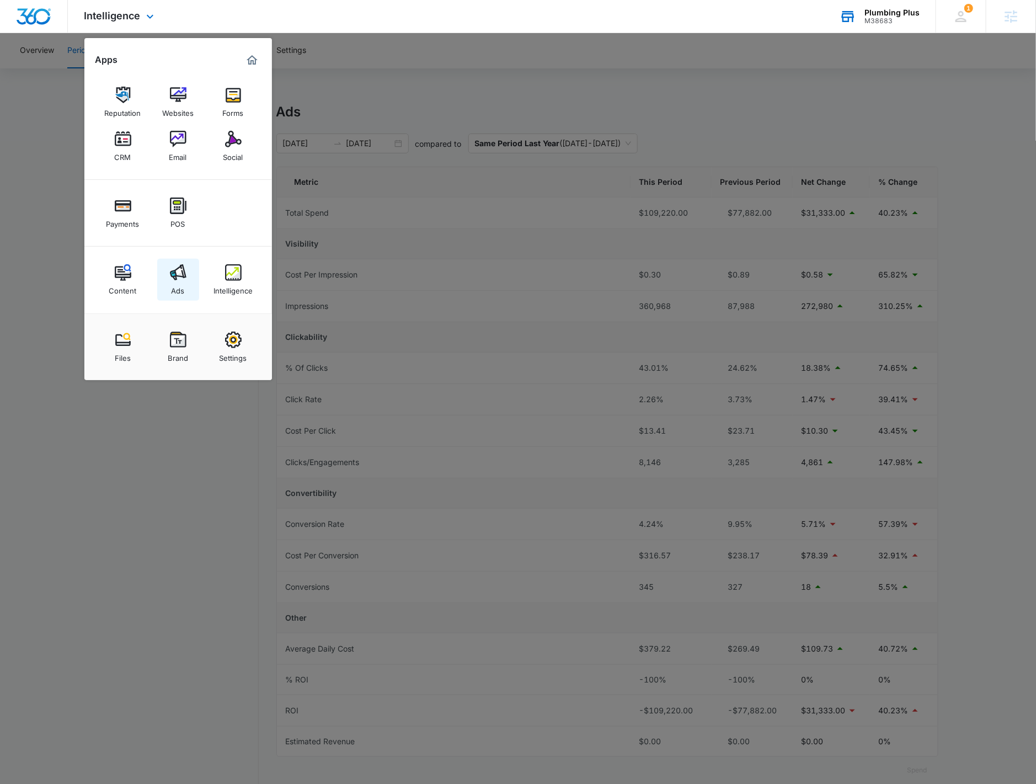
click at [167, 275] on link "Ads" at bounding box center [178, 280] width 42 height 42
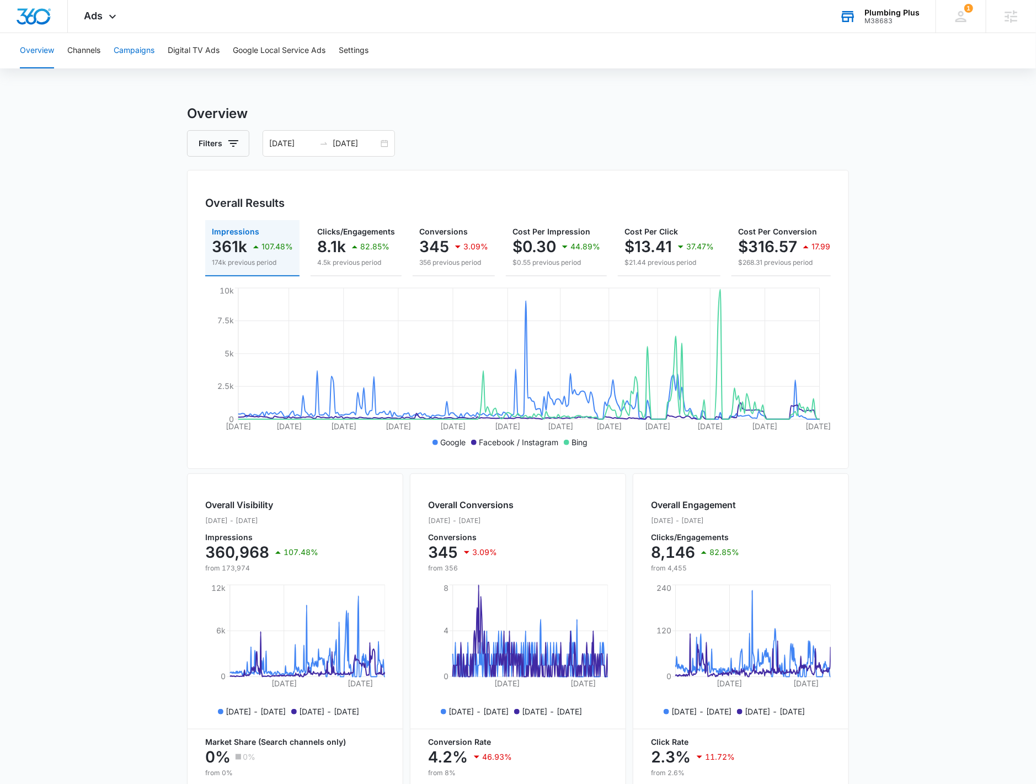
click at [153, 52] on button "Campaigns" at bounding box center [134, 50] width 41 height 35
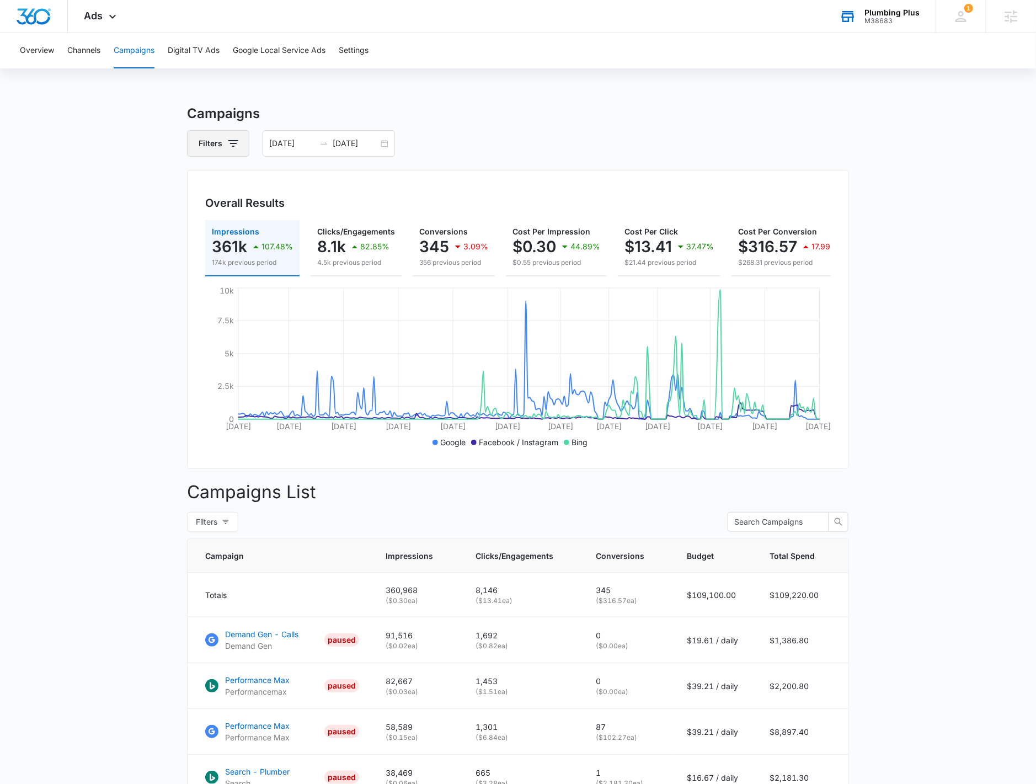
click at [217, 137] on button "Filters" at bounding box center [218, 143] width 62 height 26
click at [321, 183] on icon "Show Channel filters" at bounding box center [318, 183] width 13 height 13
click at [223, 253] on label "Bing" at bounding box center [264, 257] width 127 height 12
click at [201, 257] on input "Bing" at bounding box center [201, 257] width 1 height 1
checkbox input "true"
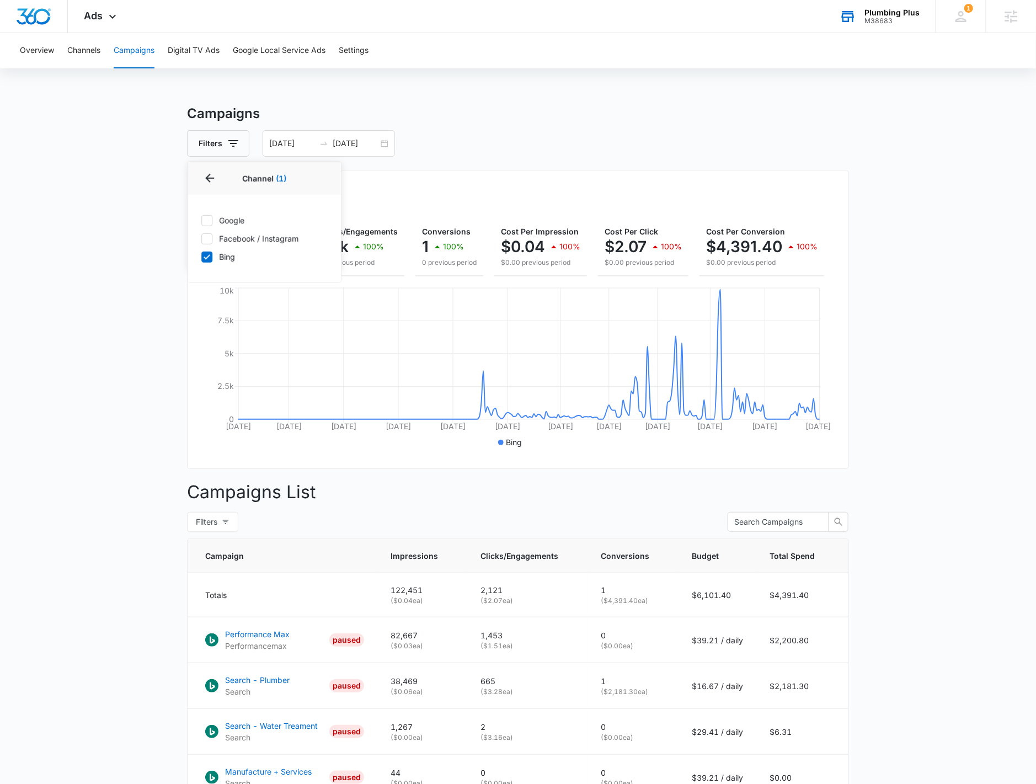
click at [205, 240] on icon at bounding box center [207, 238] width 7 height 5
click at [201, 239] on input "Facebook / Instagram" at bounding box center [201, 238] width 1 height 1
checkbox input "true"
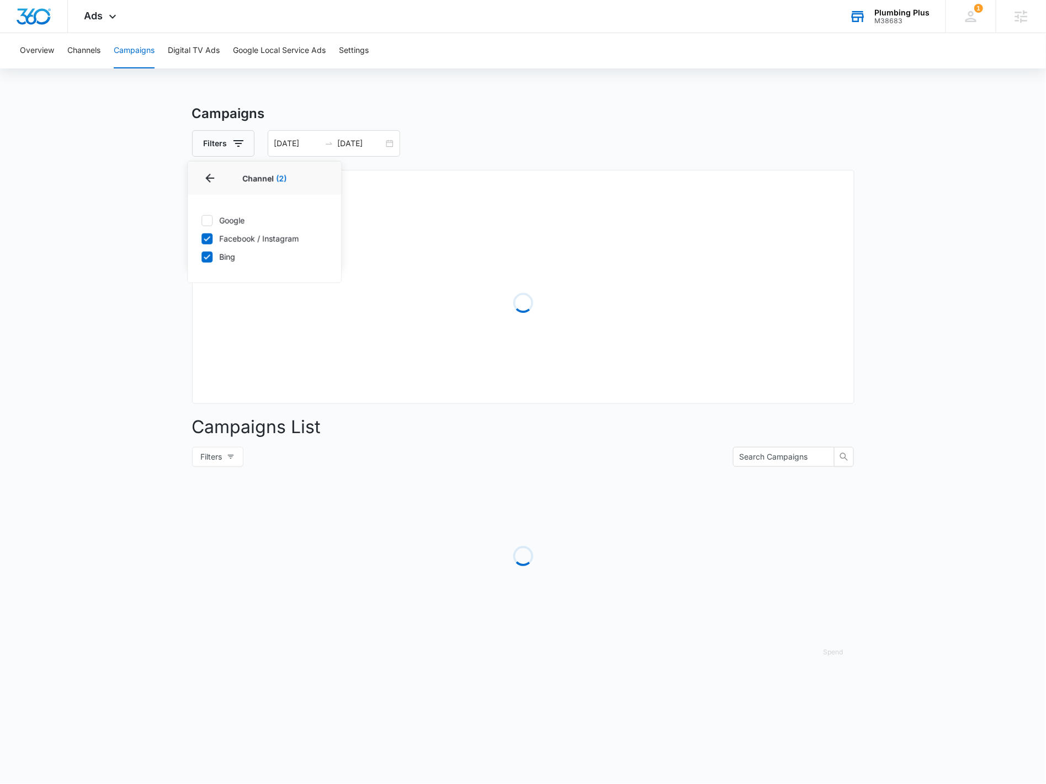
click at [209, 256] on icon at bounding box center [207, 257] width 10 height 10
click at [201, 257] on input "Bing" at bounding box center [201, 257] width 1 height 1
checkbox input "false"
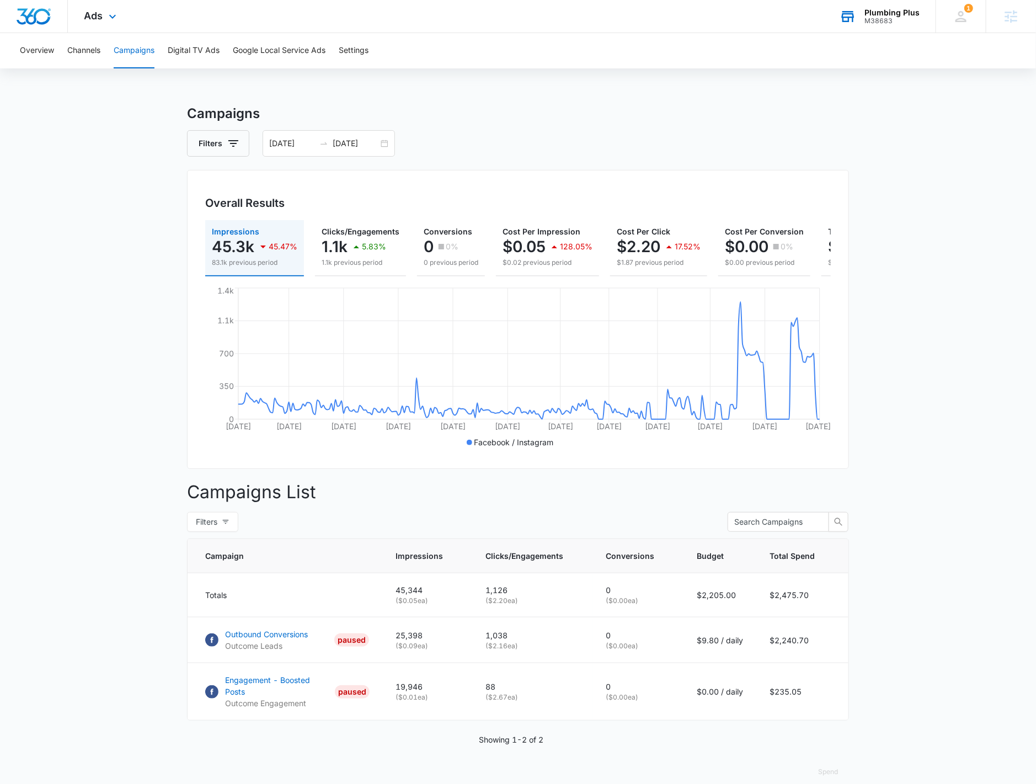
click at [103, 25] on div "Ads Apps Reputation Websites Forms CRM Email Social Payments POS Content Ads In…" at bounding box center [102, 16] width 68 height 33
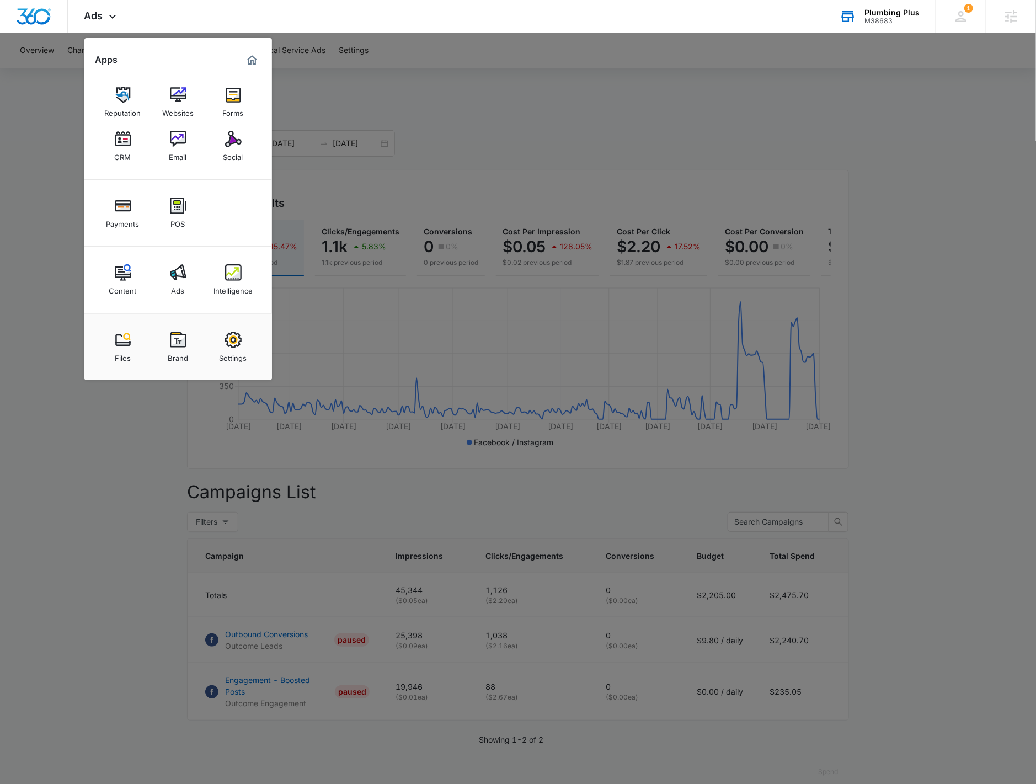
click at [236, 288] on div "Intelligence" at bounding box center [233, 288] width 39 height 14
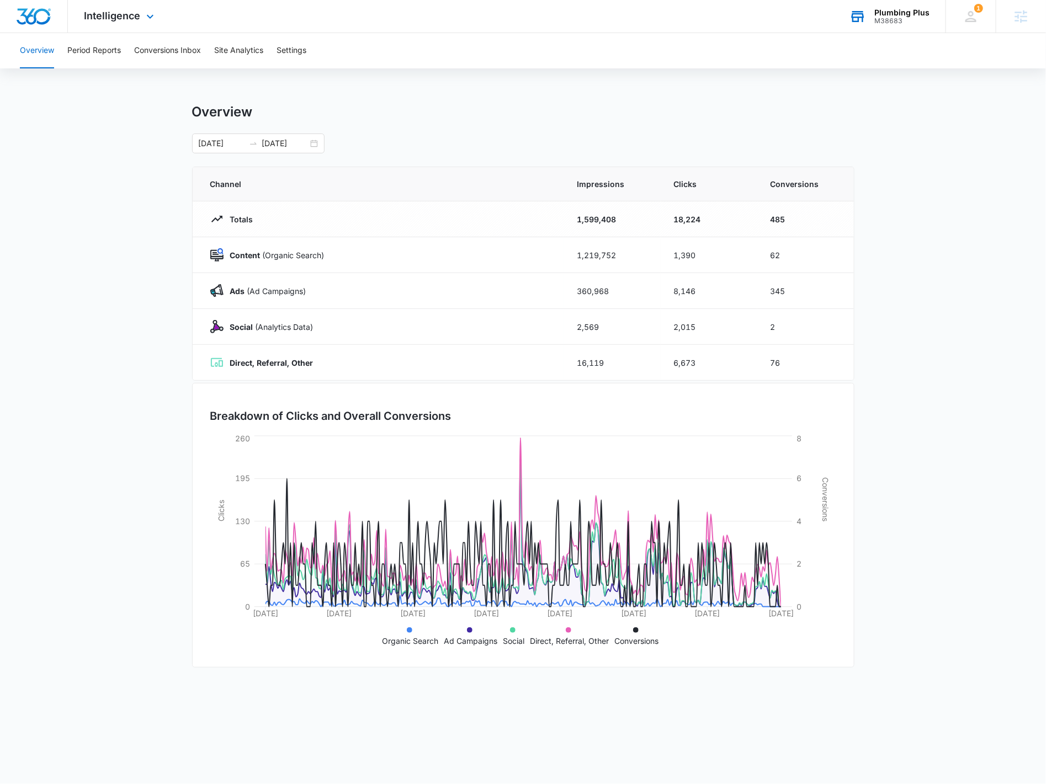
click at [135, 28] on div "Intelligence Apps Reputation Websites Forms CRM Email Social Payments POS Conte…" at bounding box center [120, 16] width 105 height 33
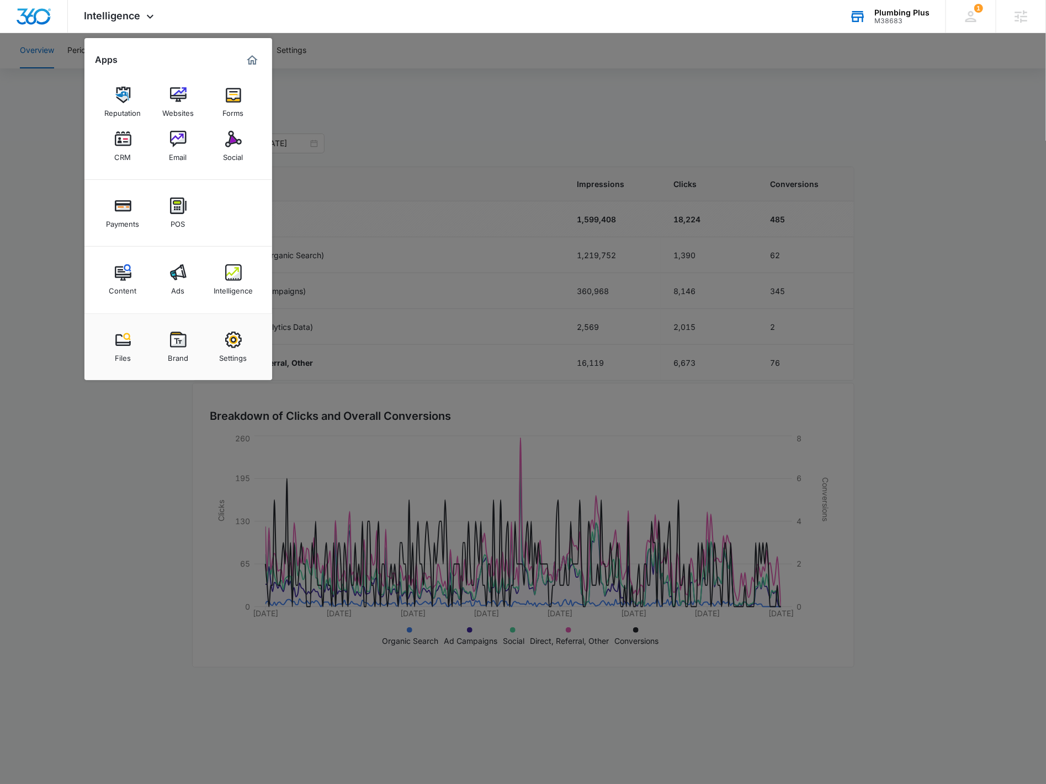
click at [130, 276] on link "Content" at bounding box center [123, 280] width 42 height 42
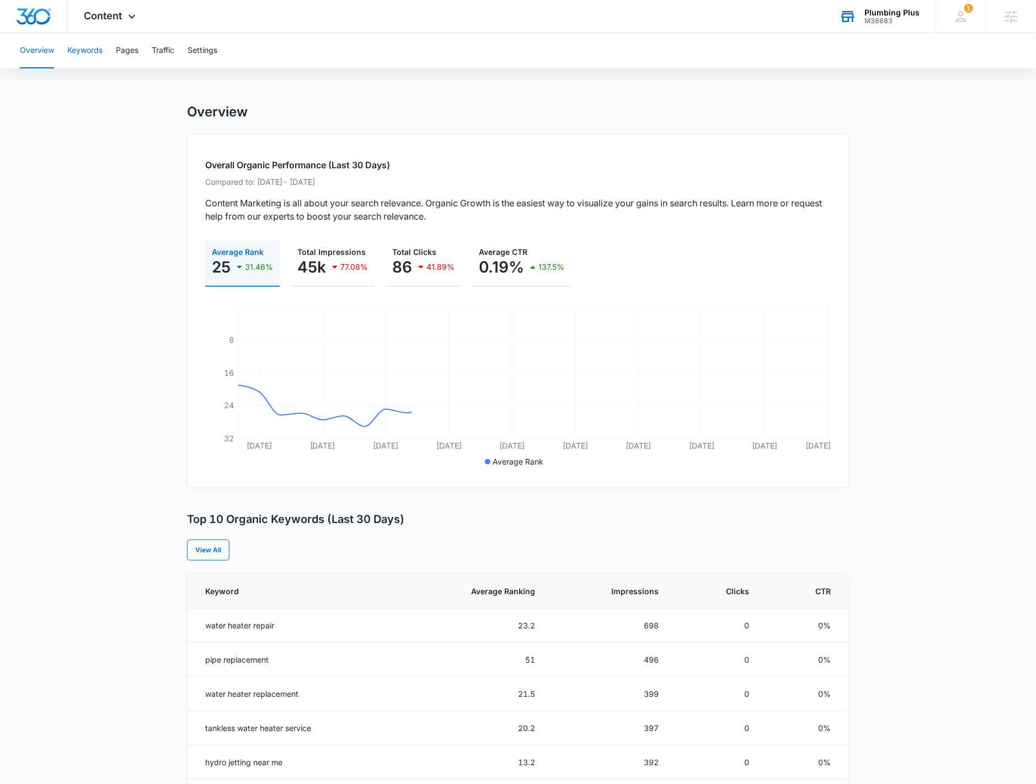
click at [90, 52] on button "Keywords" at bounding box center [84, 50] width 35 height 35
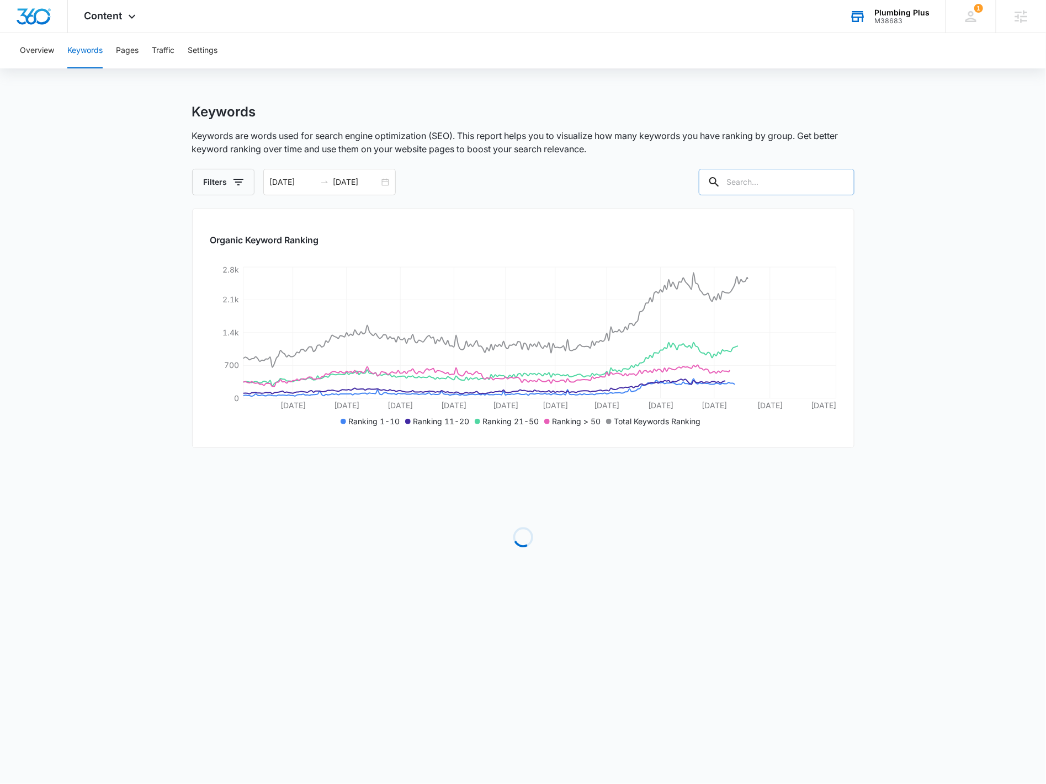
click at [797, 180] on input "text" at bounding box center [777, 182] width 156 height 26
type input "poway"
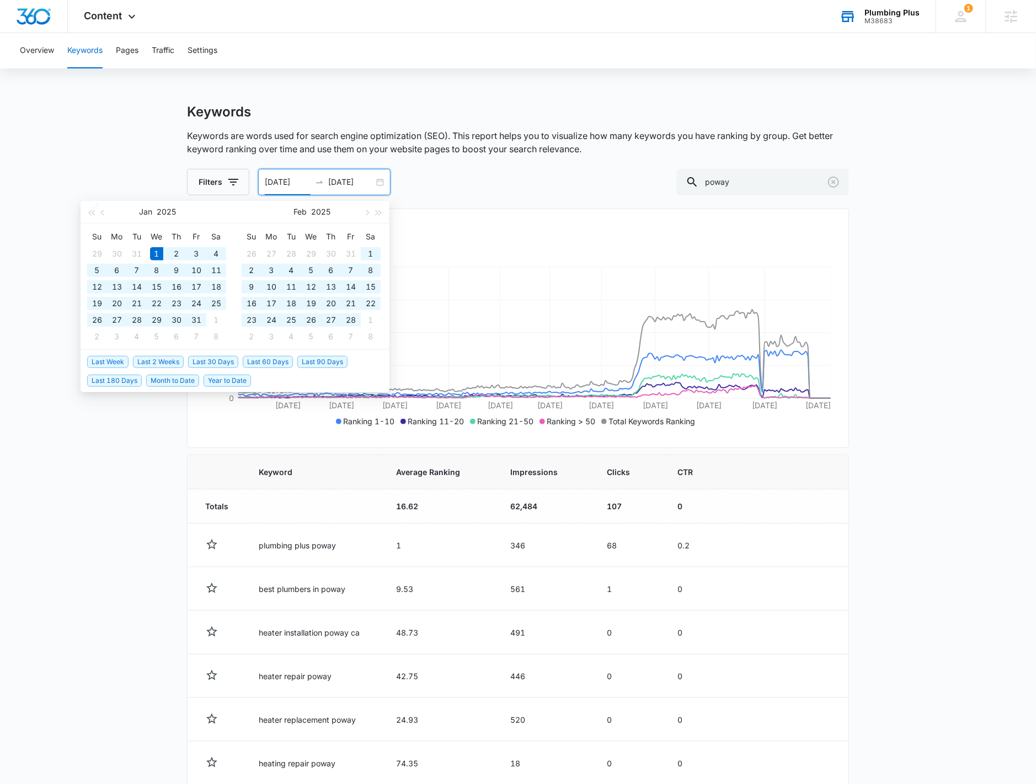
drag, startPoint x: 302, startPoint y: 183, endPoint x: 281, endPoint y: 179, distance: 22.0
click at [294, 184] on input "01/01/2025" at bounding box center [288, 182] width 46 height 12
type input "01/01/2023"
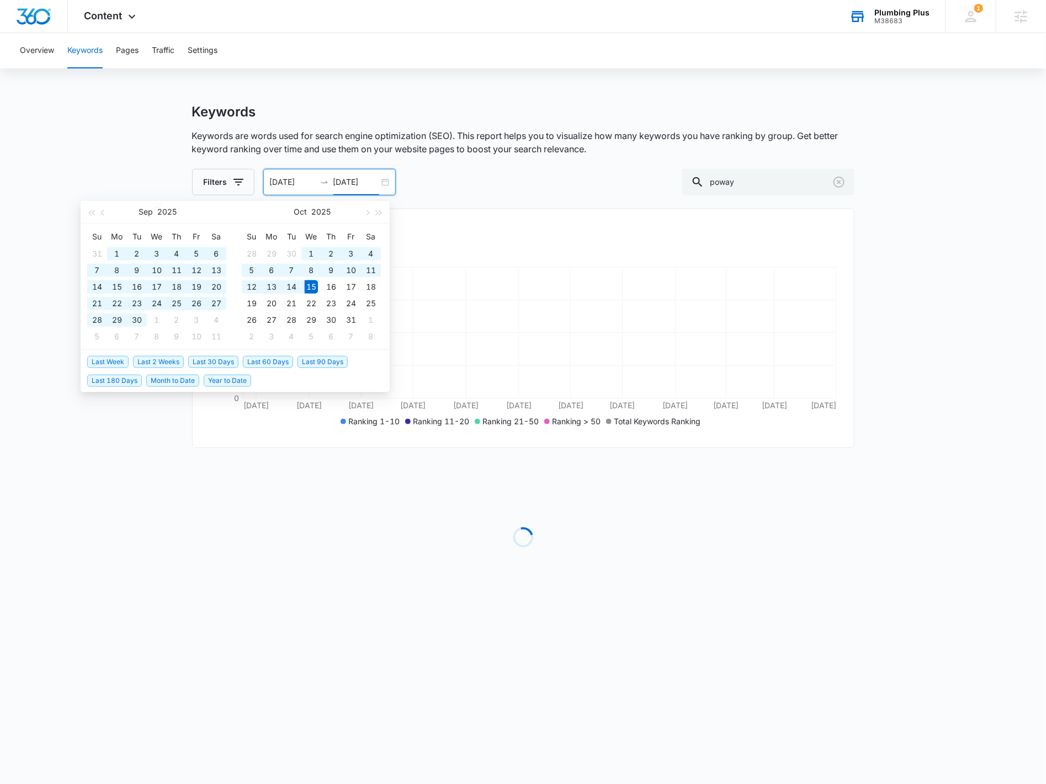
type input "10/15/2025"
click at [130, 509] on main "Keywords Keywords are words used for search engine optimization (SEO). This rep…" at bounding box center [523, 369] width 1046 height 530
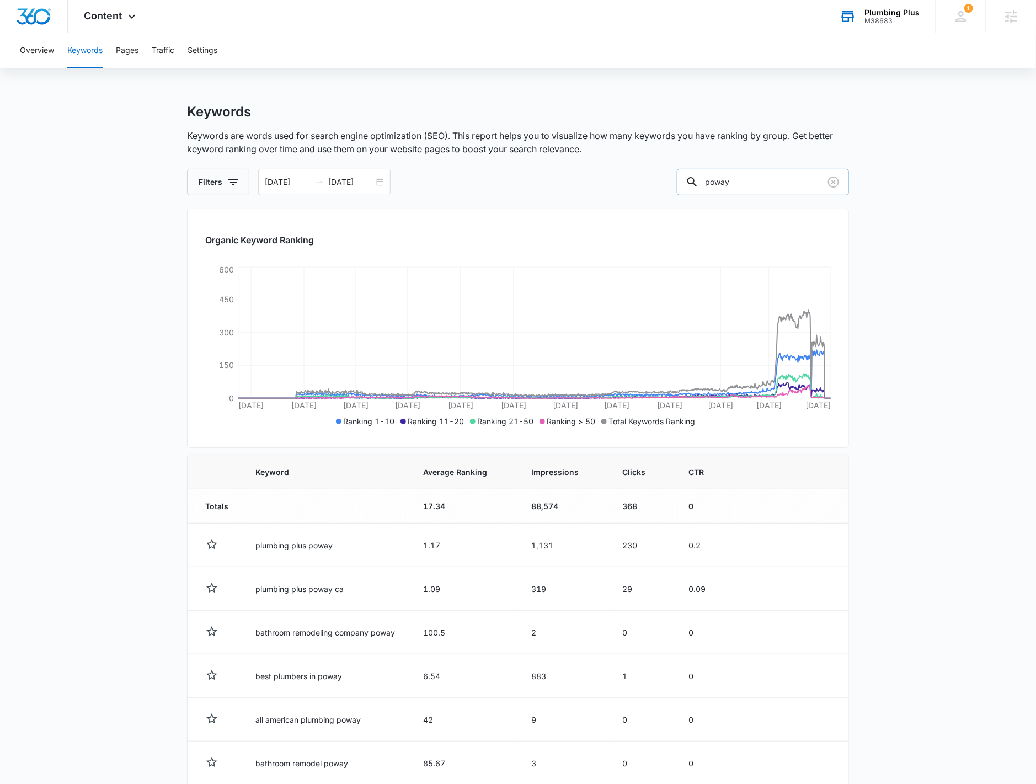
click at [734, 177] on input "poway" at bounding box center [763, 182] width 172 height 26
type input "emergency"
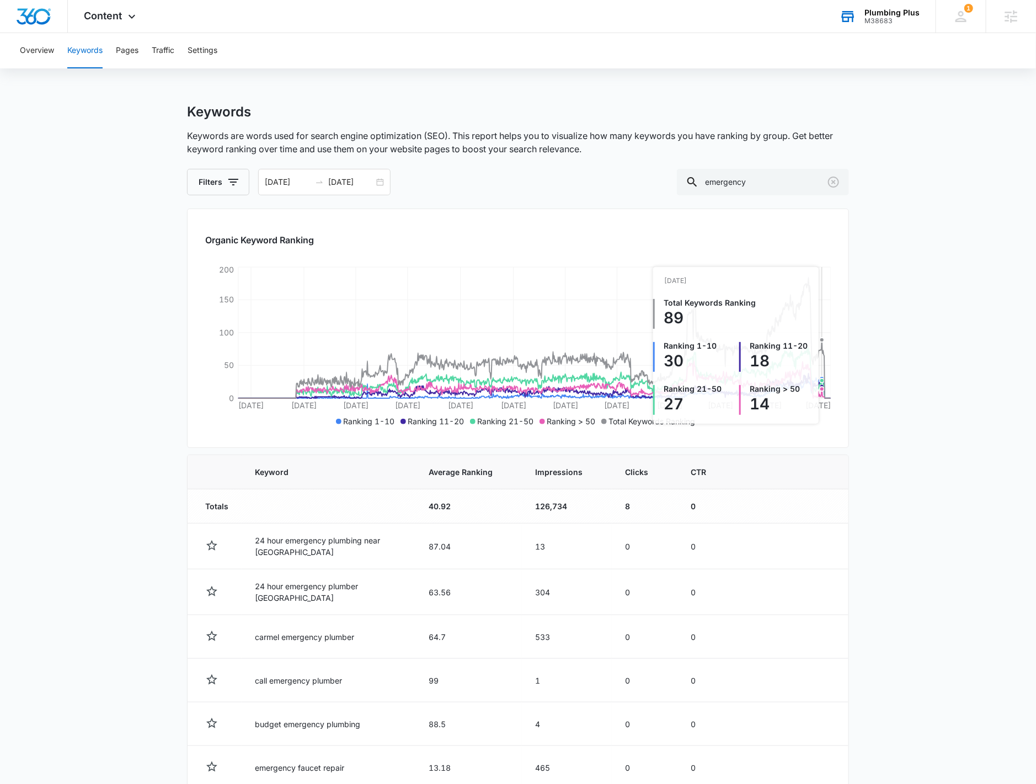
click at [821, 361] on icon "Jan 23 Apr 24 Jul 22 Oct 19 Jan 18 Apr 18 Jul 16 Oct 13 Jan 12 Apr 9 Jul 1 Oct …" at bounding box center [518, 347] width 626 height 166
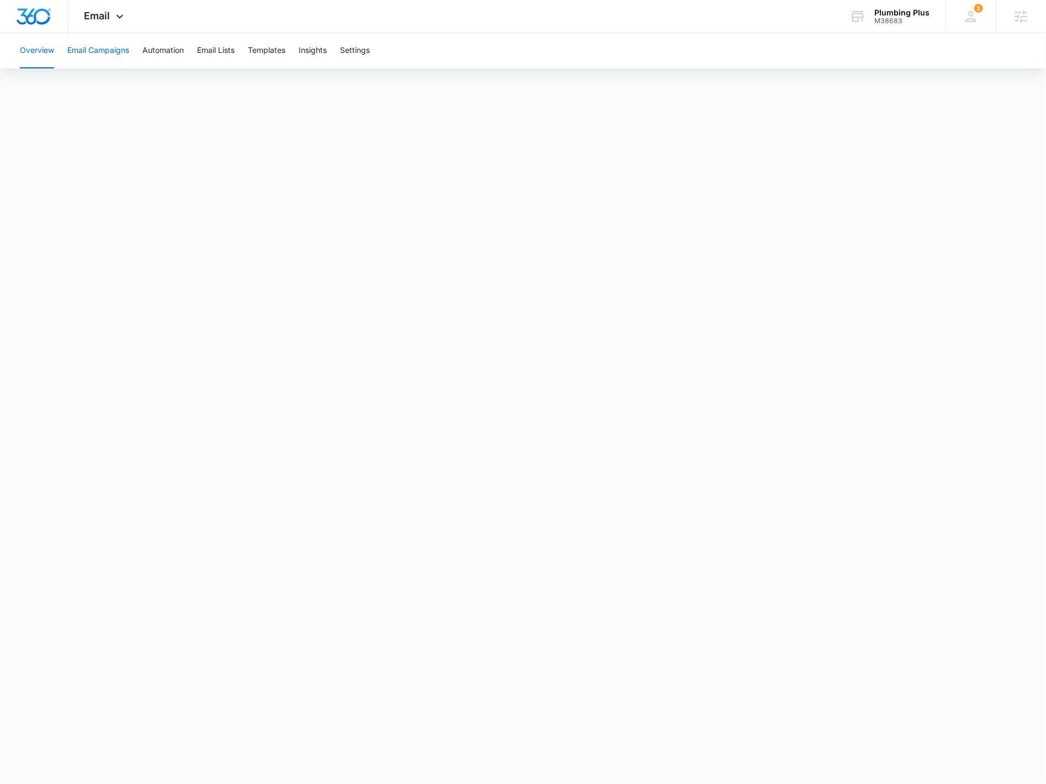
click at [108, 43] on button "Email Campaigns" at bounding box center [98, 50] width 62 height 35
click at [167, 60] on button "Automation" at bounding box center [162, 50] width 41 height 35
click at [327, 51] on button "Insights" at bounding box center [313, 50] width 28 height 35
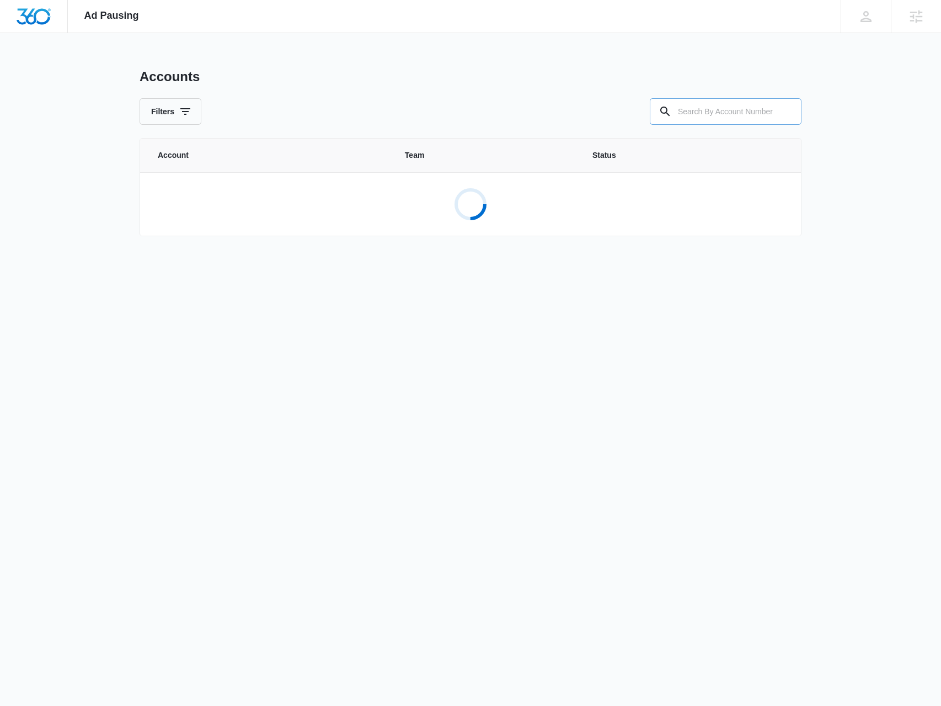
click at [691, 113] on input "text" at bounding box center [726, 111] width 152 height 26
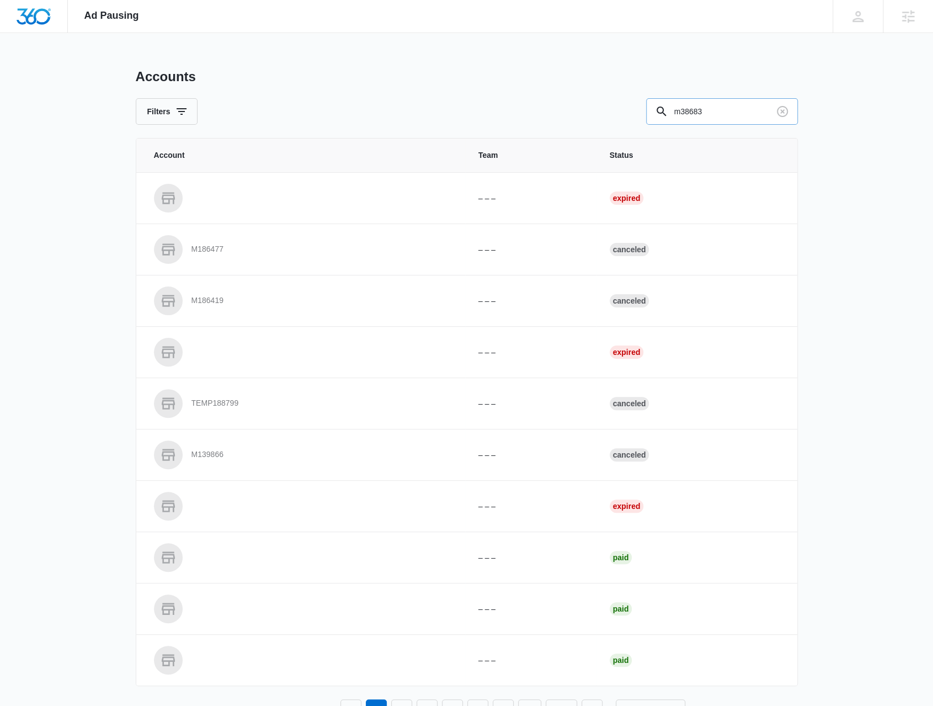
type input "m38683"
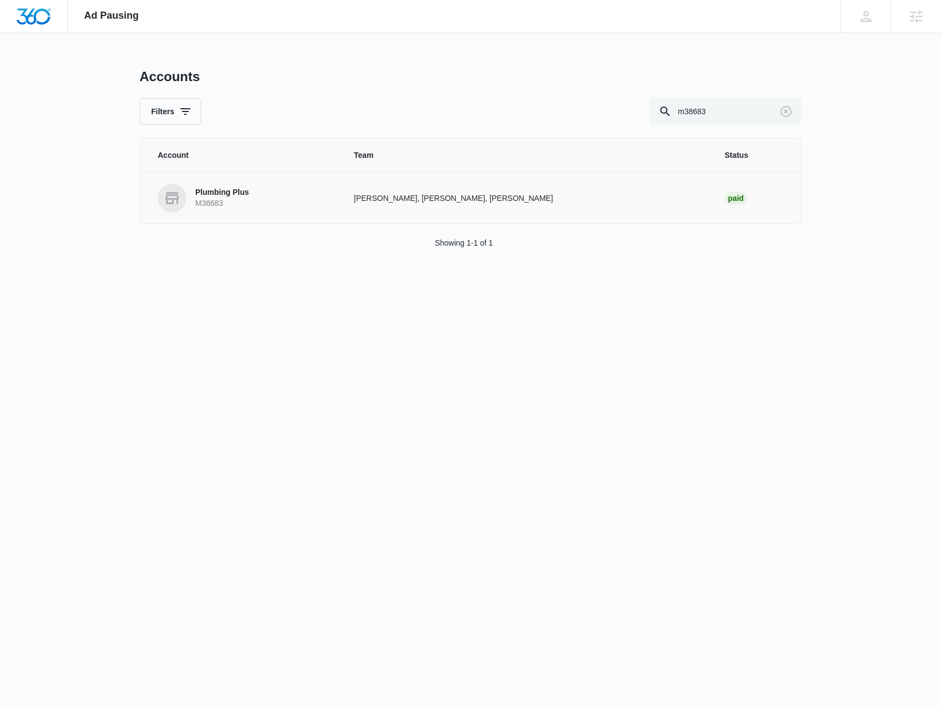
click at [243, 194] on p "Plumbing Plus" at bounding box center [222, 192] width 54 height 11
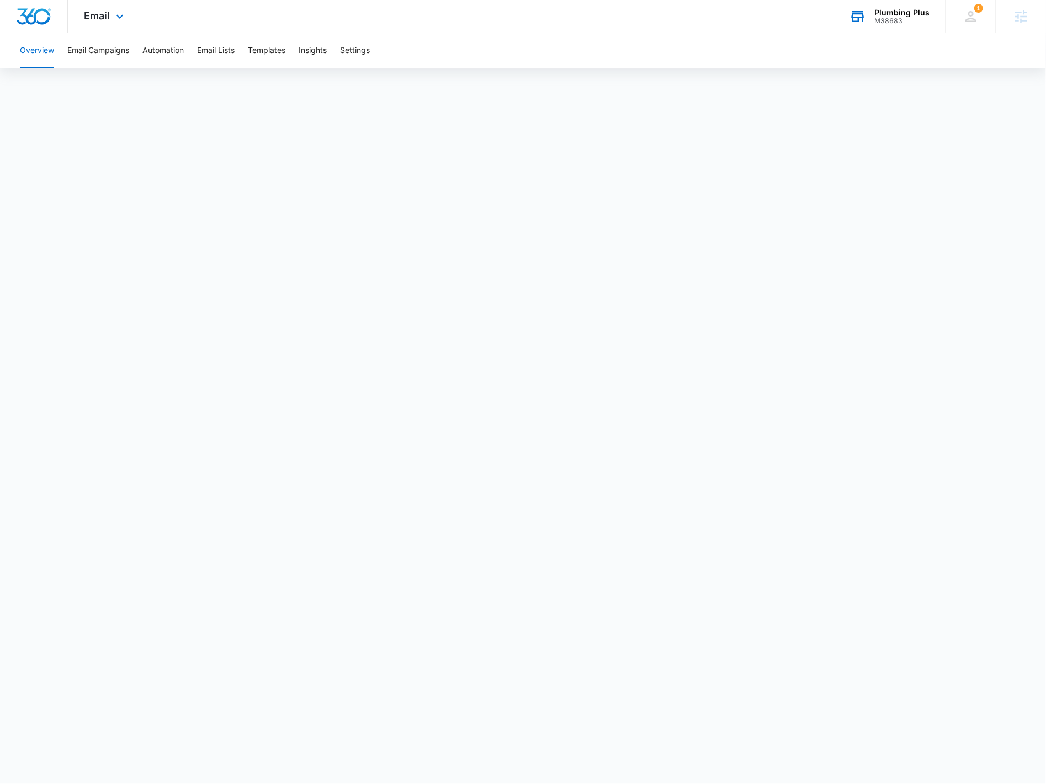
click at [909, 28] on div "Plumbing Plus M38683 Your Accounts View All" at bounding box center [889, 16] width 113 height 33
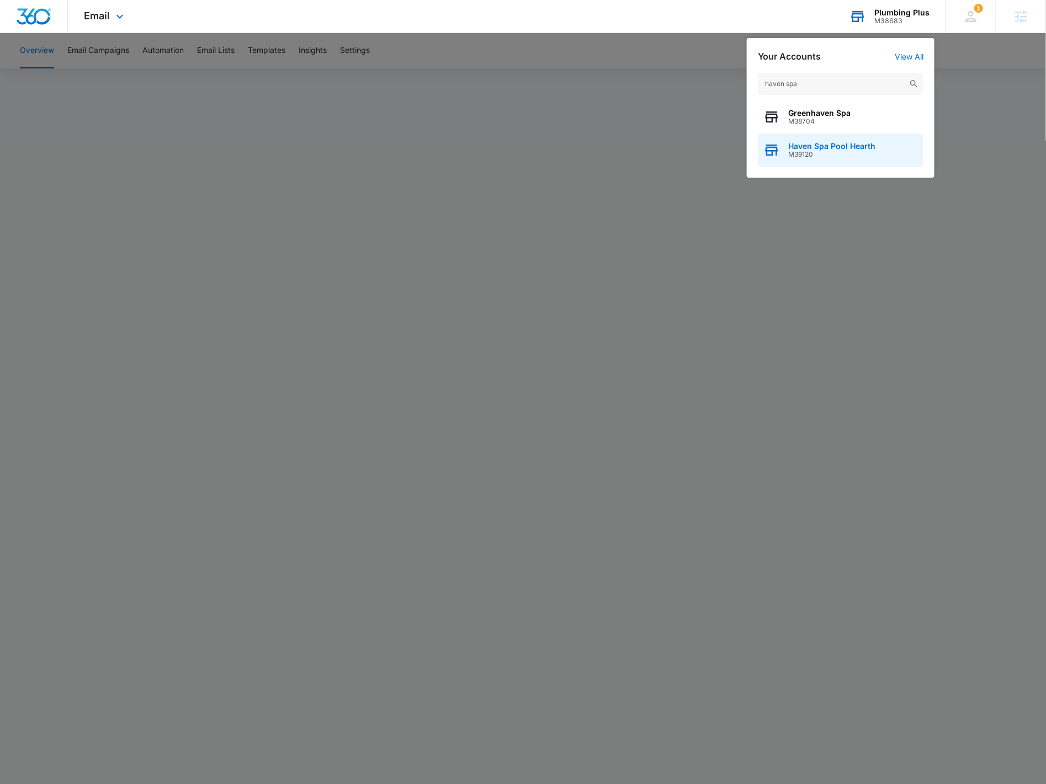
type input "haven spa"
click at [836, 151] on span "M39120" at bounding box center [831, 155] width 87 height 8
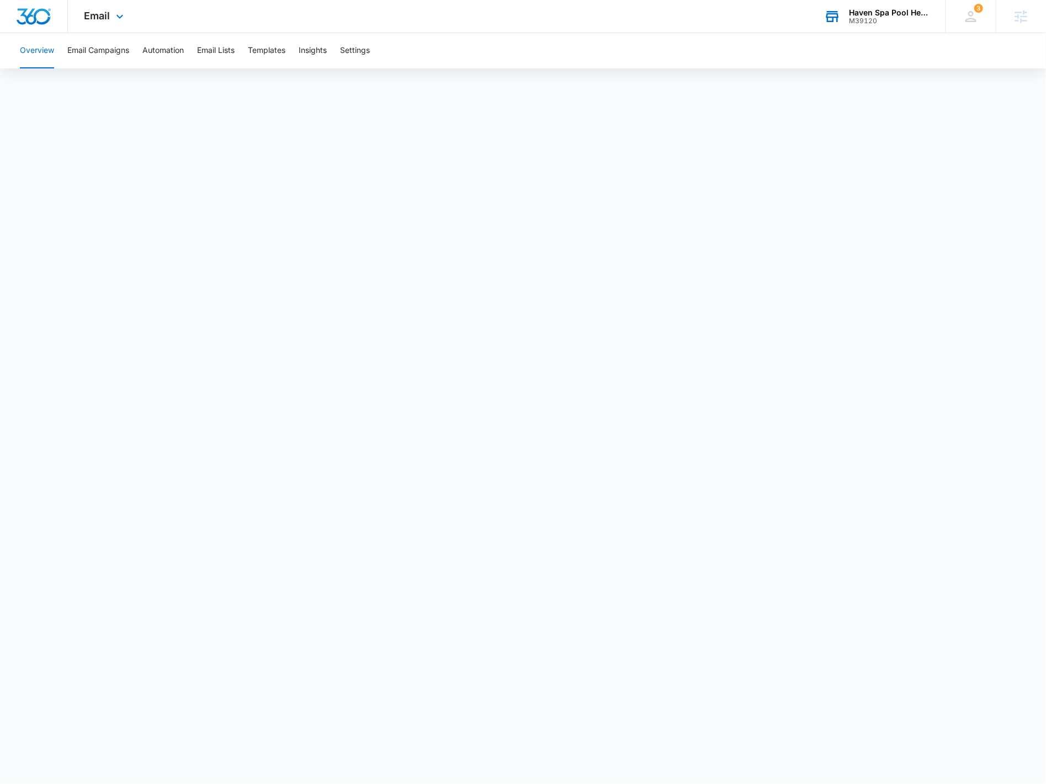
click at [107, 24] on div "Email Apps Reputation Forms CRM Email Social Payments POS Content Ads Intellige…" at bounding box center [105, 16] width 75 height 33
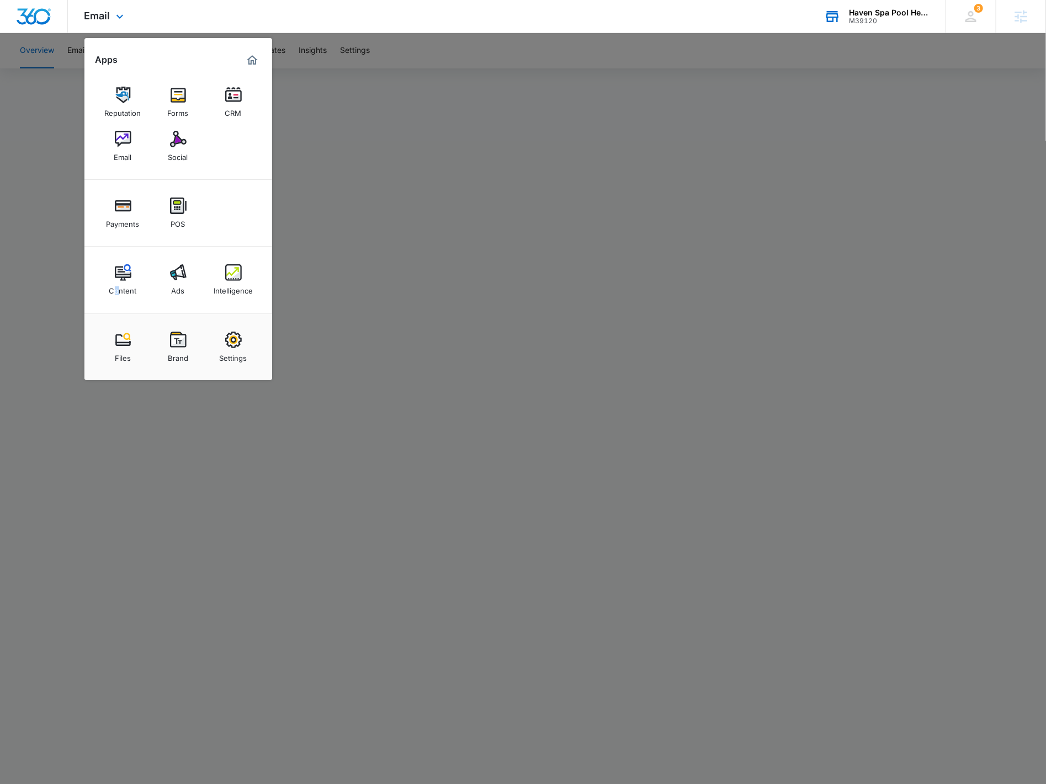
click at [116, 301] on div "Content Ads Intelligence" at bounding box center [178, 280] width 188 height 67
click at [134, 285] on div "Content" at bounding box center [123, 288] width 28 height 14
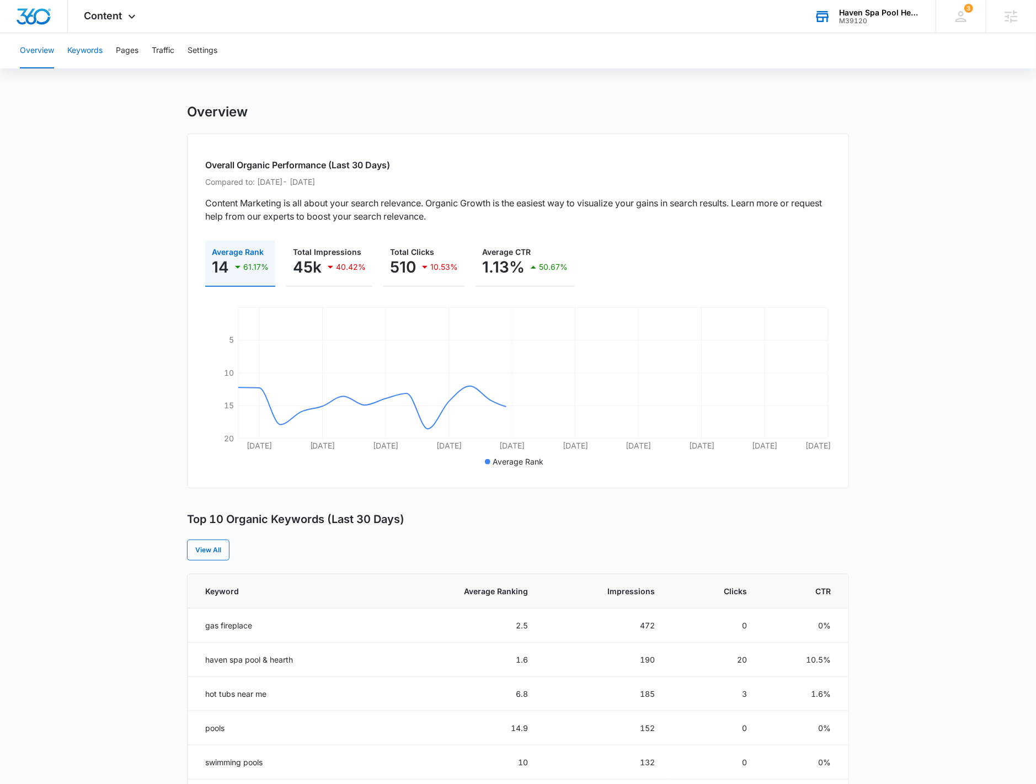
click at [77, 58] on button "Keywords" at bounding box center [84, 50] width 35 height 35
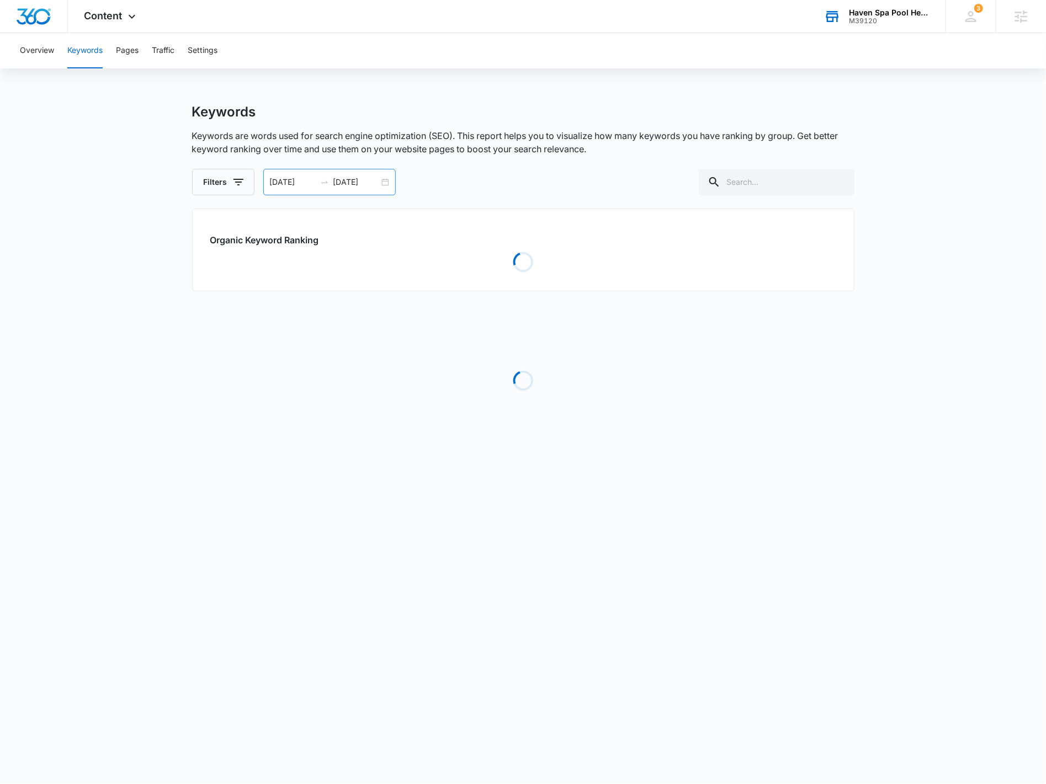
click at [384, 182] on div "[DATE] [DATE]" at bounding box center [329, 182] width 132 height 26
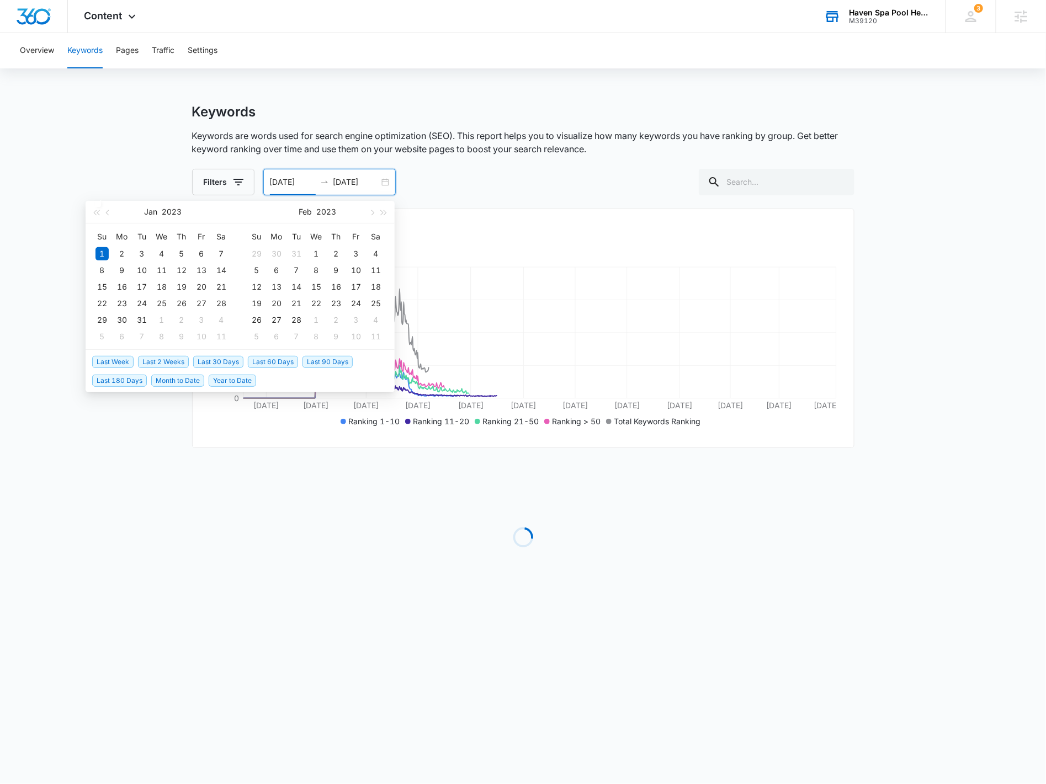
click at [270, 362] on span "Last 60 Days" at bounding box center [273, 362] width 50 height 12
type input "[DATE]"
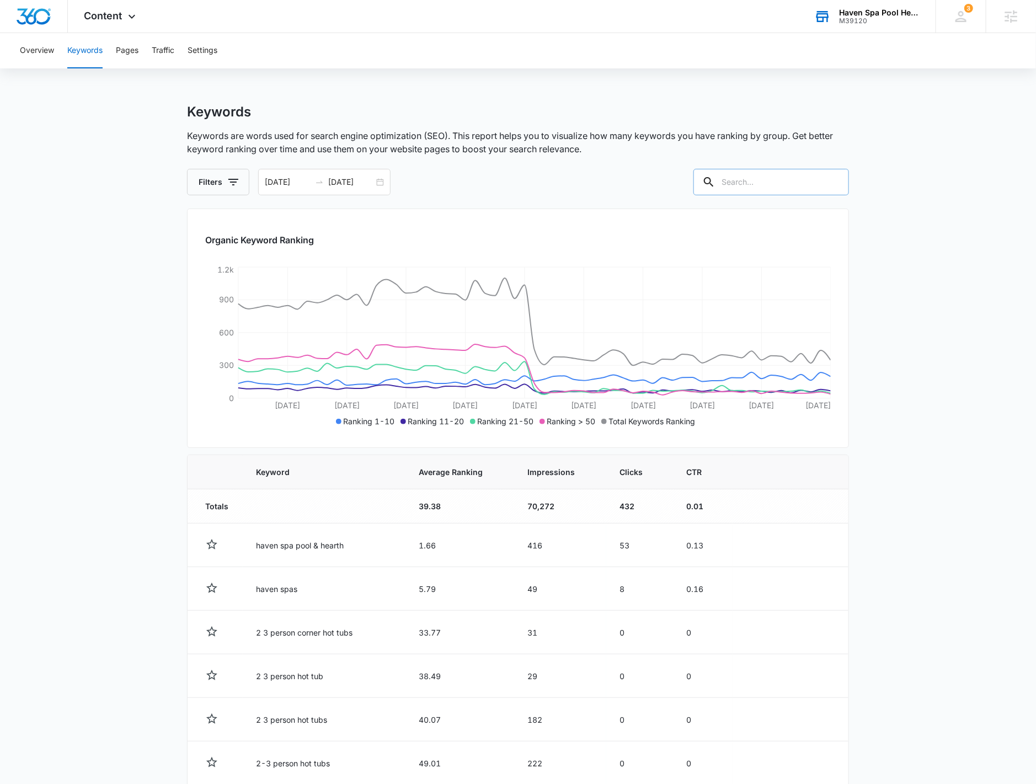
click at [765, 172] on input "text" at bounding box center [772, 182] width 156 height 26
type input "[GEOGRAPHIC_DATA]"
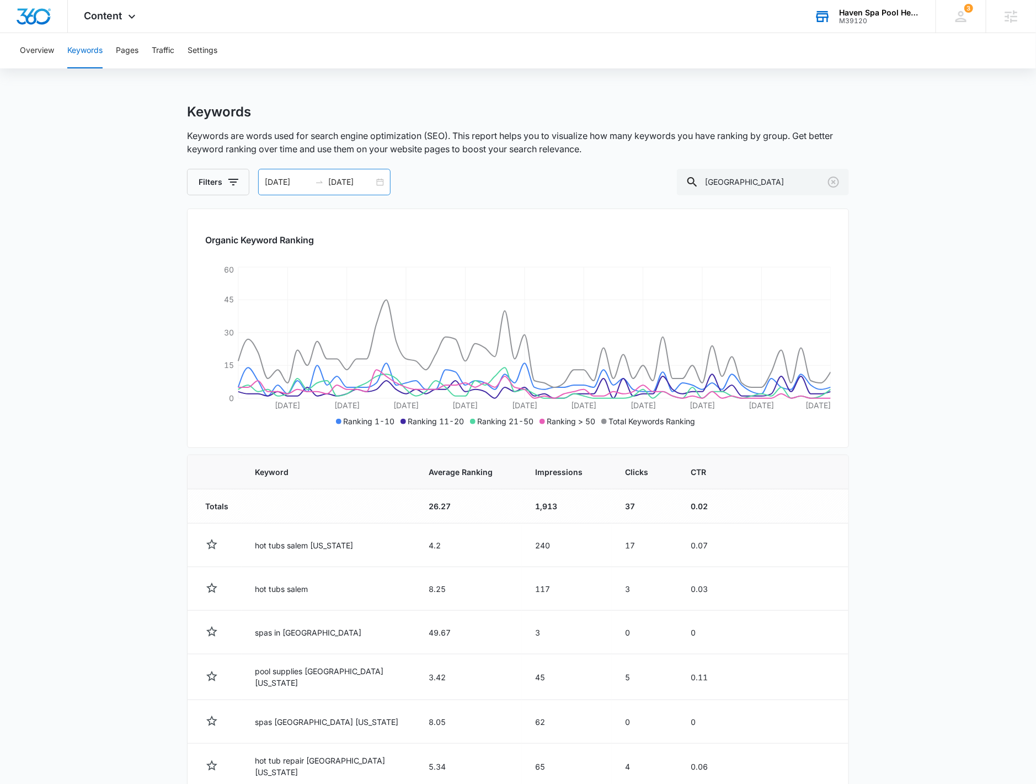
click at [377, 183] on div "[DATE] [DATE]" at bounding box center [324, 182] width 132 height 26
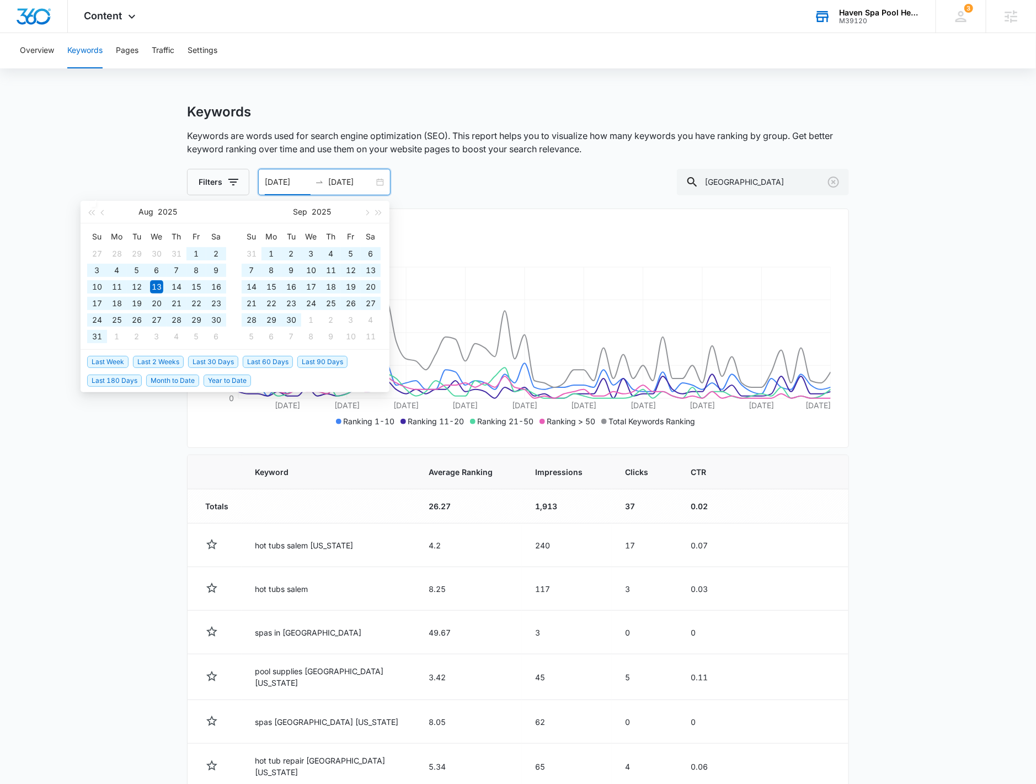
click at [217, 379] on span "Year to Date" at bounding box center [227, 381] width 47 height 12
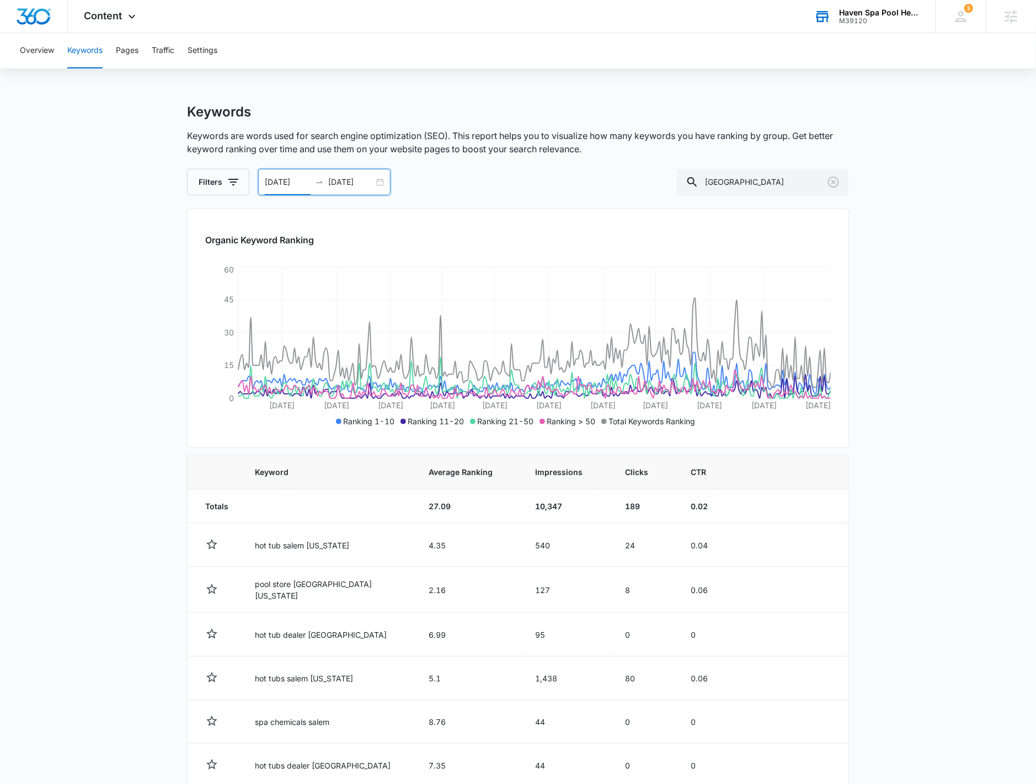
click at [377, 183] on div "[DATE] [DATE]" at bounding box center [324, 182] width 132 height 26
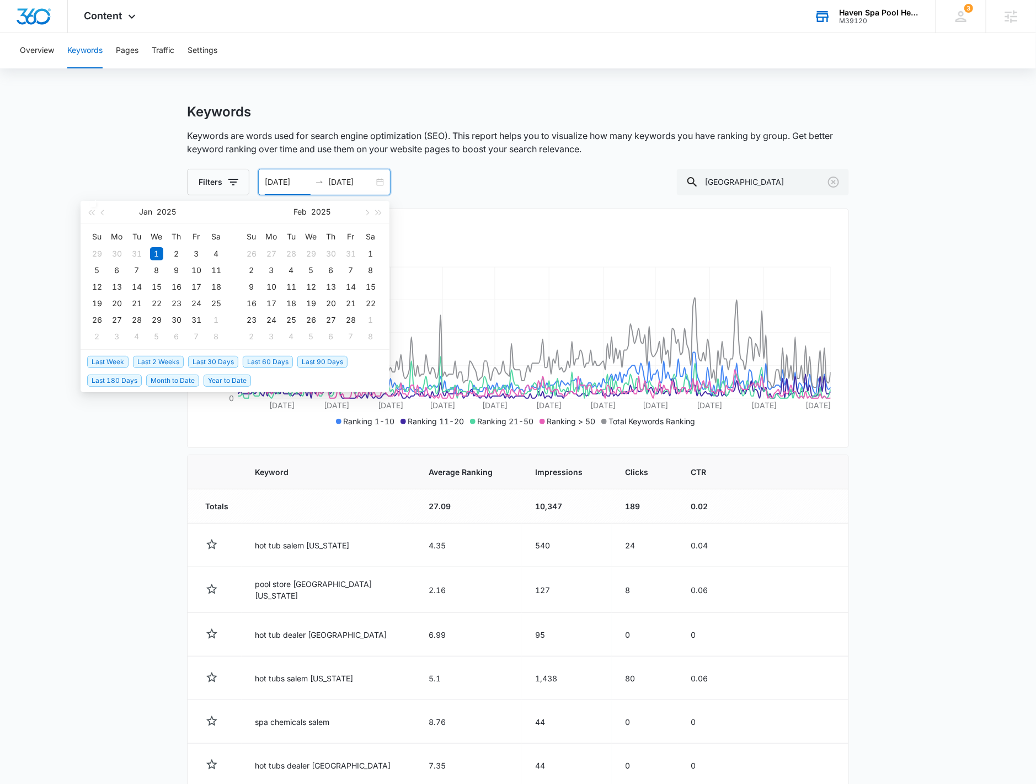
drag, startPoint x: 208, startPoint y: 362, endPoint x: 217, endPoint y: 358, distance: 9.9
click at [211, 359] on span "Last 30 Days" at bounding box center [213, 362] width 50 height 12
type input "[DATE]"
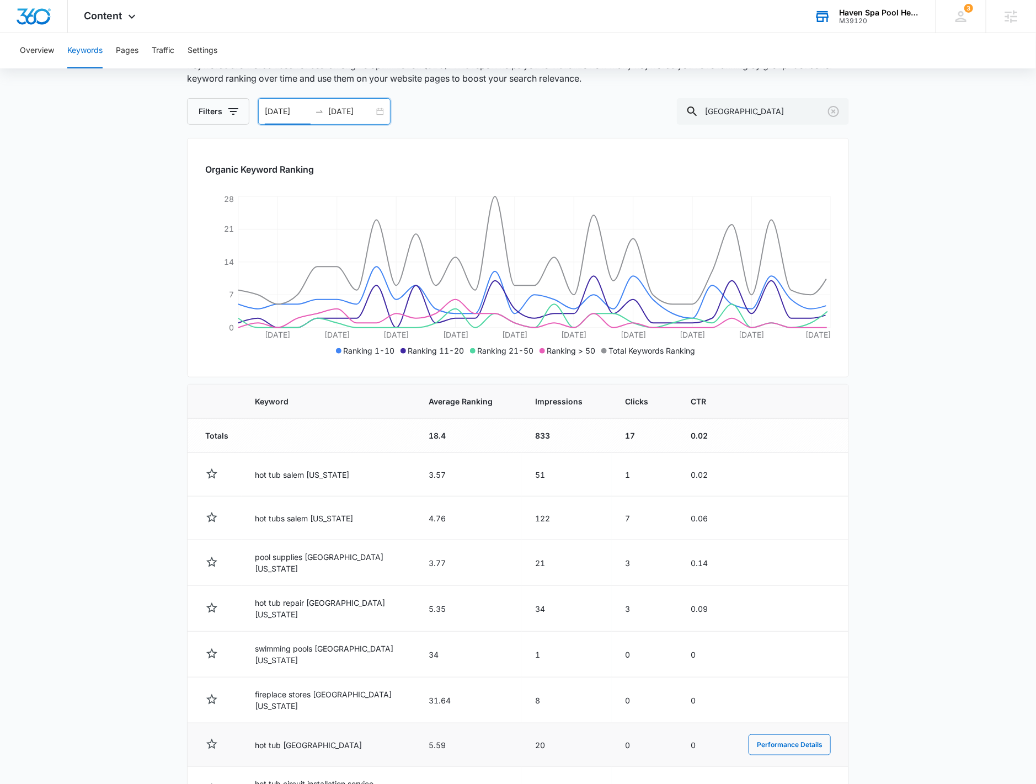
scroll to position [233, 0]
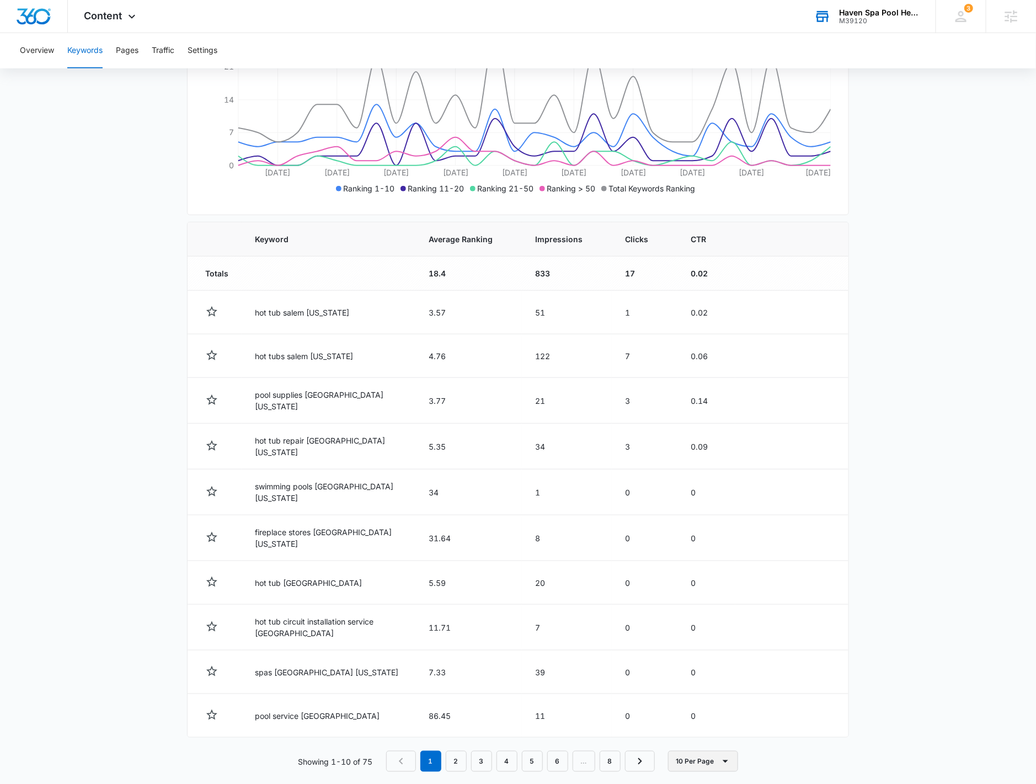
click at [696, 751] on button "10 Per Page" at bounding box center [703, 761] width 70 height 21
drag, startPoint x: 711, startPoint y: 715, endPoint x: 707, endPoint y: 709, distance: 6.7
click at [711, 715] on div "100 Per Page" at bounding box center [707, 716] width 49 height 8
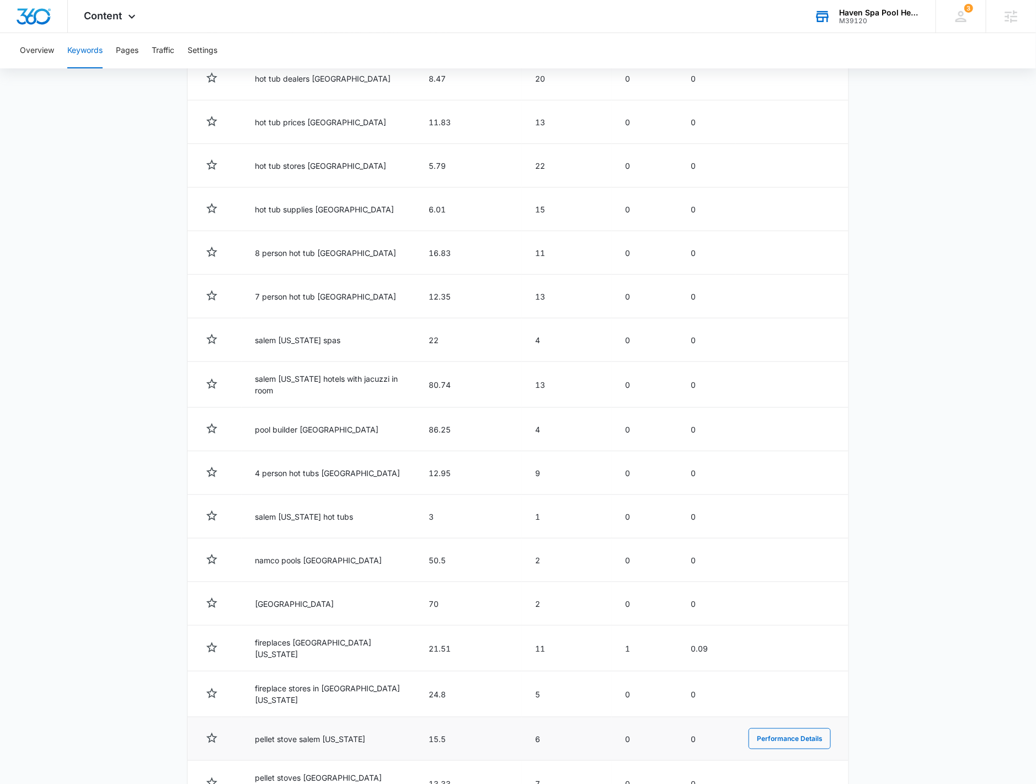
scroll to position [2146, 0]
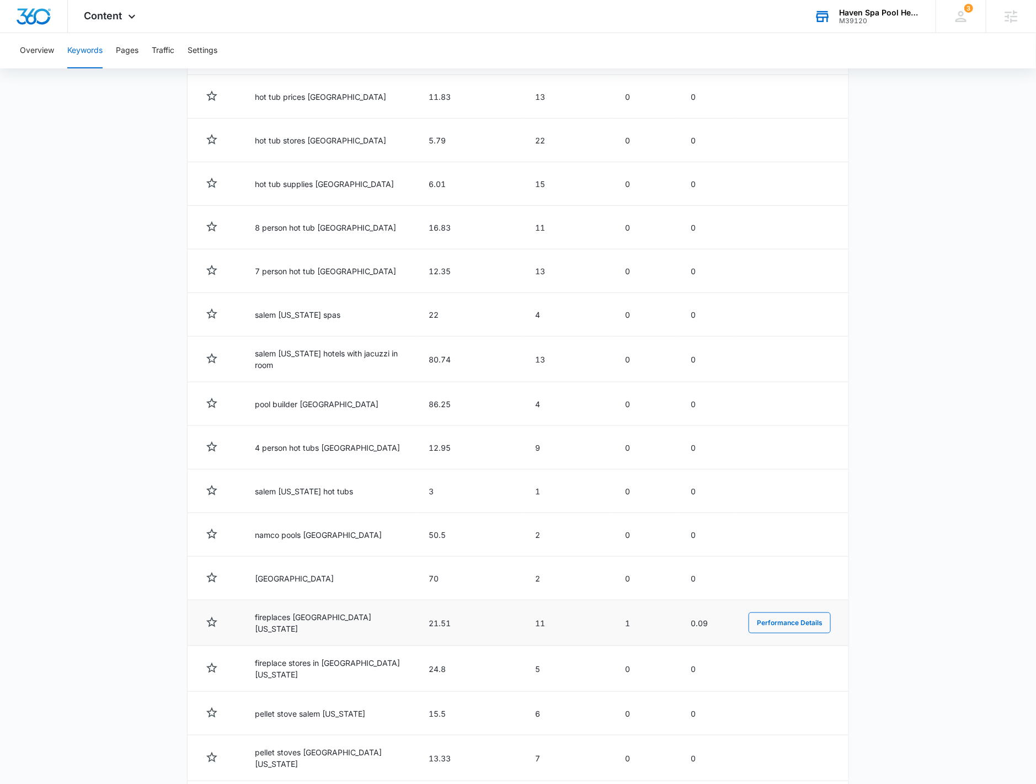
click at [286, 600] on td "fireplaces [GEOGRAPHIC_DATA] [US_STATE]" at bounding box center [329, 623] width 174 height 46
click at [285, 600] on td "fireplaces [GEOGRAPHIC_DATA] [US_STATE]" at bounding box center [329, 623] width 174 height 46
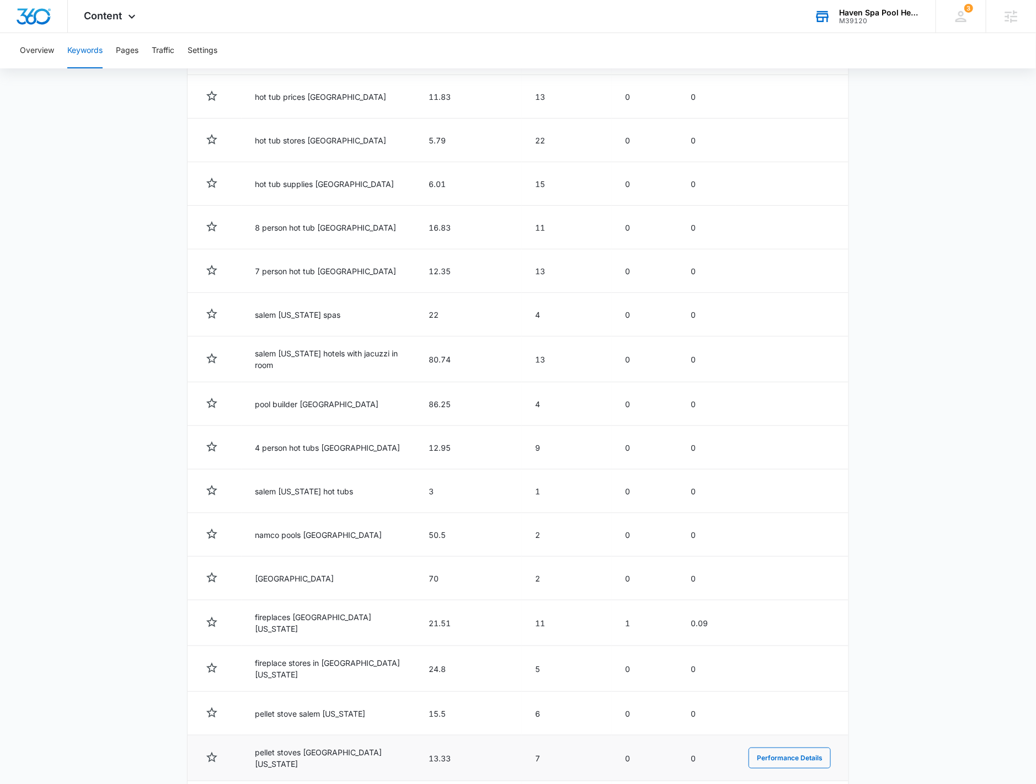
click at [301, 736] on td "pellet stoves [GEOGRAPHIC_DATA] [US_STATE]" at bounding box center [329, 759] width 174 height 46
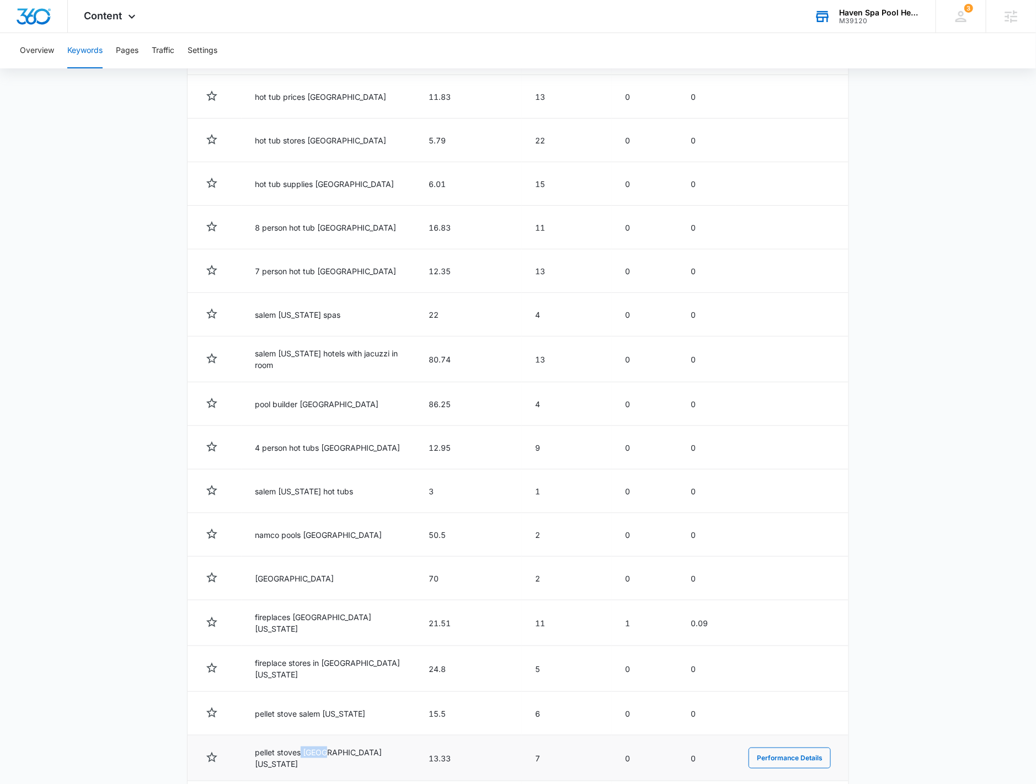
click at [301, 736] on td "pellet stoves [GEOGRAPHIC_DATA] [US_STATE]" at bounding box center [329, 759] width 174 height 46
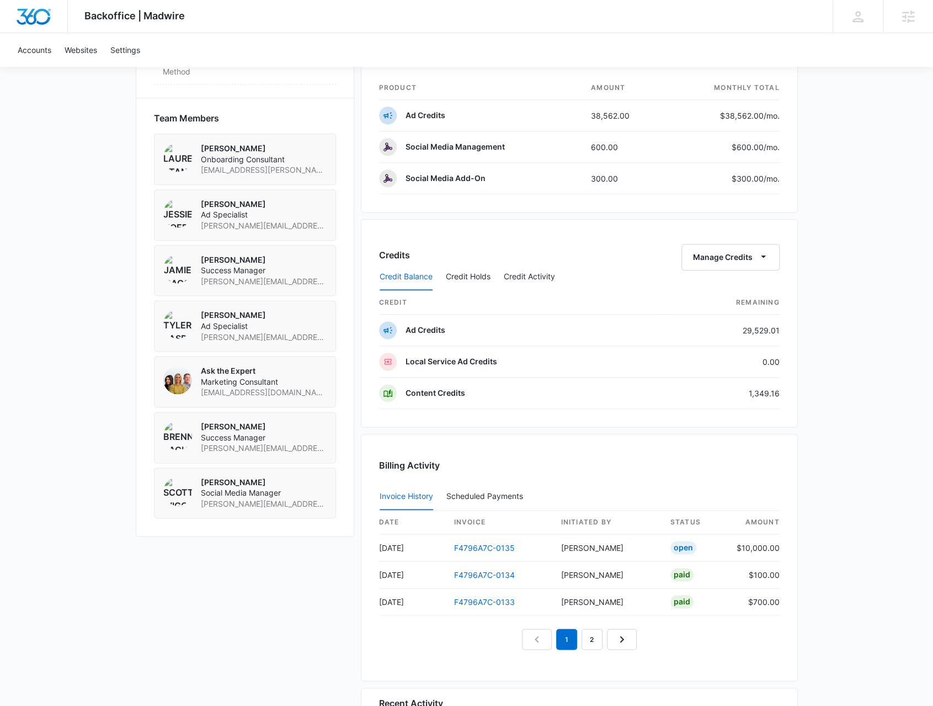
scroll to position [773, 0]
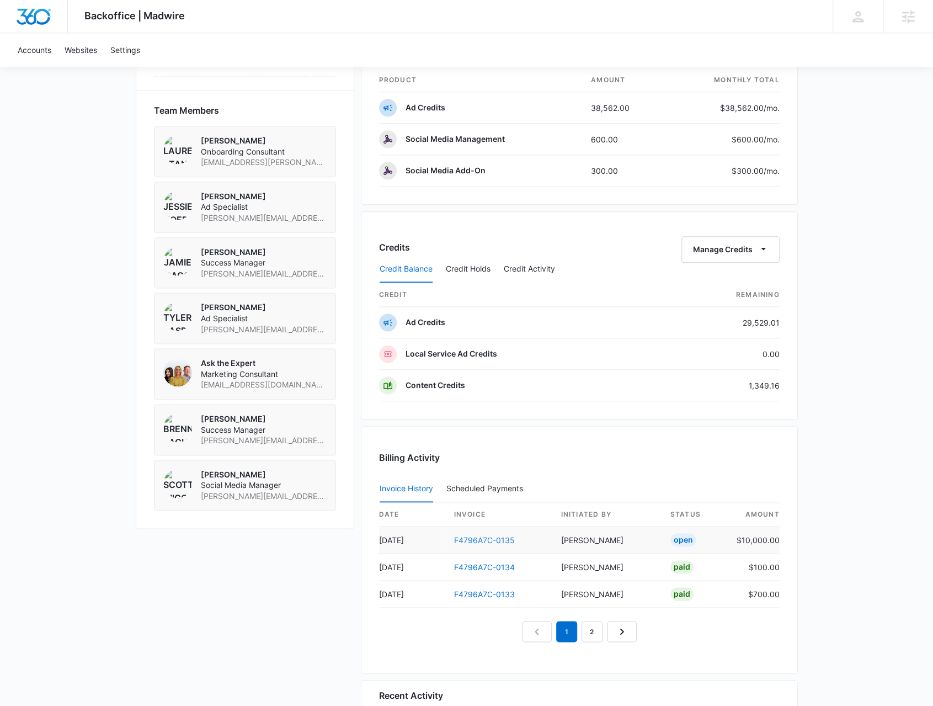
click at [486, 537] on link "F4796A7C-0135" at bounding box center [484, 539] width 61 height 9
click at [467, 535] on link "F4796A7C-0135" at bounding box center [484, 539] width 61 height 9
click at [477, 535] on link "F4796A7C-0135" at bounding box center [484, 539] width 61 height 9
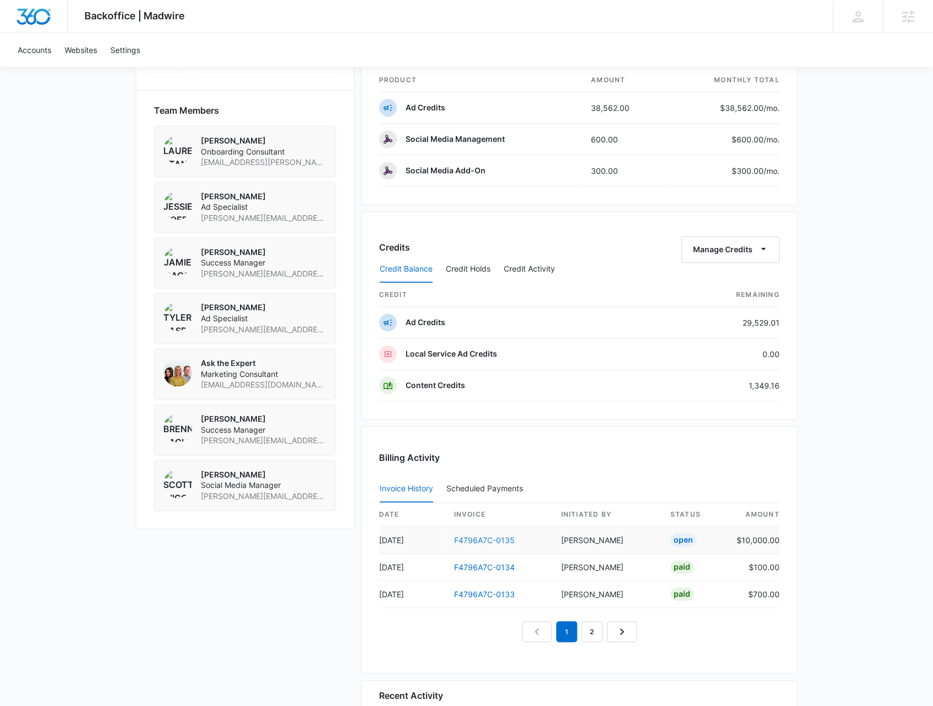
click at [477, 535] on link "F4796A7C-0135" at bounding box center [484, 539] width 61 height 9
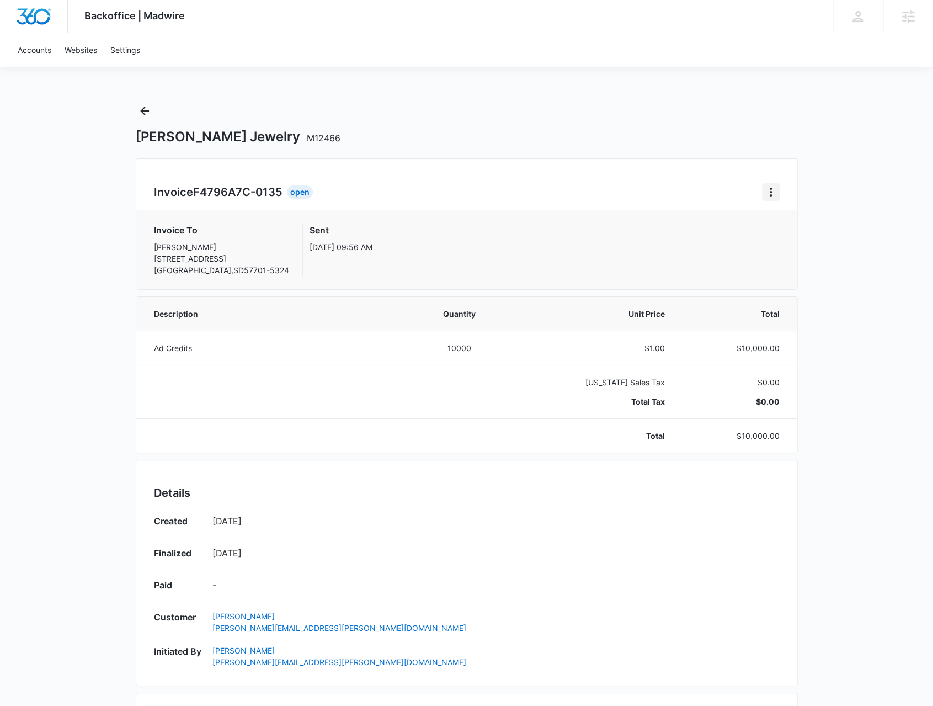
click at [776, 196] on icon "Home" at bounding box center [770, 191] width 13 height 13
click at [776, 225] on link "Download Invoice" at bounding box center [808, 222] width 64 height 9
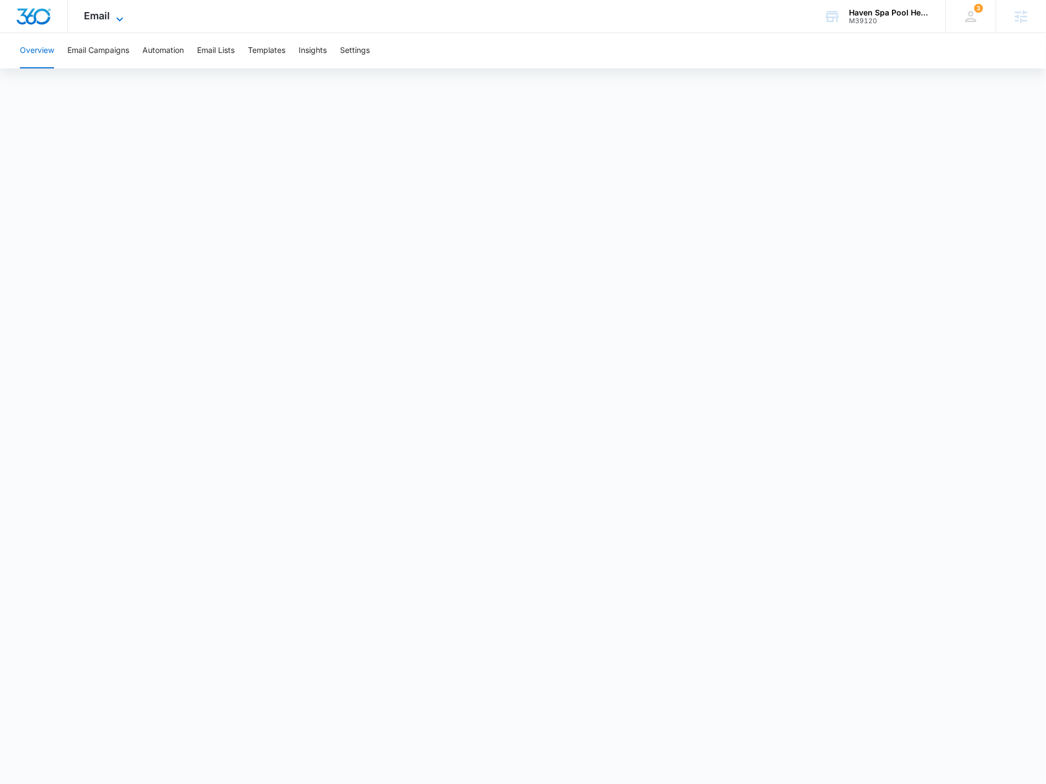
click at [93, 12] on span "Email" at bounding box center [97, 16] width 26 height 12
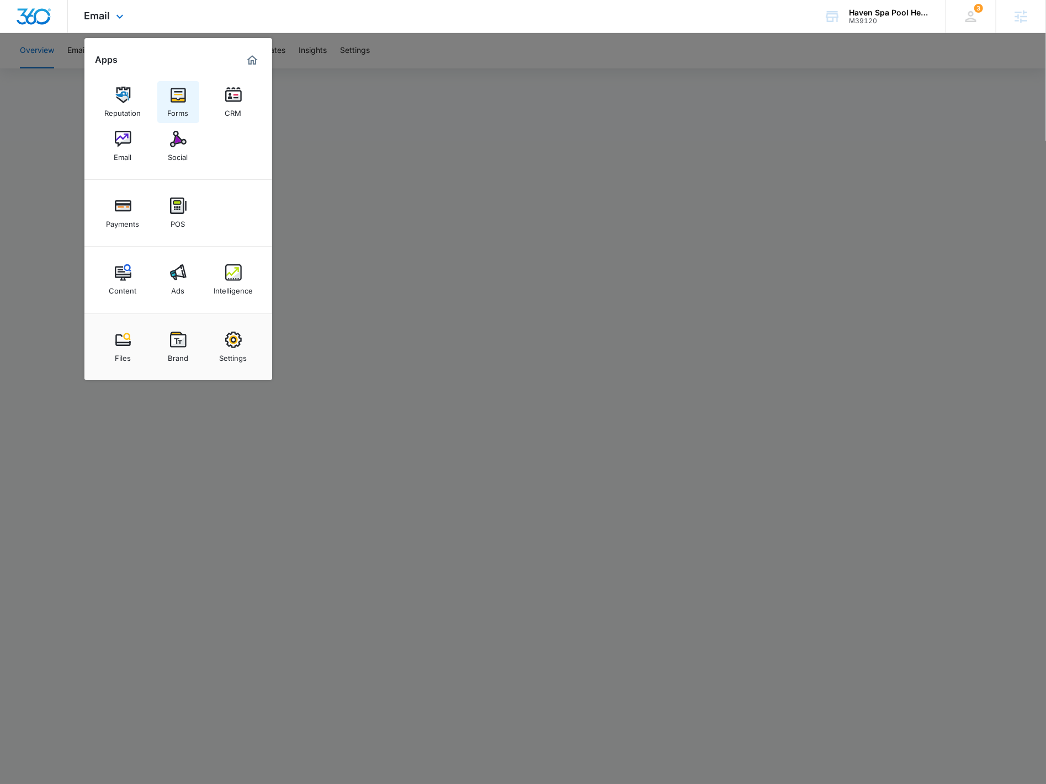
click at [167, 97] on link "Forms" at bounding box center [178, 102] width 42 height 42
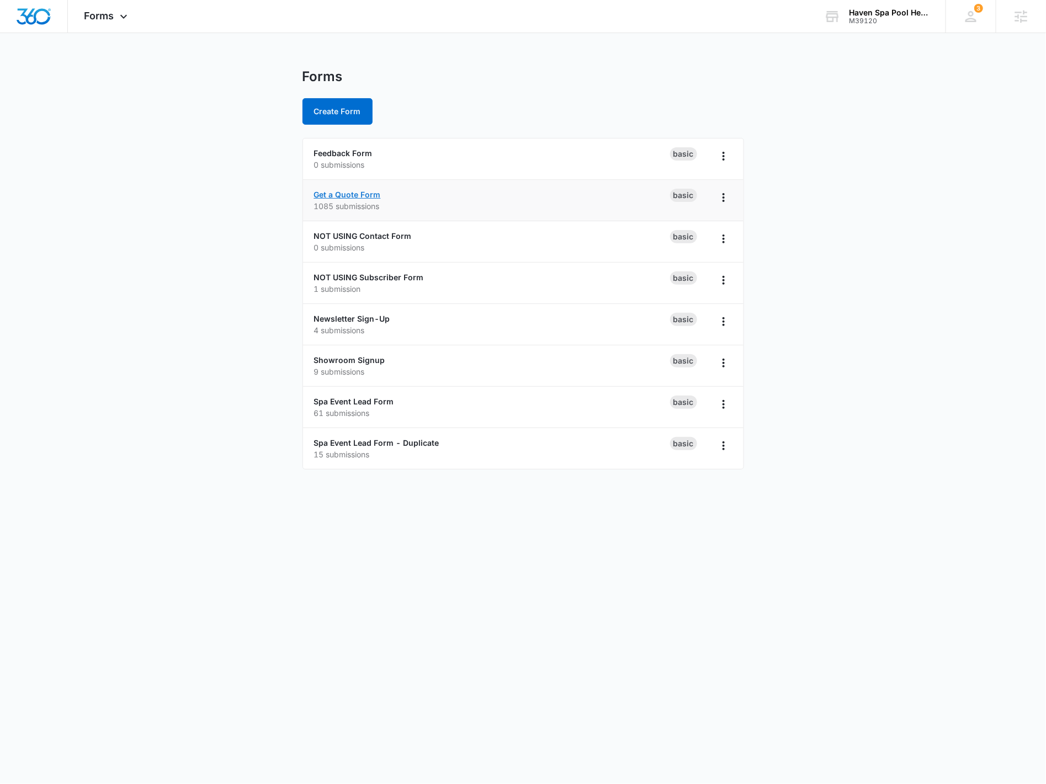
click at [336, 195] on link "Get a Quote Form" at bounding box center [347, 194] width 67 height 9
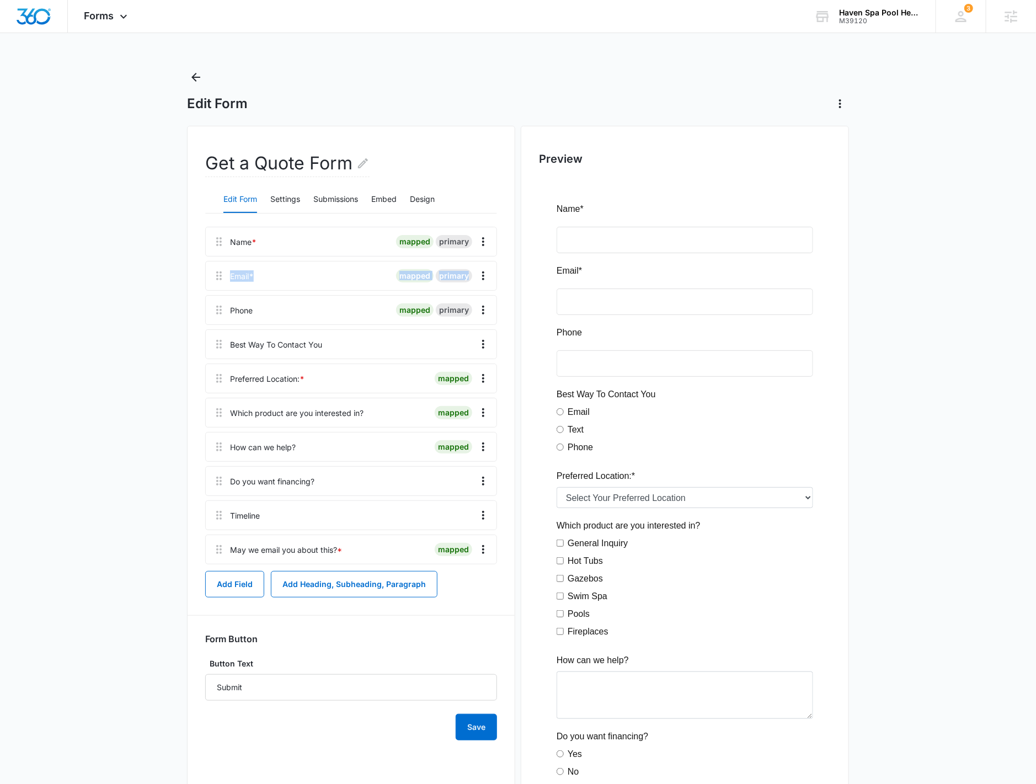
drag, startPoint x: 229, startPoint y: 276, endPoint x: 470, endPoint y: 272, distance: 240.6
click at [470, 272] on div "Email * mapped primary" at bounding box center [351, 276] width 292 height 30
click at [526, 308] on div "Preview" at bounding box center [685, 564] width 328 height 877
click at [197, 83] on icon "Back" at bounding box center [195, 77] width 13 height 13
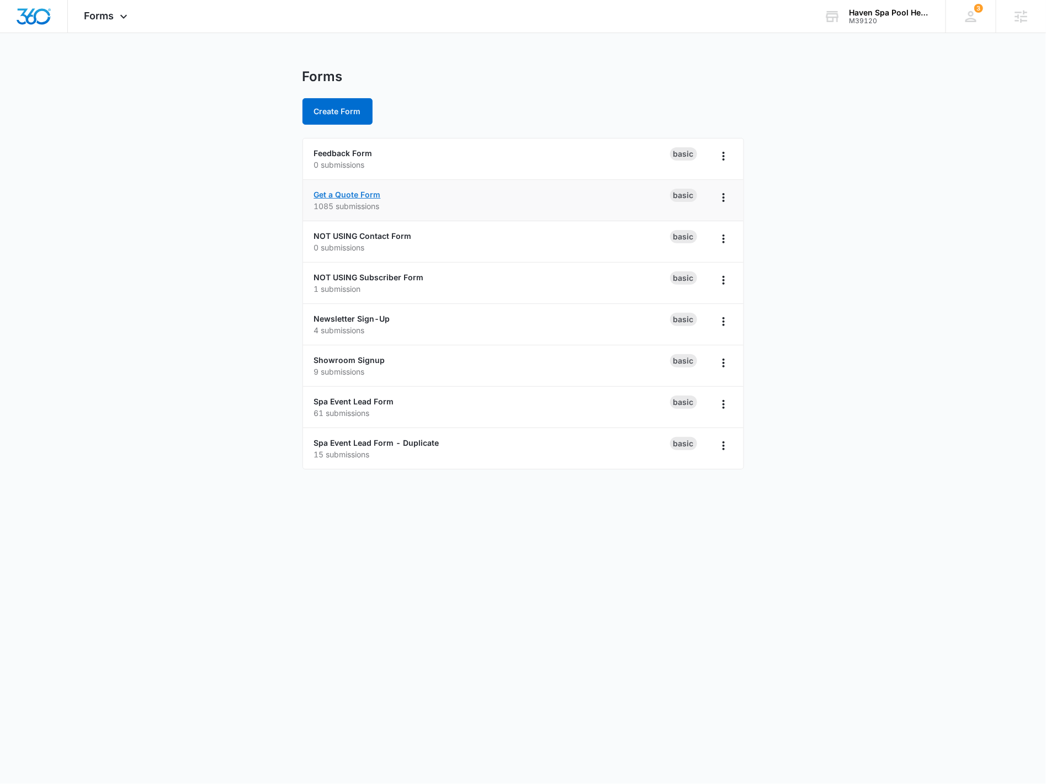
click at [329, 195] on link "Get a Quote Form" at bounding box center [347, 194] width 67 height 9
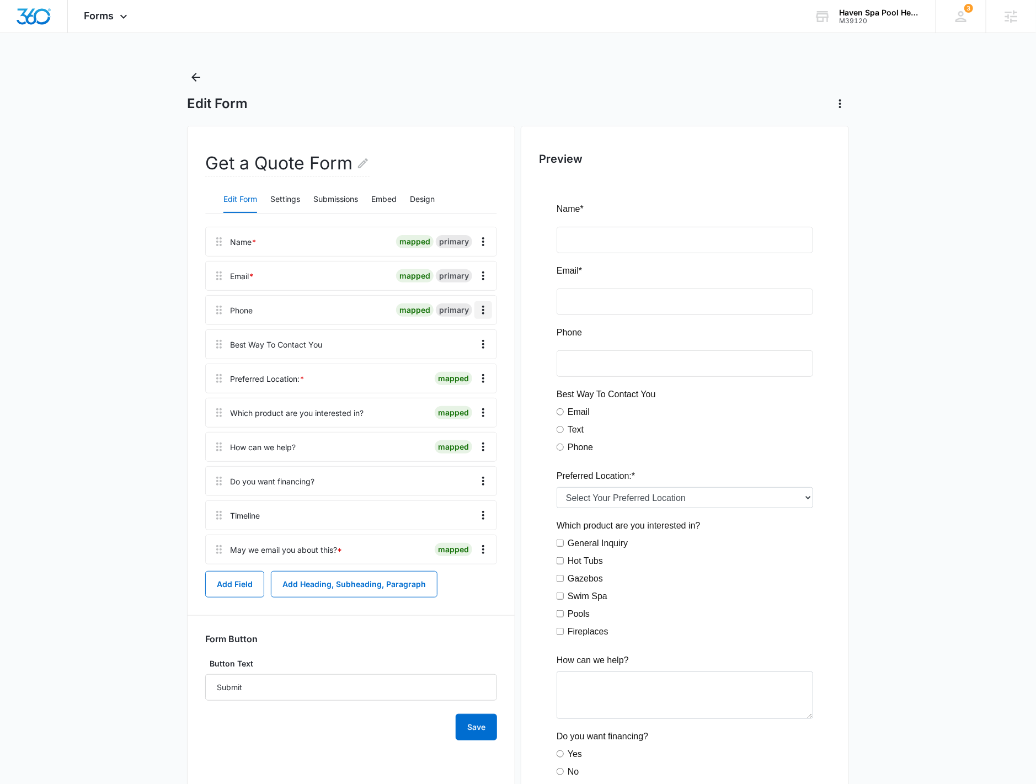
click at [477, 311] on icon "Overflow Menu" at bounding box center [483, 310] width 13 height 13
click at [457, 337] on div "Edit" at bounding box center [454, 341] width 23 height 8
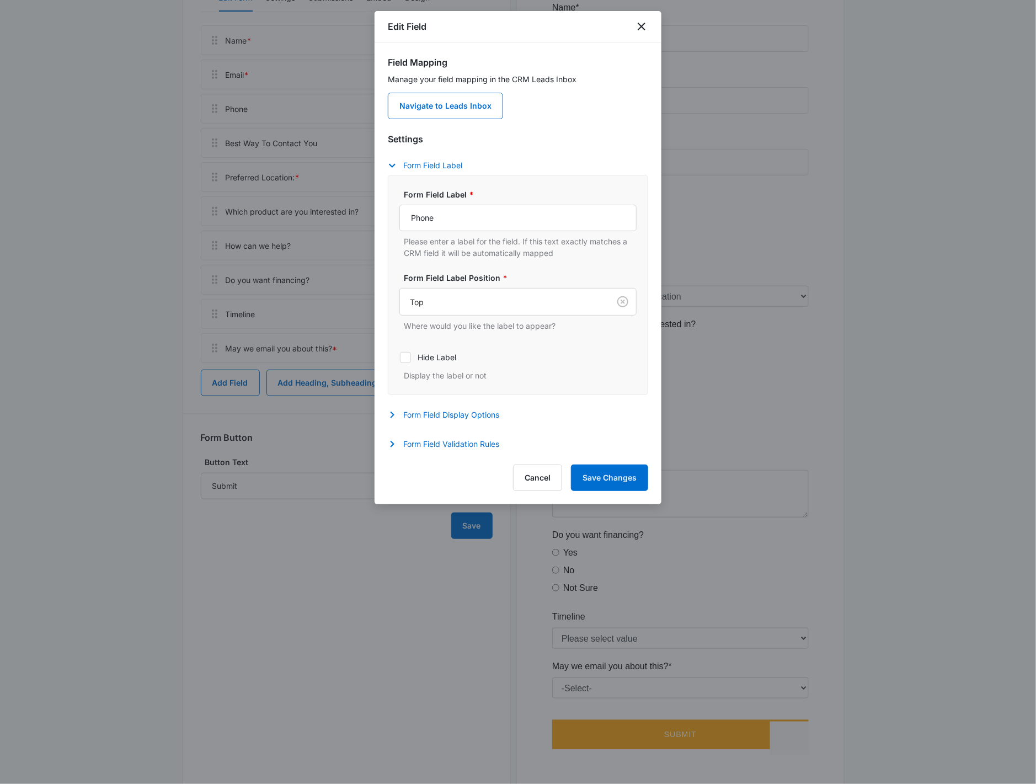
scroll to position [241, 0]
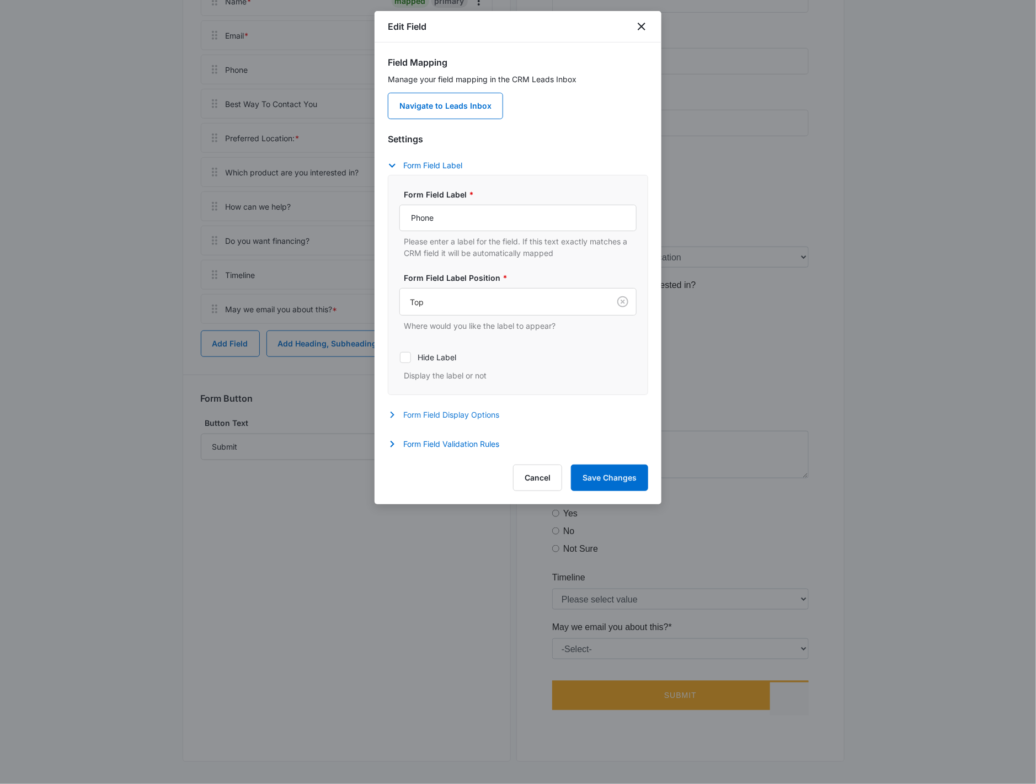
click at [473, 416] on button "Form Field Display Options" at bounding box center [449, 414] width 123 height 13
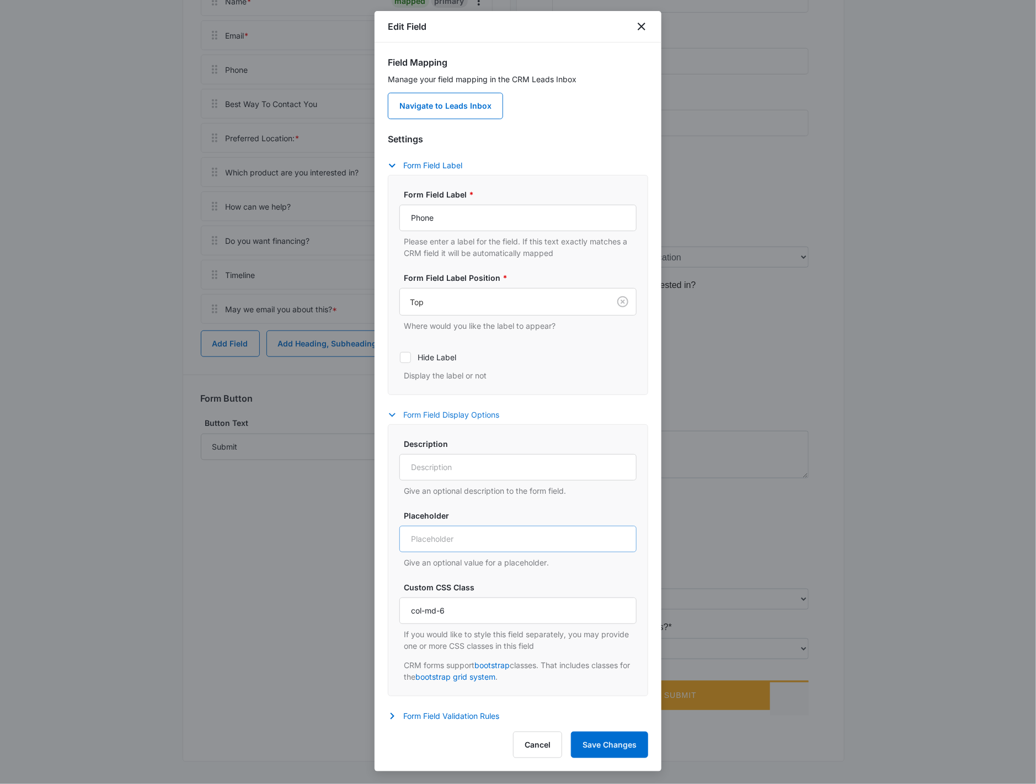
scroll to position [6, 0]
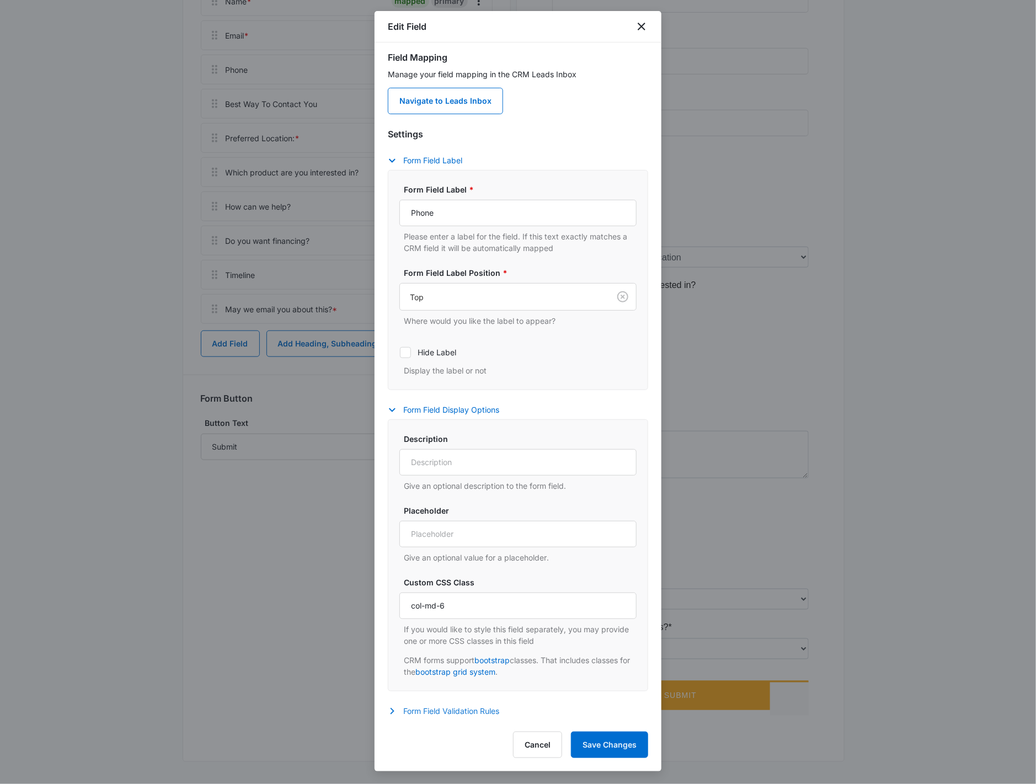
click at [443, 713] on div "Form Field Validation Rules Required Whether this field is required or not Max …" at bounding box center [518, 713] width 260 height 16
click at [446, 708] on button "Form Field Validation Rules" at bounding box center [449, 711] width 123 height 13
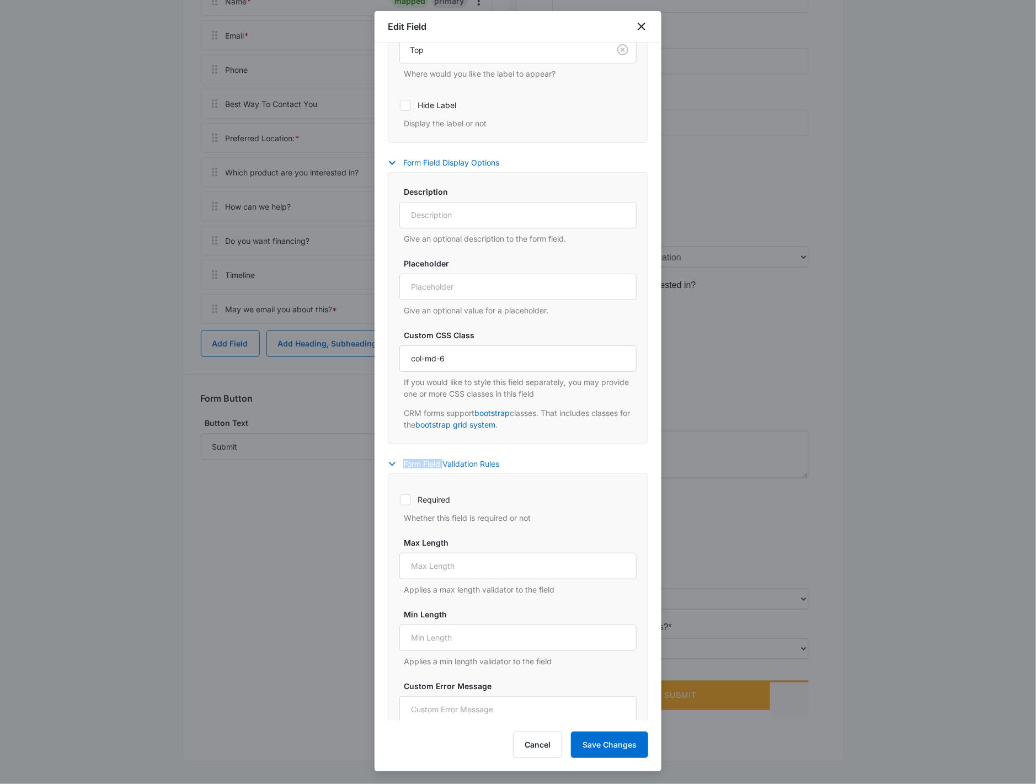
scroll to position [312, 0]
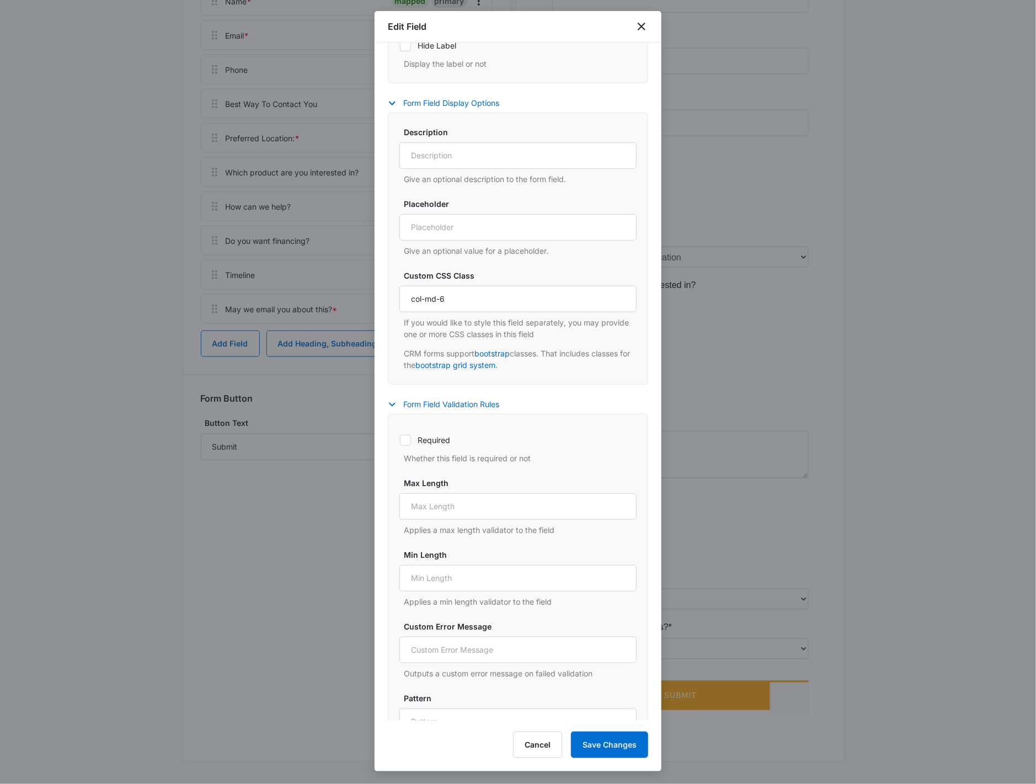
click at [405, 440] on icon at bounding box center [406, 440] width 10 height 10
click at [400, 440] on input "Required" at bounding box center [400, 440] width 1 height 1
checkbox input "true"
click at [605, 741] on button "Save Changes" at bounding box center [609, 745] width 77 height 26
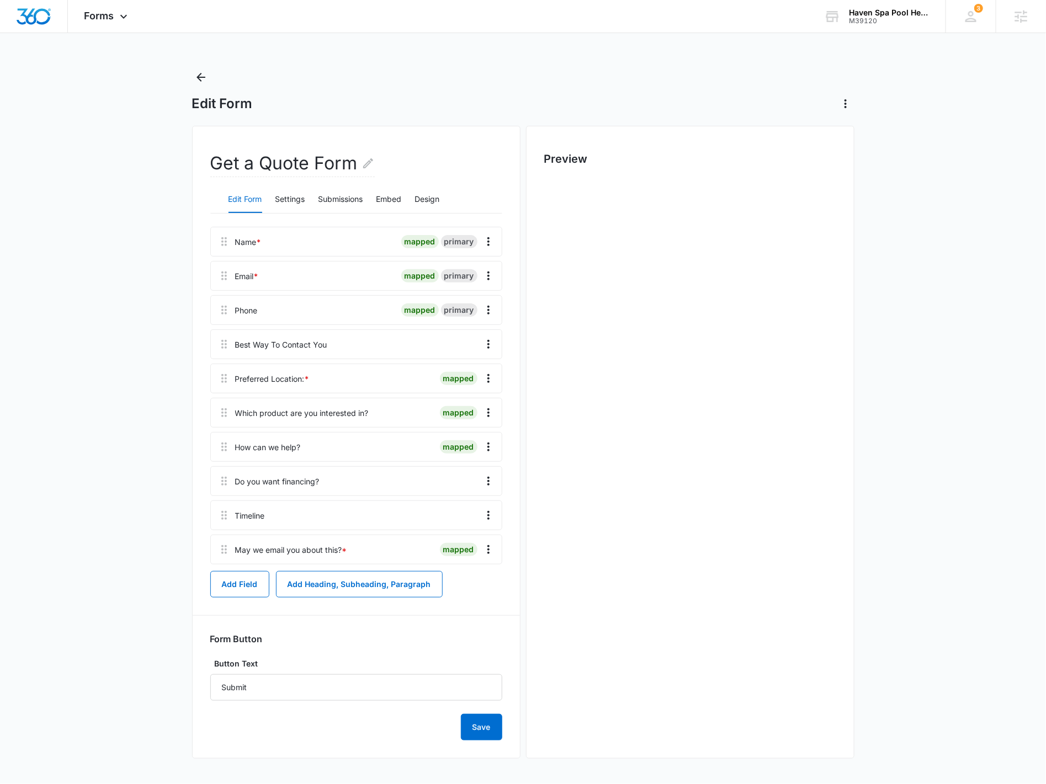
scroll to position [0, 0]
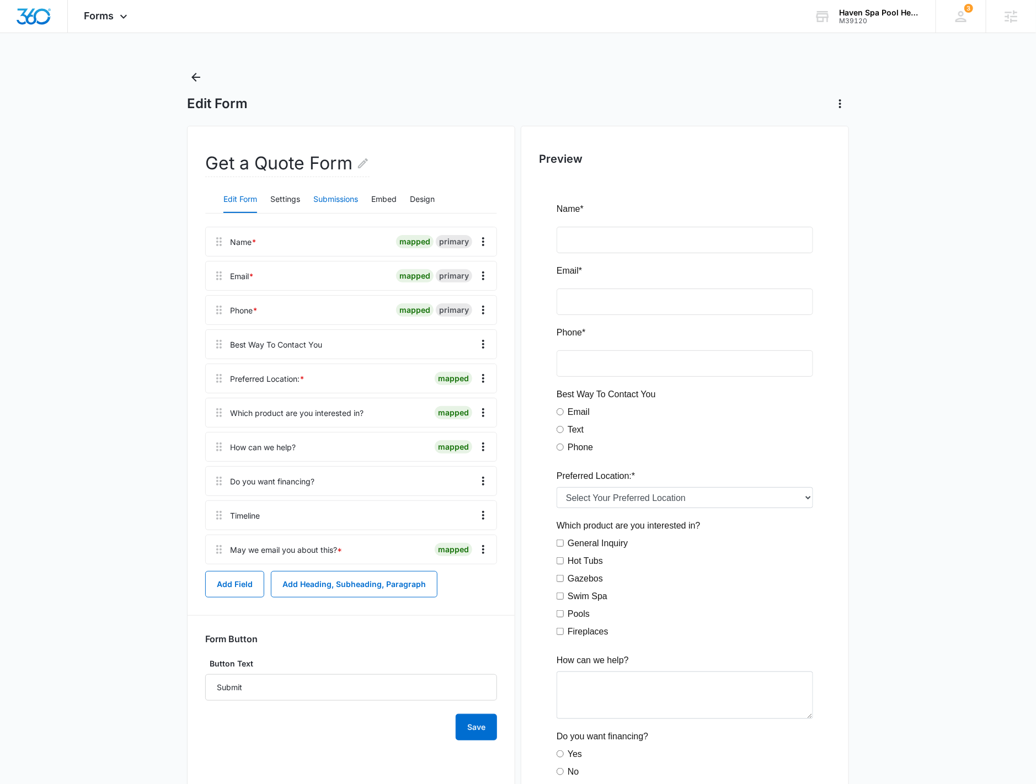
click at [336, 205] on button "Submissions" at bounding box center [335, 200] width 45 height 26
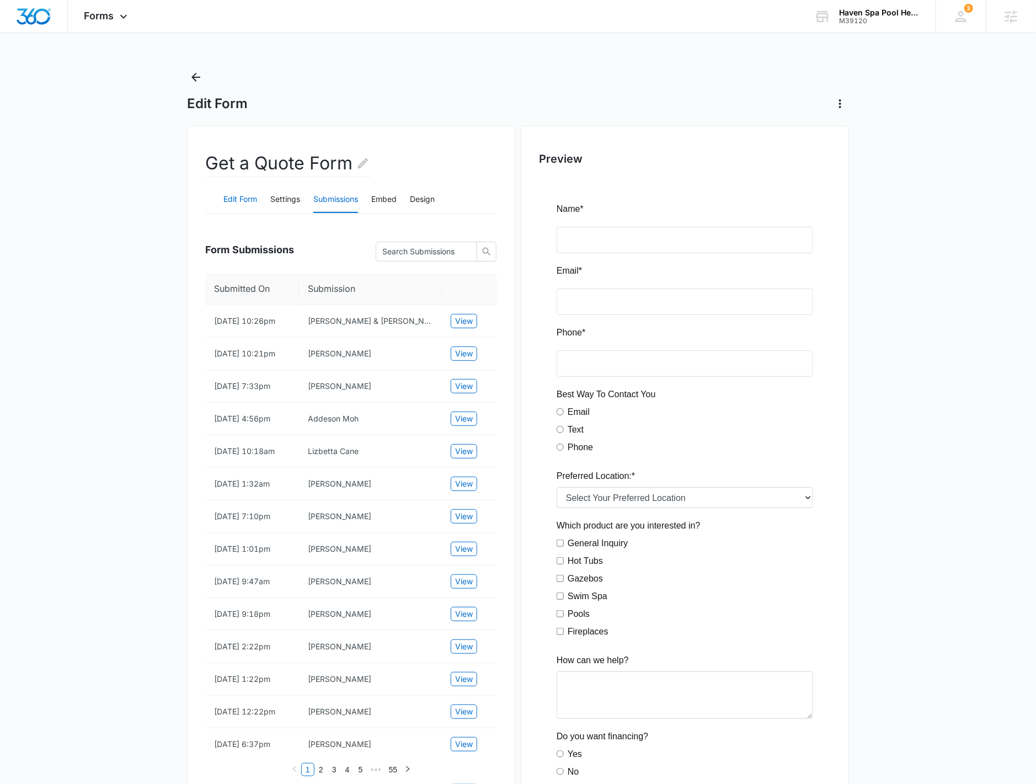
click at [248, 201] on button "Edit Form" at bounding box center [240, 200] width 34 height 26
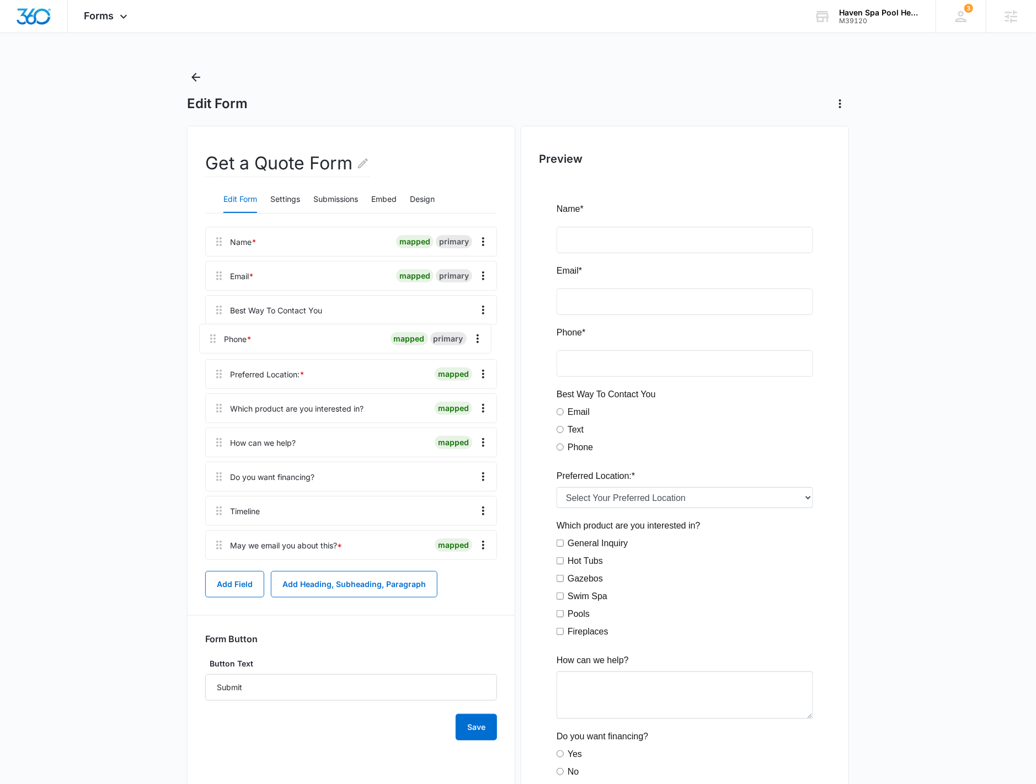
drag, startPoint x: 214, startPoint y: 318, endPoint x: 208, endPoint y: 347, distance: 28.8
click at [208, 347] on div "Name * mapped primary Email * mapped primary Phone * mapped primary Best Way To…" at bounding box center [351, 396] width 292 height 338
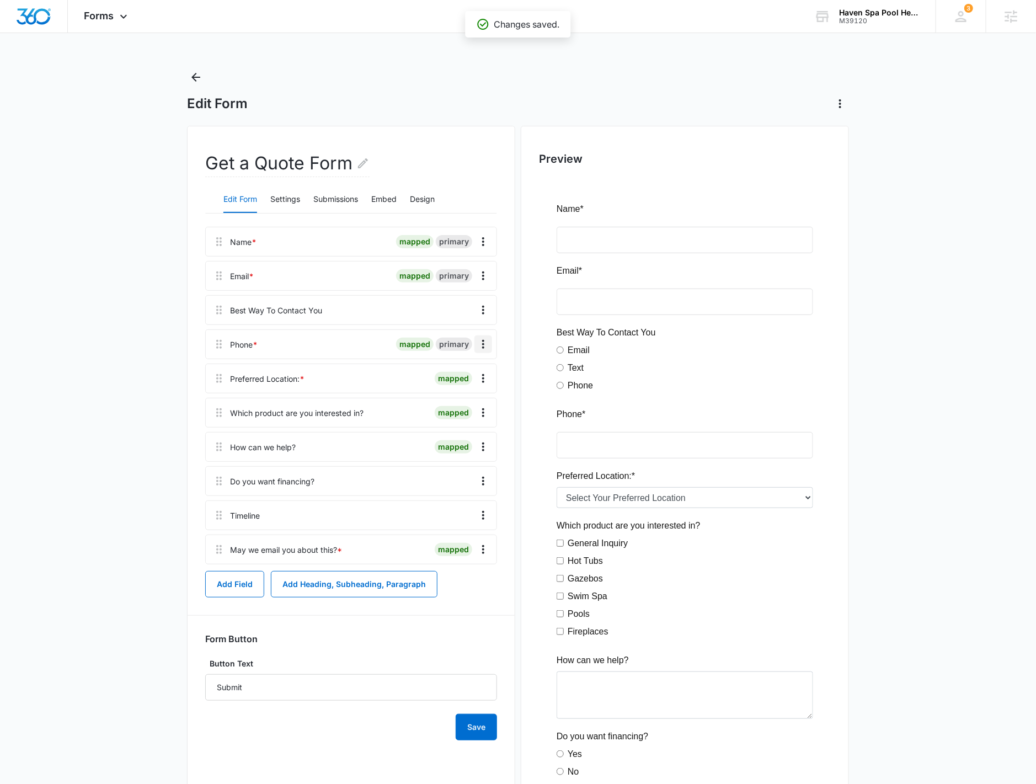
click at [484, 346] on icon "Overflow Menu" at bounding box center [483, 344] width 13 height 13
click at [461, 372] on div "Edit" at bounding box center [454, 375] width 23 height 8
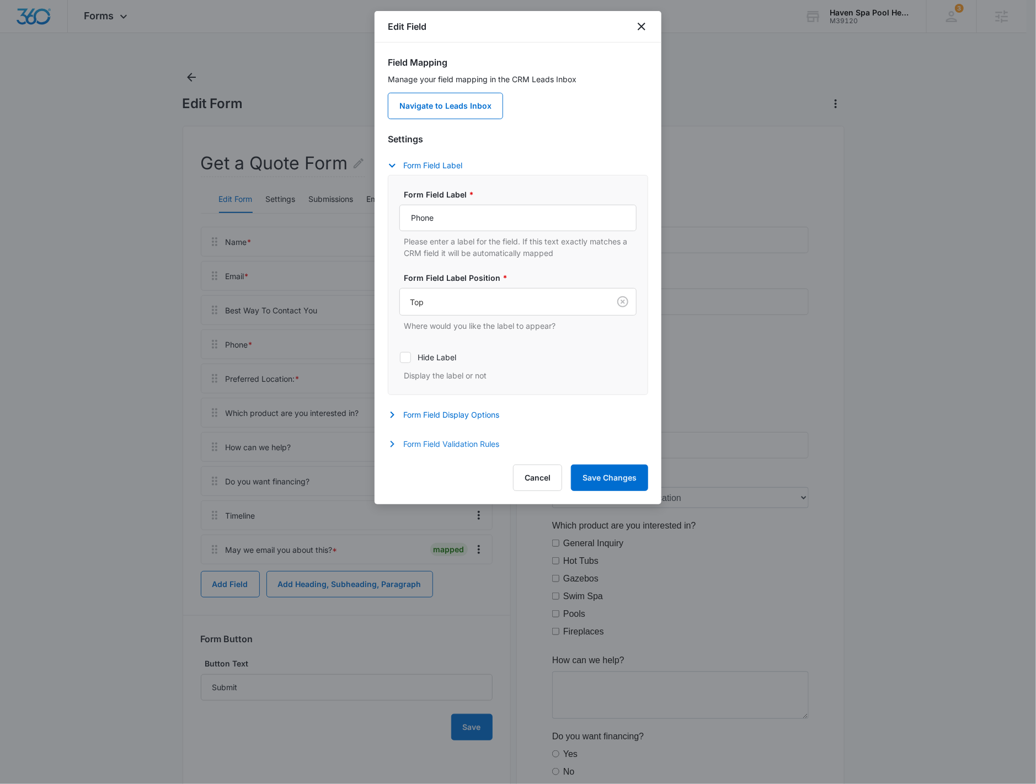
click at [501, 444] on button "Form Field Validation Rules" at bounding box center [449, 444] width 123 height 13
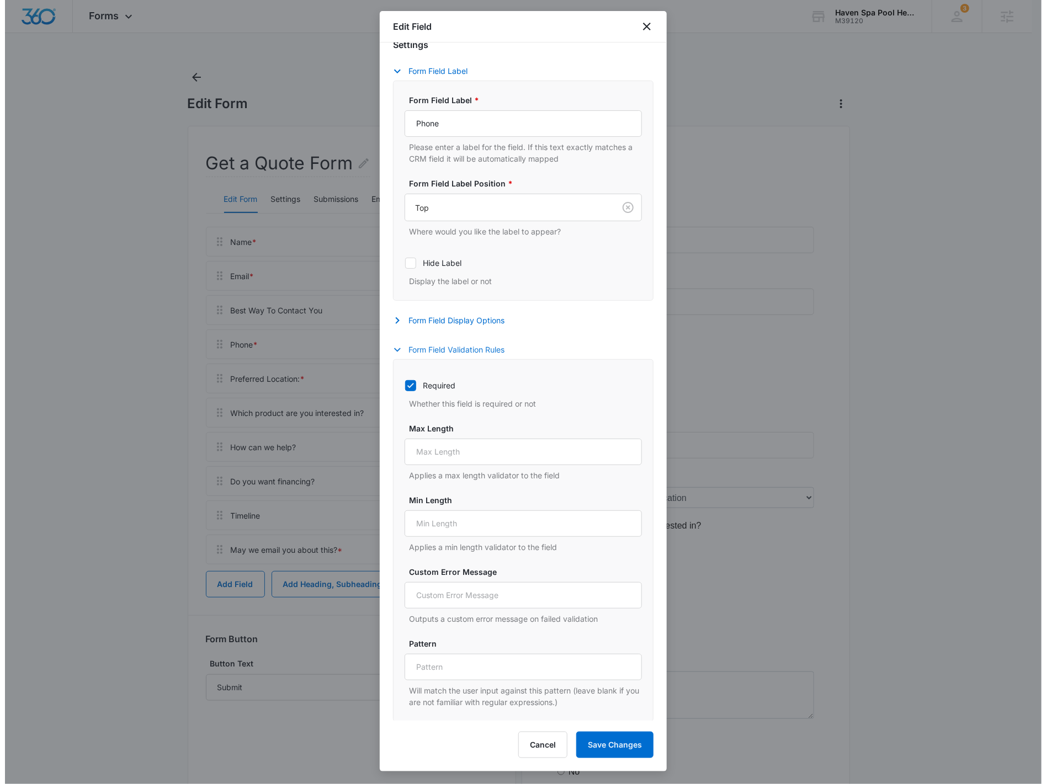
scroll to position [96, 0]
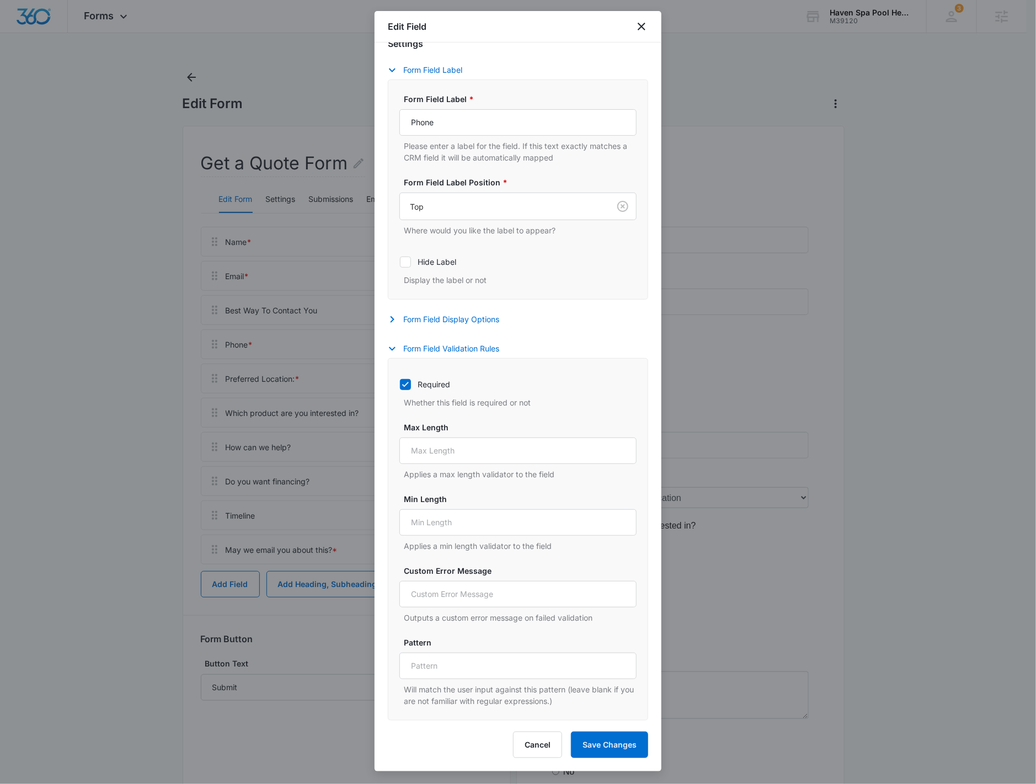
click at [408, 389] on icon at bounding box center [406, 385] width 10 height 10
click at [400, 385] on input "Required" at bounding box center [400, 384] width 1 height 1
checkbox input "false"
click at [580, 739] on button "Save Changes" at bounding box center [609, 745] width 77 height 26
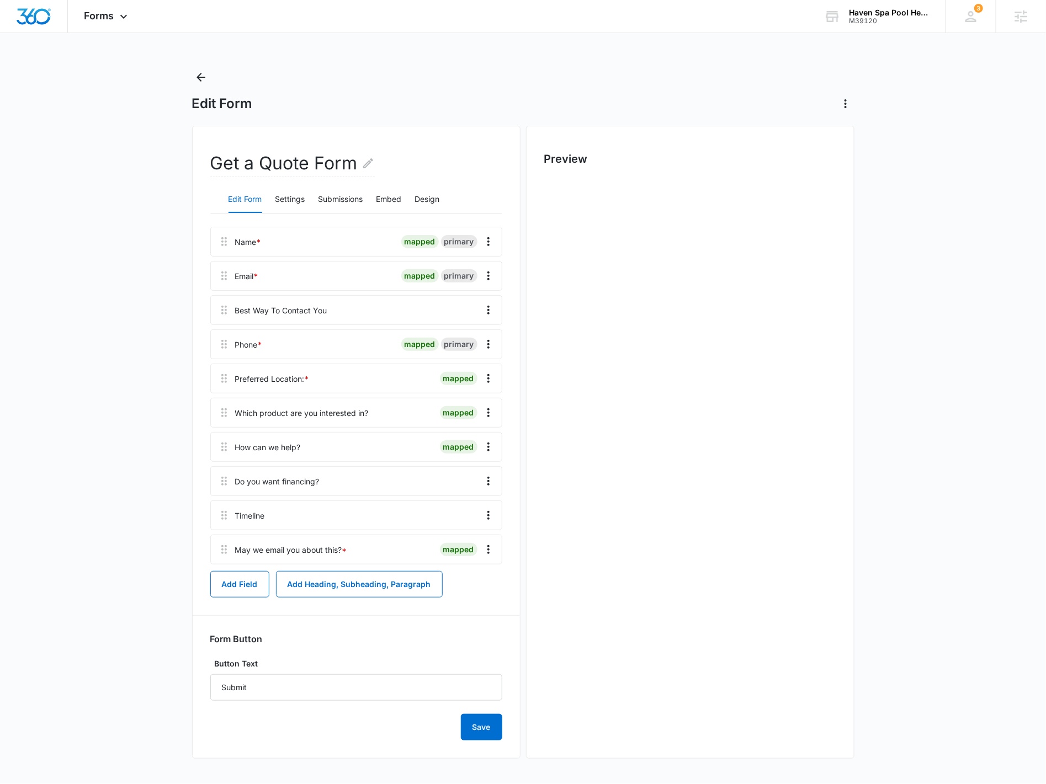
scroll to position [0, 0]
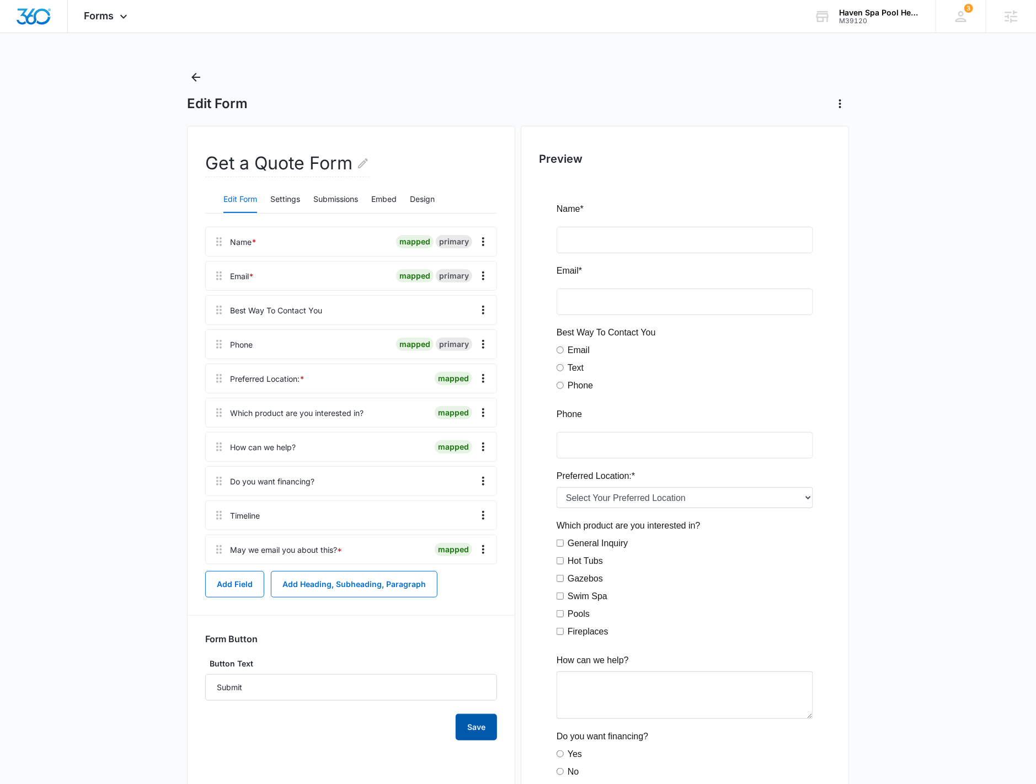
click at [477, 731] on button "Save" at bounding box center [476, 727] width 41 height 26
